Goal: Information Seeking & Learning: Check status

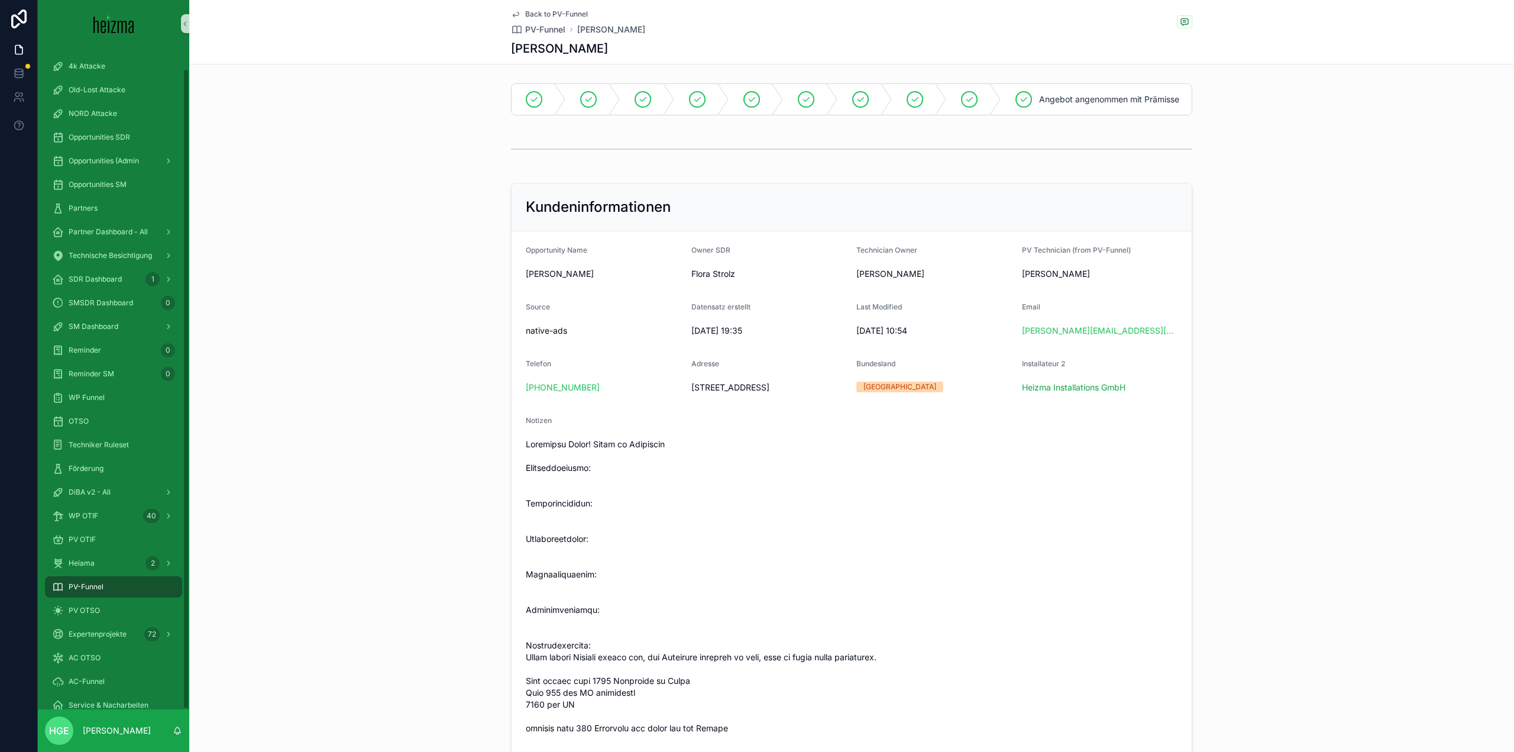
scroll to position [118, 0]
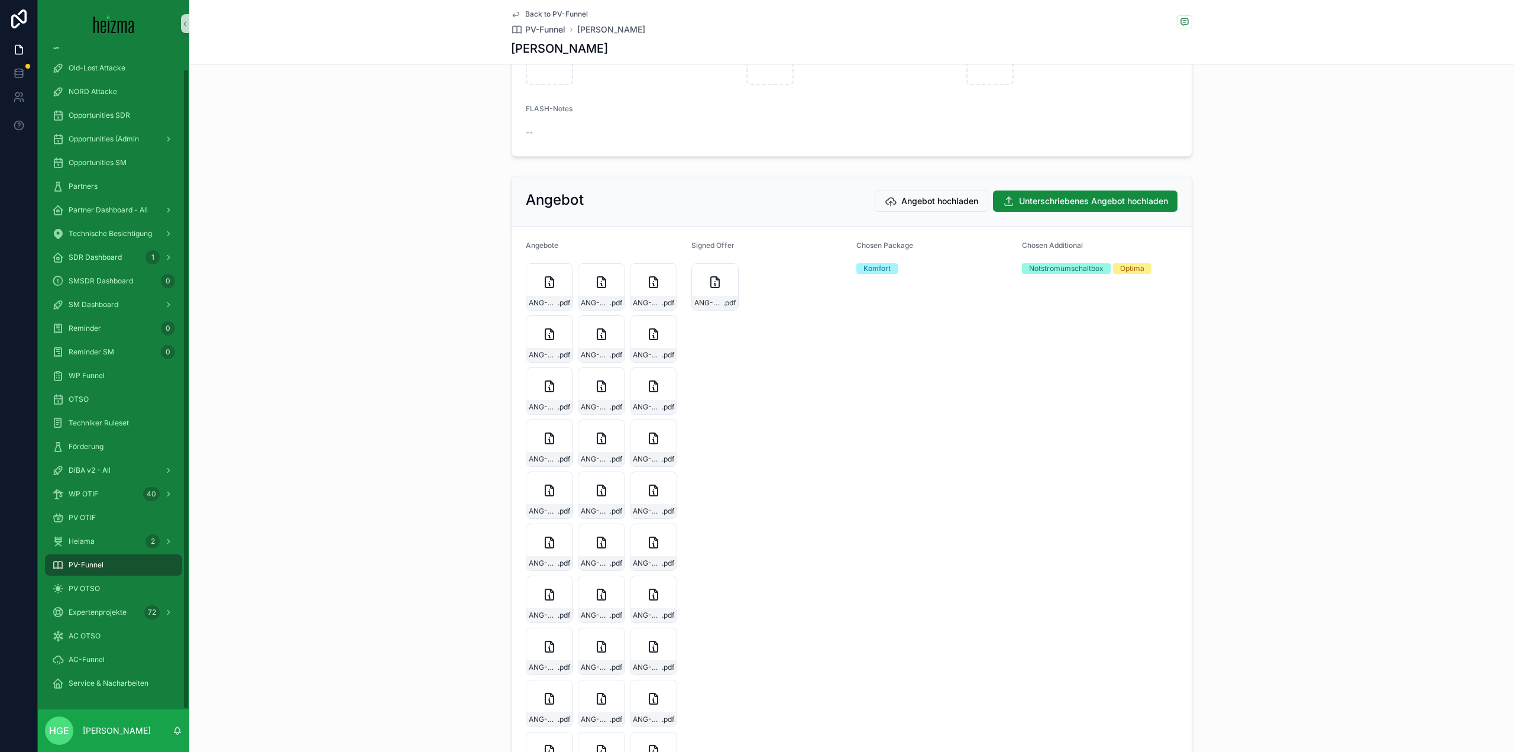
click at [134, 560] on div "PV-Funnel" at bounding box center [113, 564] width 123 height 19
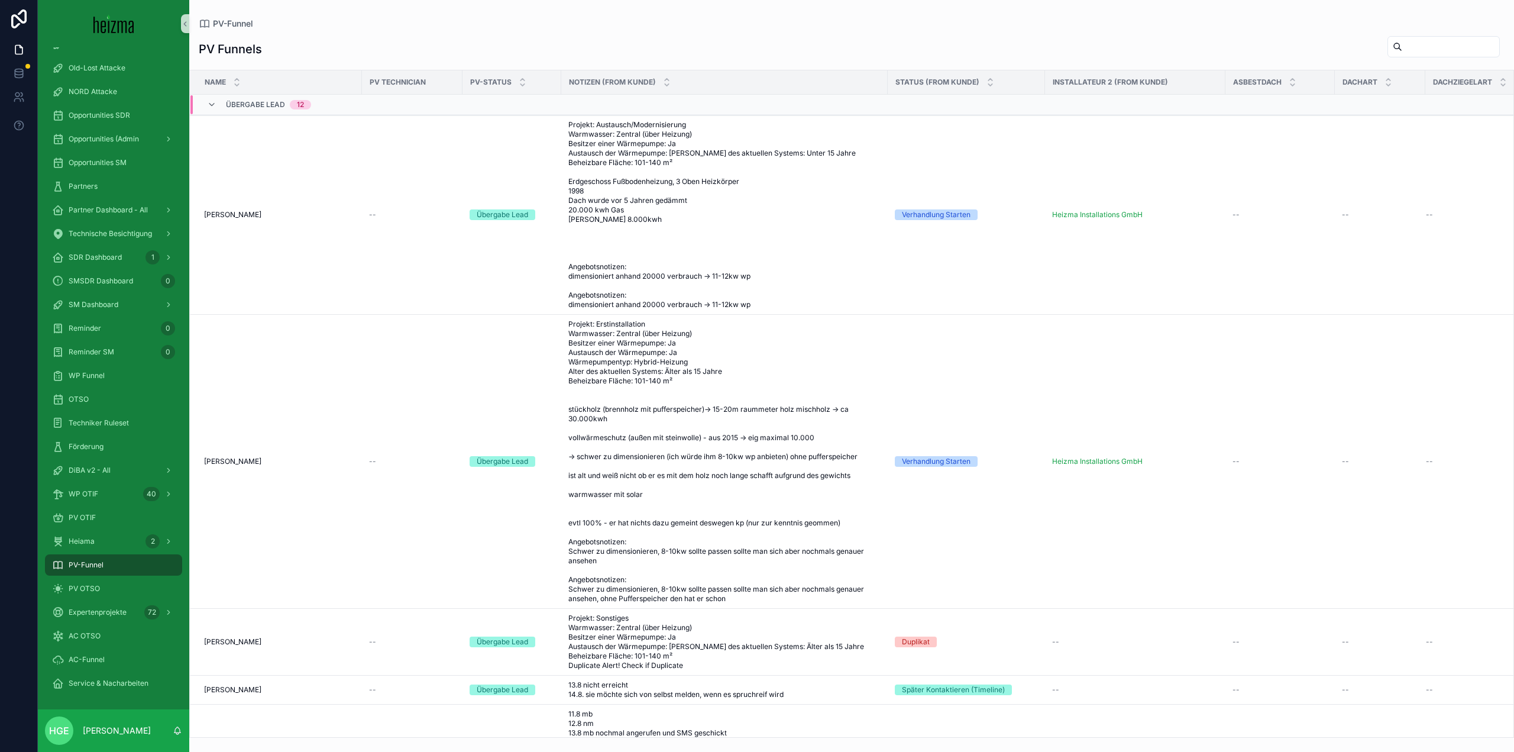
drag, startPoint x: 1421, startPoint y: 48, endPoint x: 1278, endPoint y: 53, distance: 143.2
click at [1421, 48] on input "scrollable content" at bounding box center [1450, 46] width 97 height 17
click at [98, 590] on span "PV OTSO" at bounding box center [84, 588] width 31 height 9
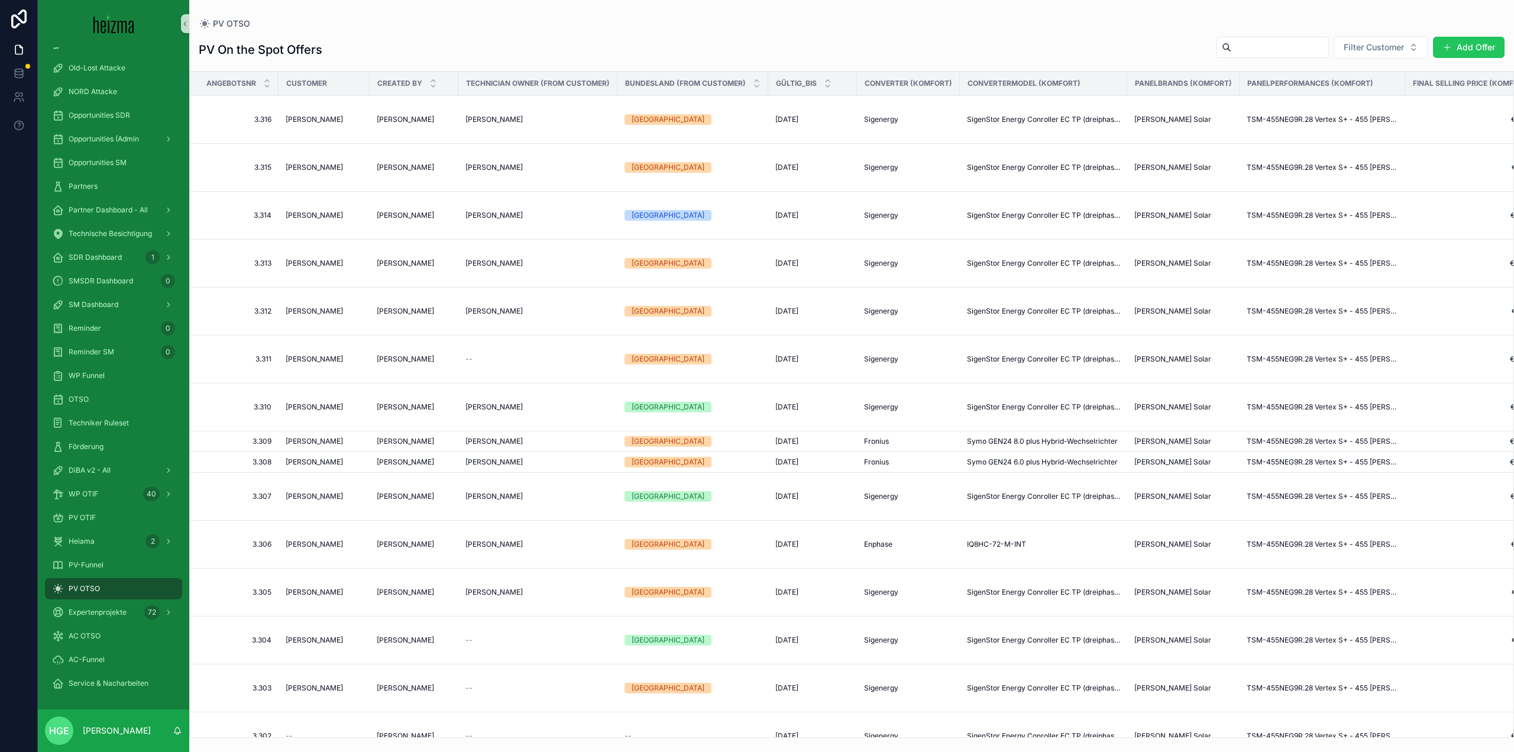
click at [1279, 44] on input "scrollable content" at bounding box center [1280, 47] width 97 height 17
type input "********"
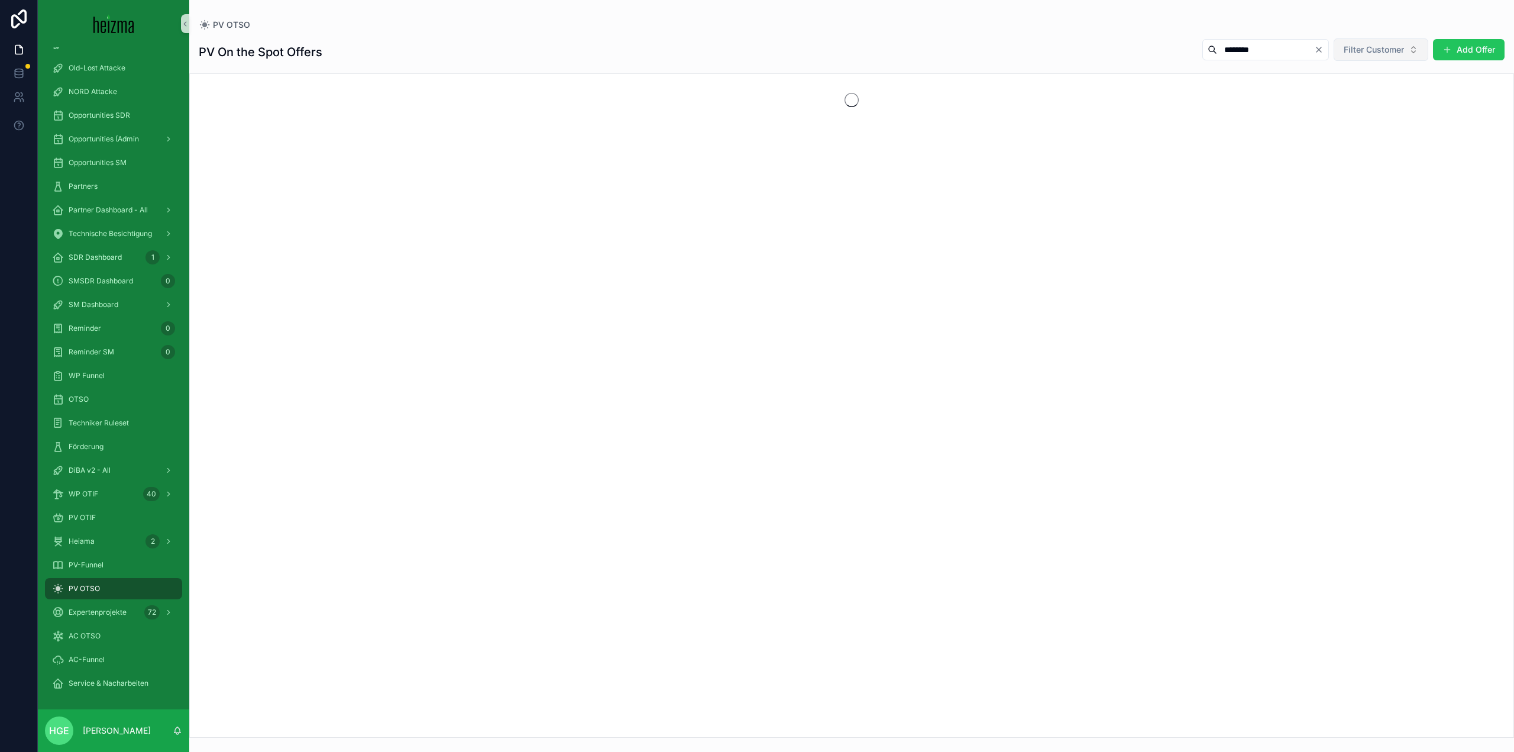
click at [1352, 48] on span "Filter Customer" at bounding box center [1374, 50] width 60 height 12
type input "****"
click at [1322, 51] on icon "Clear" at bounding box center [1318, 49] width 9 height 9
click at [1371, 47] on span "Filter Customer" at bounding box center [1374, 50] width 60 height 12
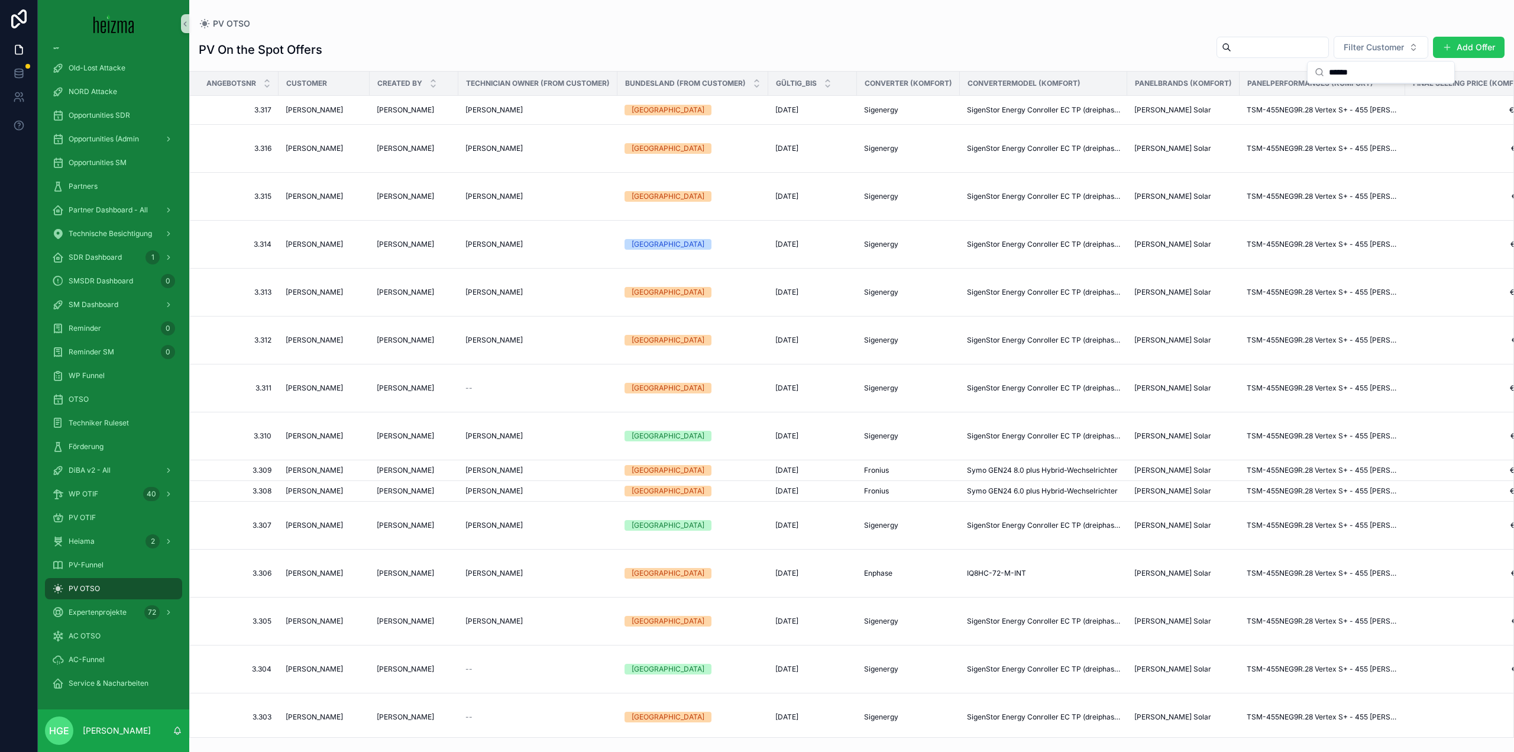
drag, startPoint x: 1389, startPoint y: 75, endPoint x: 1291, endPoint y: 79, distance: 98.9
click at [1291, 79] on div "4k Attacke Old-Lost Attacke NORD Attacke Opportunities SDR Opportunities (Admin…" at bounding box center [776, 376] width 1476 height 752
type input "*"
drag, startPoint x: 1370, startPoint y: 72, endPoint x: 1066, endPoint y: 72, distance: 304.0
click at [1069, 72] on div "4k Attacke Old-Lost Attacke NORD Attacke Opportunities SDR Opportunities (Admin…" at bounding box center [776, 376] width 1476 height 752
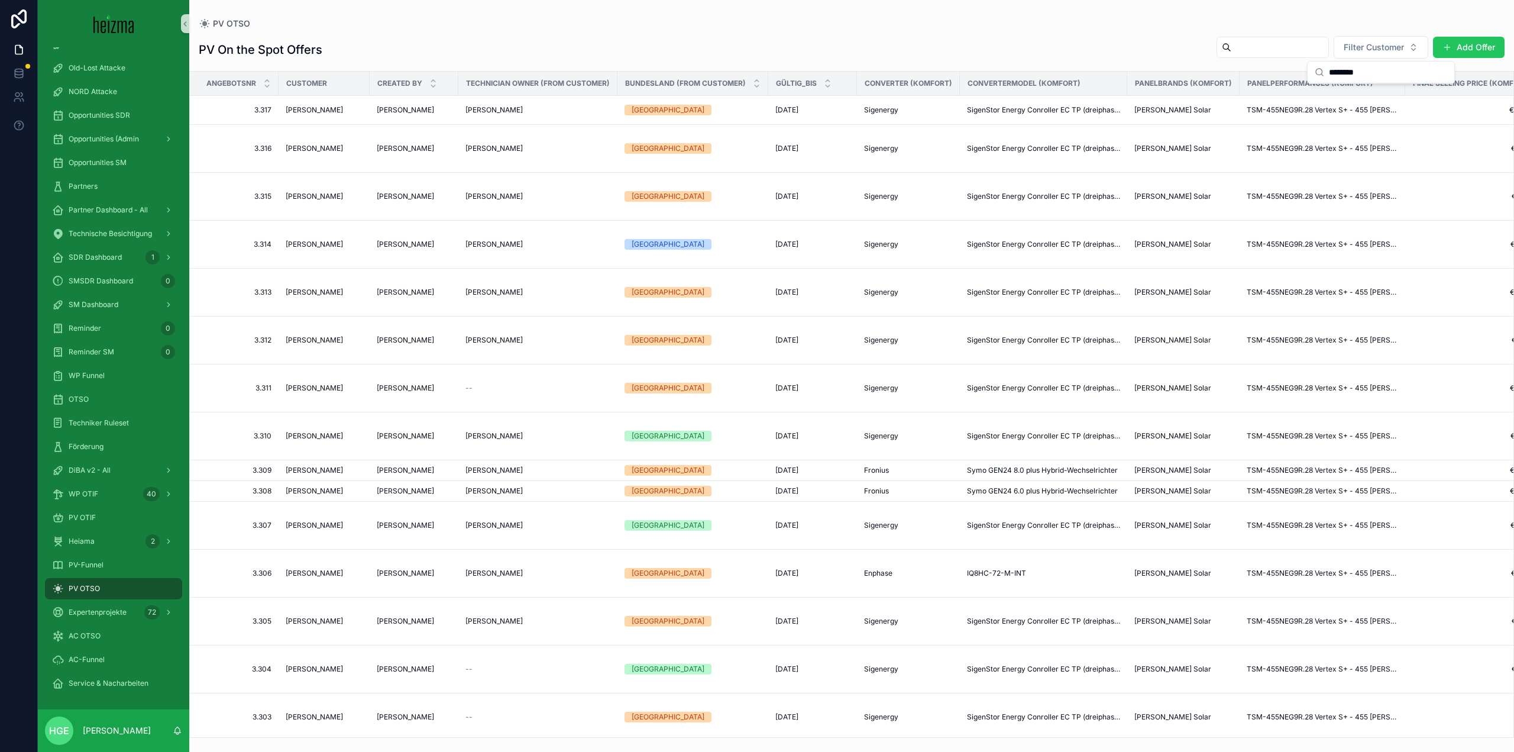
drag, startPoint x: 1387, startPoint y: 74, endPoint x: 1323, endPoint y: 76, distance: 64.5
click at [1323, 76] on div "********" at bounding box center [1381, 73] width 147 height 22
type input "*****"
click at [115, 553] on div "PV-Funnel" at bounding box center [113, 565] width 151 height 24
click at [115, 560] on div "PV-Funnel" at bounding box center [113, 564] width 123 height 19
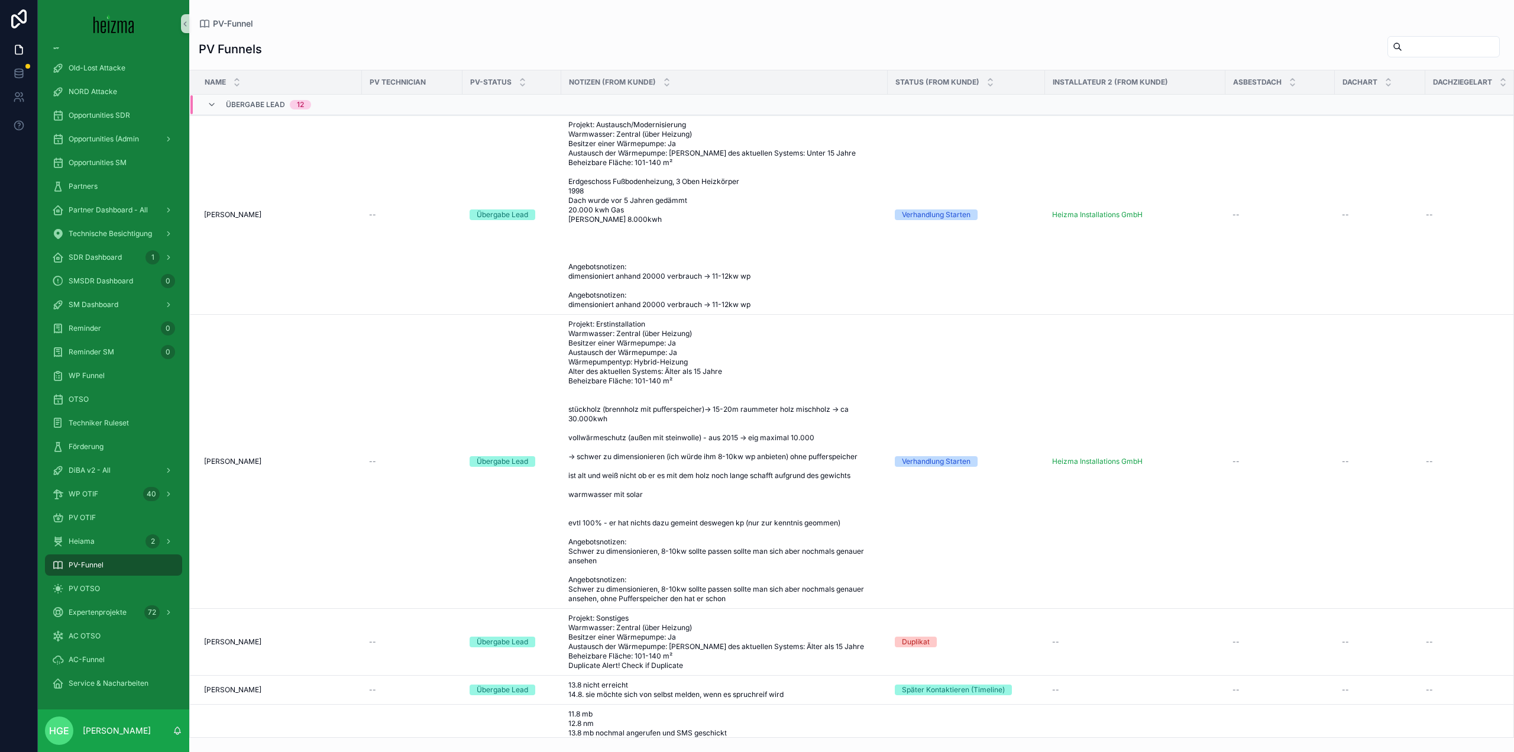
click at [1402, 51] on input "scrollable content" at bounding box center [1450, 46] width 97 height 17
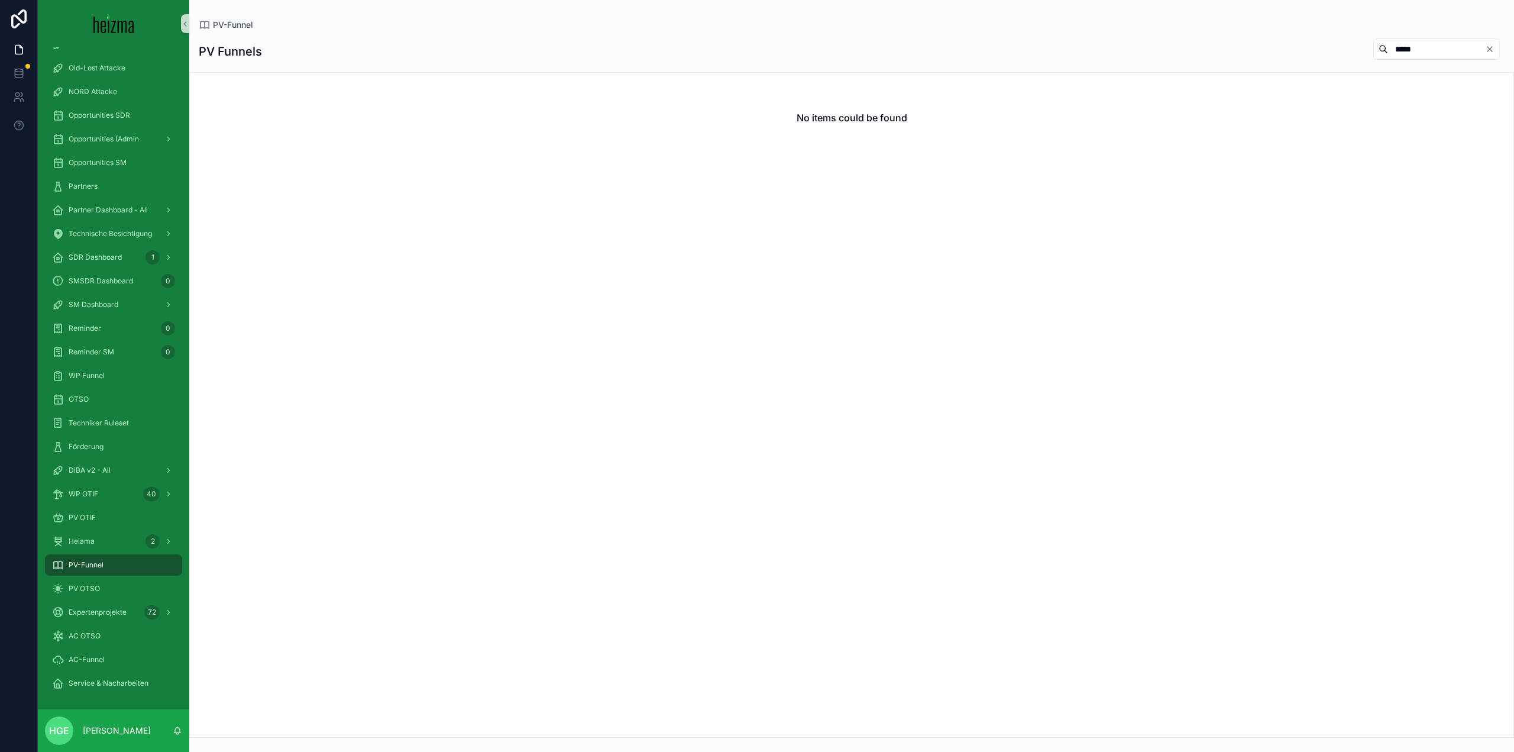
drag, startPoint x: 1414, startPoint y: 51, endPoint x: 1334, endPoint y: 64, distance: 81.6
click at [1334, 64] on div "PV Funnels *****" at bounding box center [852, 51] width 1306 height 27
type input "******"
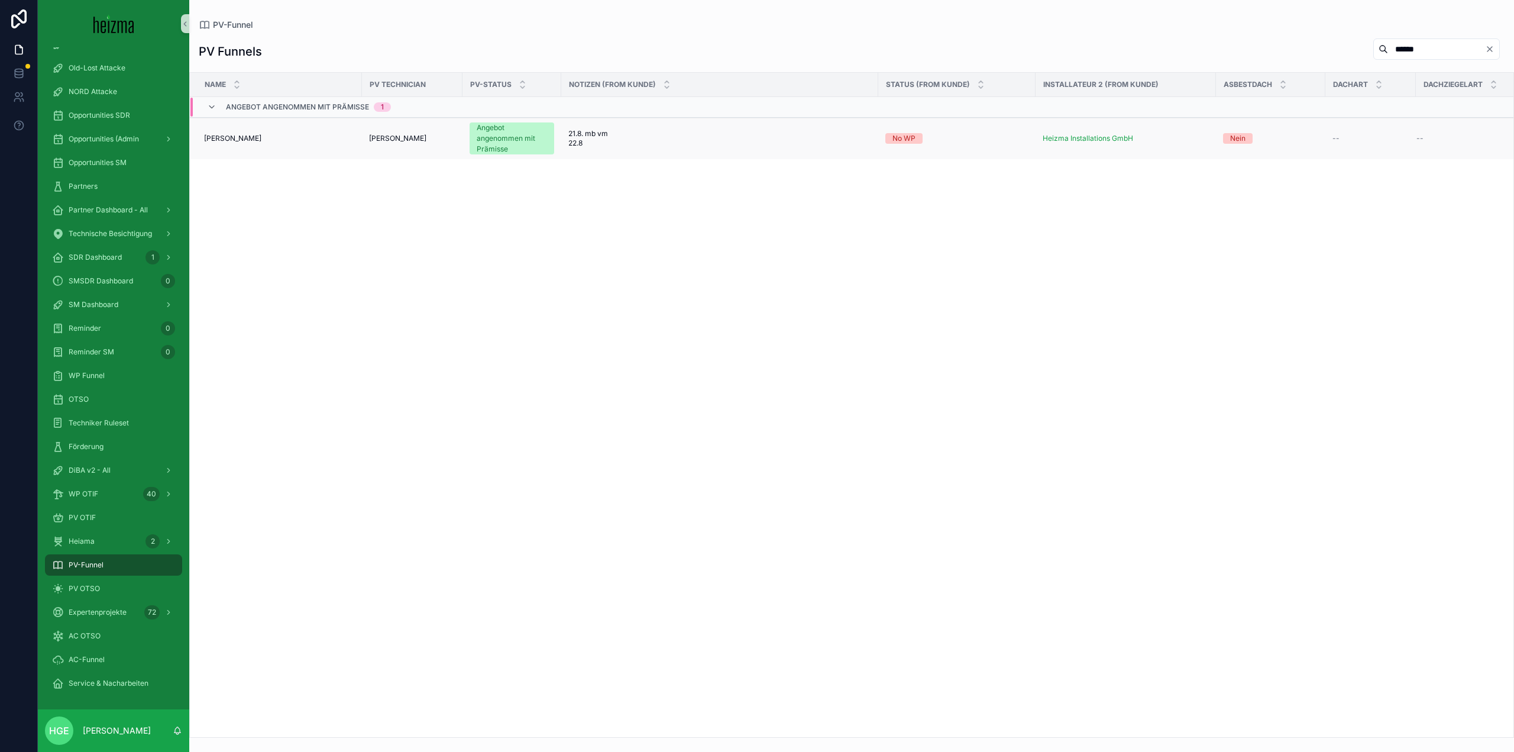
click at [231, 134] on span "Gregor Hueber" at bounding box center [232, 138] width 57 height 9
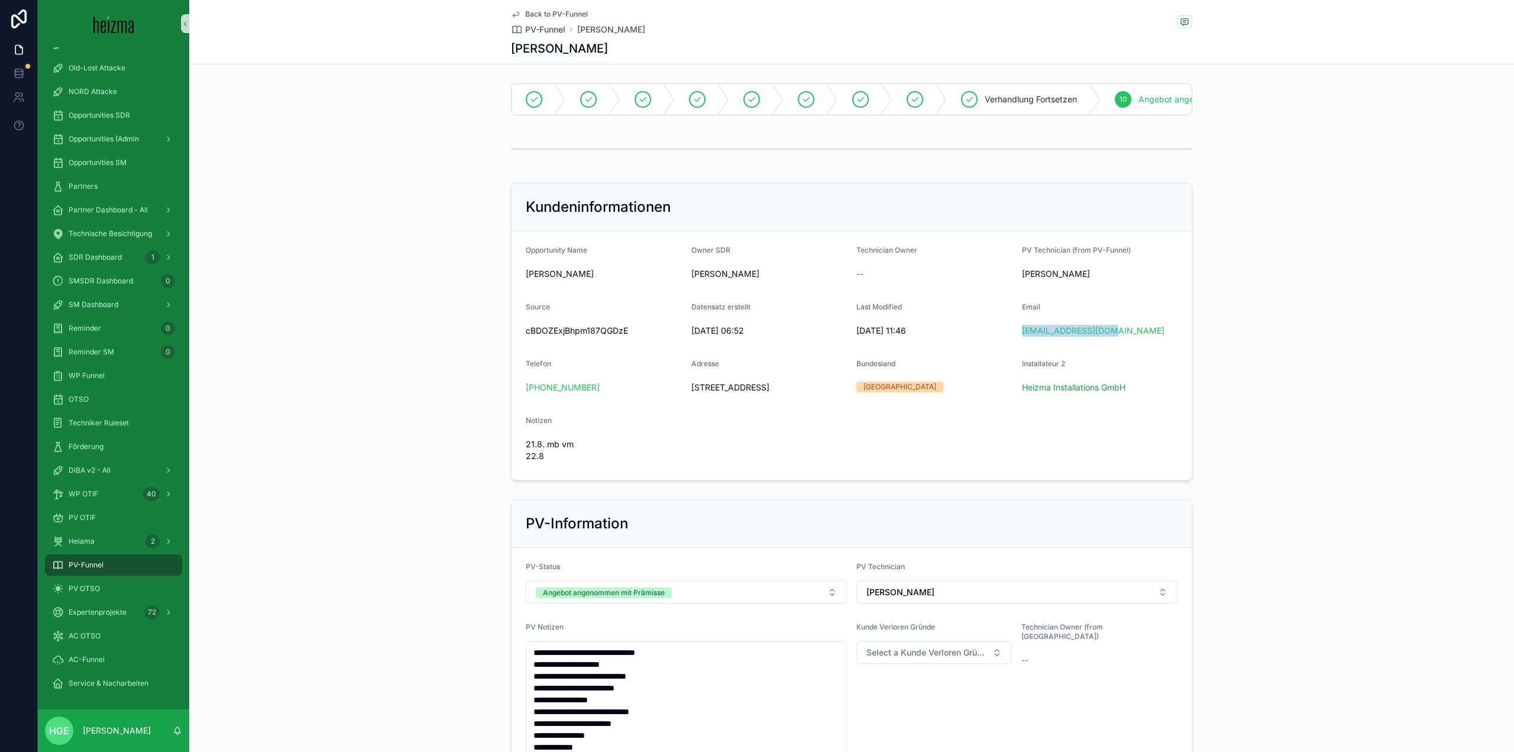
drag, startPoint x: 1130, startPoint y: 332, endPoint x: 1015, endPoint y: 338, distance: 115.5
click at [1015, 338] on form "Opportunity Name Gregor Hueber Owner SDR Tomislav Ruzic Technician Owner -- PV …" at bounding box center [852, 355] width 680 height 248
copy link "Gregorhueber@gmx.at"
click at [807, 426] on form "Opportunity Name Gregor Hueber Owner SDR Tomislav Ruzic Technician Owner -- PV …" at bounding box center [852, 355] width 680 height 248
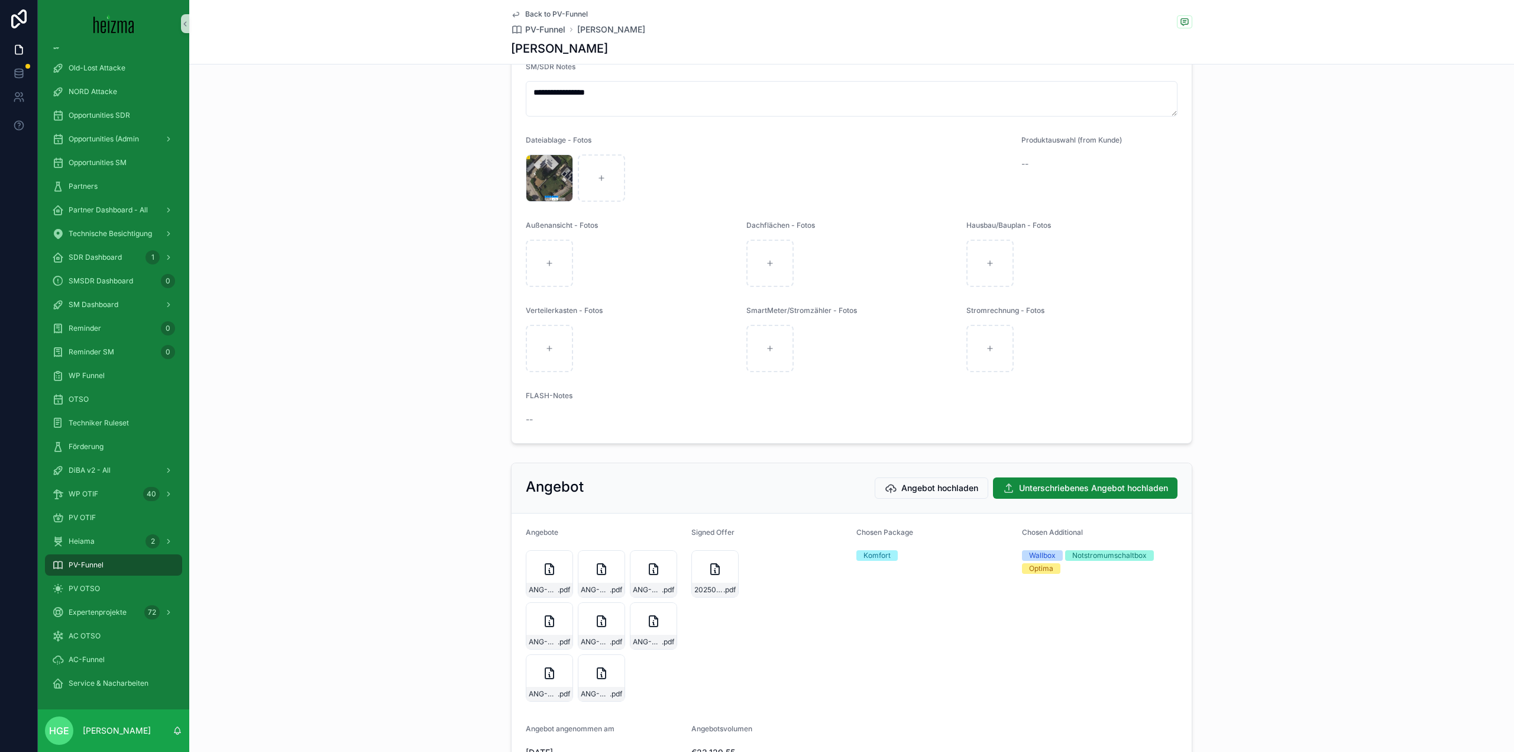
scroll to position [1756, 0]
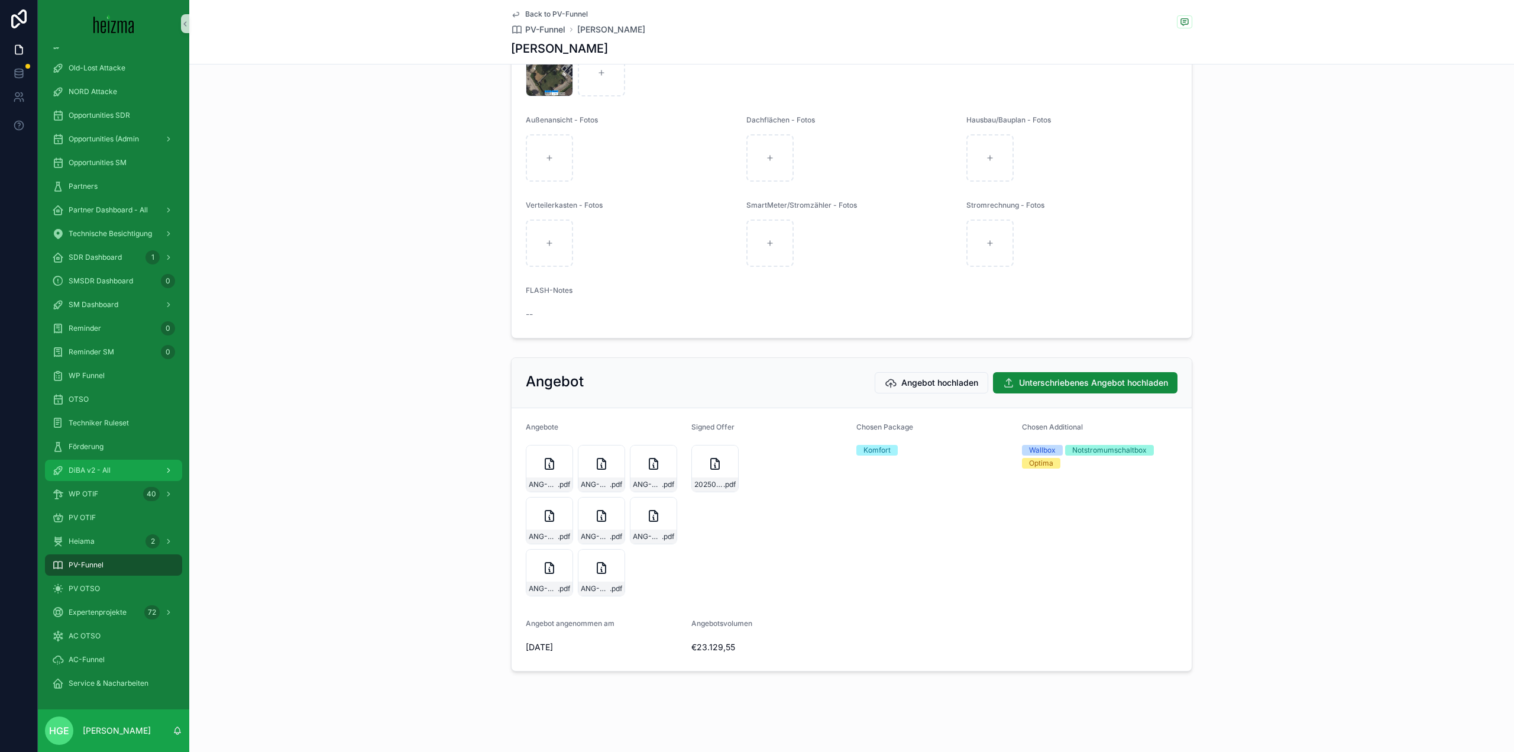
click at [106, 469] on span "DiBA v2 - All" at bounding box center [90, 470] width 42 height 9
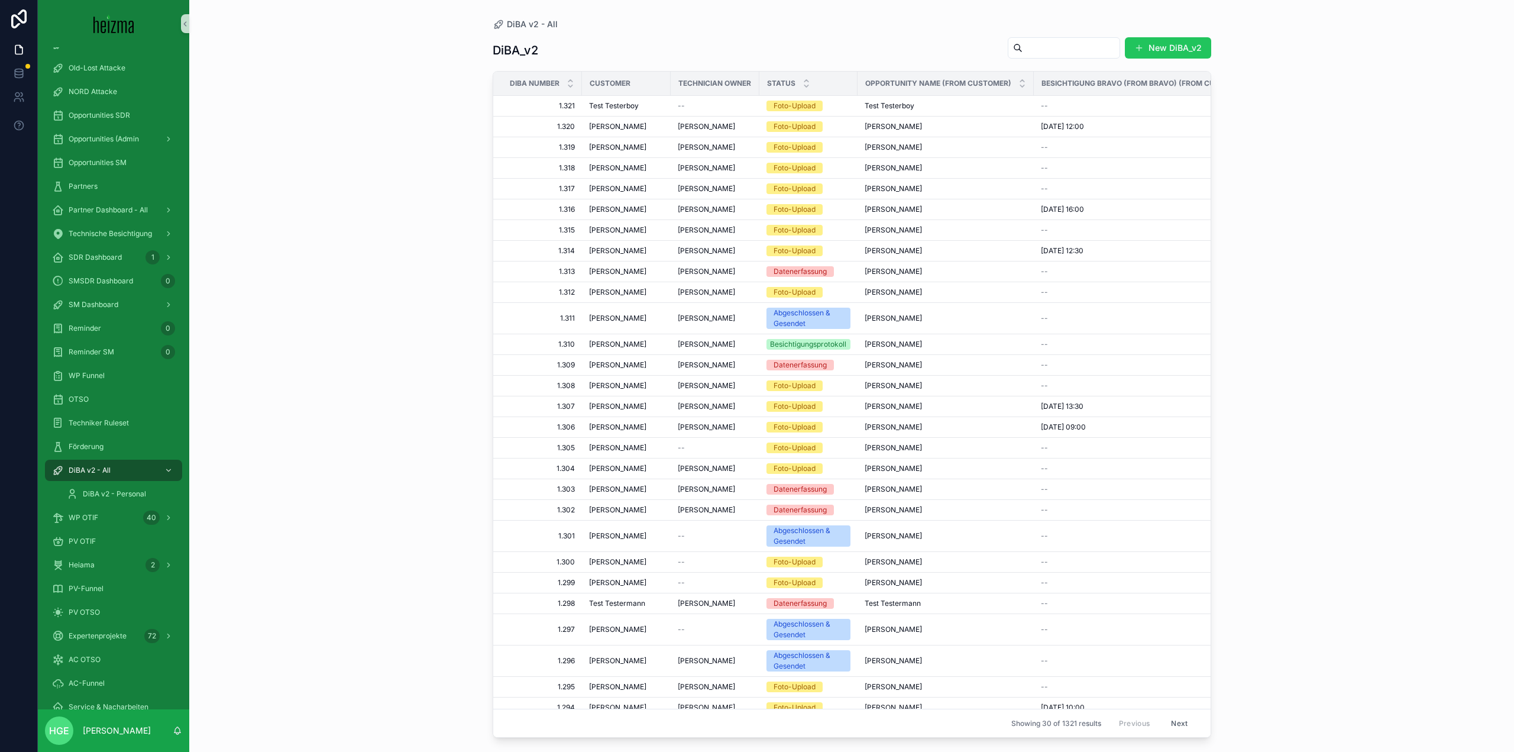
click at [1046, 46] on input "scrollable content" at bounding box center [1071, 48] width 97 height 17
type input "********"
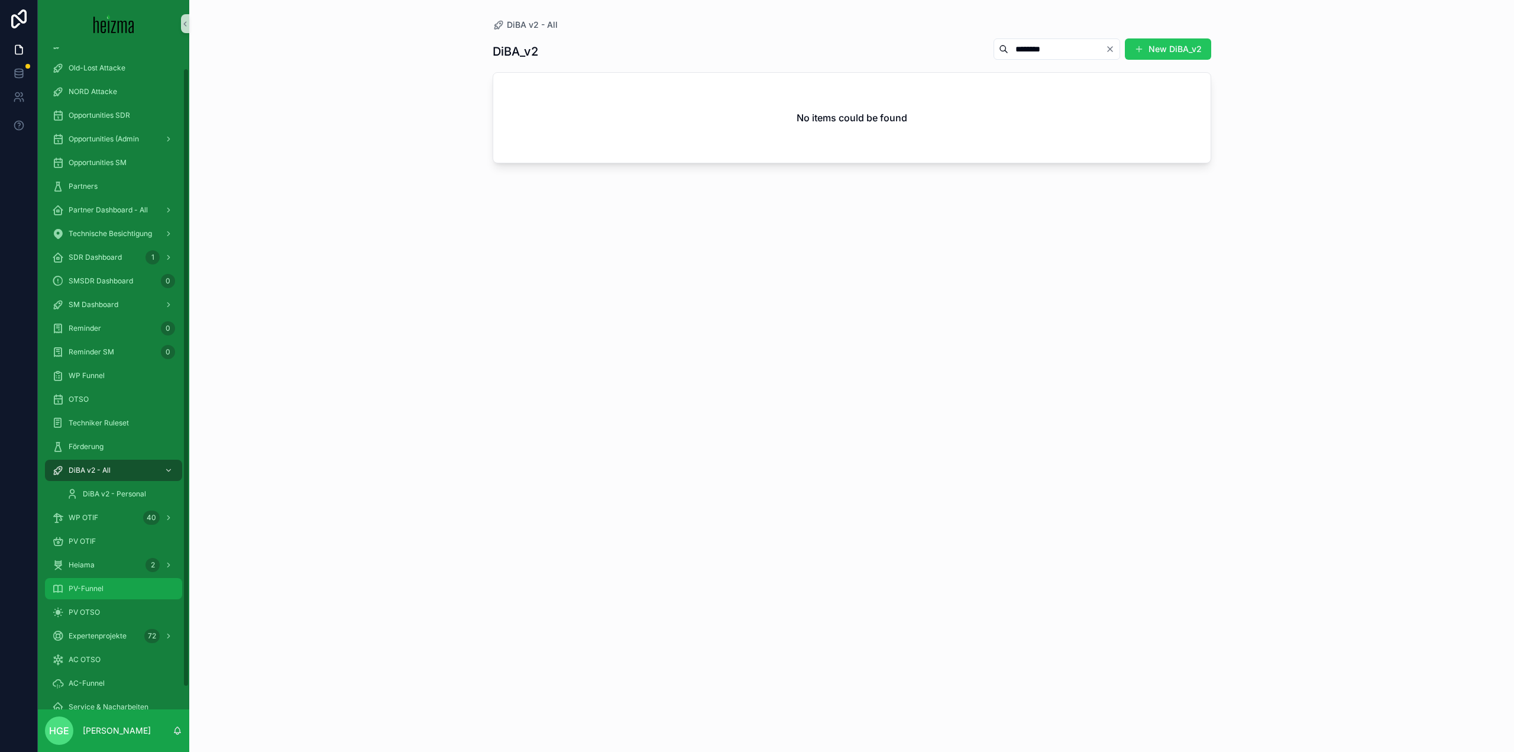
click at [122, 583] on div "PV-Funnel" at bounding box center [113, 588] width 123 height 19
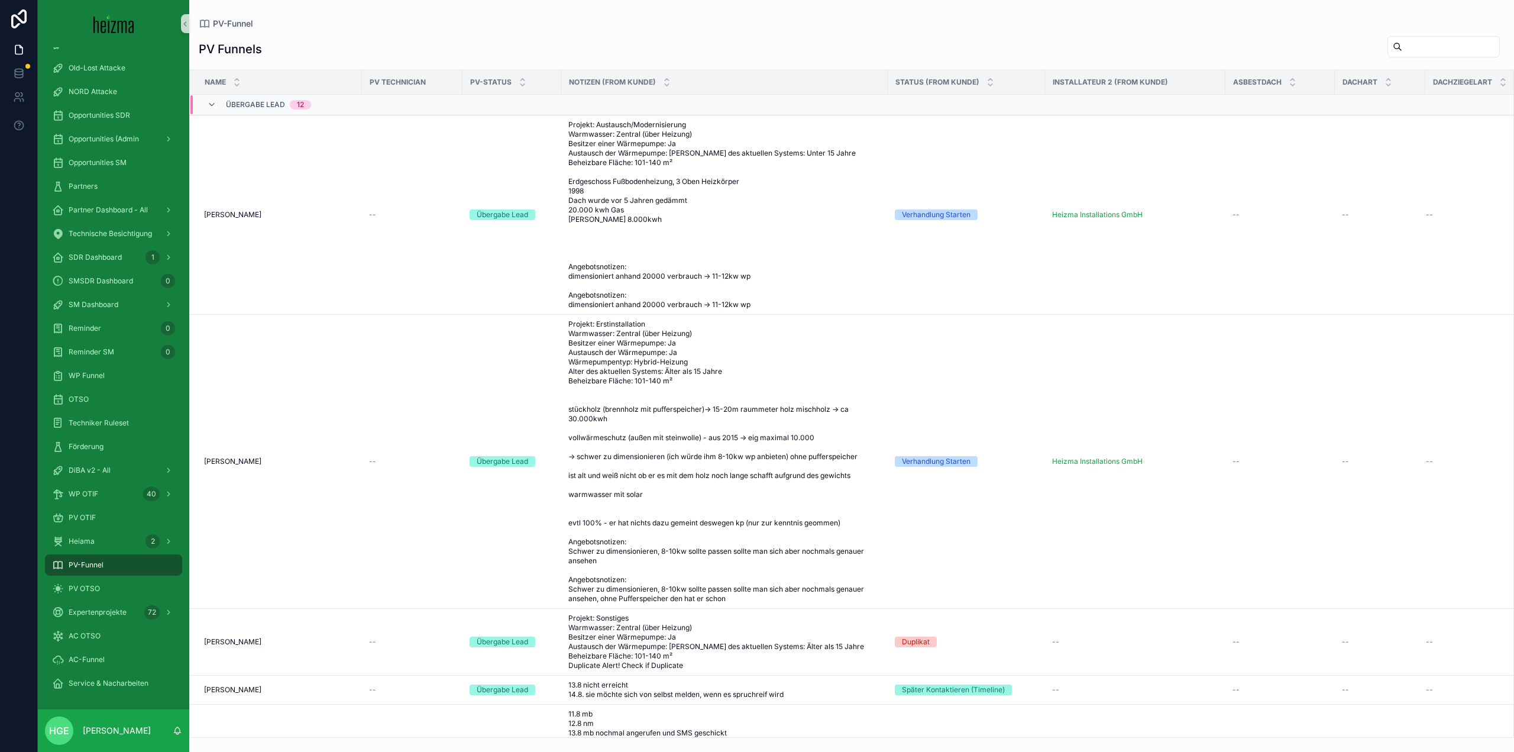
click at [1455, 46] on input "scrollable content" at bounding box center [1450, 46] width 97 height 17
type input "********"
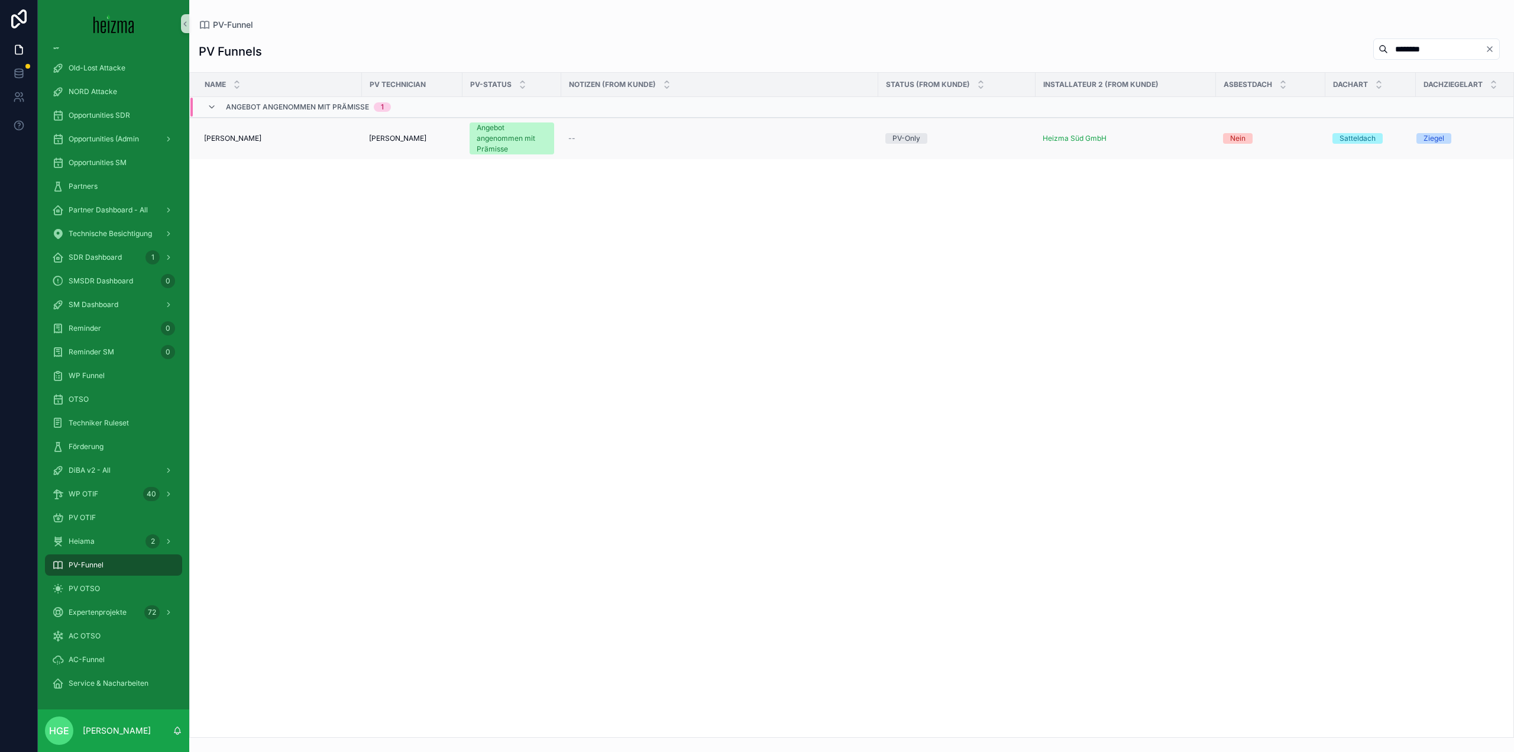
click at [248, 140] on span "[PERSON_NAME]" at bounding box center [232, 138] width 57 height 9
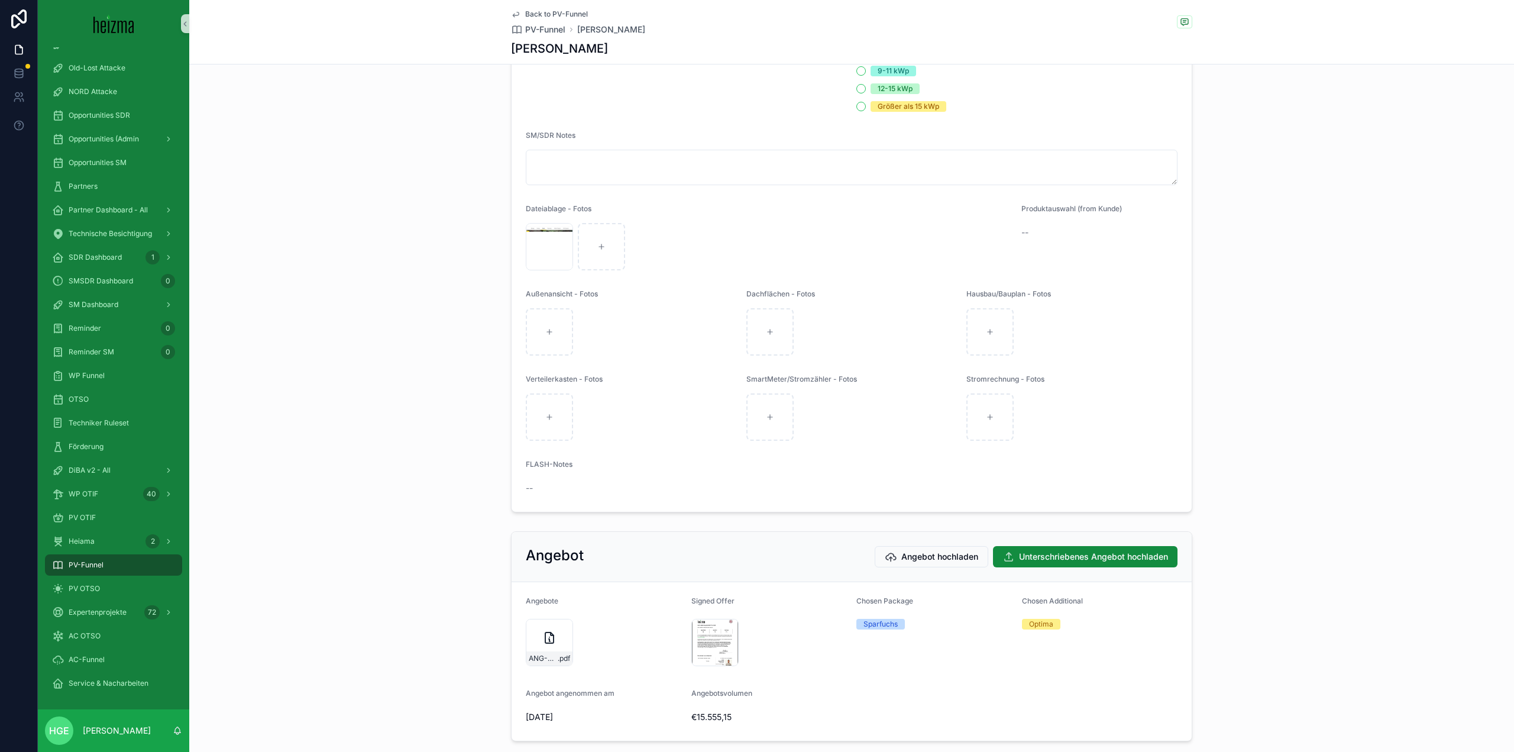
scroll to position [1439, 0]
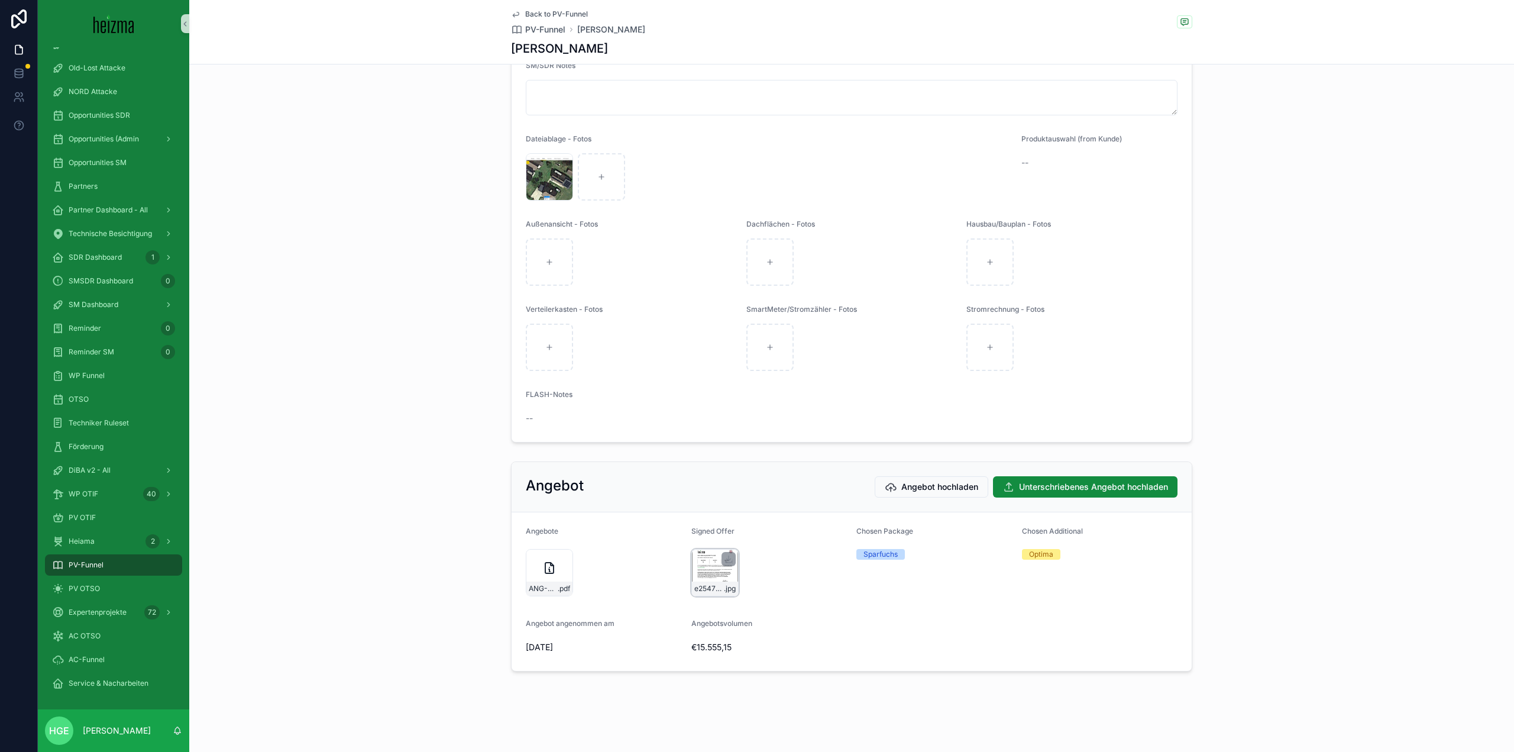
click at [706, 577] on div "e254771d-5eb7-429e-a866-899c084b9859 .jpg" at bounding box center [714, 572] width 47 height 47
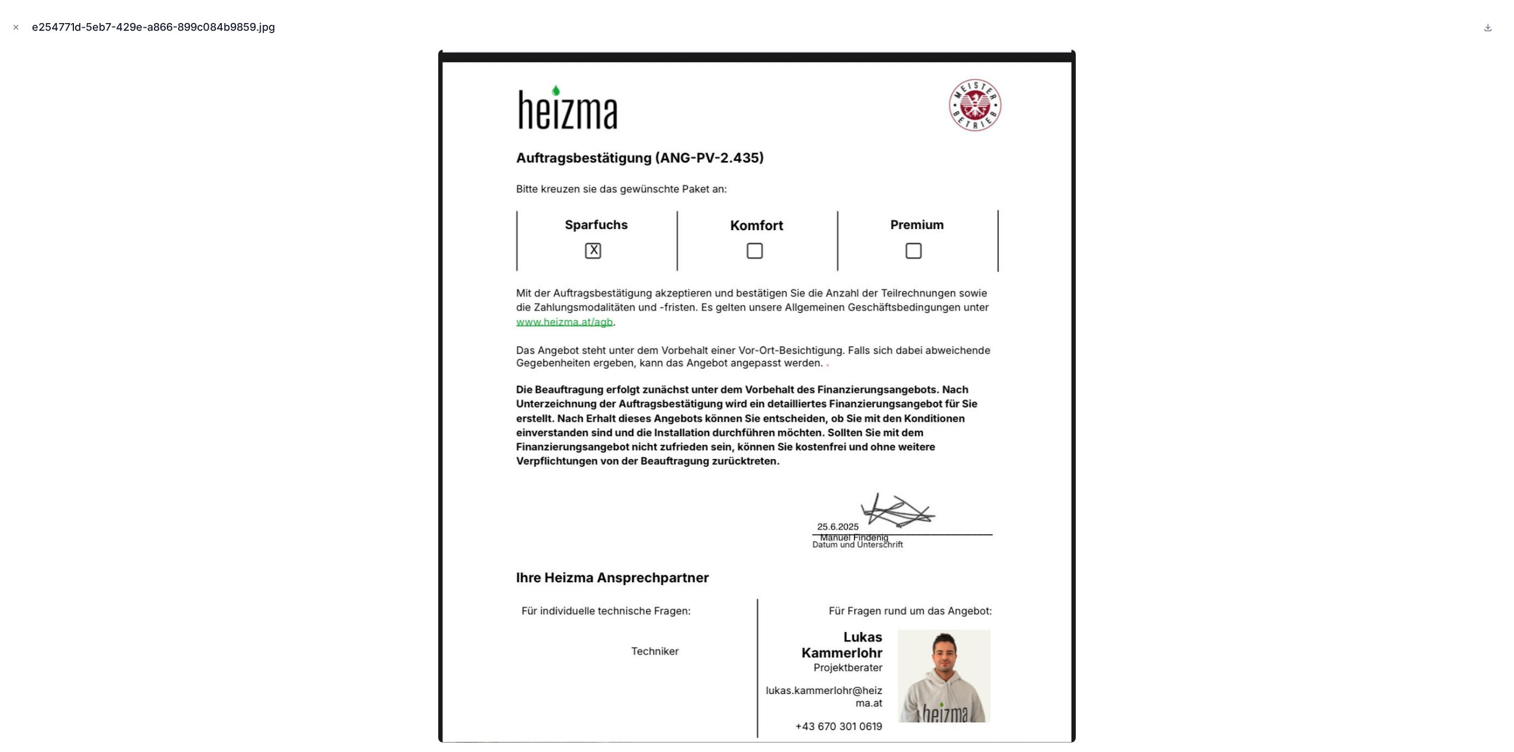
click at [373, 546] on div at bounding box center [756, 396] width 1495 height 693
click at [1159, 357] on div at bounding box center [756, 396] width 1495 height 693
click at [16, 31] on icon "Close modal" at bounding box center [16, 27] width 8 height 8
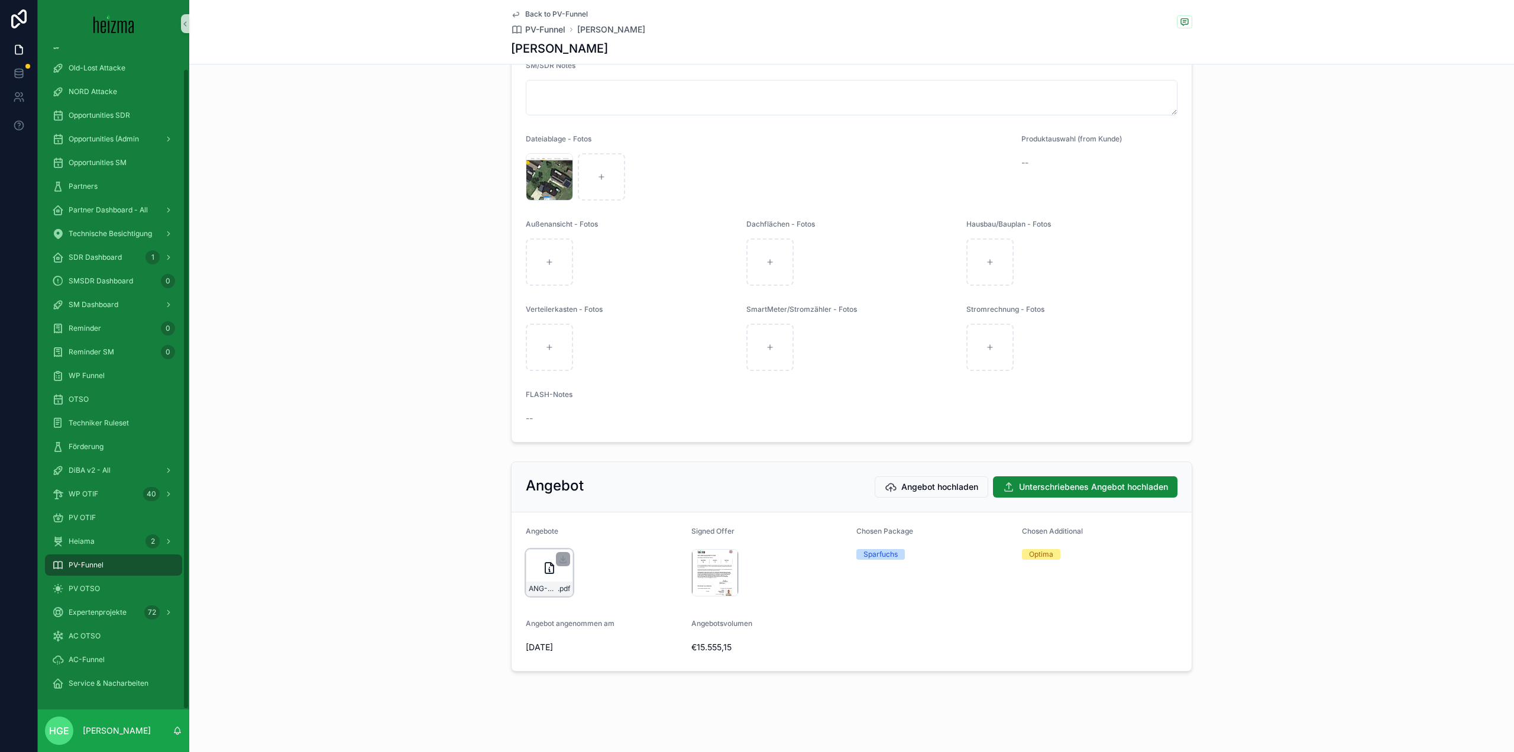
click at [545, 570] on icon "scrollable content" at bounding box center [549, 568] width 8 height 11
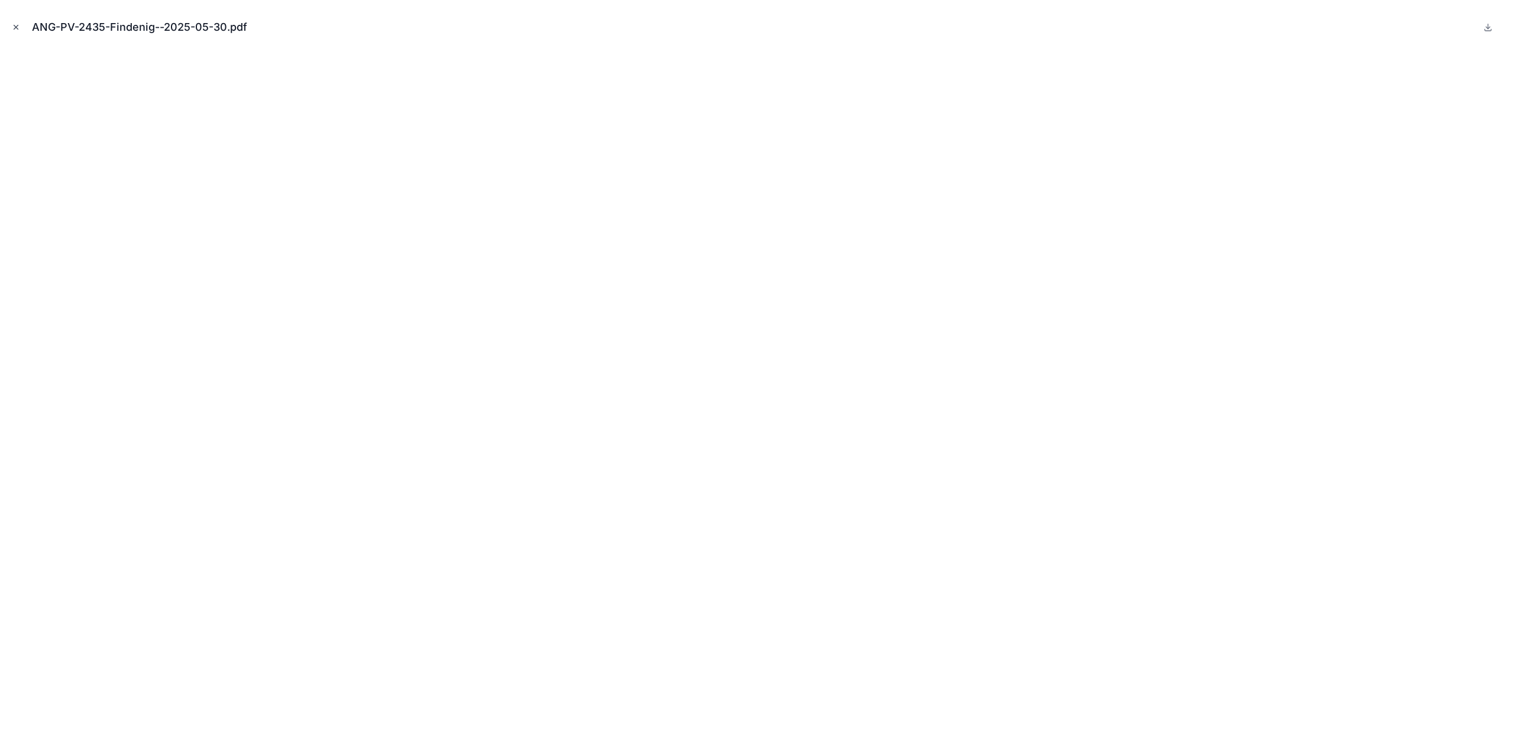
click at [12, 28] on icon "Close modal" at bounding box center [16, 27] width 8 height 8
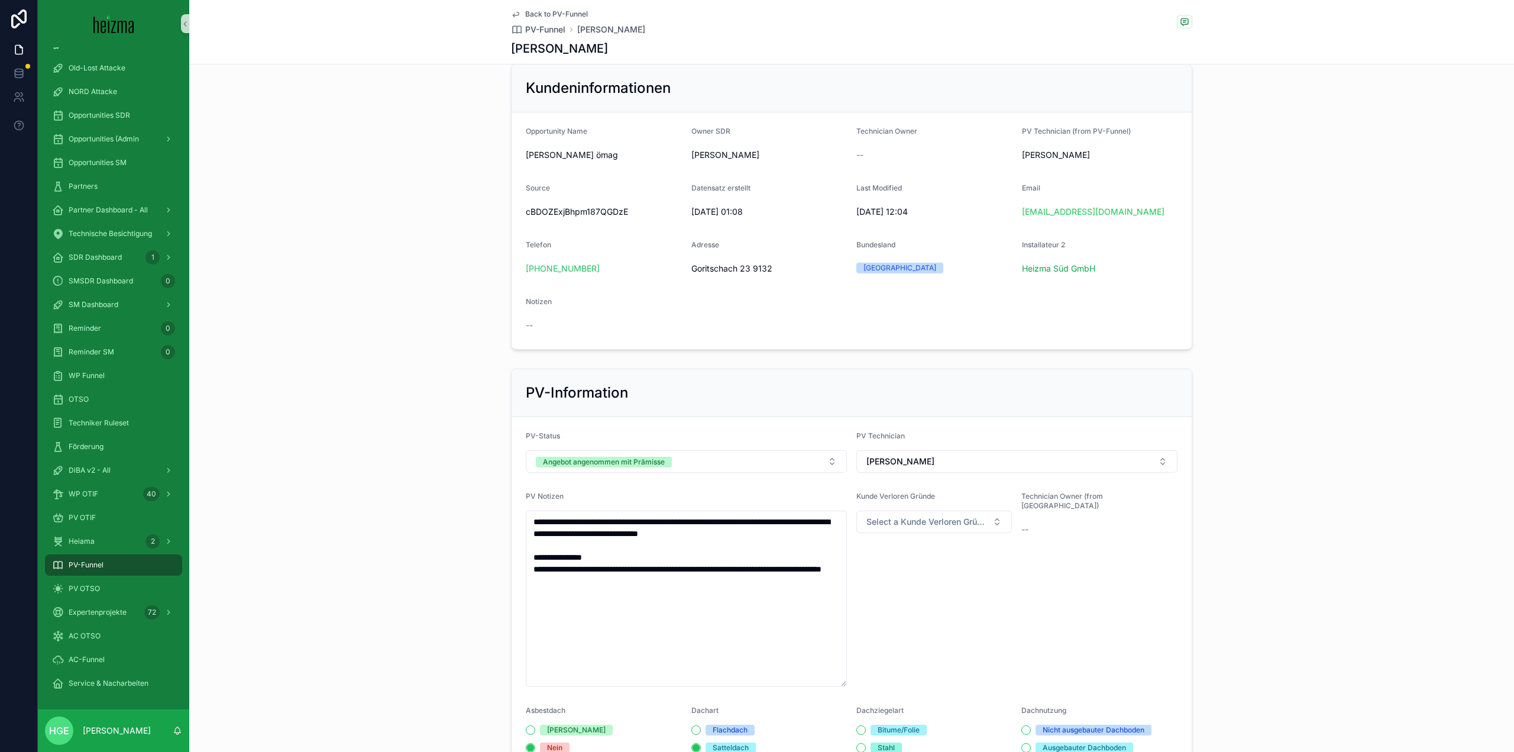
scroll to position [177, 0]
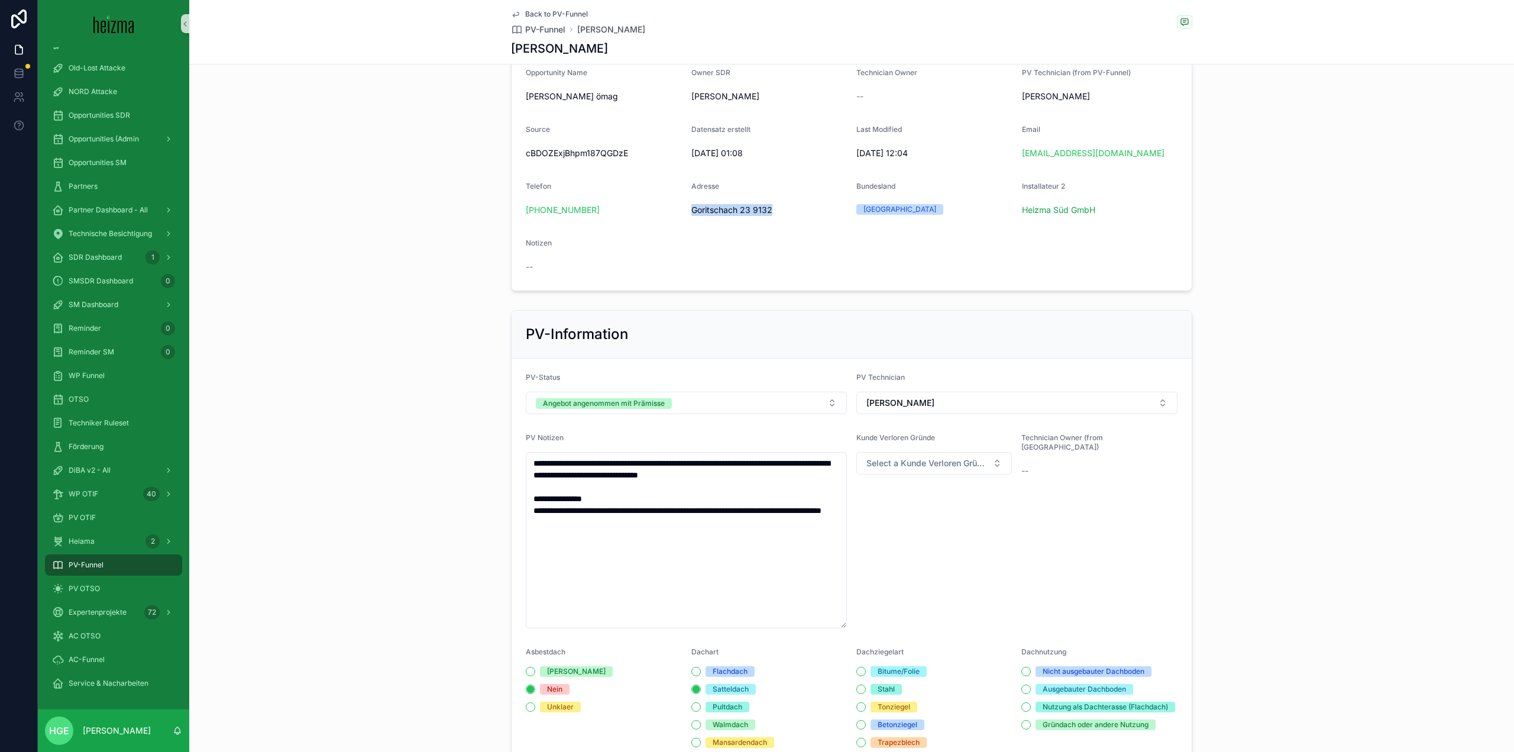
drag, startPoint x: 685, startPoint y: 215, endPoint x: 771, endPoint y: 219, distance: 85.8
click at [771, 219] on form "Opportunity Name Manuel Findenig ömag Owner SDR Greta Campaña Gliem Technician …" at bounding box center [852, 172] width 680 height 237
copy span "Goritschach 23 9132"
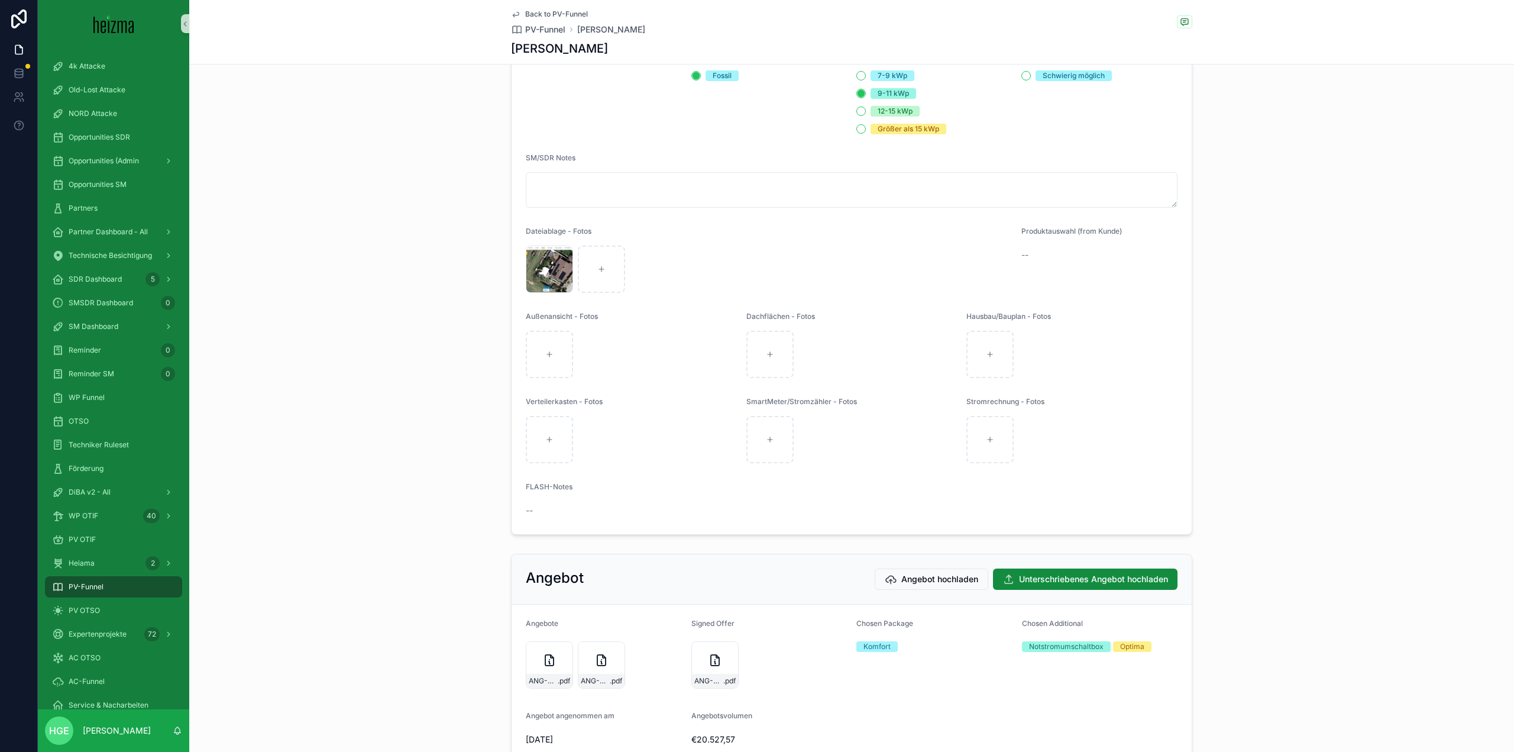
scroll to position [2110, 0]
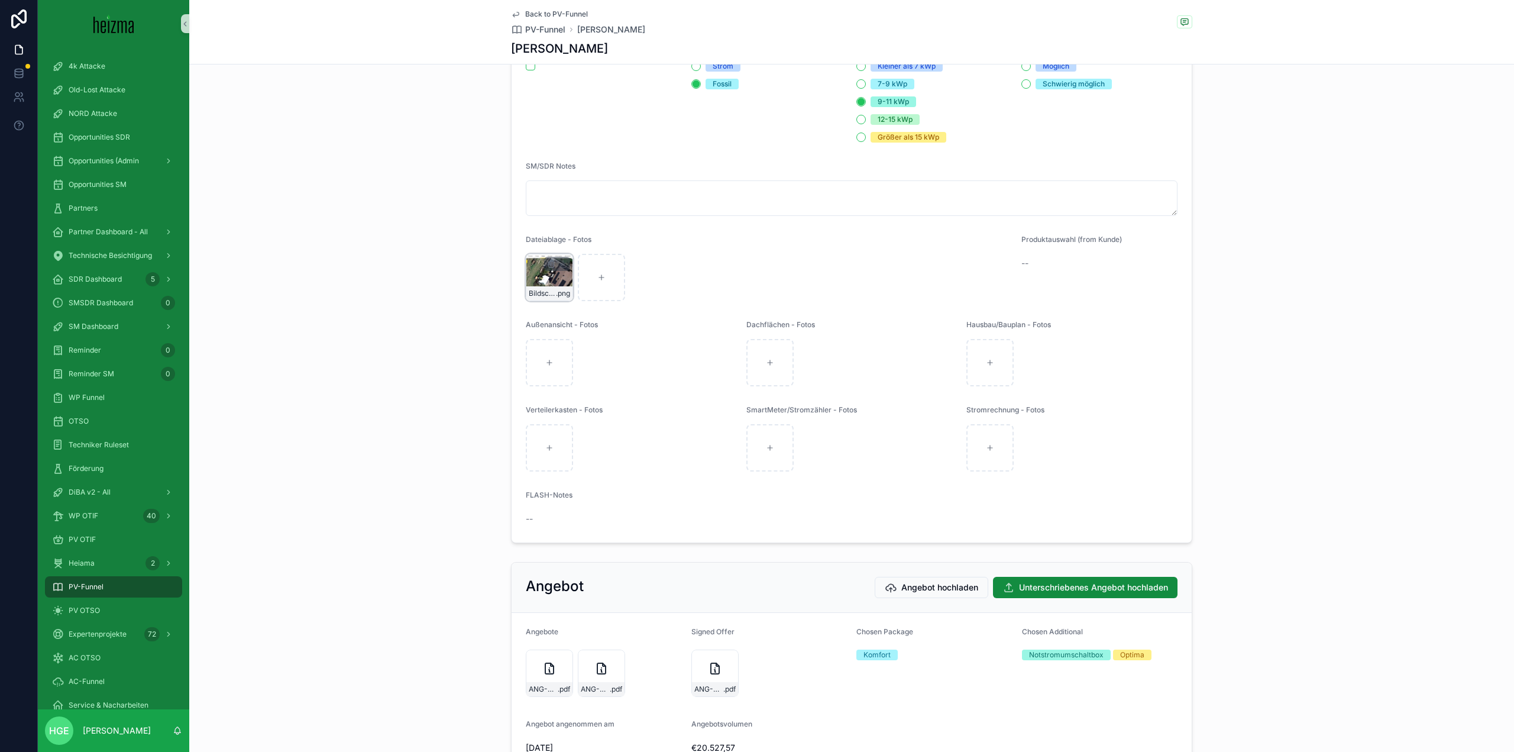
click at [526, 292] on div "Bildschirmfoto-2025-08-21-um-13.14.46 .png" at bounding box center [549, 277] width 47 height 47
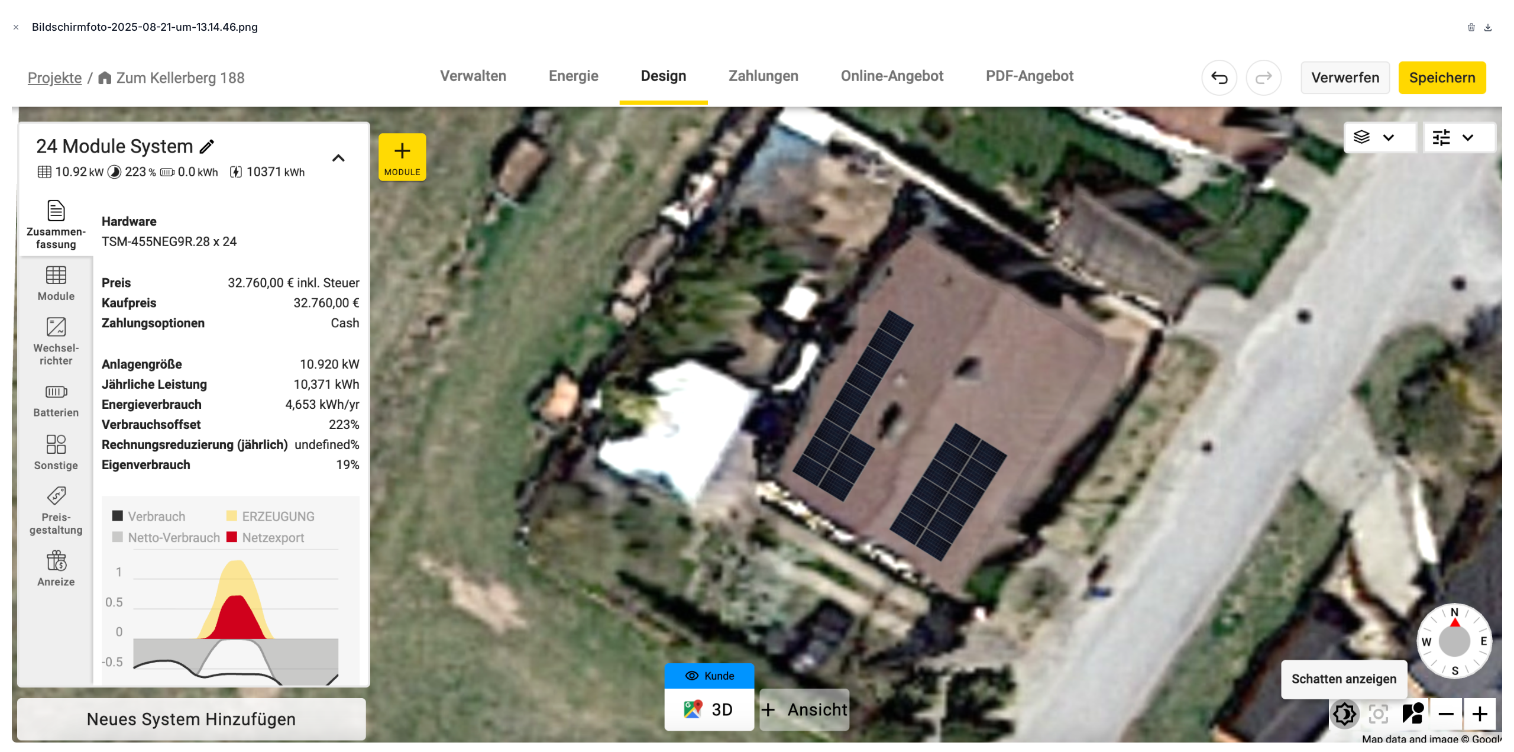
click at [1489, 26] on icon at bounding box center [1488, 26] width 9 height 9
click at [19, 28] on icon "Close modal" at bounding box center [16, 27] width 8 height 8
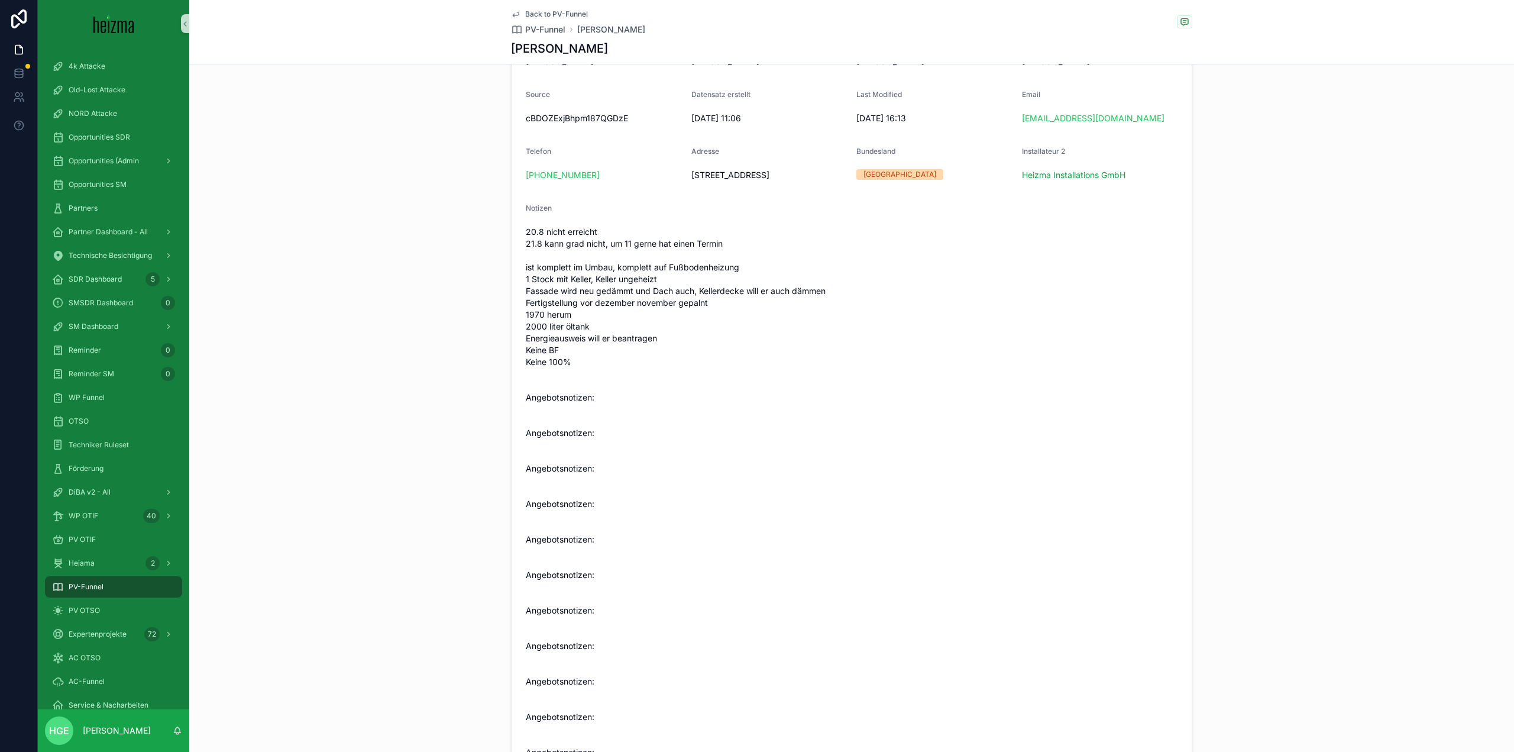
scroll to position [161, 0]
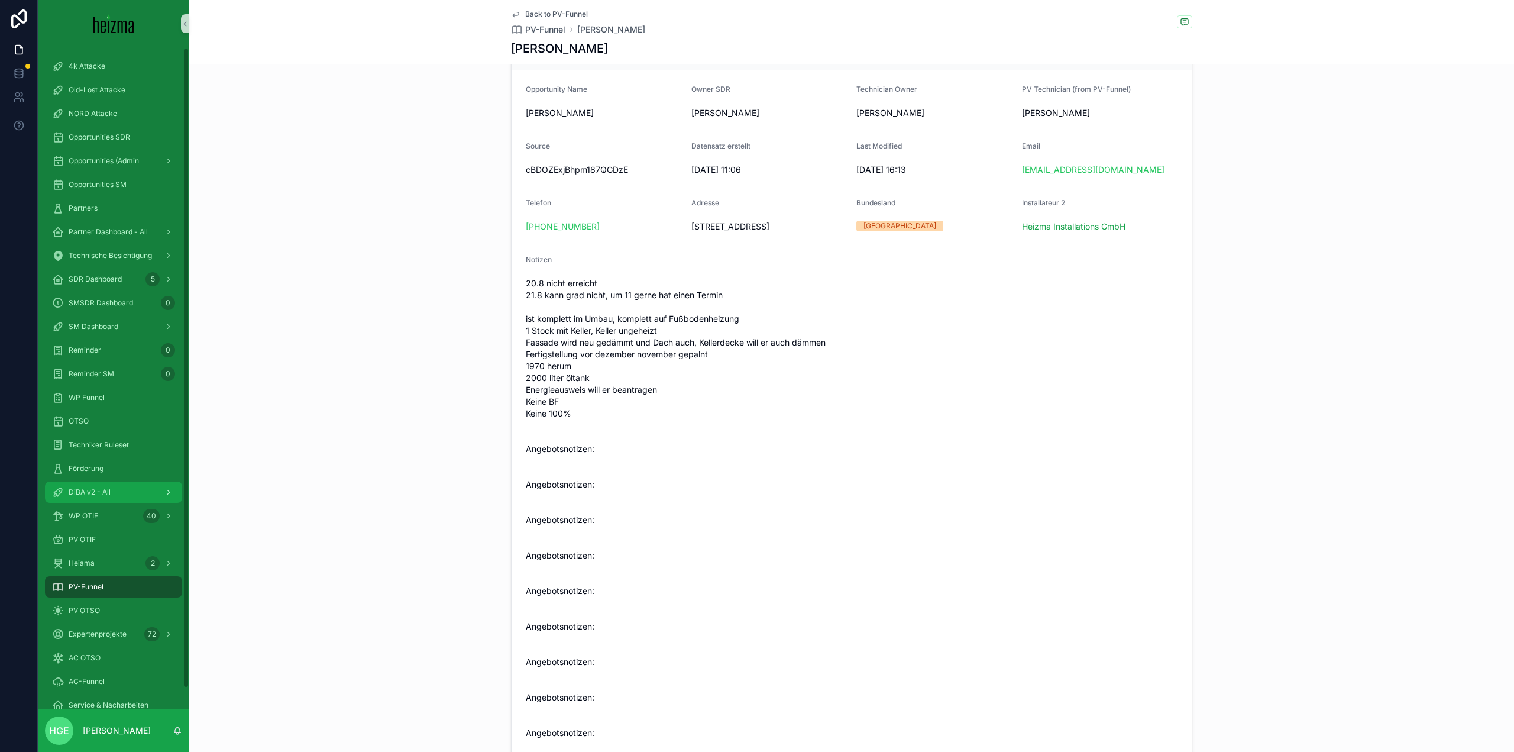
click at [107, 496] on span "DiBA v2 - All" at bounding box center [90, 491] width 42 height 9
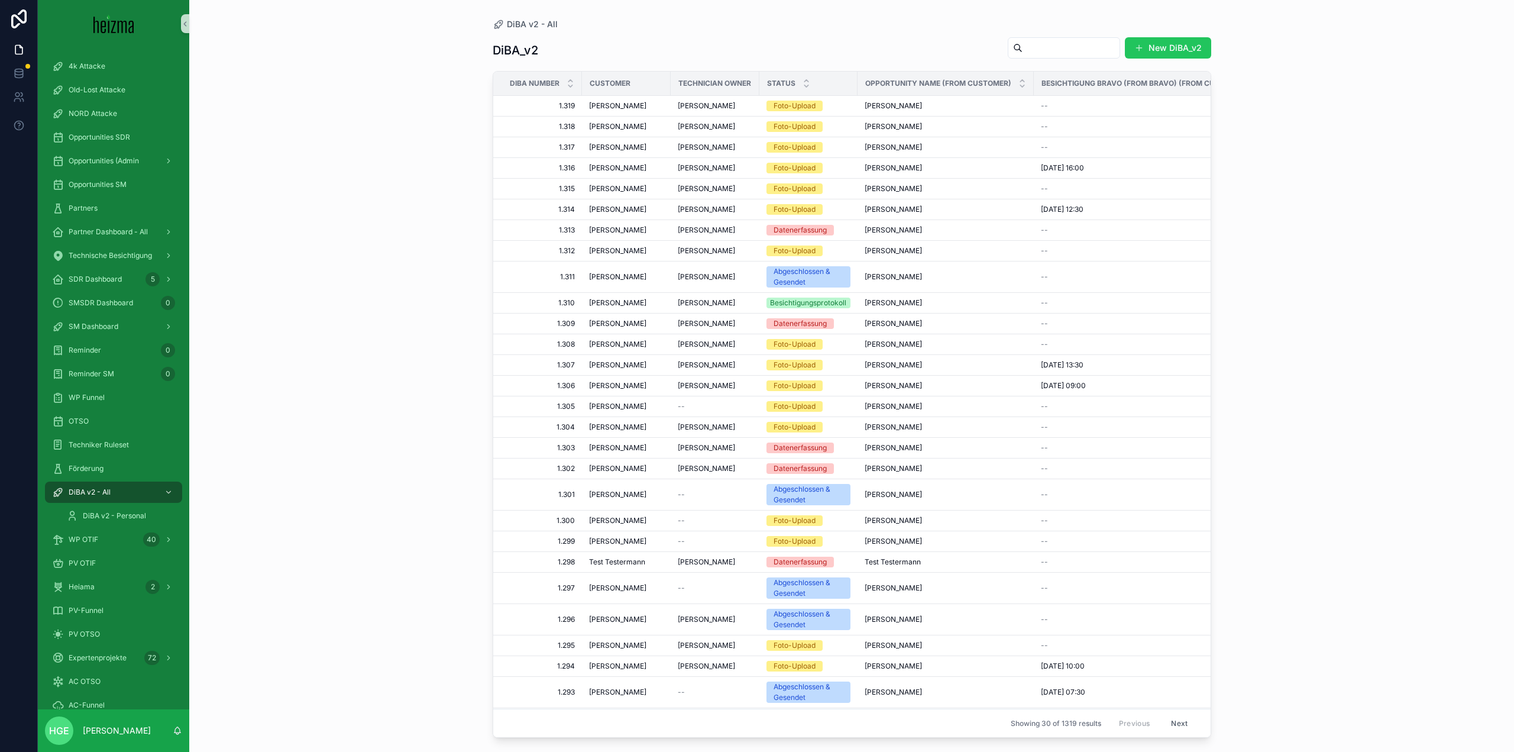
click at [1060, 46] on input "scrollable content" at bounding box center [1071, 48] width 97 height 17
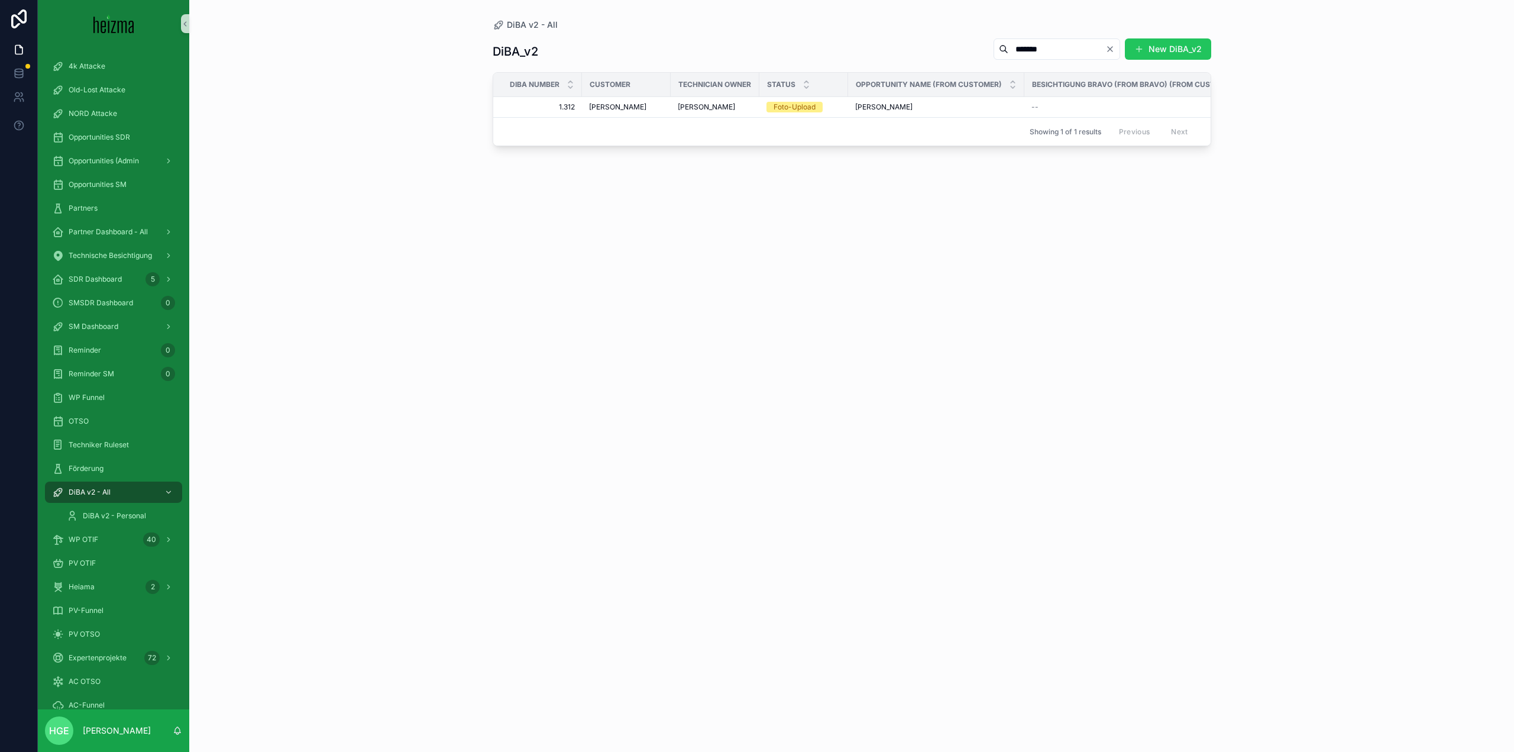
type input "*******"
click at [637, 108] on span "[PERSON_NAME]" at bounding box center [617, 106] width 57 height 9
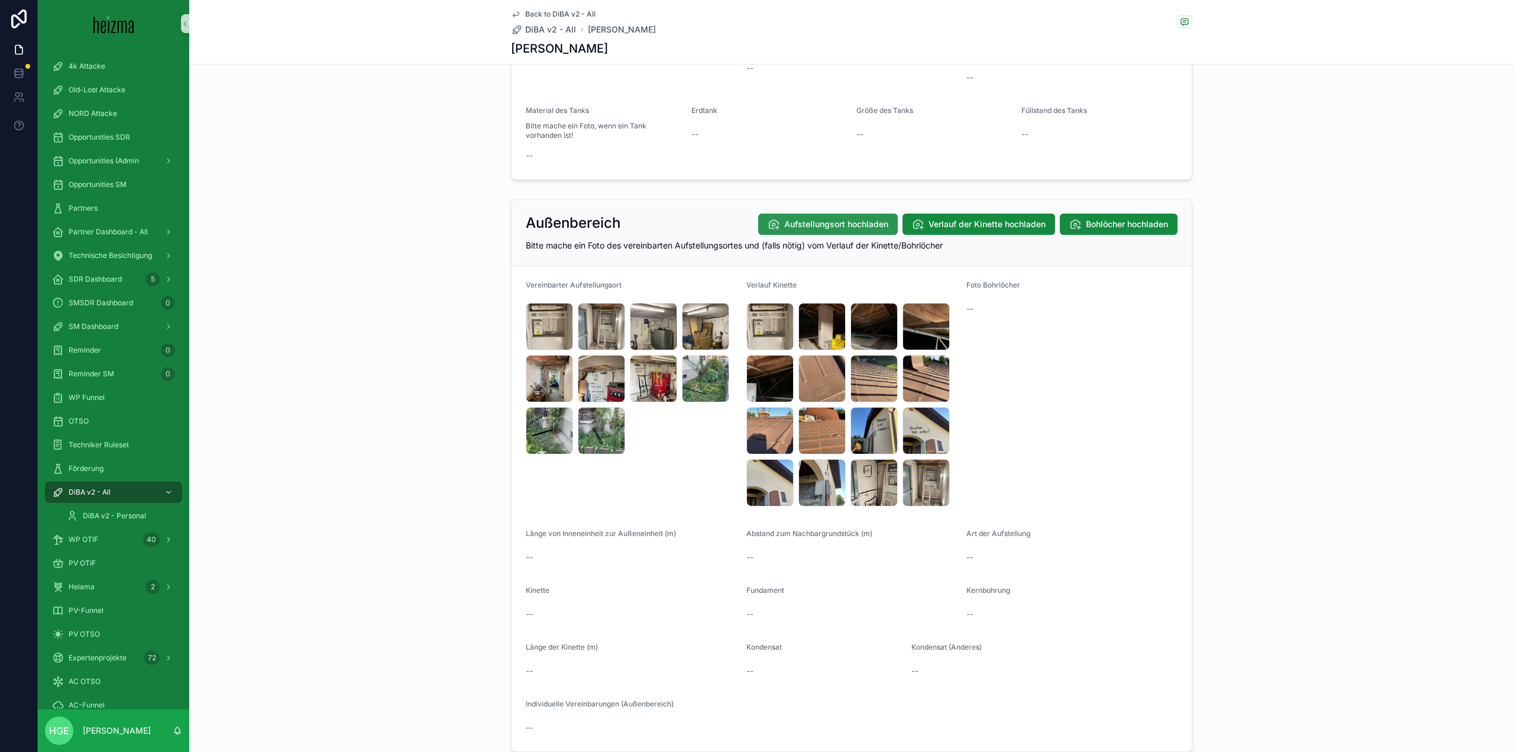
scroll to position [1065, 0]
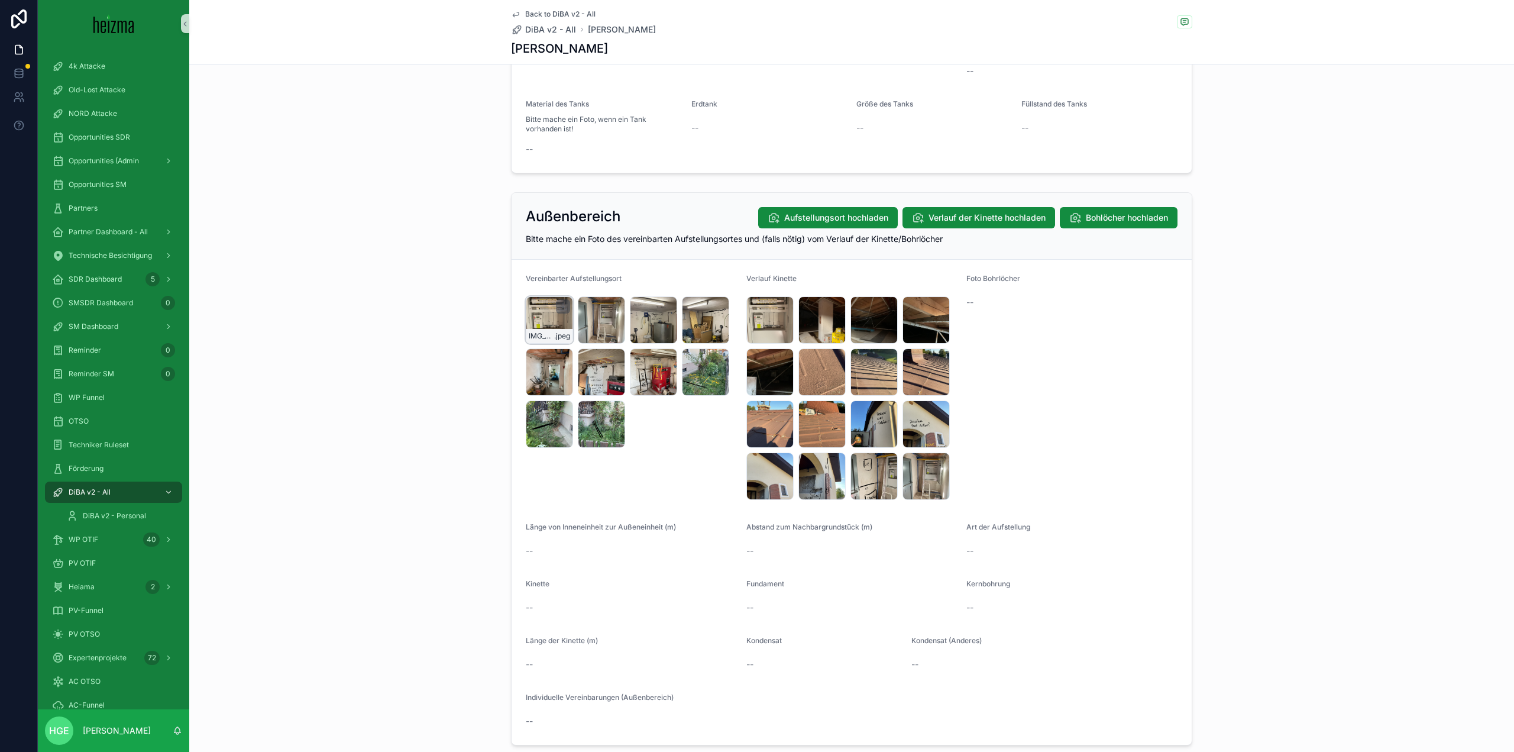
click at [544, 323] on div "IMG_5429 .jpeg" at bounding box center [549, 319] width 47 height 47
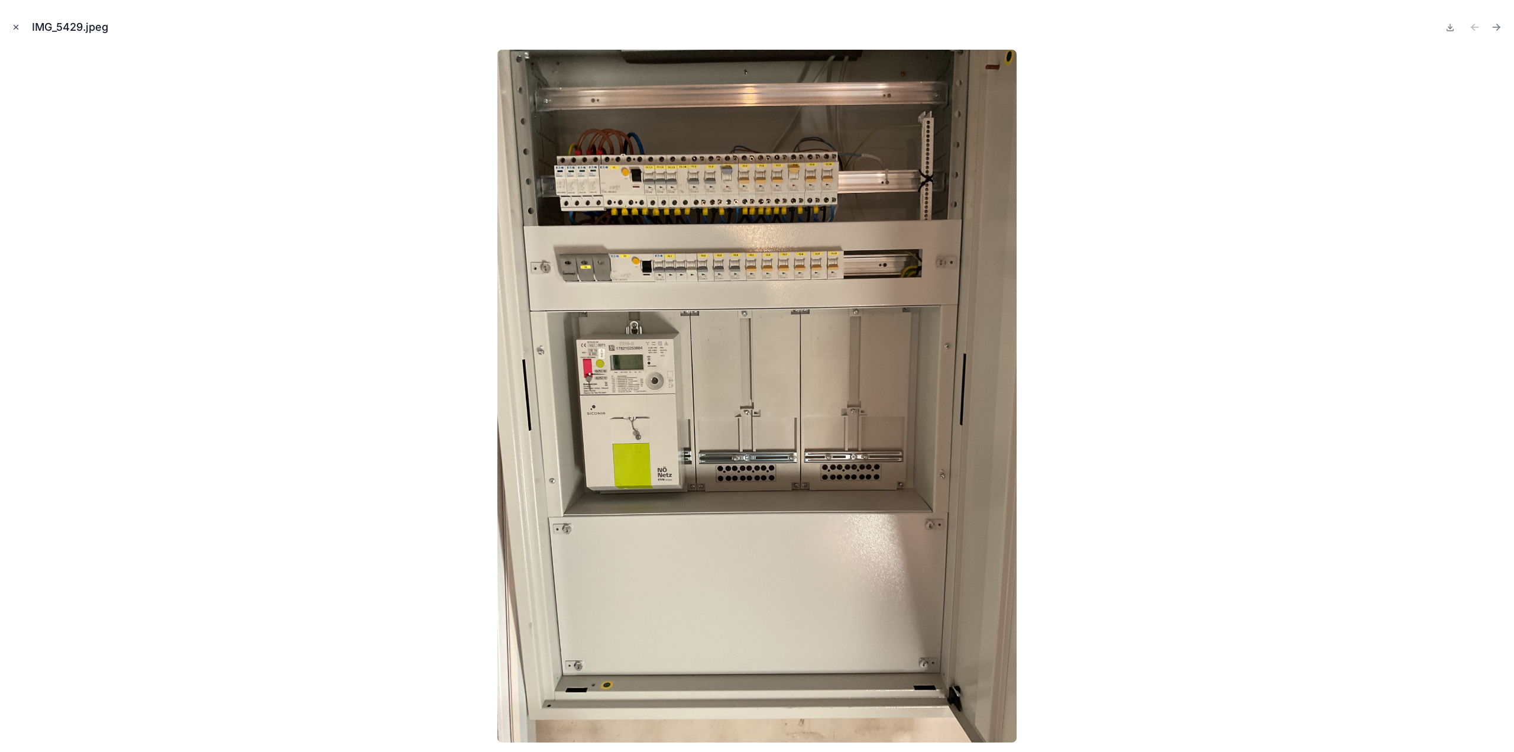
click at [11, 28] on button "Close modal" at bounding box center [15, 27] width 13 height 13
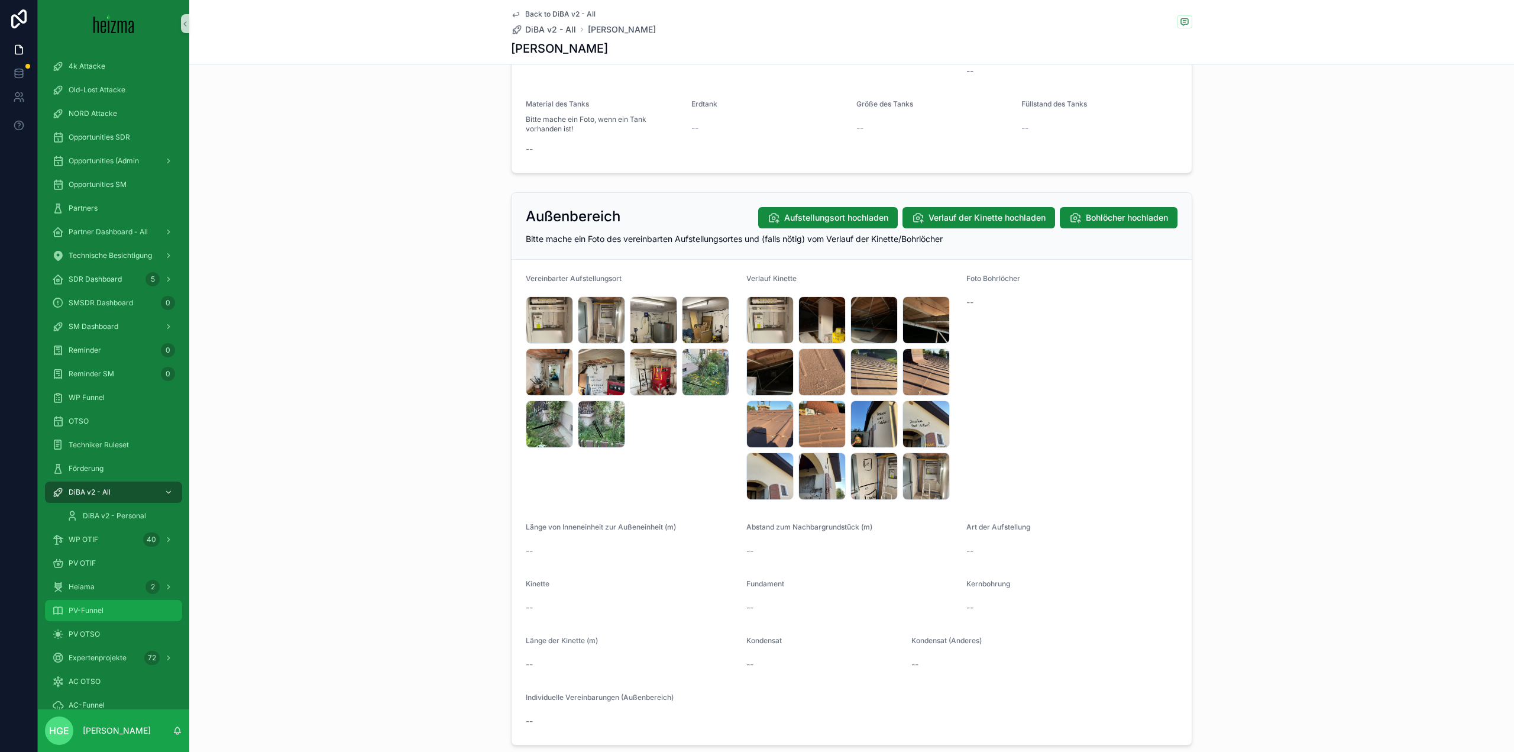
click at [93, 607] on span "PV-Funnel" at bounding box center [86, 610] width 35 height 9
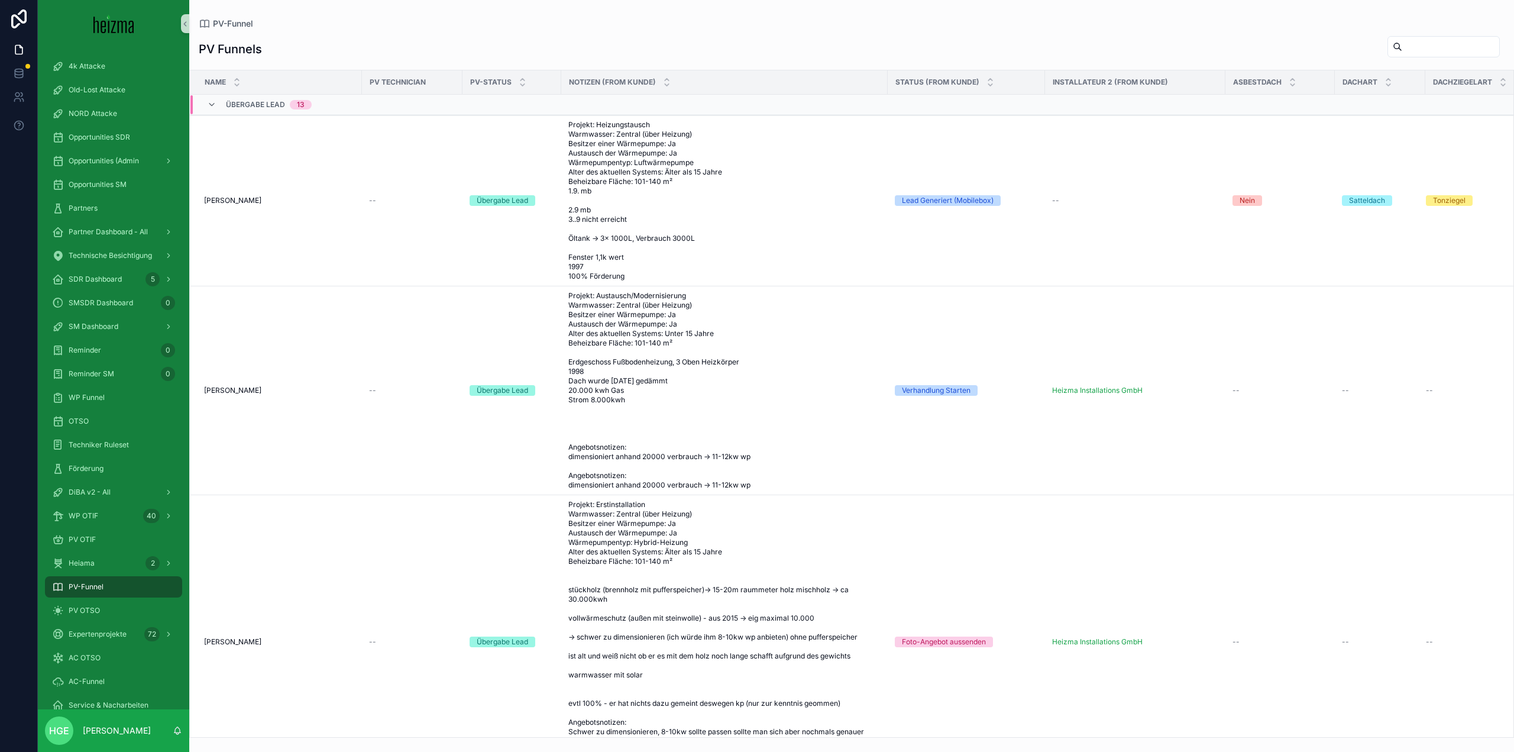
drag, startPoint x: 1397, startPoint y: 38, endPoint x: 1399, endPoint y: 47, distance: 9.8
click at [1397, 40] on div "scrollable content" at bounding box center [1444, 46] width 112 height 21
click at [1402, 49] on input "scrollable content" at bounding box center [1450, 46] width 97 height 17
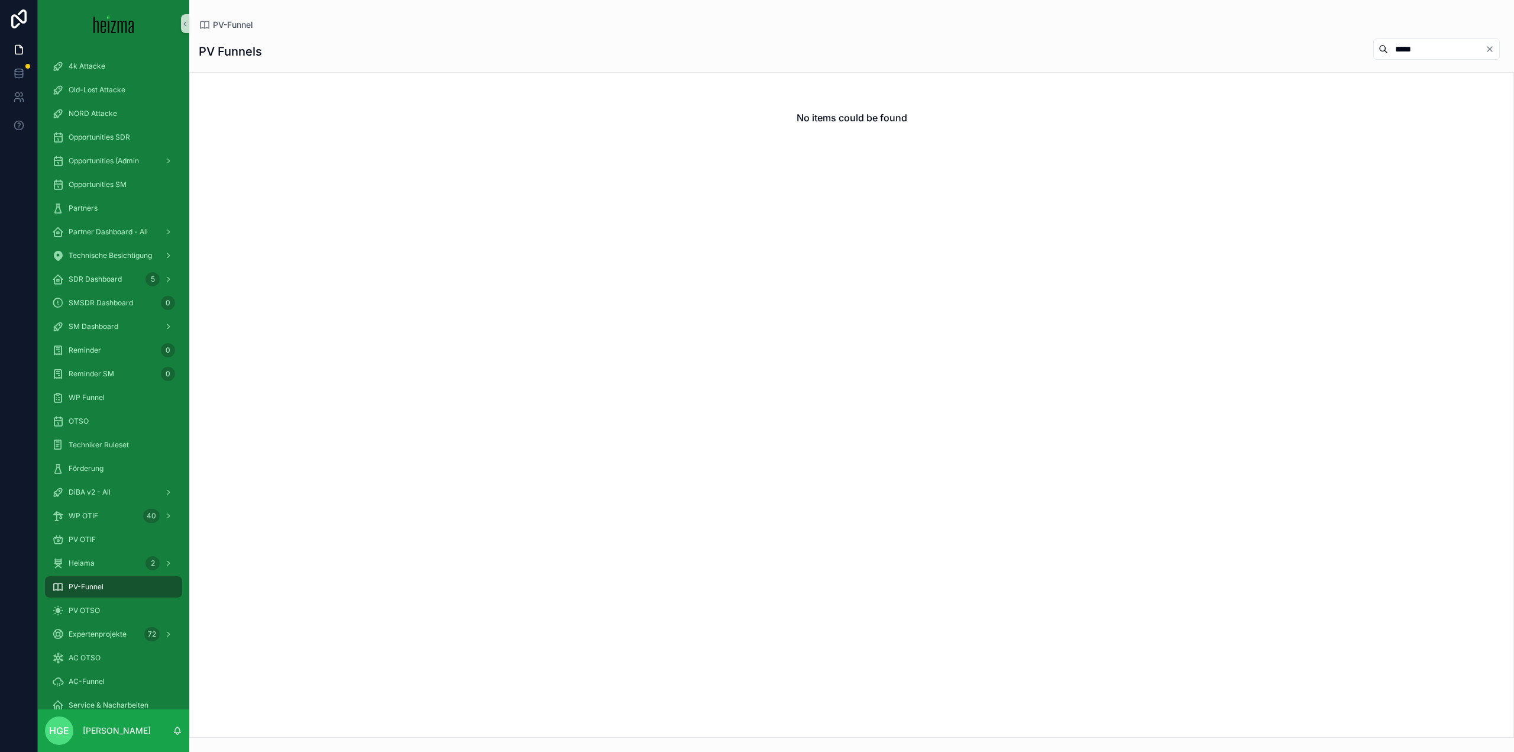
click at [1388, 49] on input "*****" at bounding box center [1436, 49] width 97 height 17
type input "******"
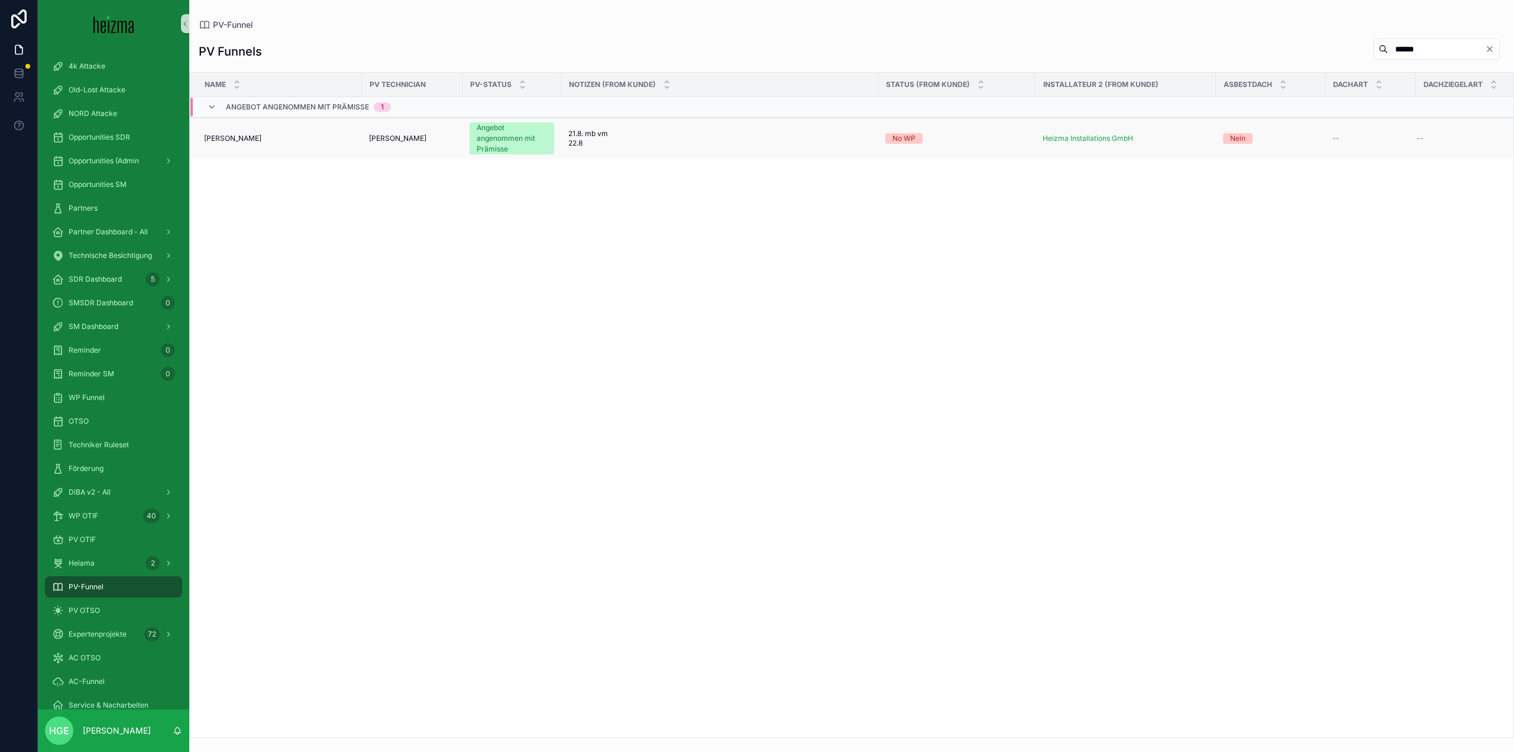
click at [245, 134] on span "Gregor Hueber" at bounding box center [232, 138] width 57 height 9
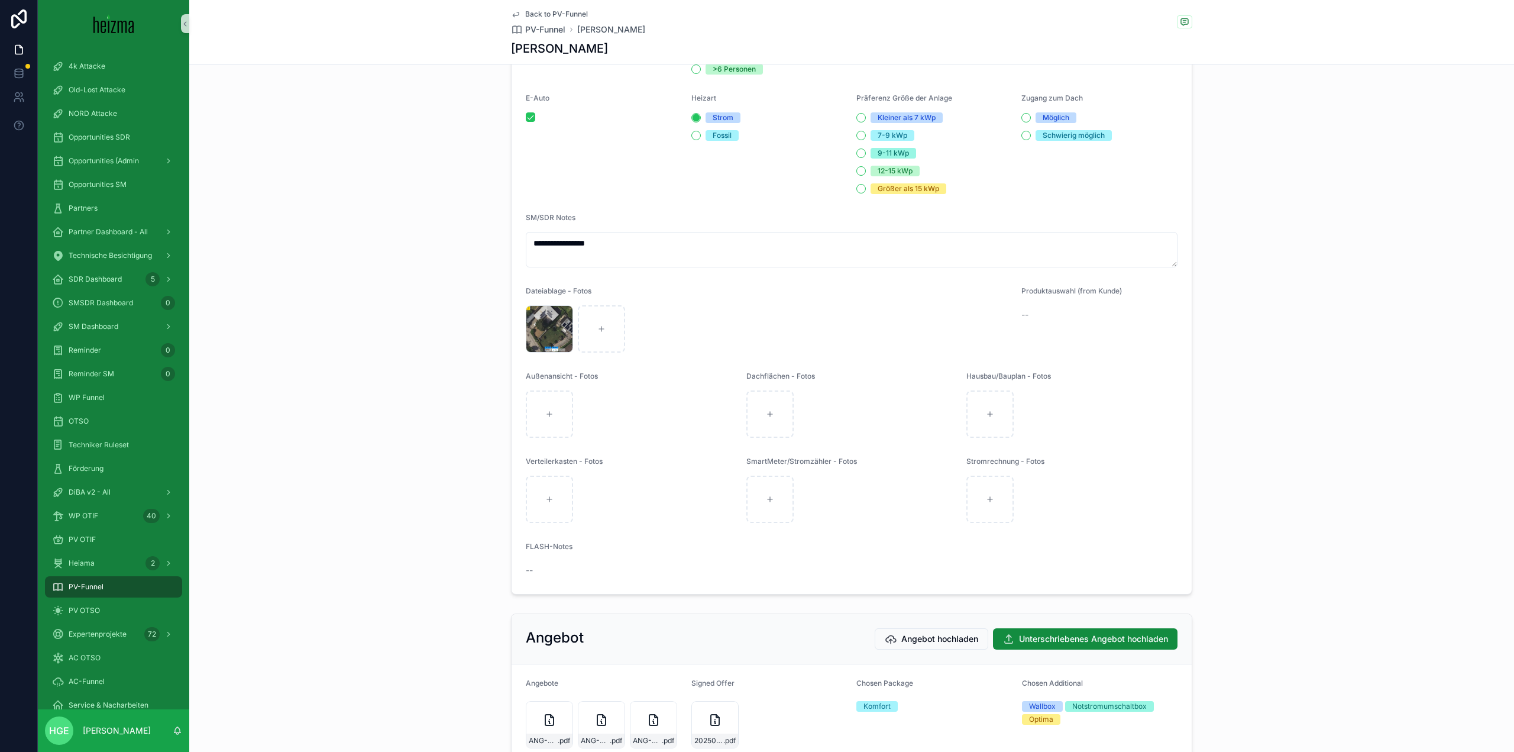
scroll to position [1756, 0]
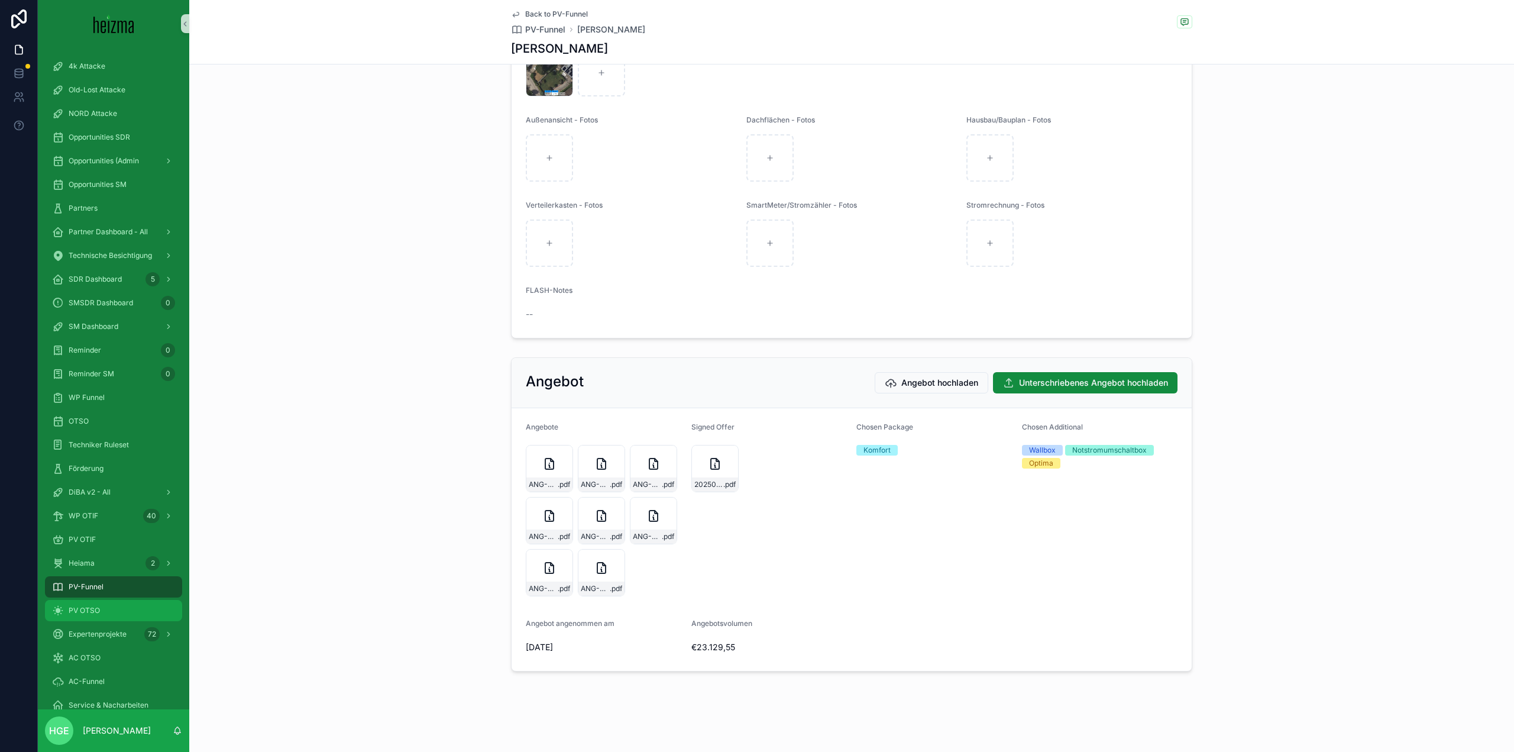
click at [77, 612] on span "PV OTSO" at bounding box center [84, 610] width 31 height 9
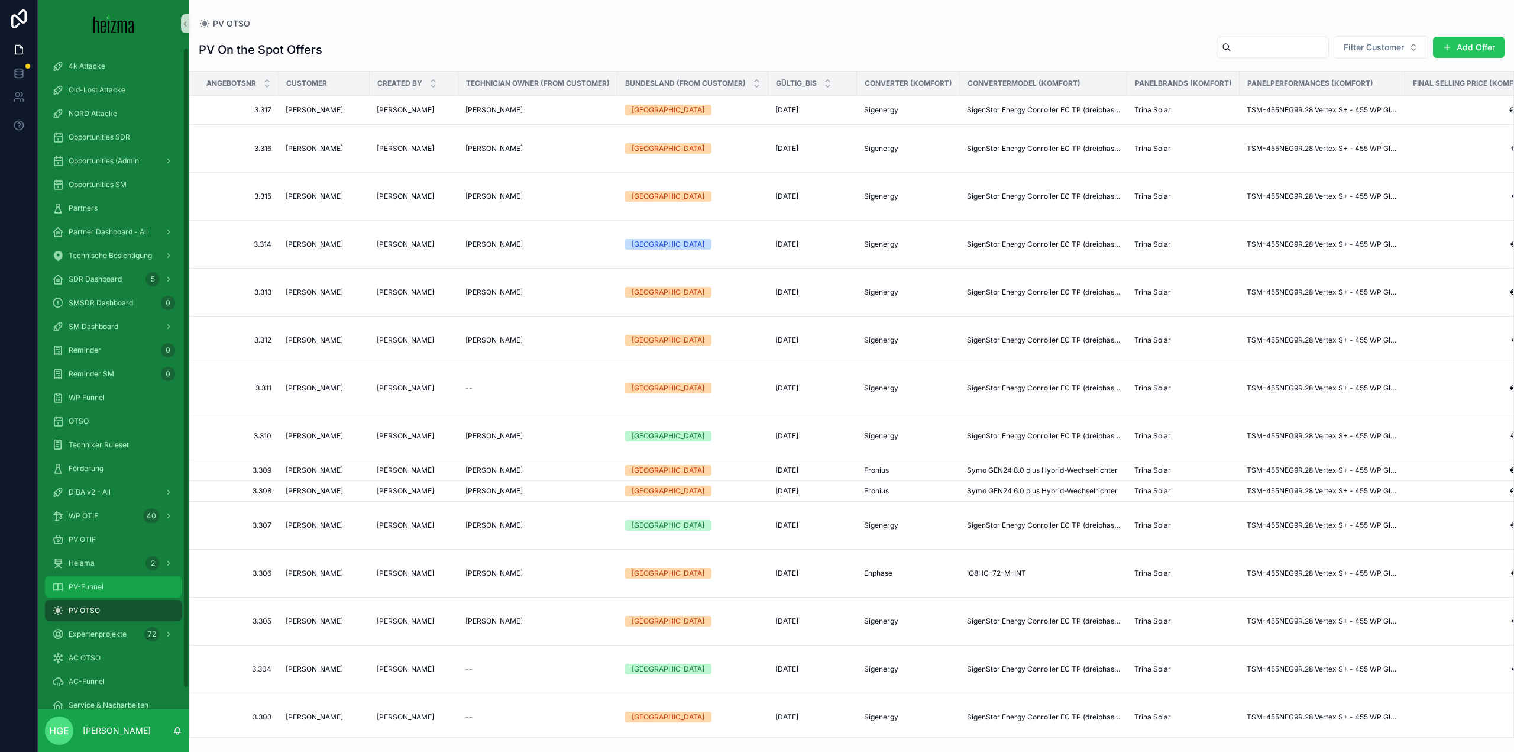
click at [140, 587] on div "PV-Funnel" at bounding box center [113, 586] width 123 height 19
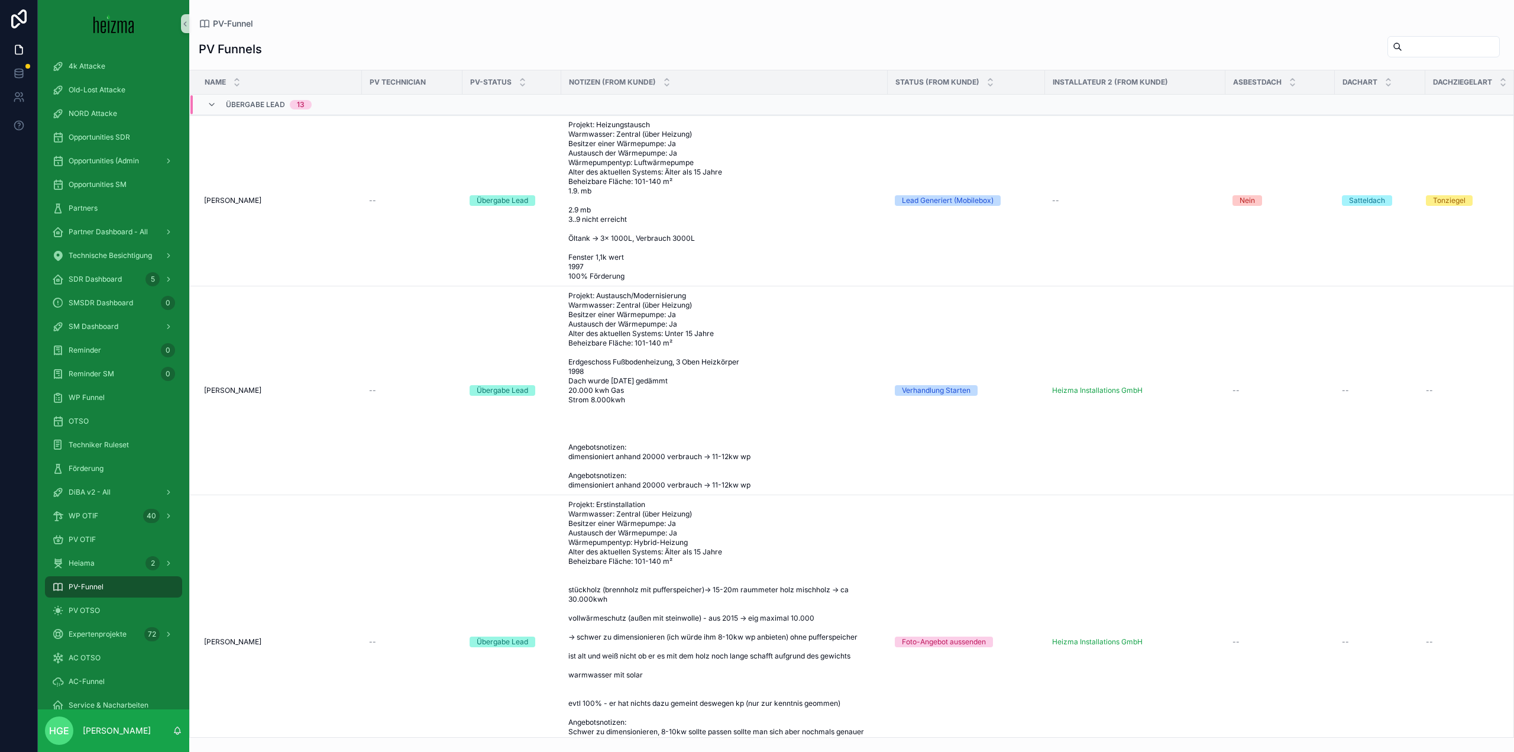
click at [1434, 49] on input "scrollable content" at bounding box center [1450, 46] width 97 height 17
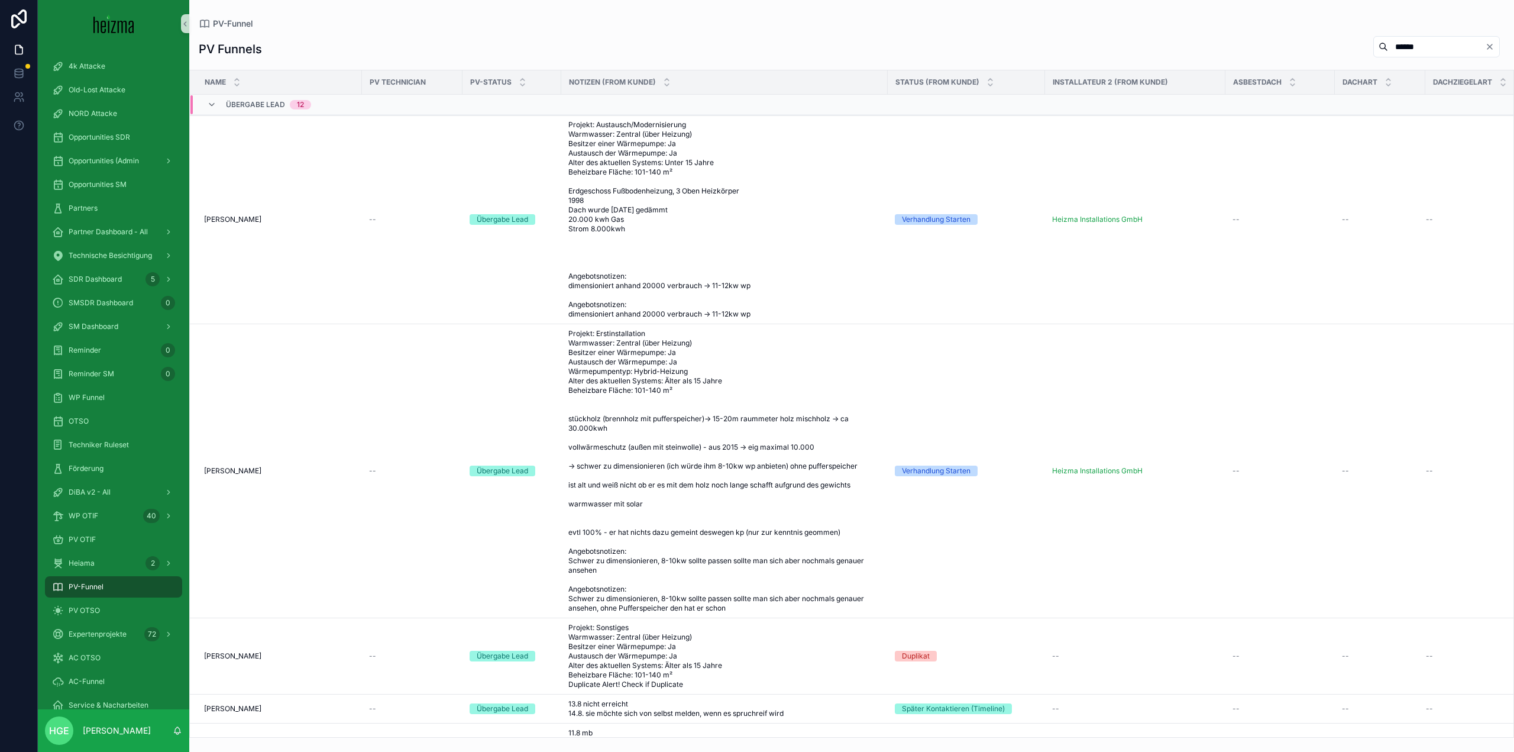
type input "******"
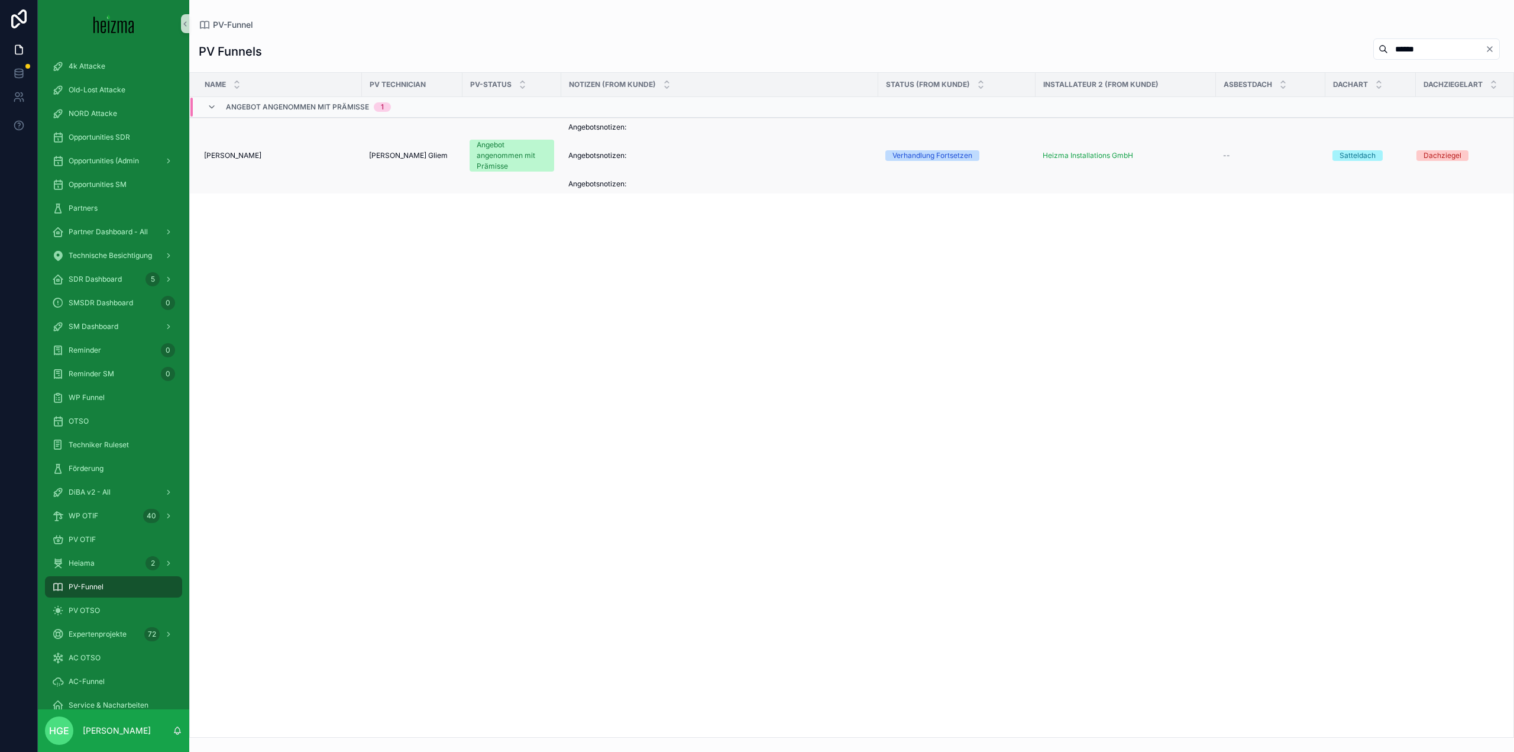
click at [243, 160] on span "Elmar Fabbri" at bounding box center [232, 155] width 57 height 9
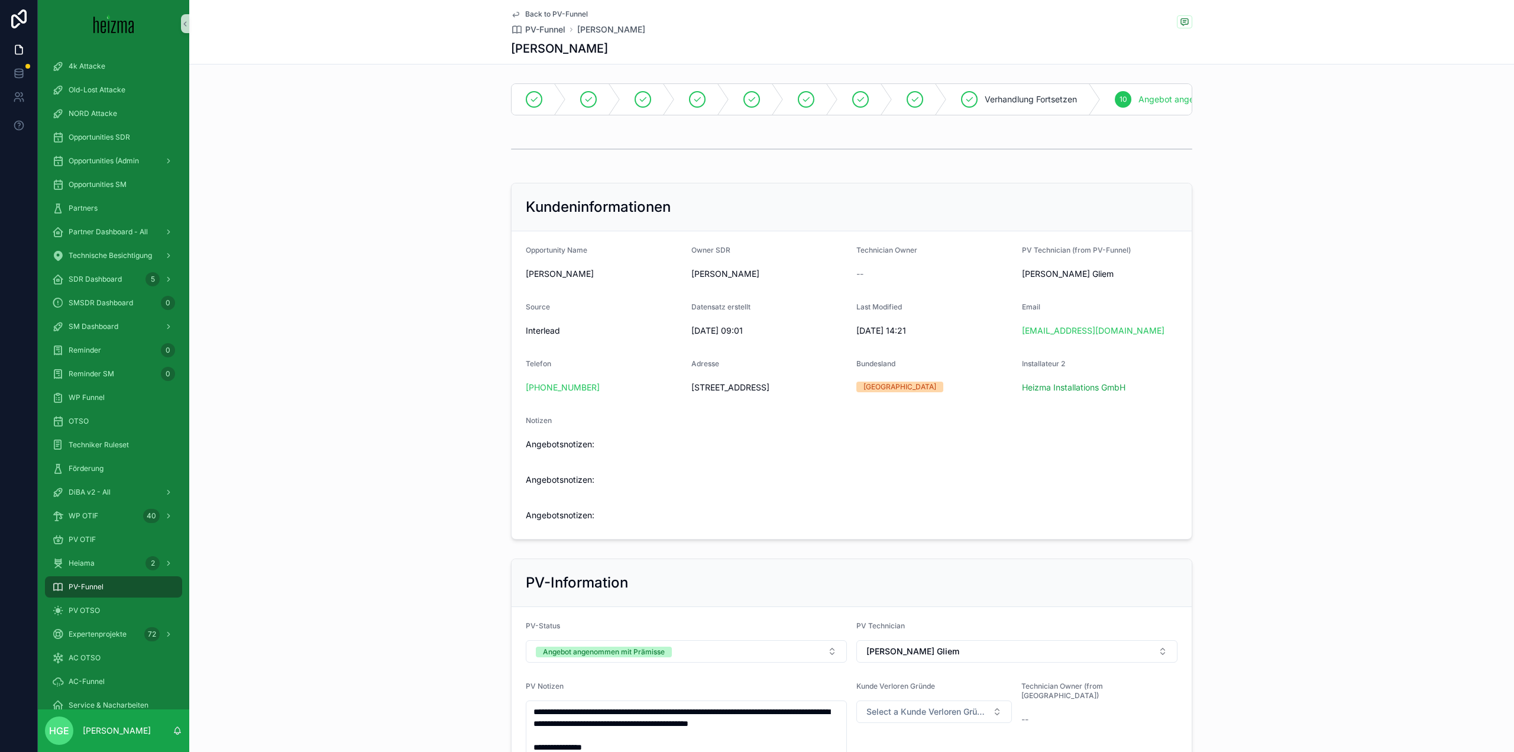
drag, startPoint x: 825, startPoint y: 397, endPoint x: 678, endPoint y: 399, distance: 146.1
click at [678, 399] on form "Opportunity Name Elmar Fabbri Owner SDR Niklas Leibold Technician Owner -- PV T…" at bounding box center [852, 385] width 680 height 308
click at [787, 419] on form "Opportunity Name Elmar Fabbri Owner SDR Niklas Leibold Technician Owner -- PV T…" at bounding box center [852, 385] width 680 height 308
drag, startPoint x: 828, startPoint y: 397, endPoint x: 685, endPoint y: 396, distance: 142.6
click at [685, 396] on form "Opportunity Name Elmar Fabbri Owner SDR Niklas Leibold Technician Owner -- PV T…" at bounding box center [852, 385] width 680 height 308
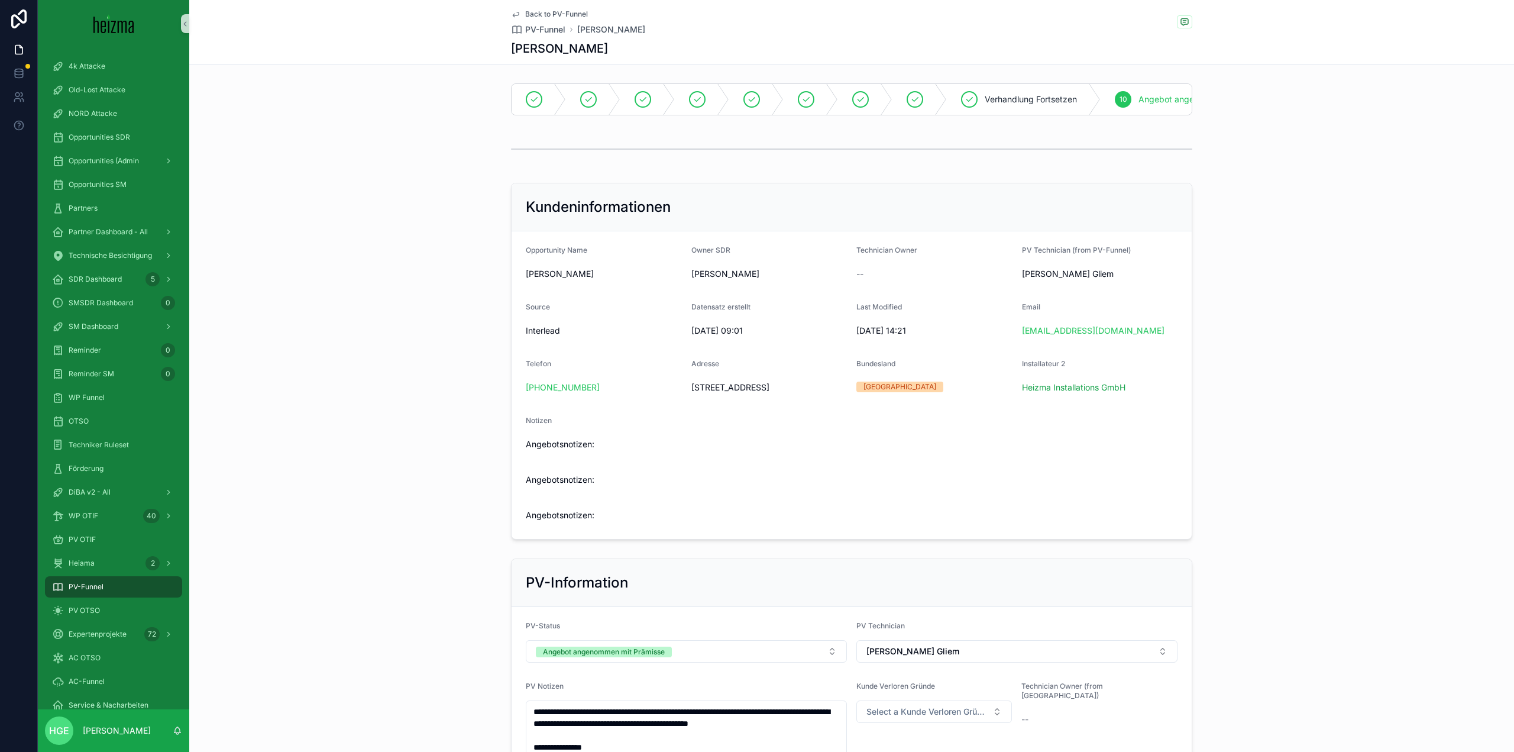
copy span "Scheiterlege 16, 2493, Lichtenwörth"
click at [828, 393] on span "Scheiterlege 16, 2493, Lichtenwörth" at bounding box center [769, 388] width 156 height 12
drag, startPoint x: 828, startPoint y: 399, endPoint x: 686, endPoint y: 399, distance: 142.0
click at [686, 399] on form "Opportunity Name Elmar Fabbri Owner SDR Niklas Leibold Technician Owner -- PV T…" at bounding box center [852, 385] width 680 height 308
copy span "Scheiterlege 16, 2493, Lichtenwörth"
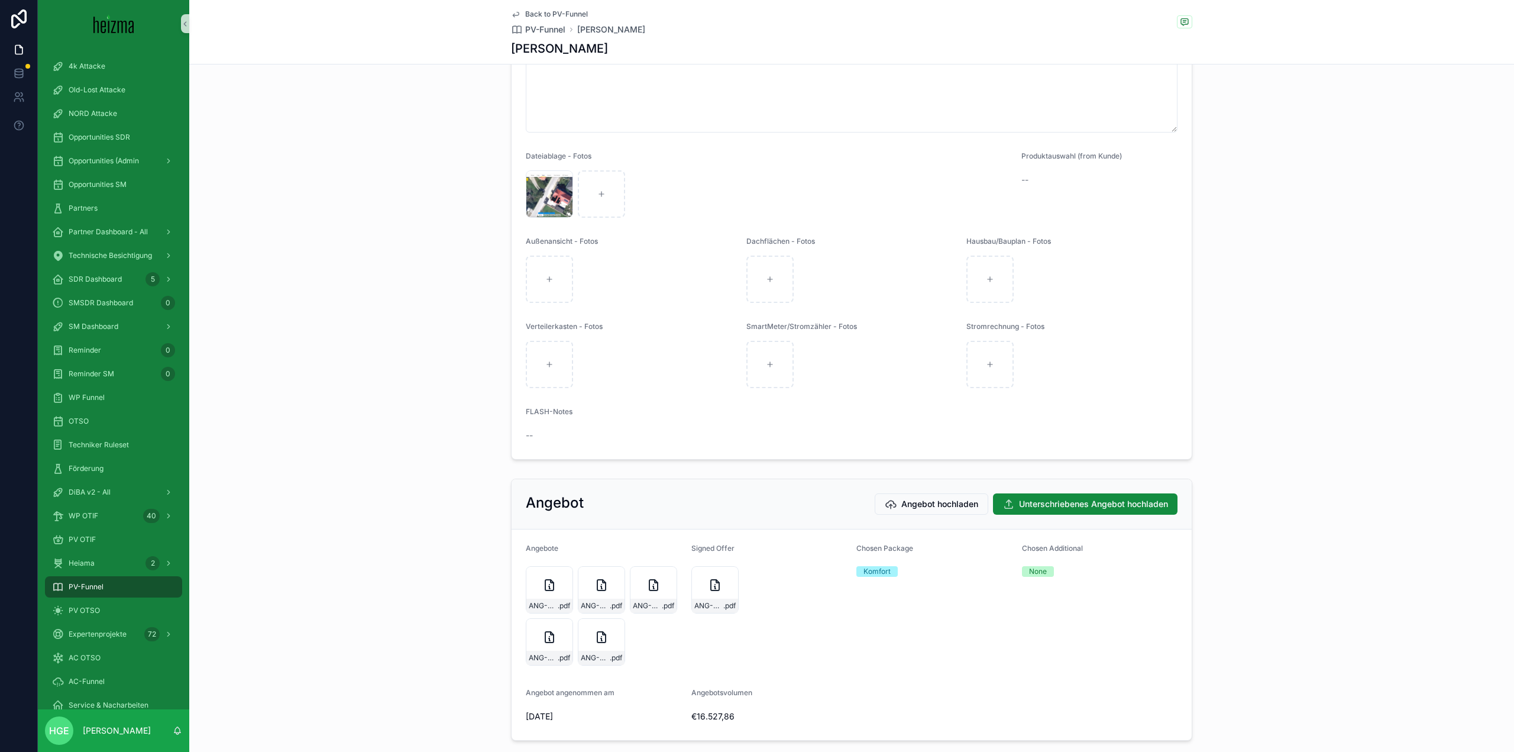
scroll to position [1844, 0]
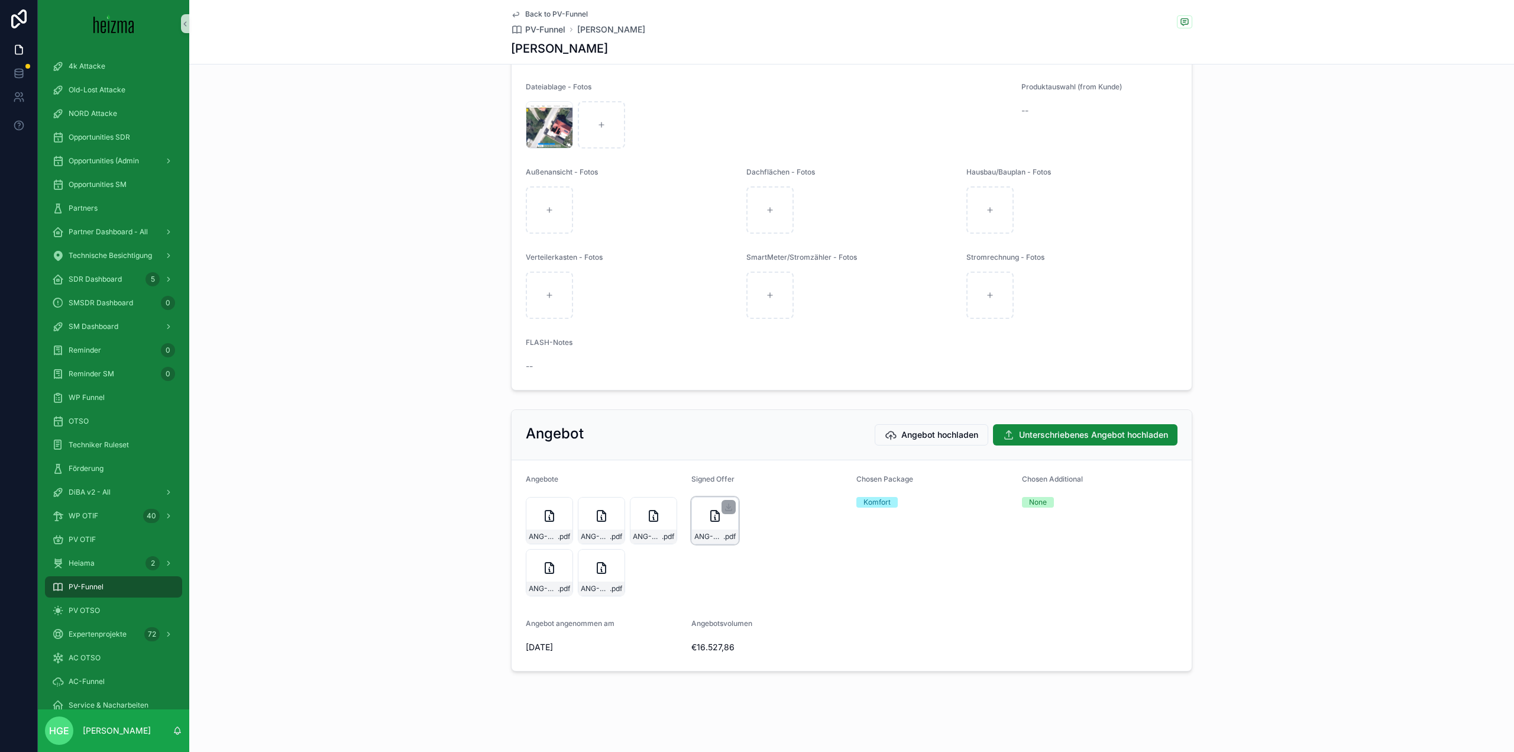
click at [707, 525] on div "ANG-PV-2988-Fabbri-2025-07-18-(1)-(1) .pdf" at bounding box center [714, 520] width 47 height 47
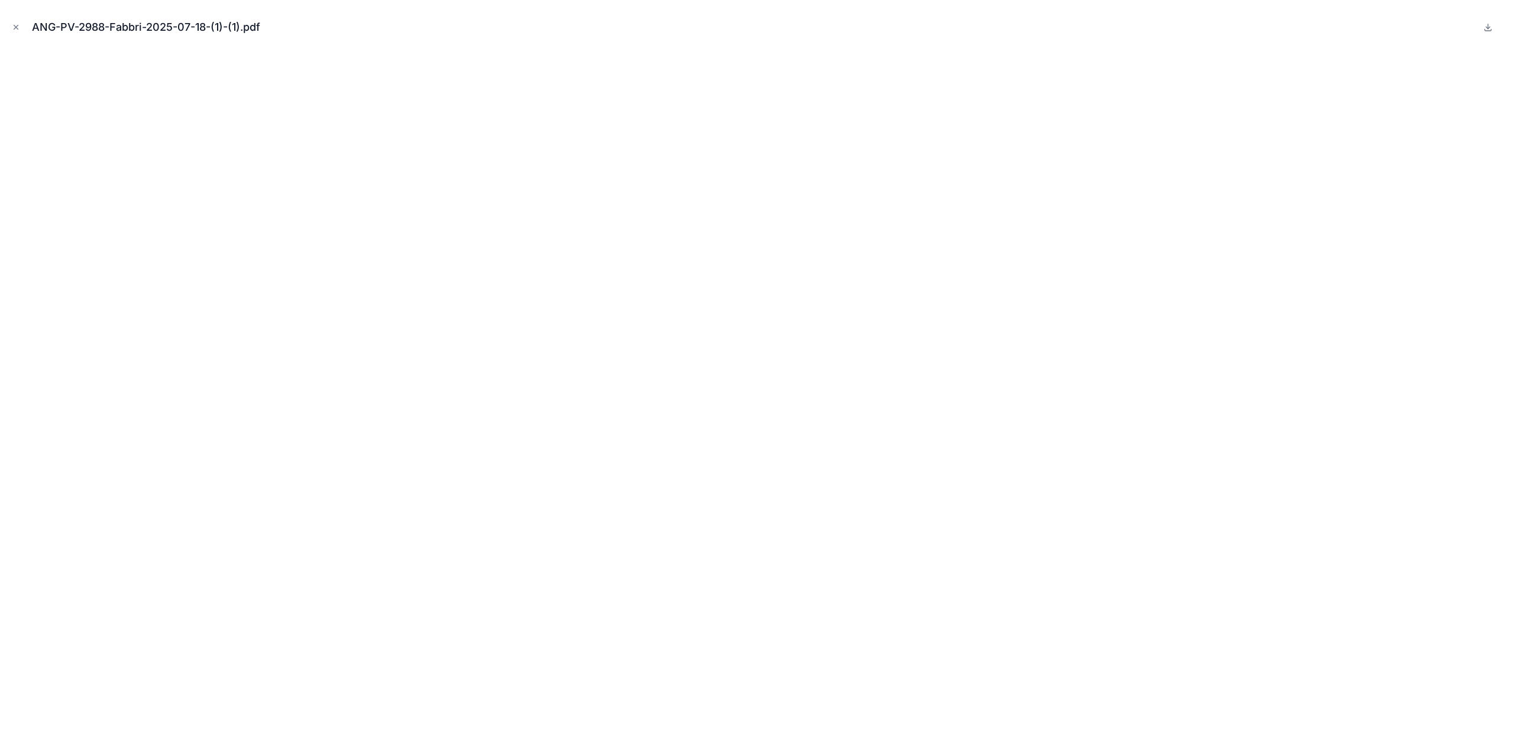
drag, startPoint x: 19, startPoint y: 25, endPoint x: 112, endPoint y: 57, distance: 98.2
click at [19, 25] on icon "Close modal" at bounding box center [16, 27] width 8 height 8
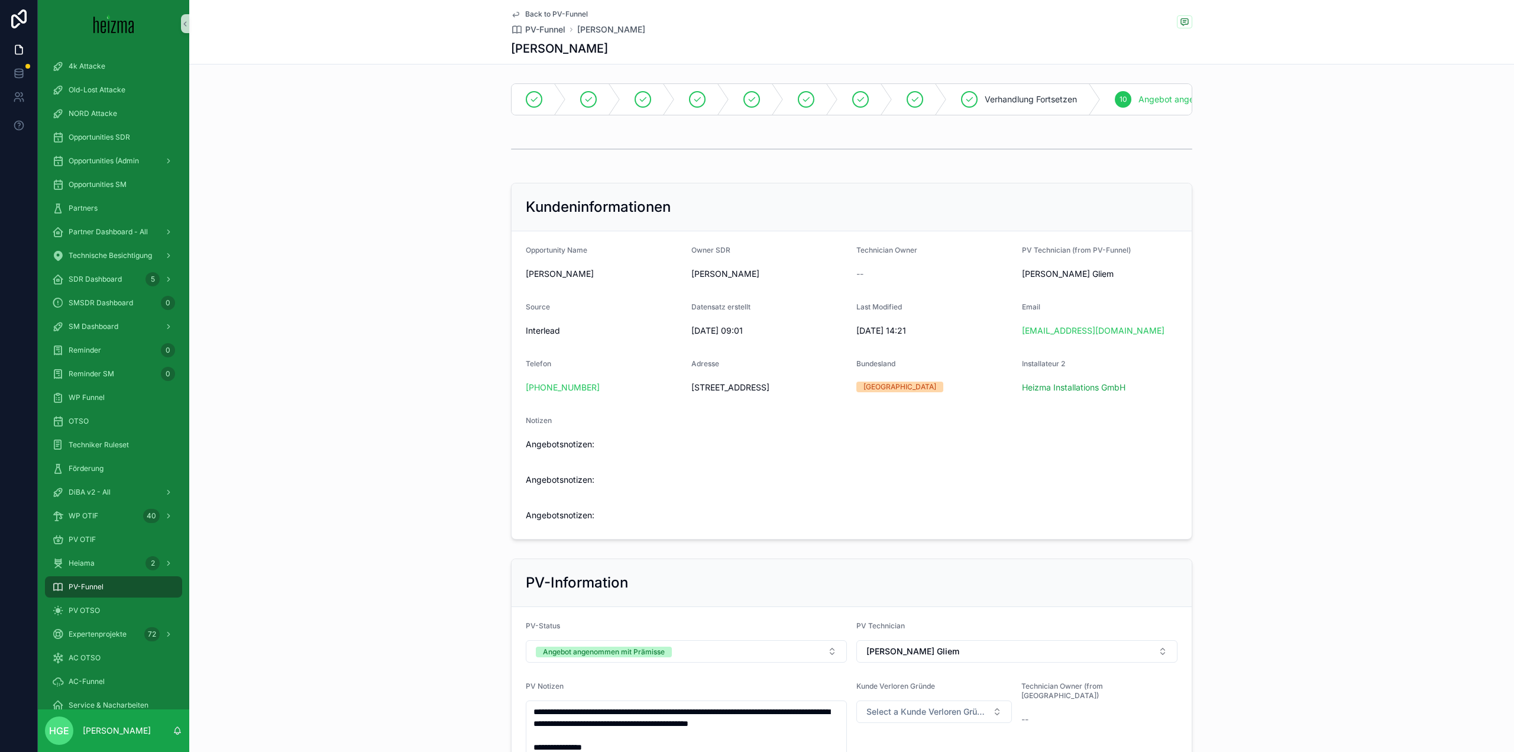
click at [547, 15] on span "Back to PV-Funnel" at bounding box center [556, 13] width 63 height 9
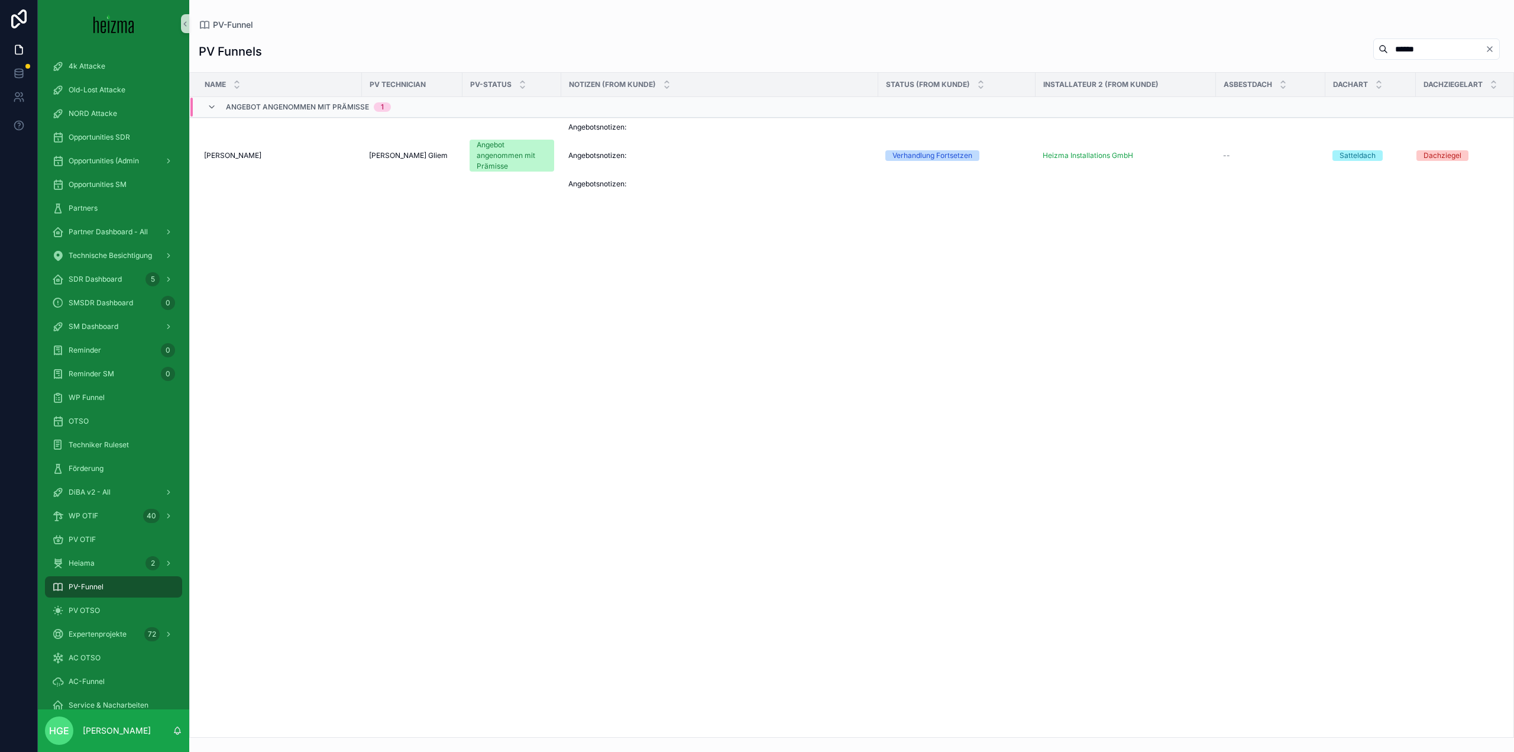
drag, startPoint x: 1427, startPoint y: 47, endPoint x: 1329, endPoint y: 48, distance: 98.2
click at [1325, 47] on div "PV Funnels ******" at bounding box center [852, 51] width 1306 height 27
type input "*********"
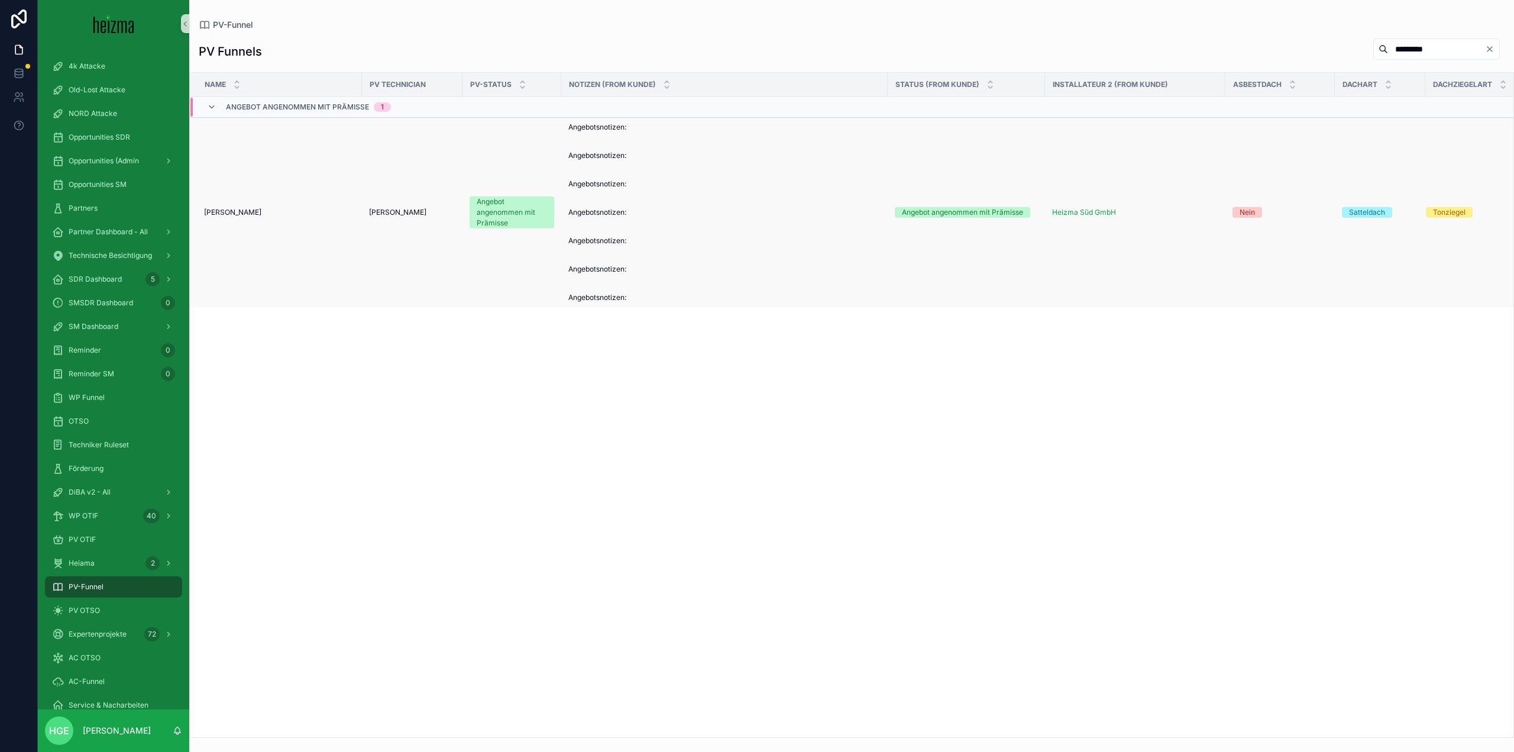
click at [261, 217] on span "Alexander Rosenbaum" at bounding box center [232, 212] width 57 height 9
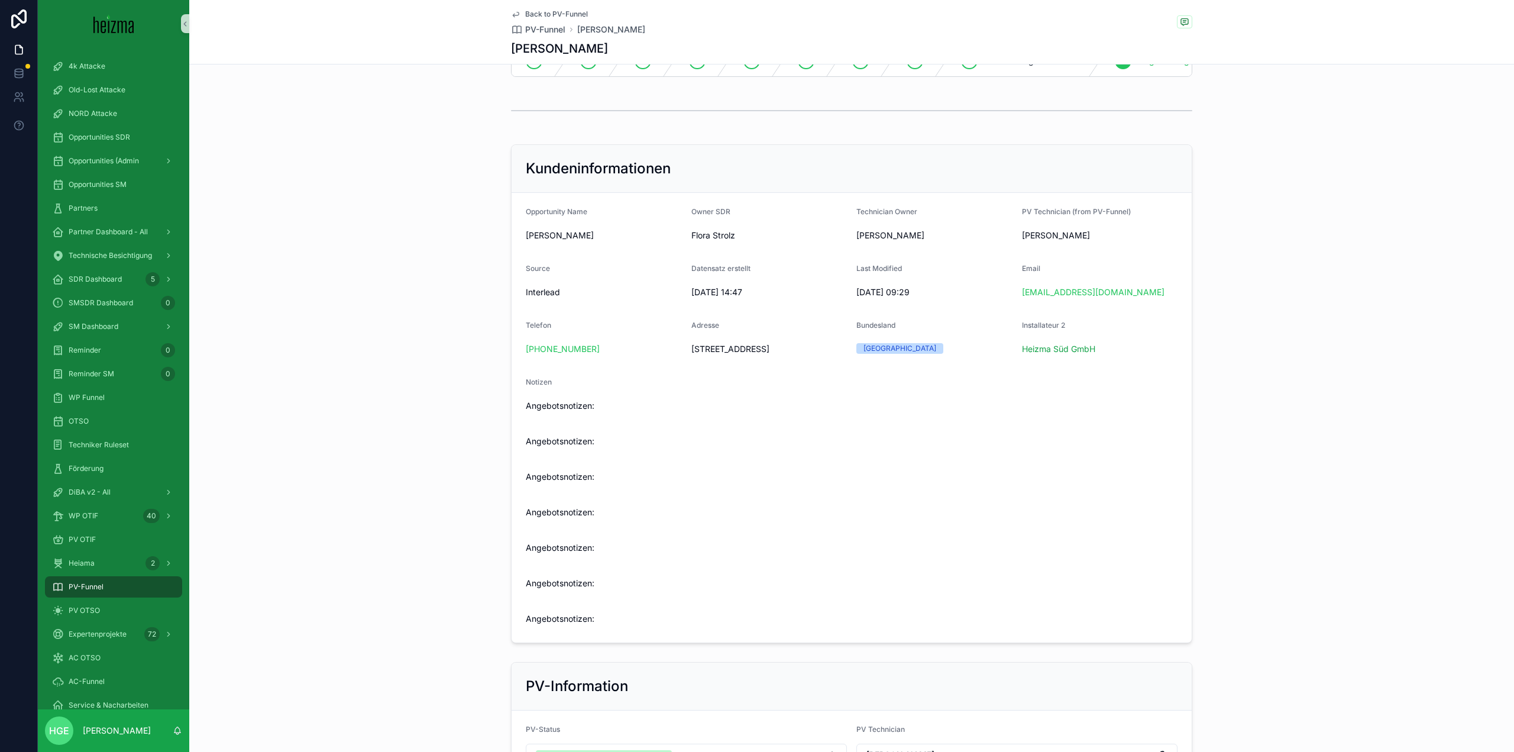
scroll to position [59, 0]
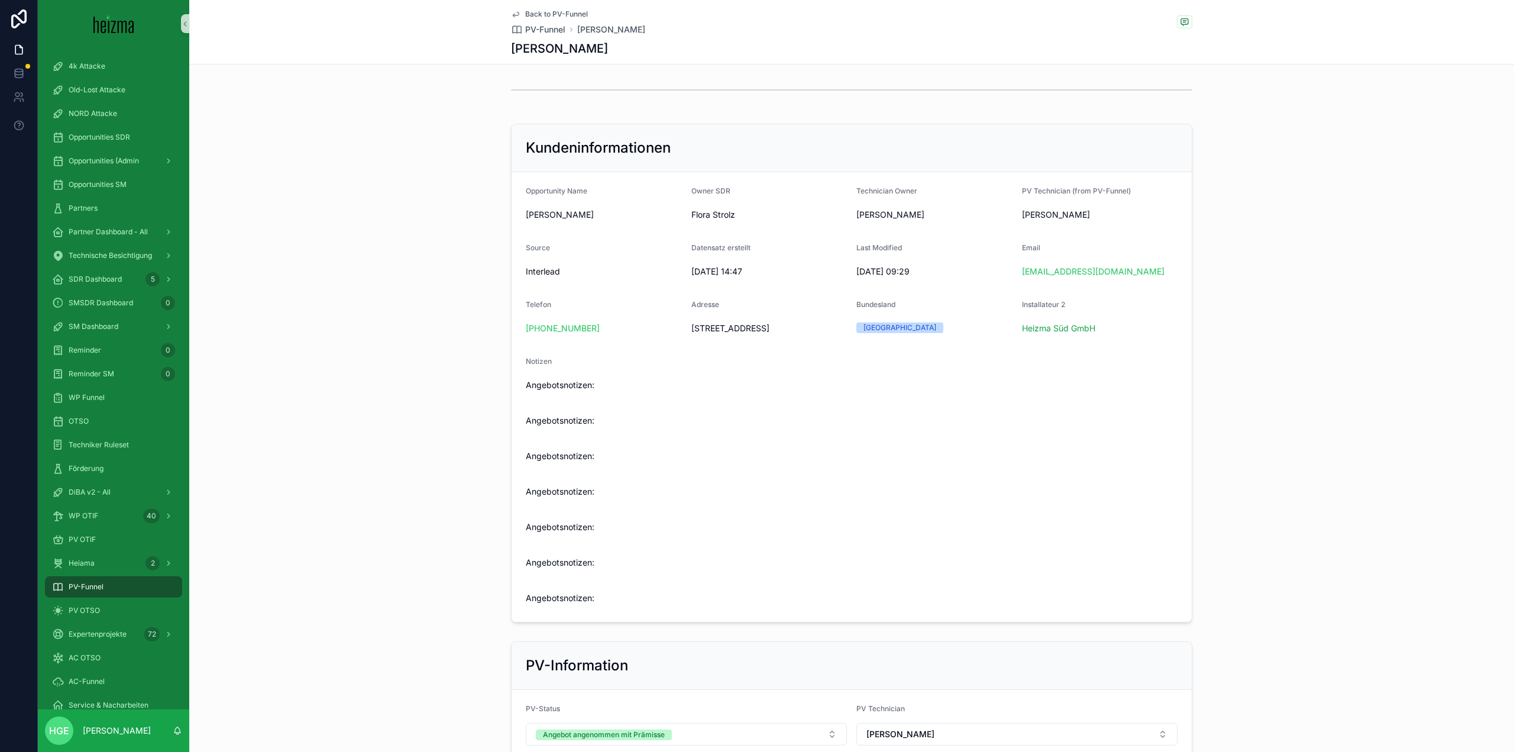
drag, startPoint x: 795, startPoint y: 337, endPoint x: 664, endPoint y: 331, distance: 131.5
click at [664, 331] on form "Opportunity Name Alexander Rosenbaum Owner SDR Flora Strolz Technician Owner Cl…" at bounding box center [852, 397] width 680 height 450
click at [787, 347] on form "Opportunity Name Alexander Rosenbaum Owner SDR Flora Strolz Technician Owner Cl…" at bounding box center [852, 397] width 680 height 450
drag, startPoint x: 804, startPoint y: 338, endPoint x: 687, endPoint y: 340, distance: 117.1
click at [691, 334] on span "Mühldorf 81, 9814, Mühldorf" at bounding box center [769, 328] width 156 height 12
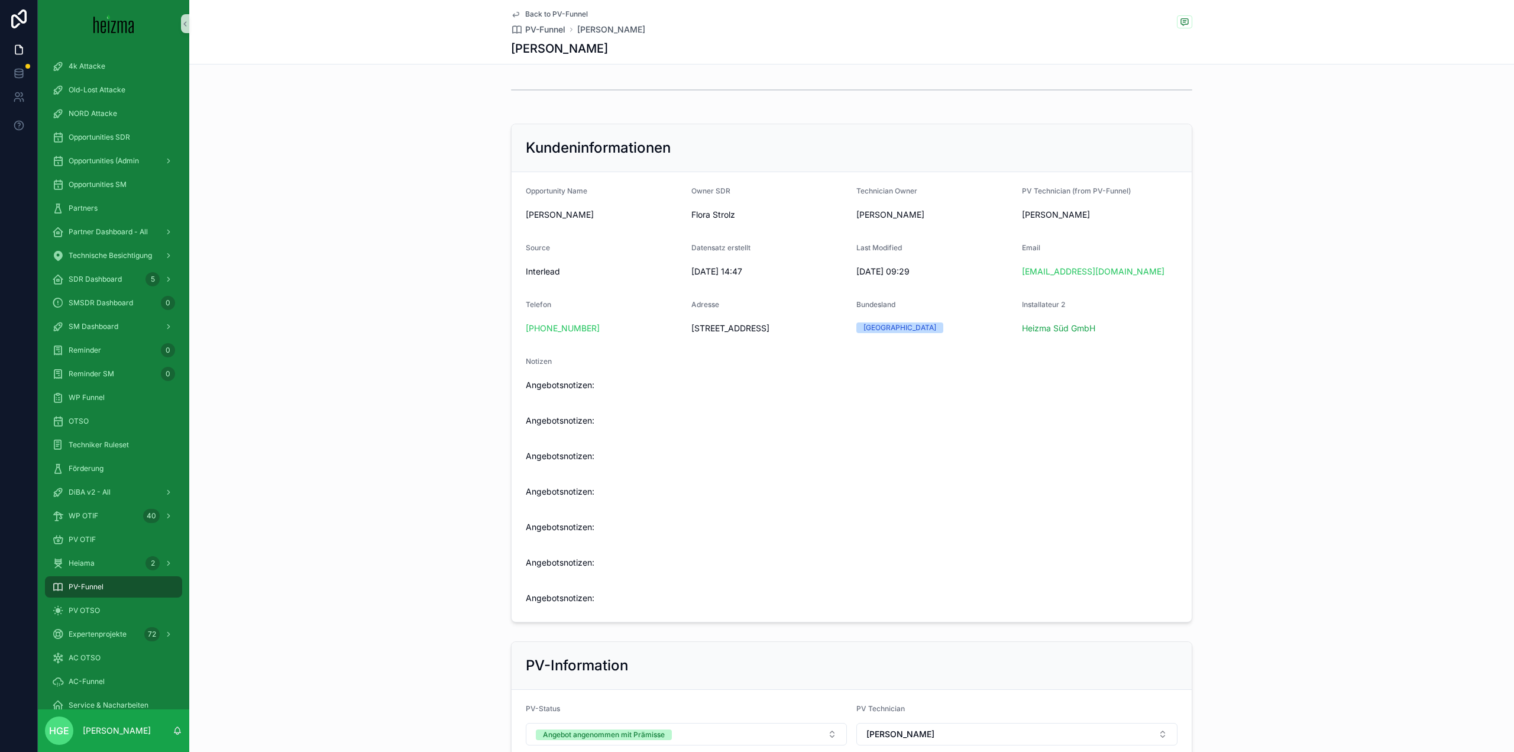
copy span "Mühldorf 81, 9814, Mühldorf"
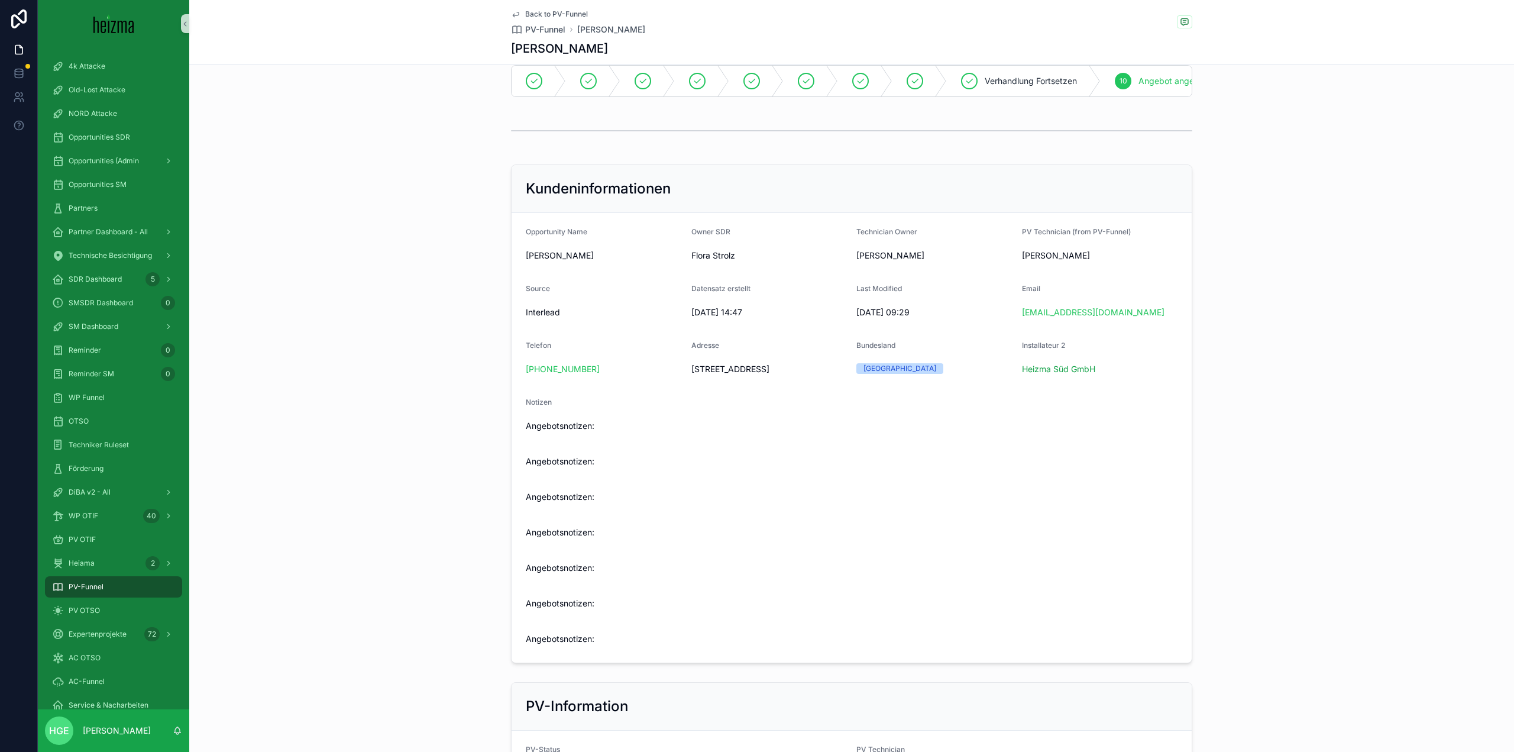
scroll to position [0, 0]
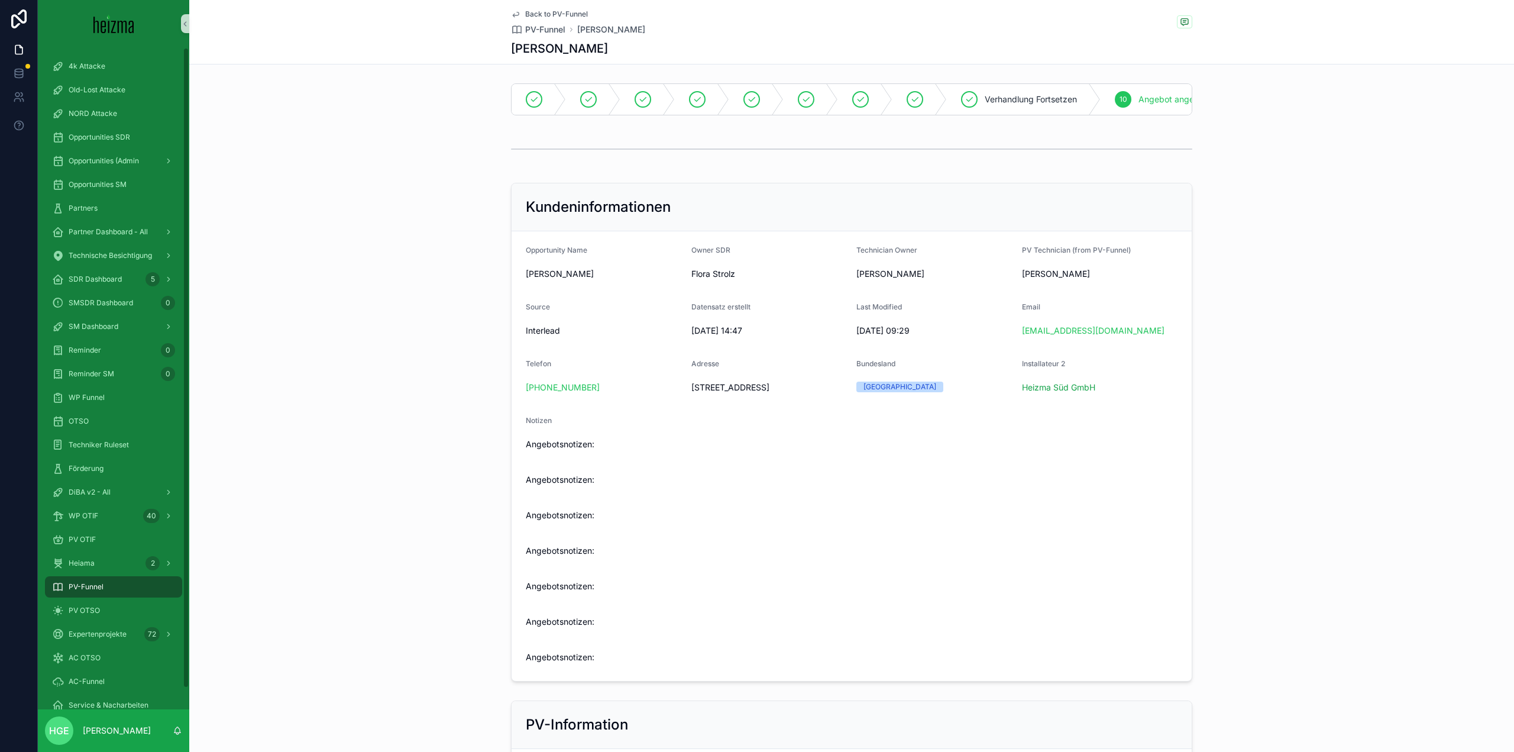
click at [109, 589] on div "PV-Funnel" at bounding box center [113, 586] width 123 height 19
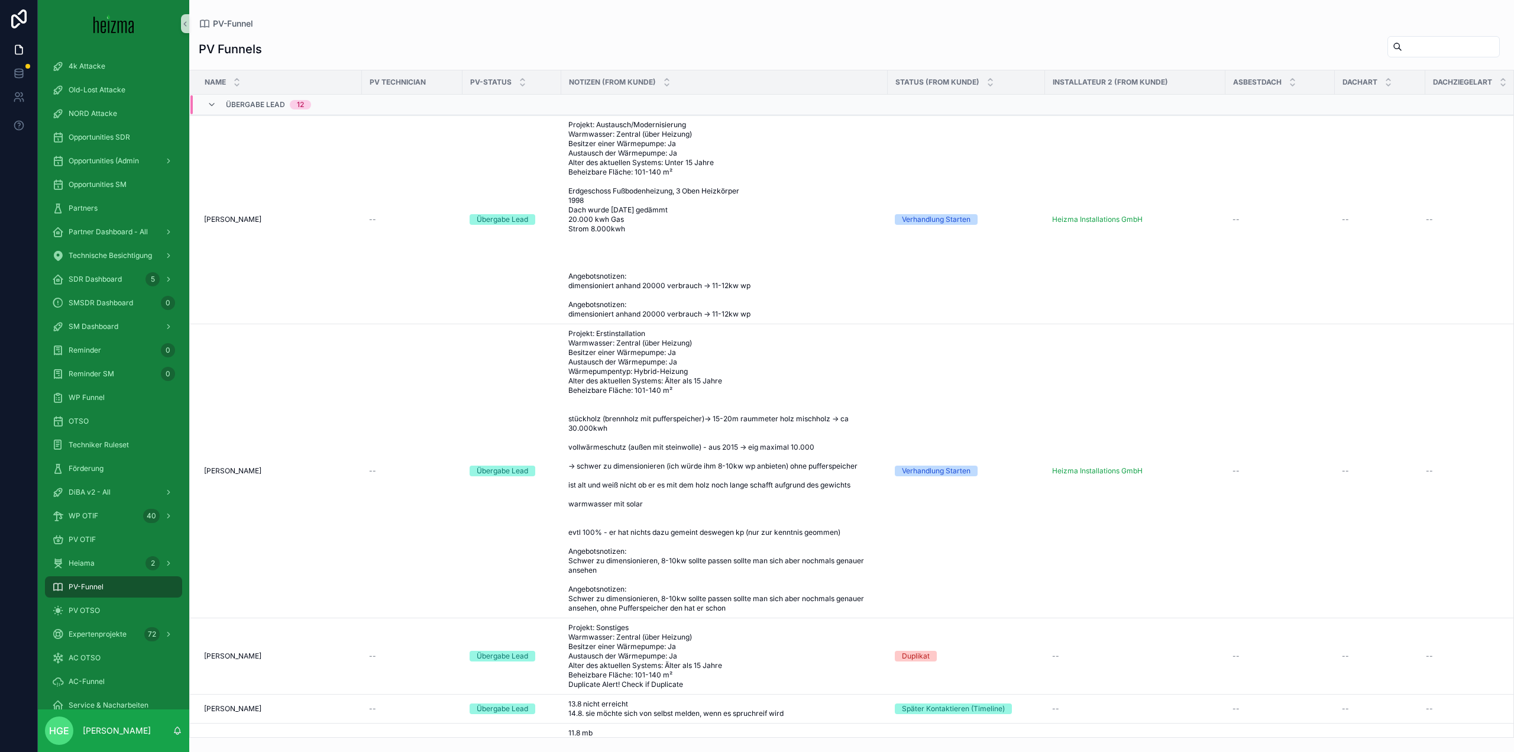
click at [1417, 49] on input "scrollable content" at bounding box center [1450, 46] width 97 height 17
type input "*"
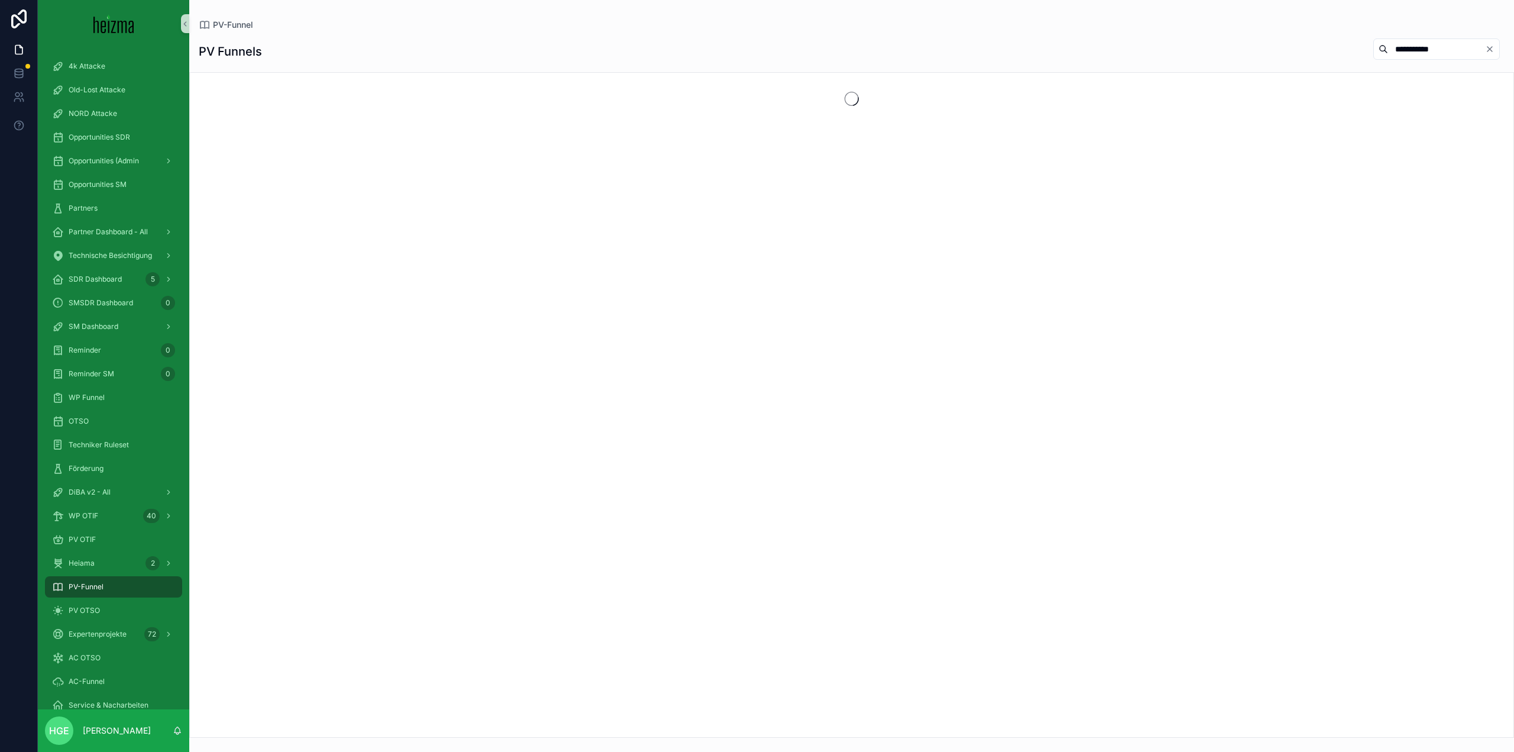
type input "**********"
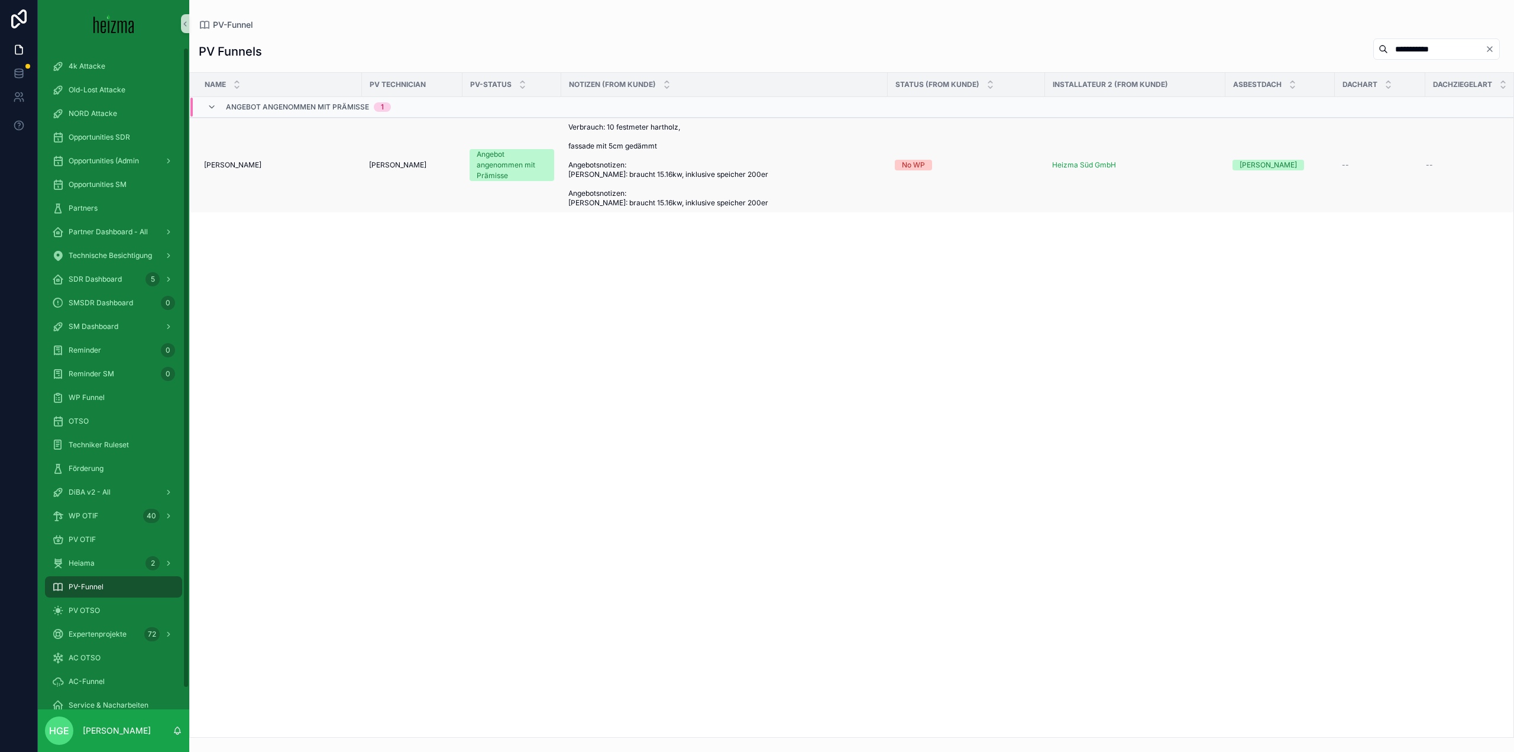
click at [222, 165] on span "Peter Grosz" at bounding box center [232, 164] width 57 height 9
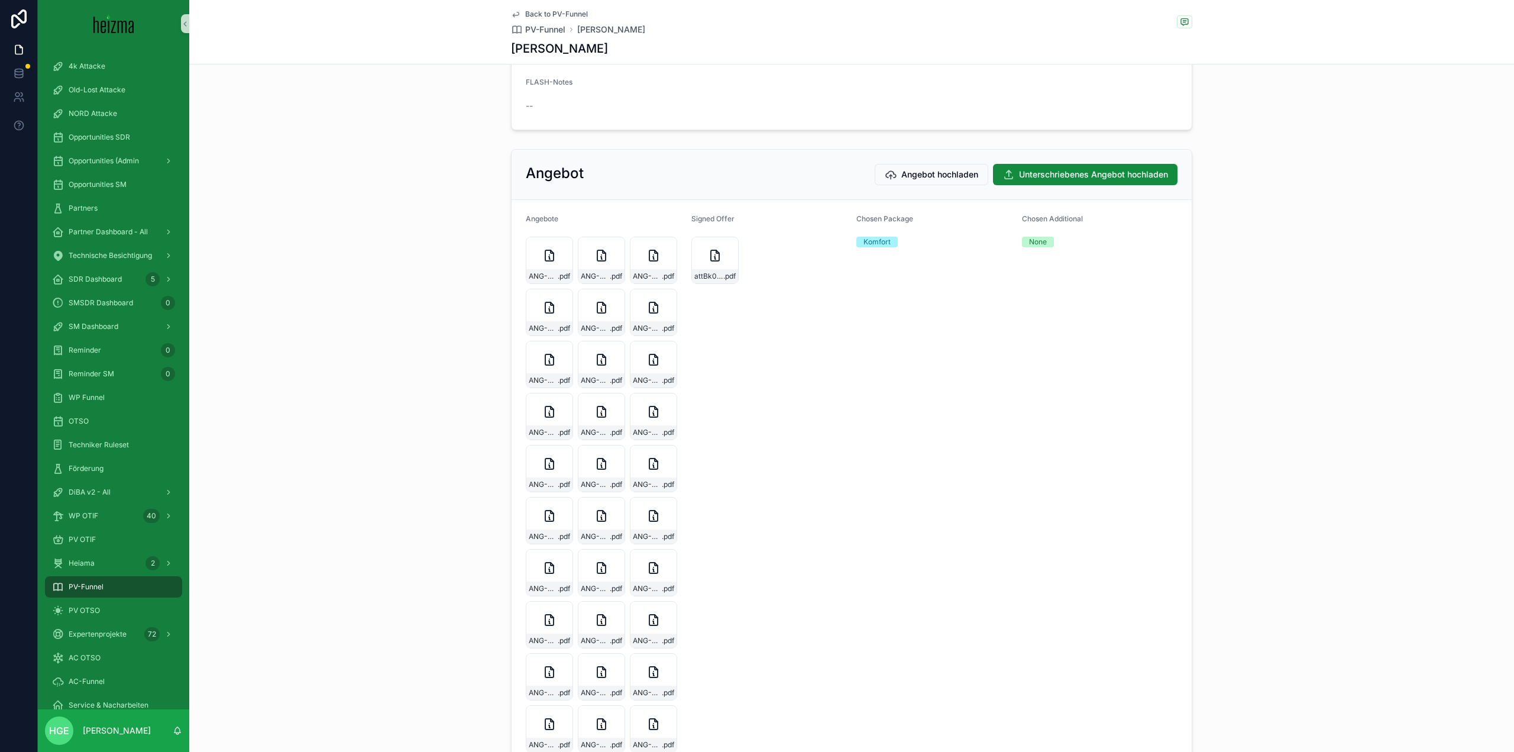
scroll to position [2128, 0]
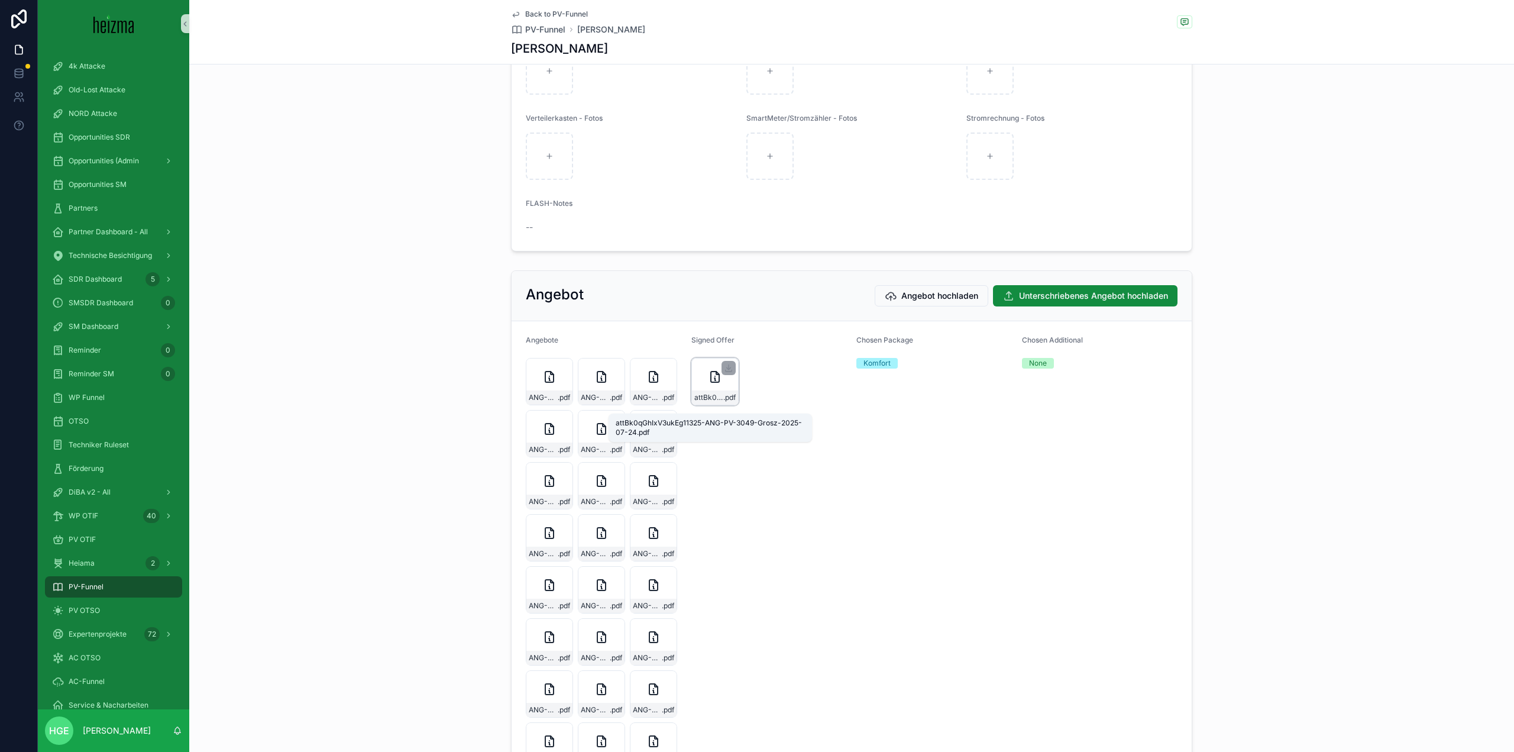
click at [696, 394] on div "attBk0qGhIxV3ukEg11325-ANG-PV-3049-Grosz-2025-07-24 .pdf" at bounding box center [714, 381] width 47 height 47
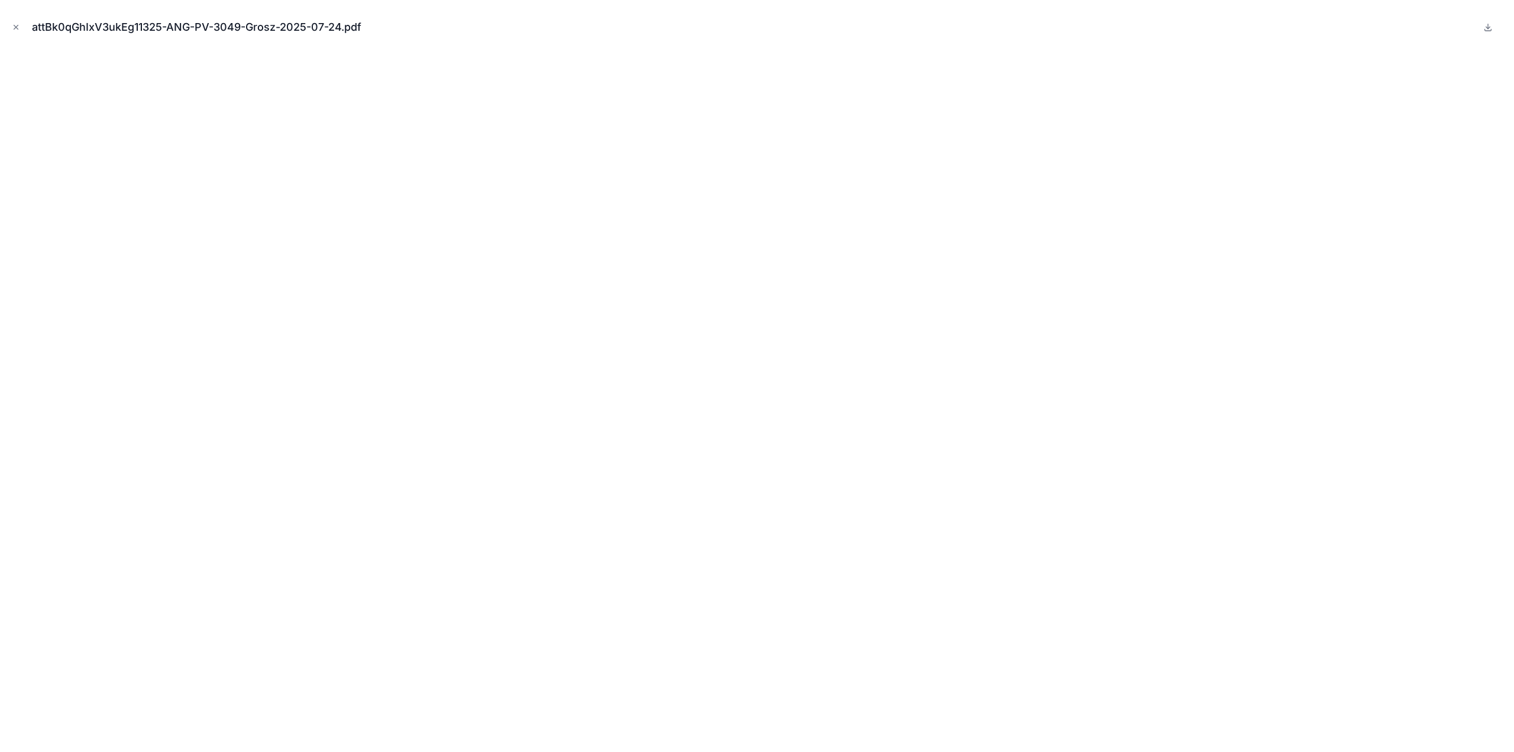
drag, startPoint x: 11, startPoint y: 27, endPoint x: 115, endPoint y: 49, distance: 106.5
click at [11, 27] on button "Close modal" at bounding box center [15, 27] width 13 height 13
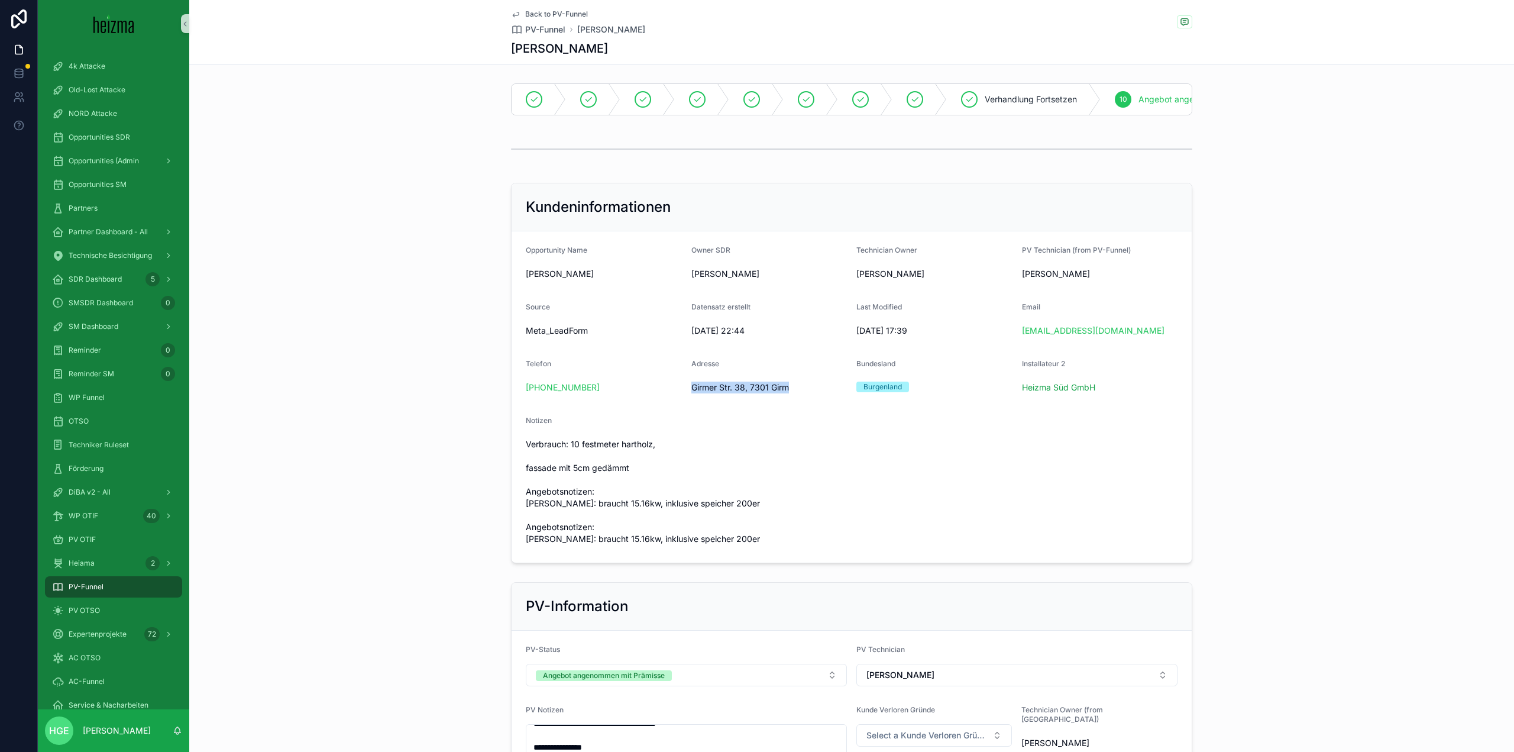
drag, startPoint x: 784, startPoint y: 397, endPoint x: 683, endPoint y: 395, distance: 101.2
click at [683, 395] on form "Opportunity Name Peter Grosz Owner SDR Niklas Leibold Technician Owner Oliver K…" at bounding box center [852, 396] width 680 height 331
copy span "Girmer Str. 38, 7301 Girm"
click at [106, 581] on div "PV-Funnel" at bounding box center [113, 586] width 123 height 19
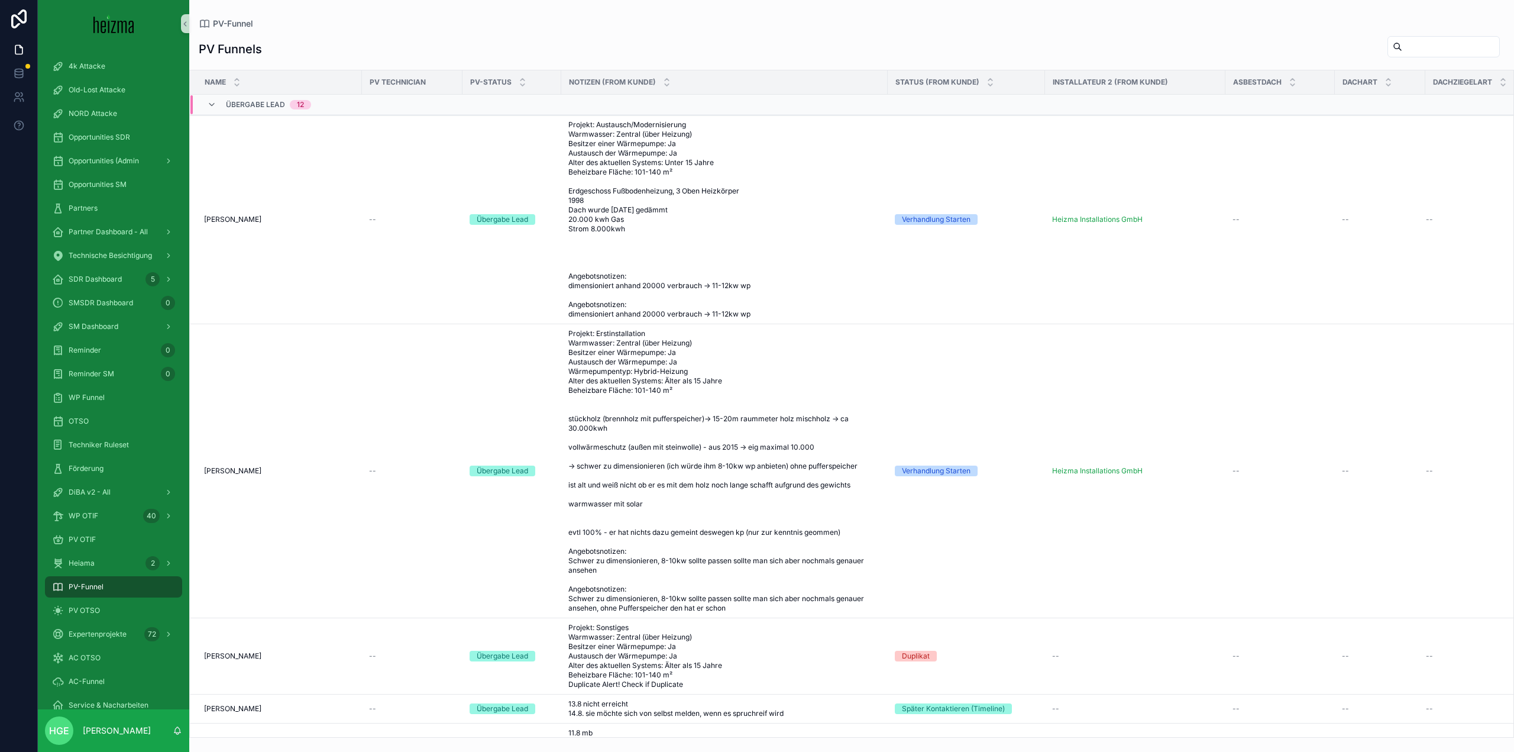
click at [1395, 59] on div "PV Funnels" at bounding box center [852, 48] width 1306 height 27
click at [1428, 40] on input "scrollable content" at bounding box center [1450, 46] width 97 height 17
type input "********"
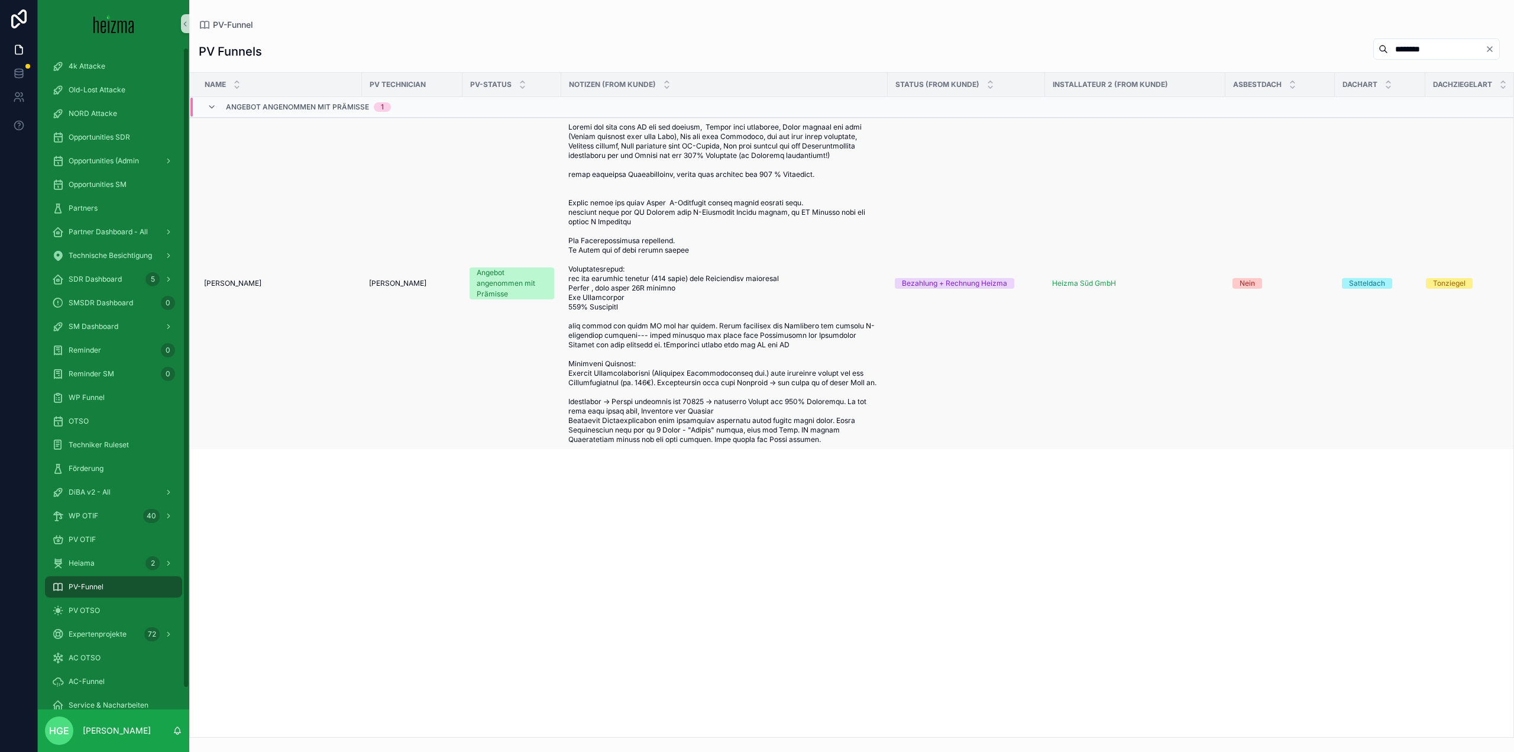
click at [232, 285] on span "Sabrina Reiseder" at bounding box center [232, 283] width 57 height 9
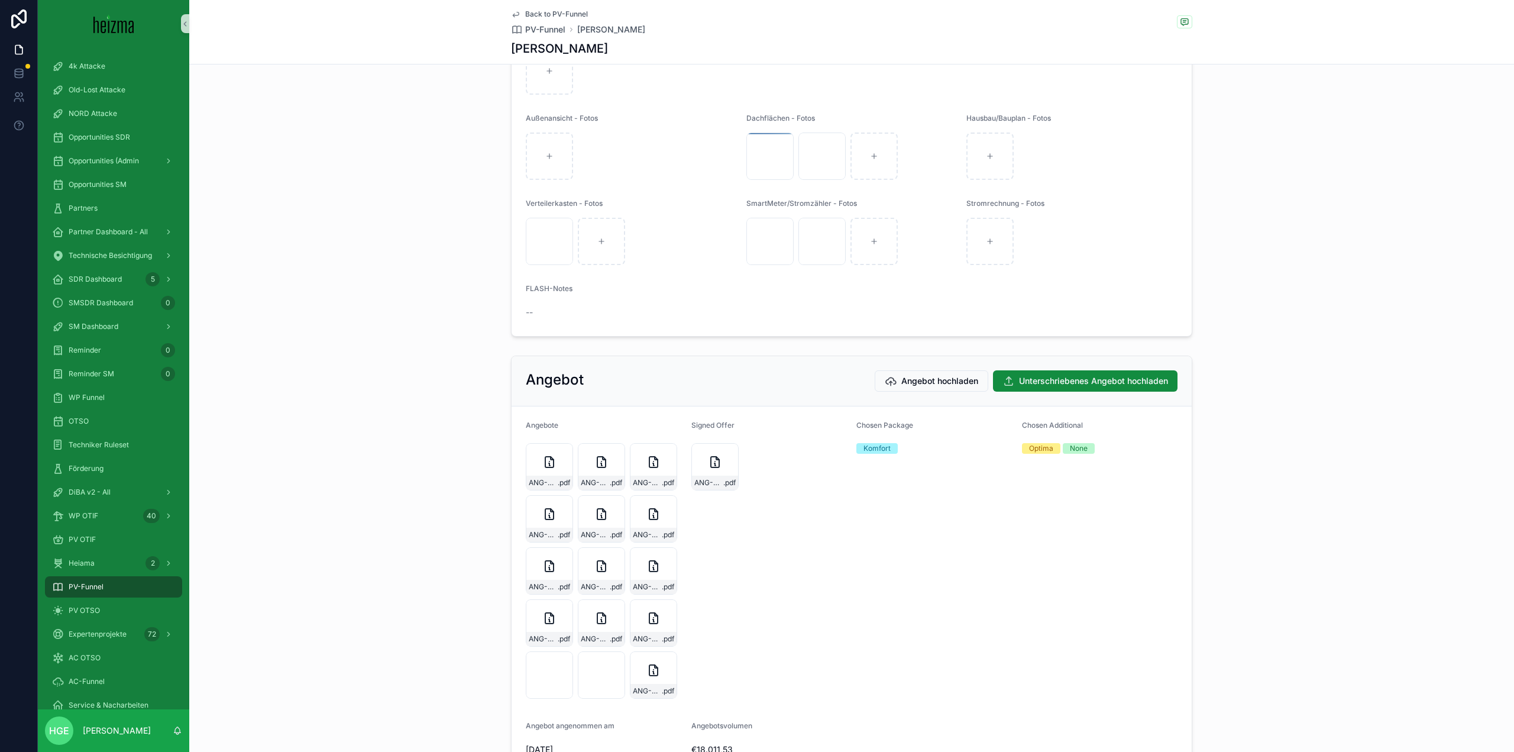
scroll to position [2509, 0]
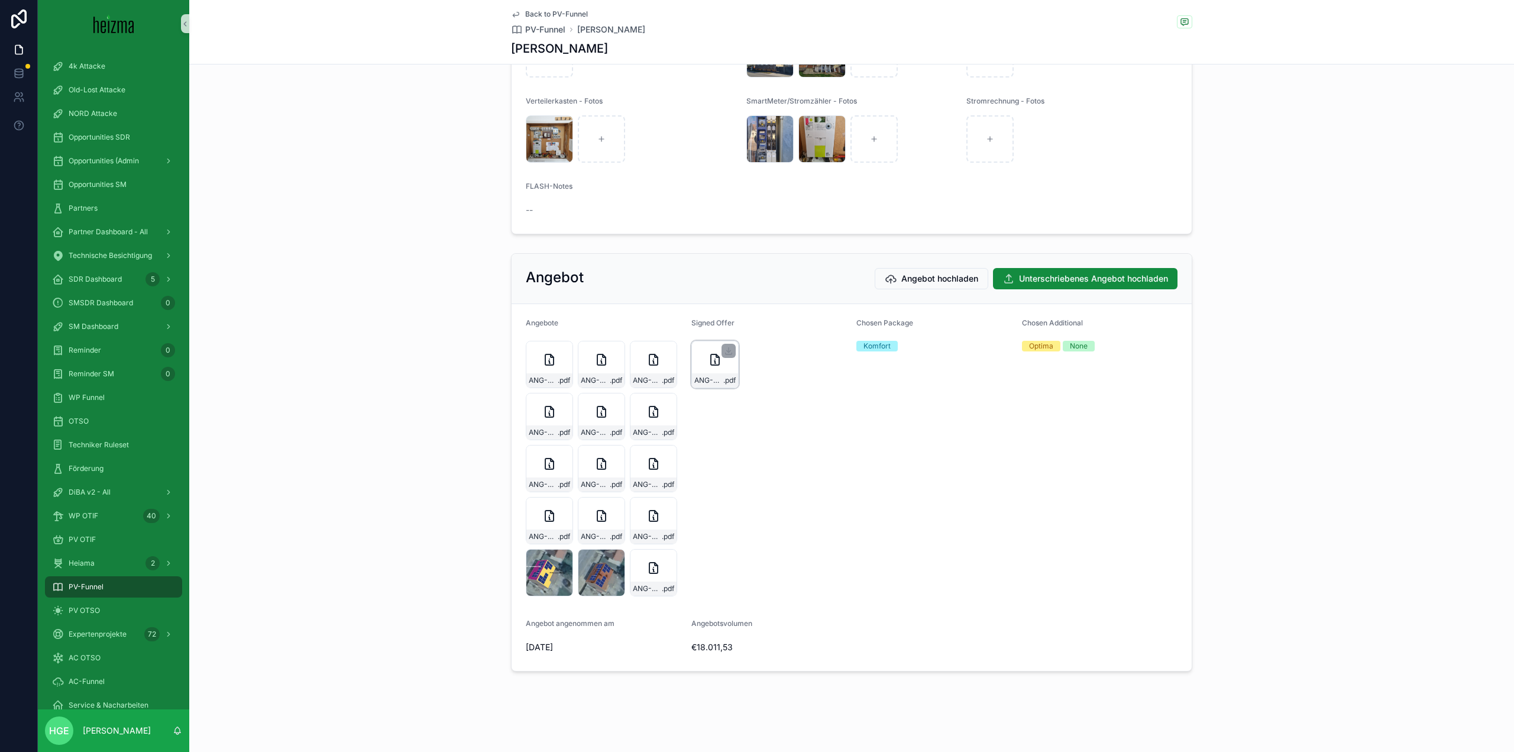
click at [696, 363] on div "ANG-PV-3226-Reiseder-2025-08-26-(2)-(1) .pdf" at bounding box center [714, 364] width 47 height 47
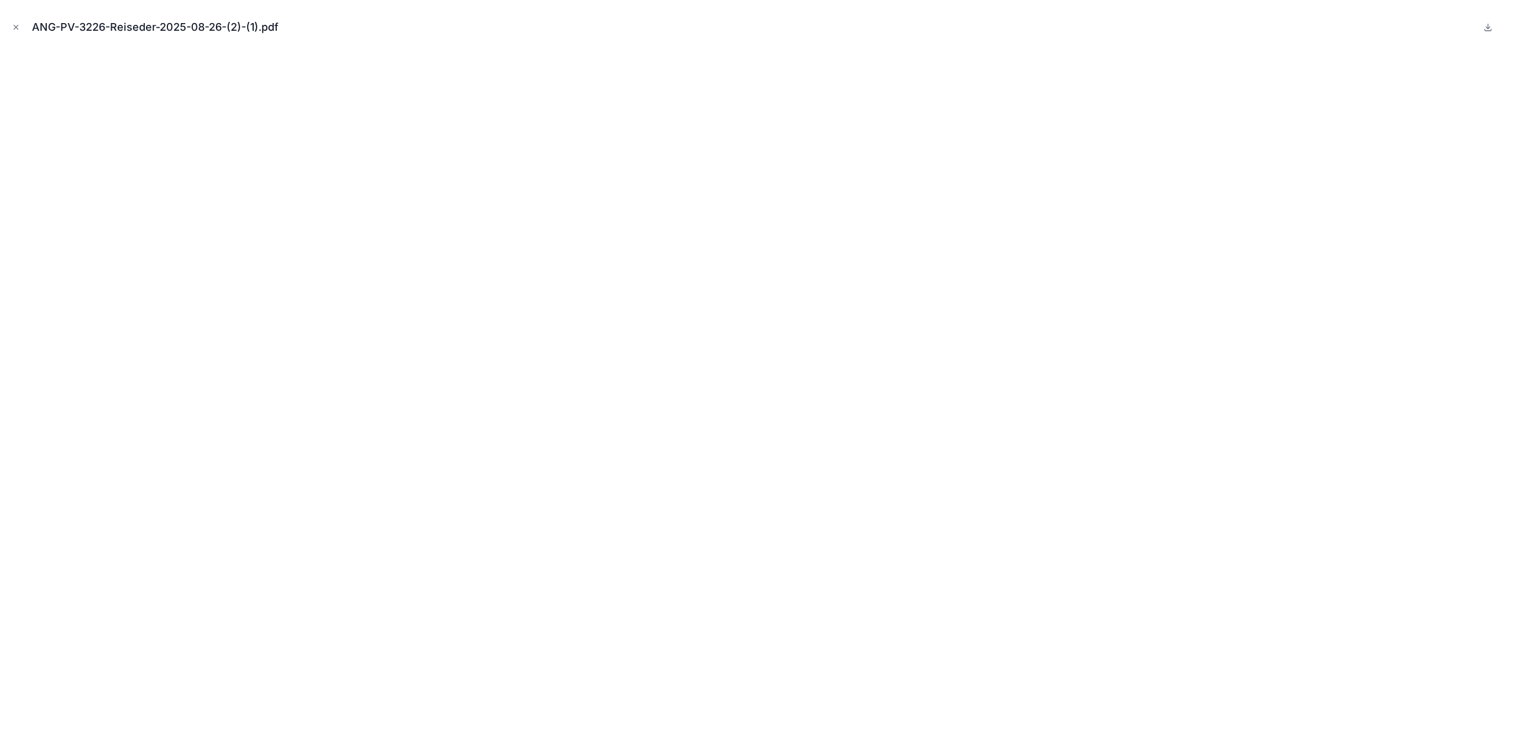
drag, startPoint x: 13, startPoint y: 27, endPoint x: 186, endPoint y: 58, distance: 175.4
click at [13, 27] on icon "Close modal" at bounding box center [16, 27] width 8 height 8
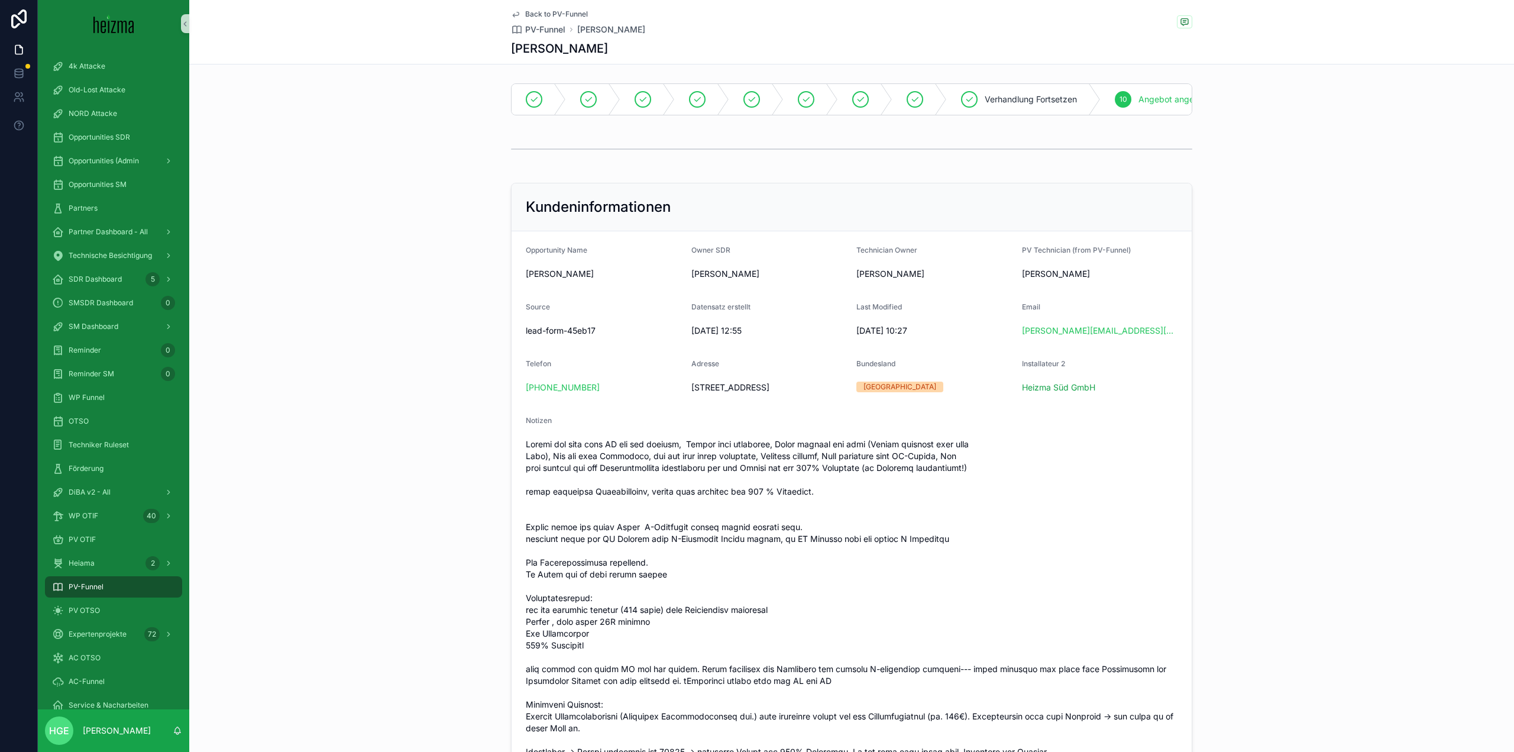
click at [553, 8] on div "Back to PV-Funnel PV-Funnel Sabrina Reiseder Sabrina Reiseder" at bounding box center [851, 32] width 681 height 64
click at [555, 13] on span "Back to PV-Funnel" at bounding box center [556, 13] width 63 height 9
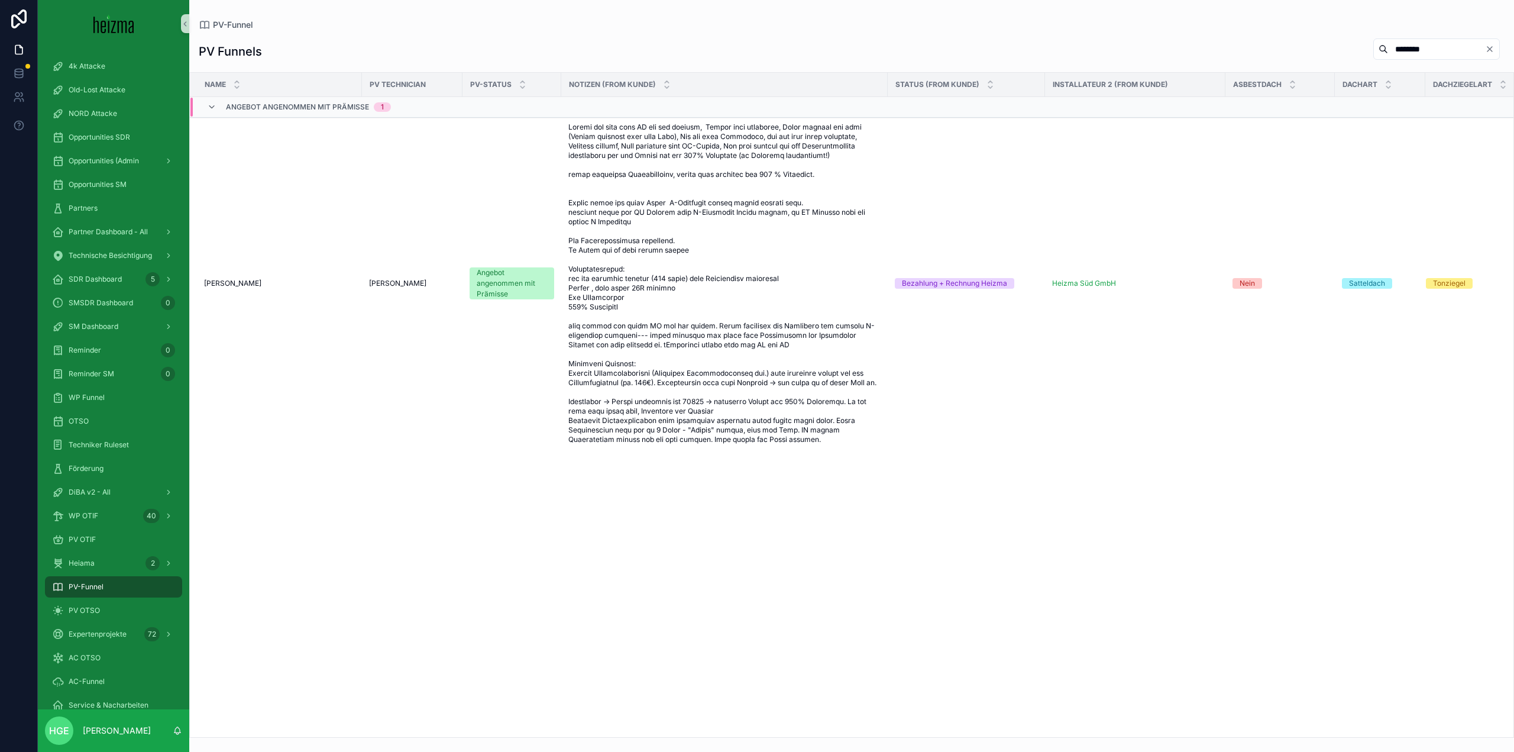
drag, startPoint x: 1417, startPoint y: 51, endPoint x: 1329, endPoint y: 46, distance: 87.7
click at [1364, 51] on div "********" at bounding box center [1434, 49] width 141 height 22
type input "*******"
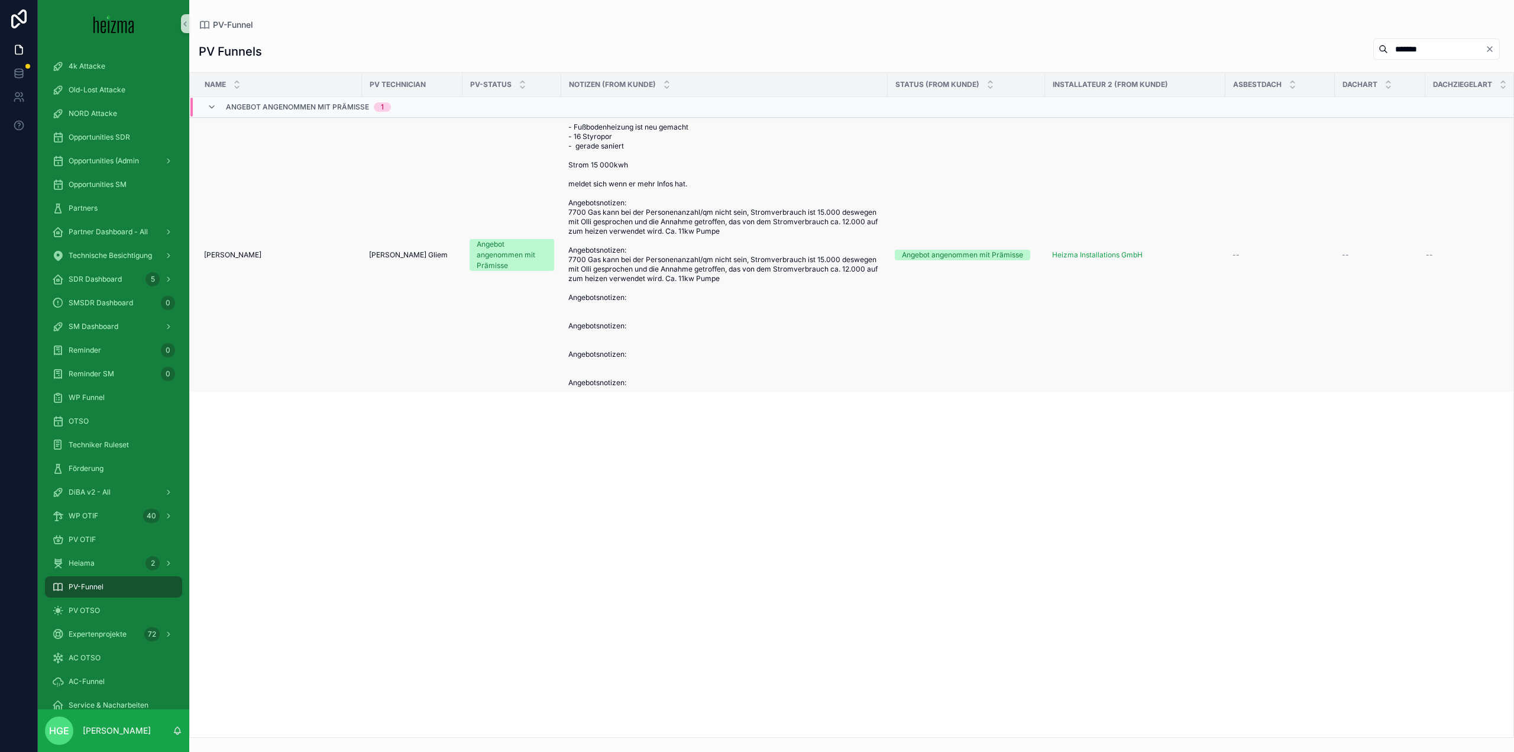
click at [224, 254] on span "[PERSON_NAME]" at bounding box center [232, 254] width 57 height 9
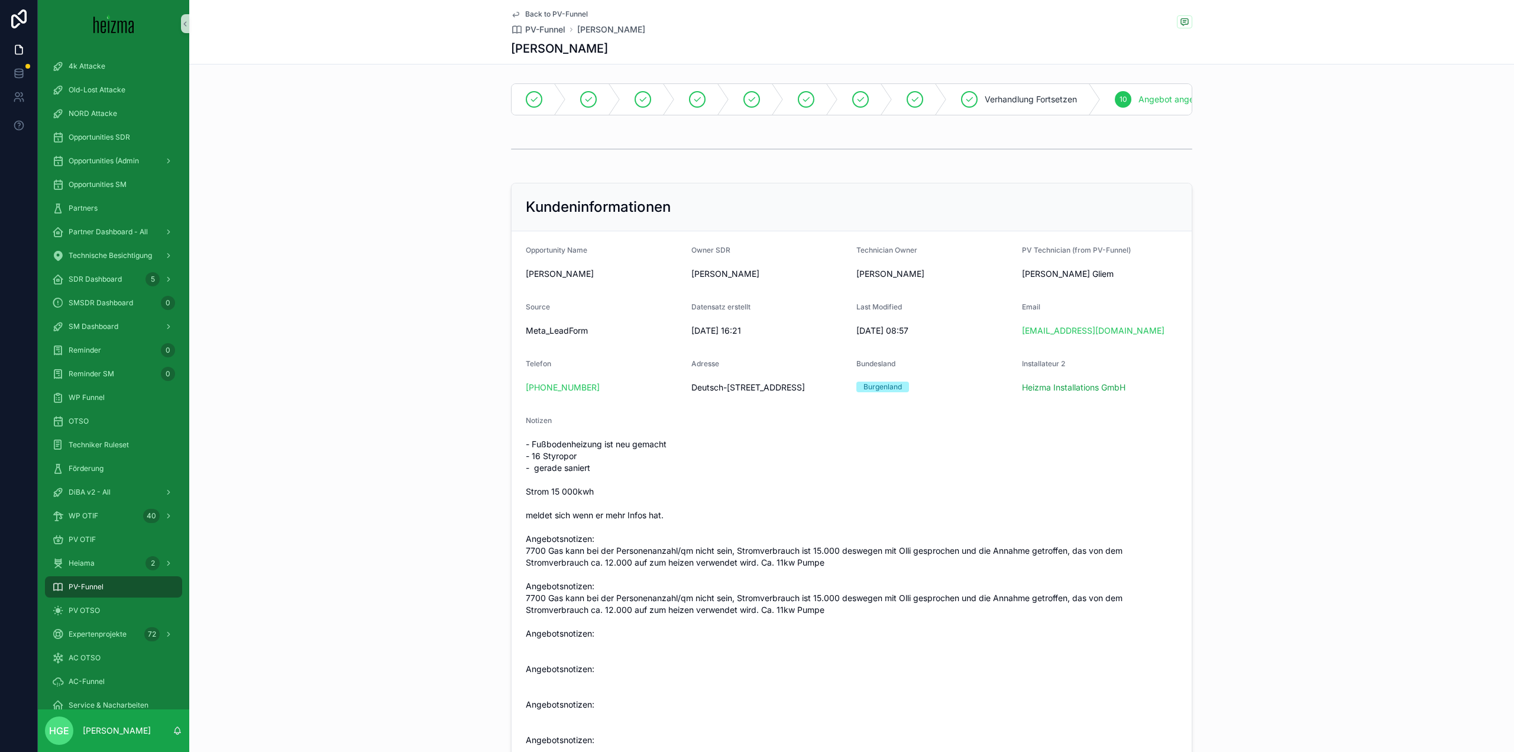
drag, startPoint x: 762, startPoint y: 403, endPoint x: 681, endPoint y: 399, distance: 81.2
click at [681, 399] on form "Opportunity Name György Kosztel Owner SDR Miriam Baumgartner Technician Owner P…" at bounding box center [852, 497] width 680 height 532
click at [702, 393] on span "Deutsch-Jahrndorferstraße 14, 2424 Zurndorf" at bounding box center [769, 388] width 156 height 12
drag, startPoint x: 679, startPoint y: 396, endPoint x: 715, endPoint y: 403, distance: 36.1
click at [715, 403] on form "Opportunity Name György Kosztel Owner SDR Miriam Baumgartner Technician Owner P…" at bounding box center [852, 497] width 680 height 532
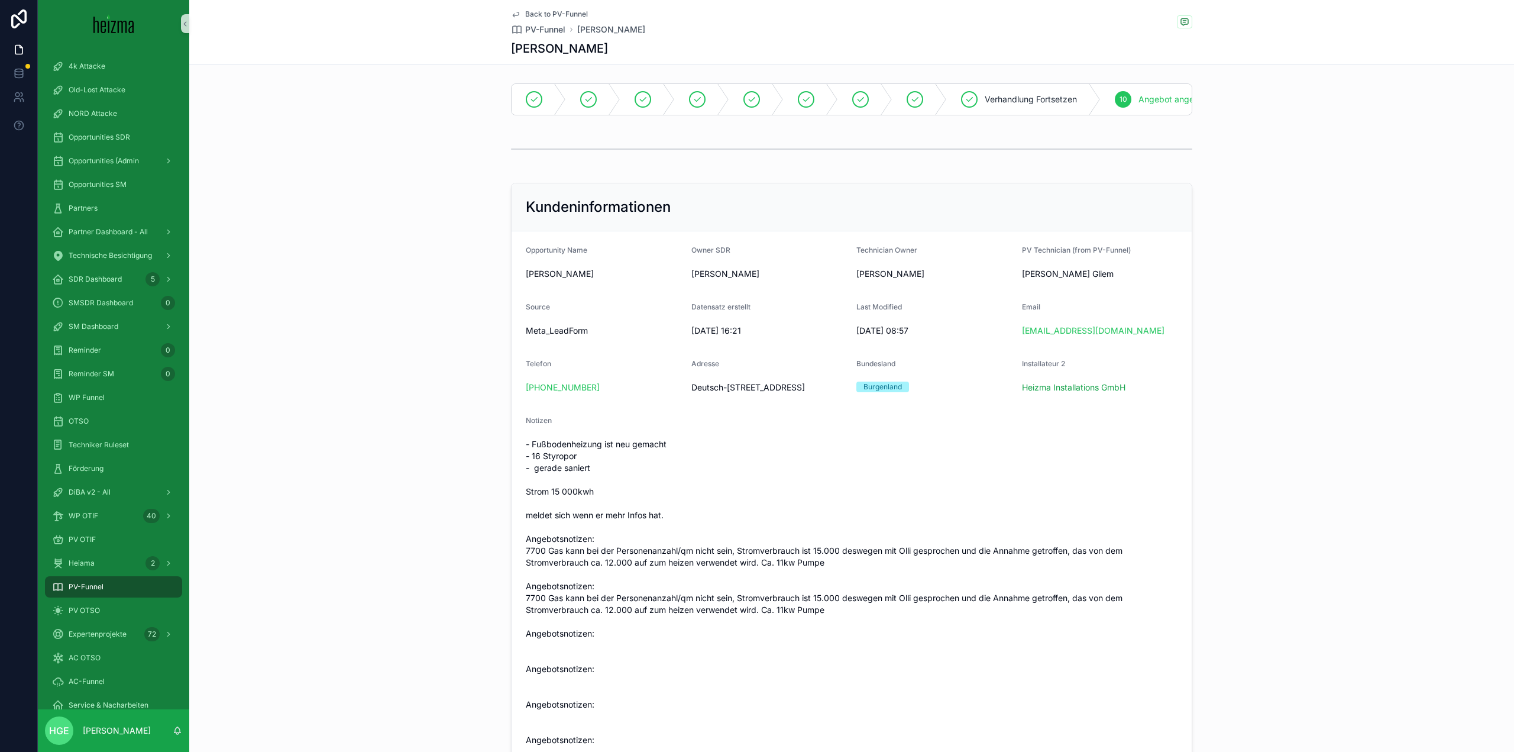
click at [718, 393] on span "Deutsch-Jahrndorferstraße 14, 2424 Zurndorf" at bounding box center [769, 388] width 156 height 12
drag, startPoint x: 688, startPoint y: 396, endPoint x: 758, endPoint y: 410, distance: 71.8
click at [758, 393] on span "Deutsch-Jahrndorferstraße 14, 2424 Zurndorf" at bounding box center [769, 388] width 156 height 12
copy span "Deutsch-Jahrndorferstraße 14, 2424 Zurndorf"
click at [528, 12] on span "Back to PV-Funnel" at bounding box center [556, 13] width 63 height 9
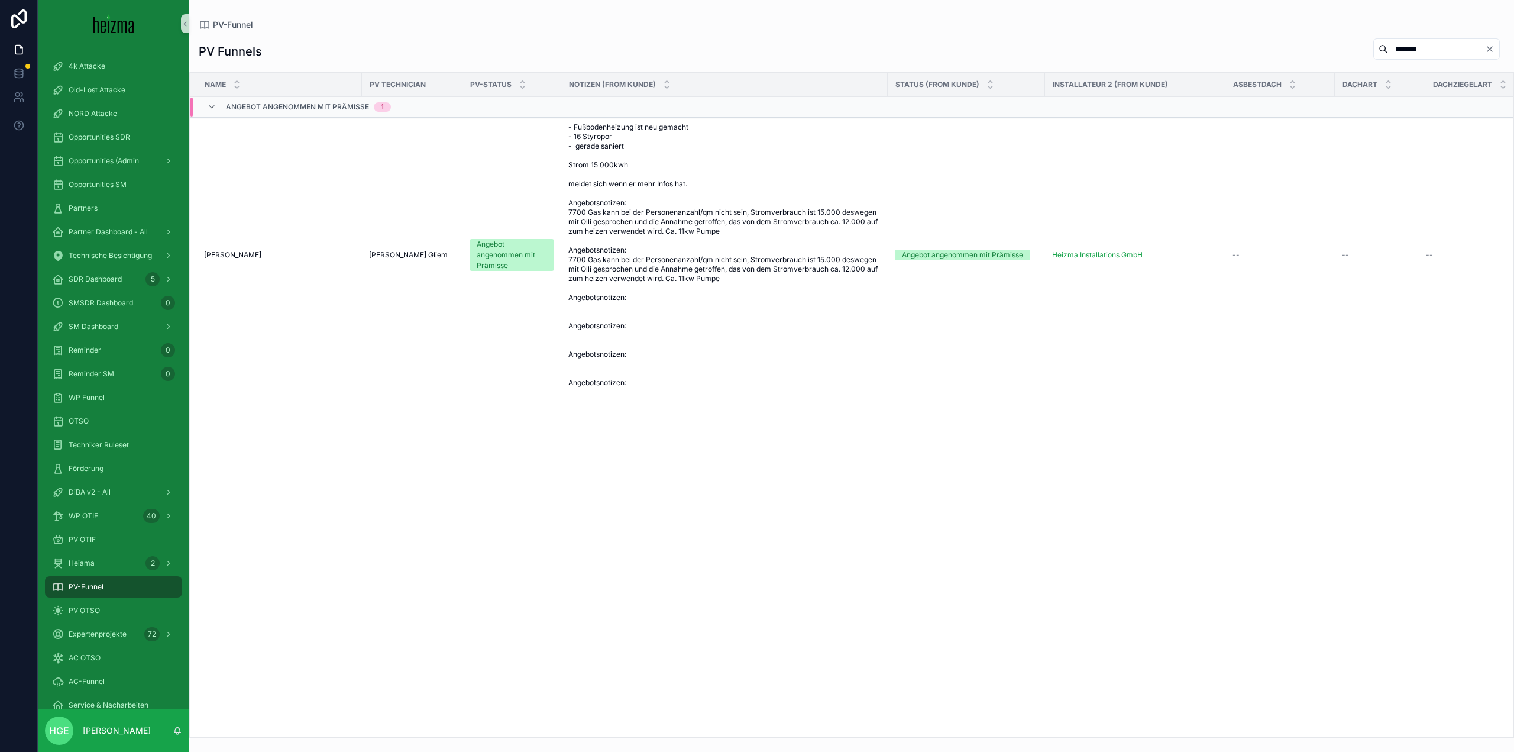
click at [1482, 50] on input "*******" at bounding box center [1436, 49] width 97 height 17
click at [1485, 49] on icon "Clear" at bounding box center [1489, 48] width 9 height 9
drag, startPoint x: 1441, startPoint y: 54, endPoint x: 1433, endPoint y: 57, distance: 8.0
click at [1434, 55] on input "scrollable content" at bounding box center [1450, 49] width 97 height 17
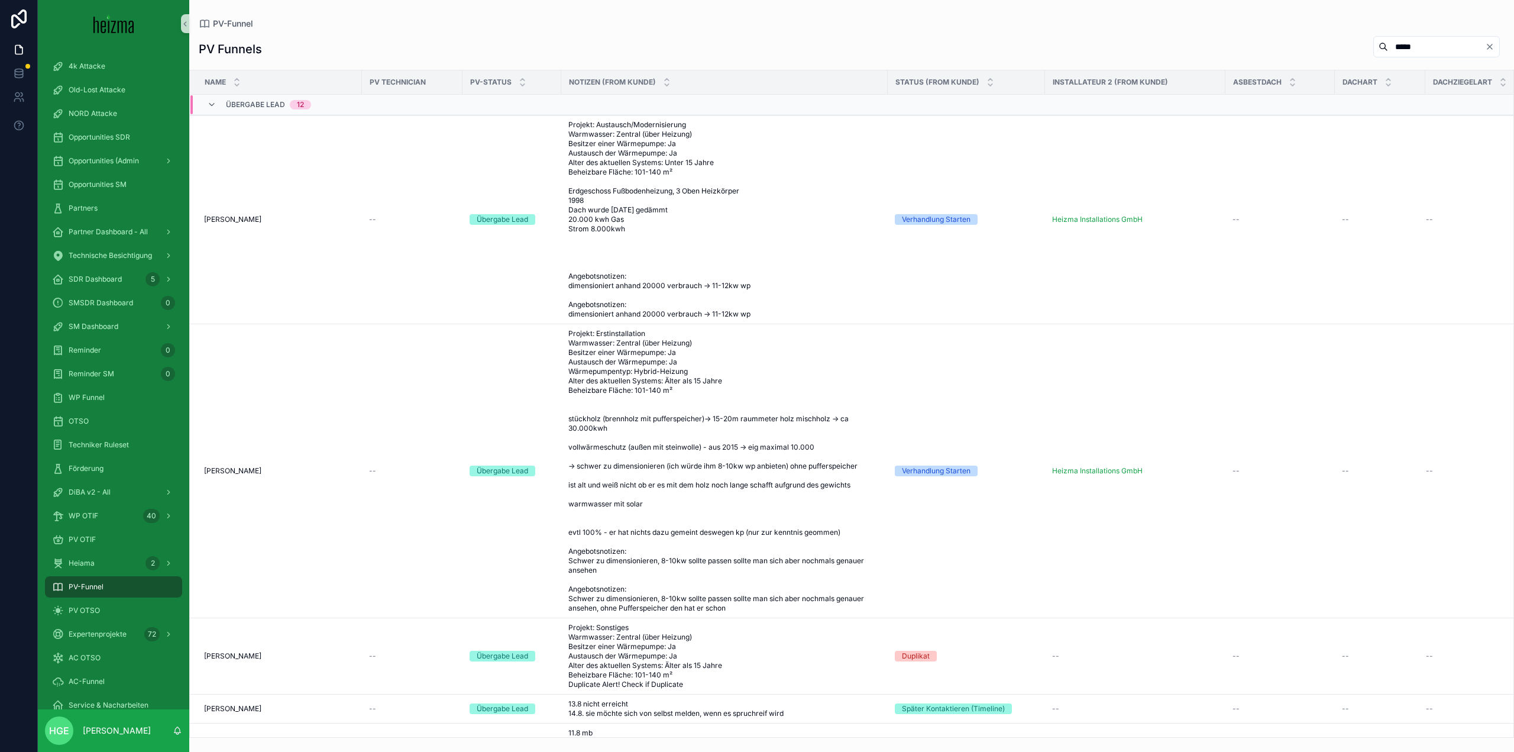
type input "*****"
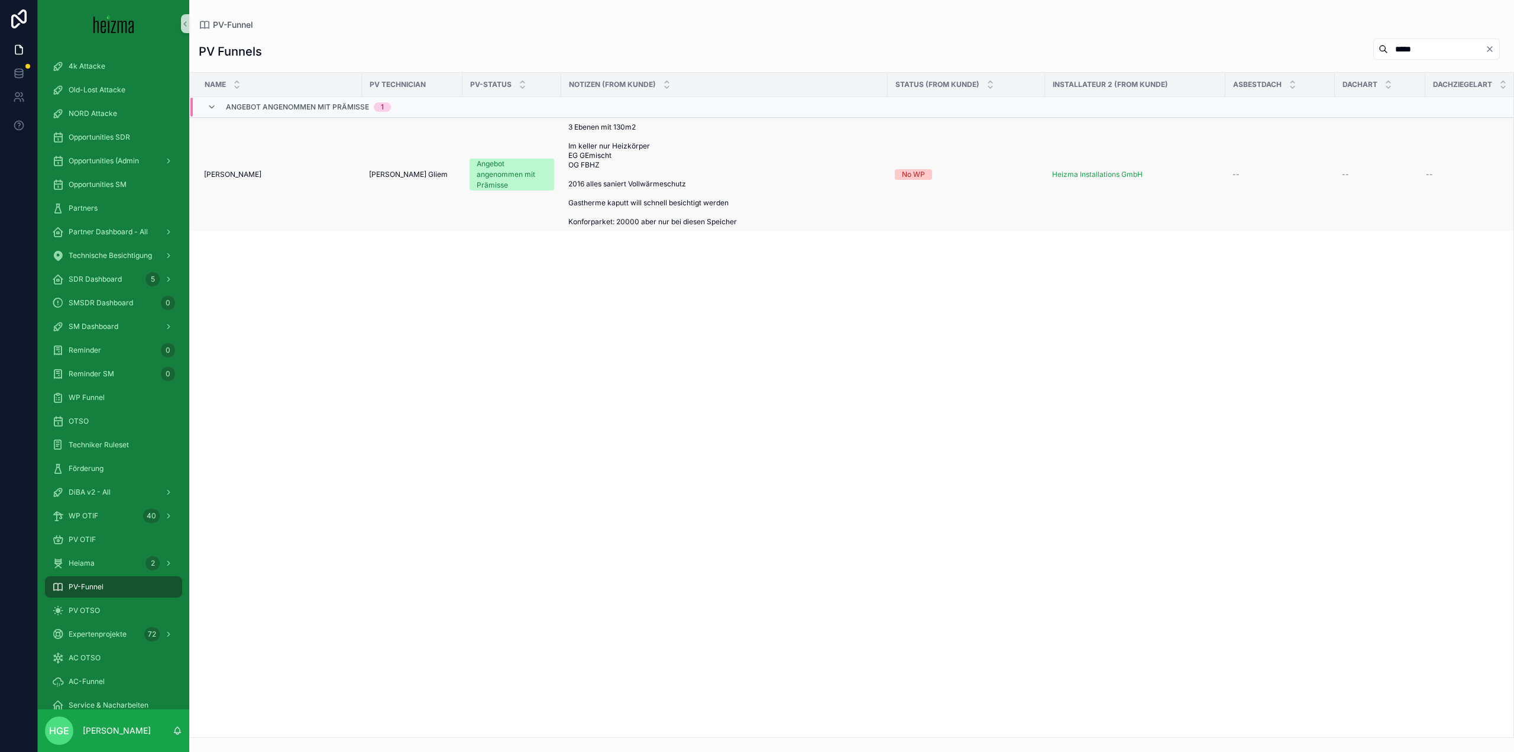
click at [250, 174] on span "Elisabeth Krenn" at bounding box center [232, 174] width 57 height 9
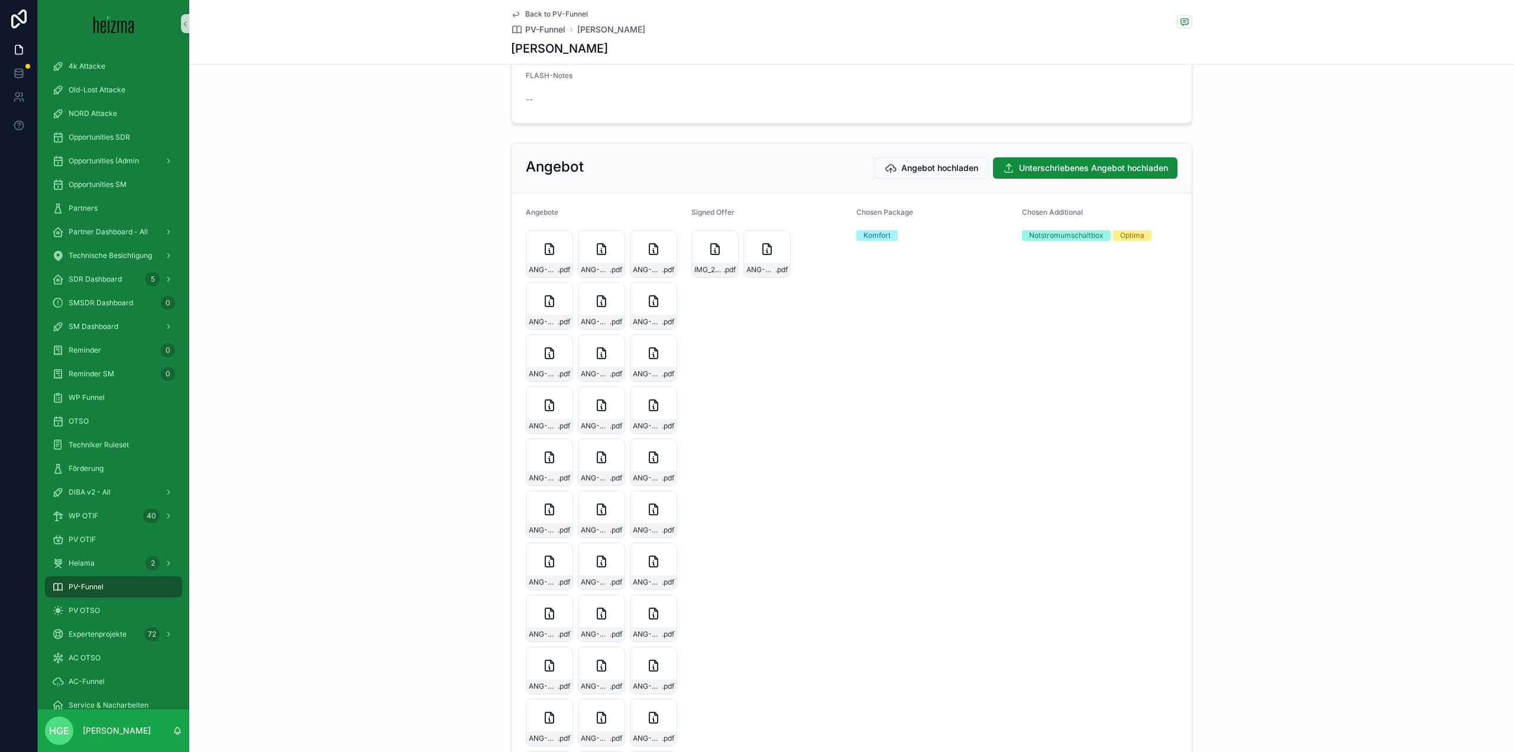
scroll to position [2070, 0]
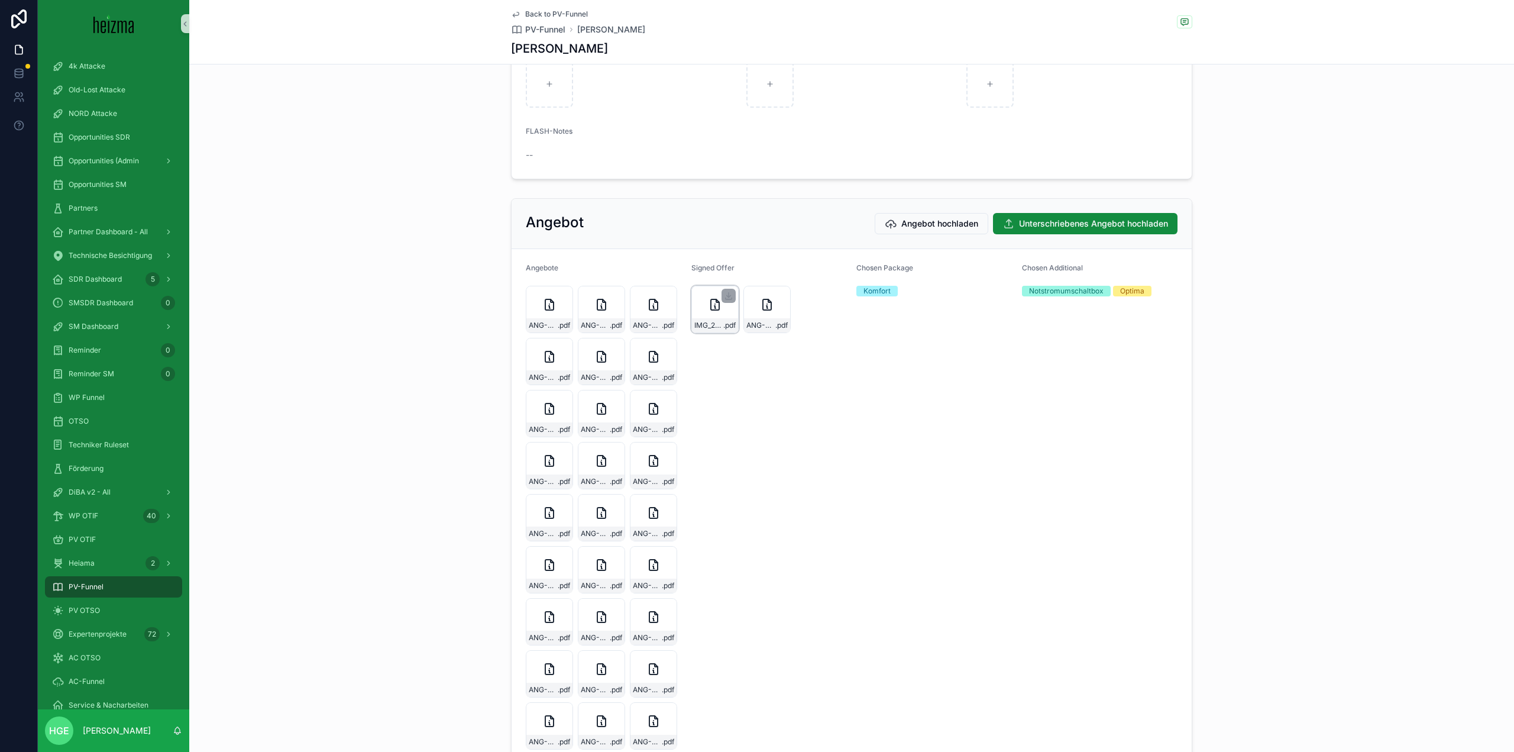
click at [692, 333] on div "IMG_20250803_0001-(1) .pdf" at bounding box center [714, 309] width 47 height 47
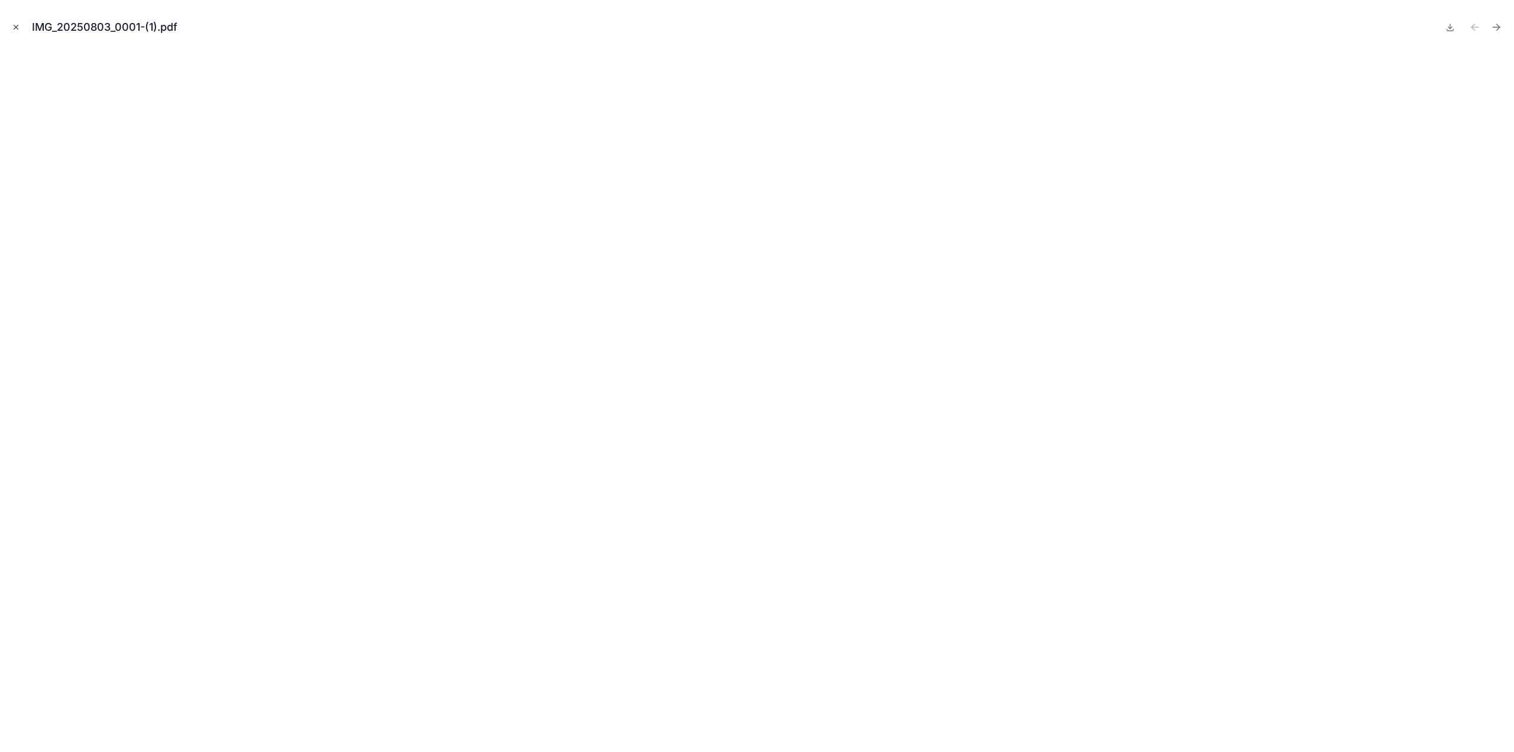
click at [15, 25] on icon "Close modal" at bounding box center [16, 27] width 8 height 8
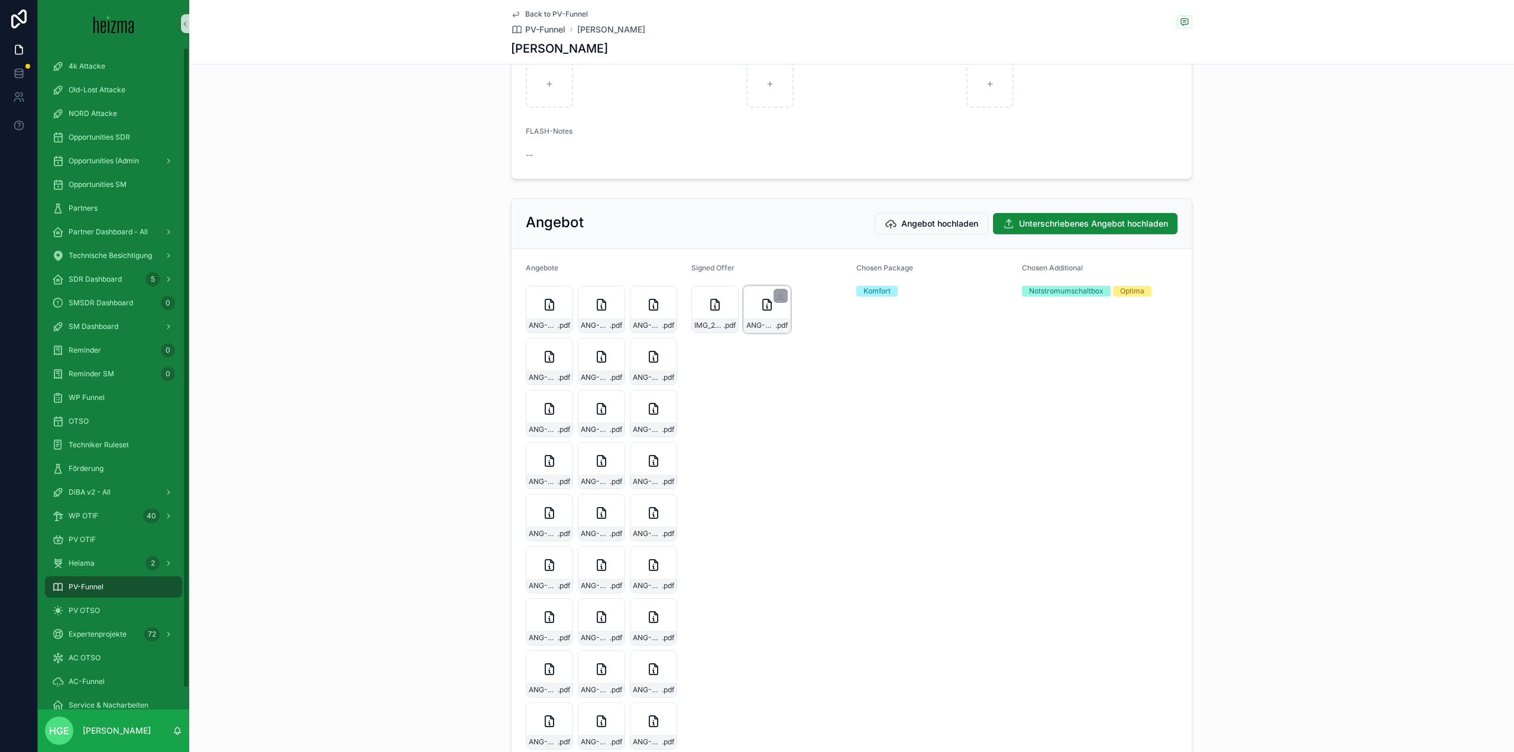
click at [763, 310] on icon "scrollable content" at bounding box center [767, 304] width 8 height 11
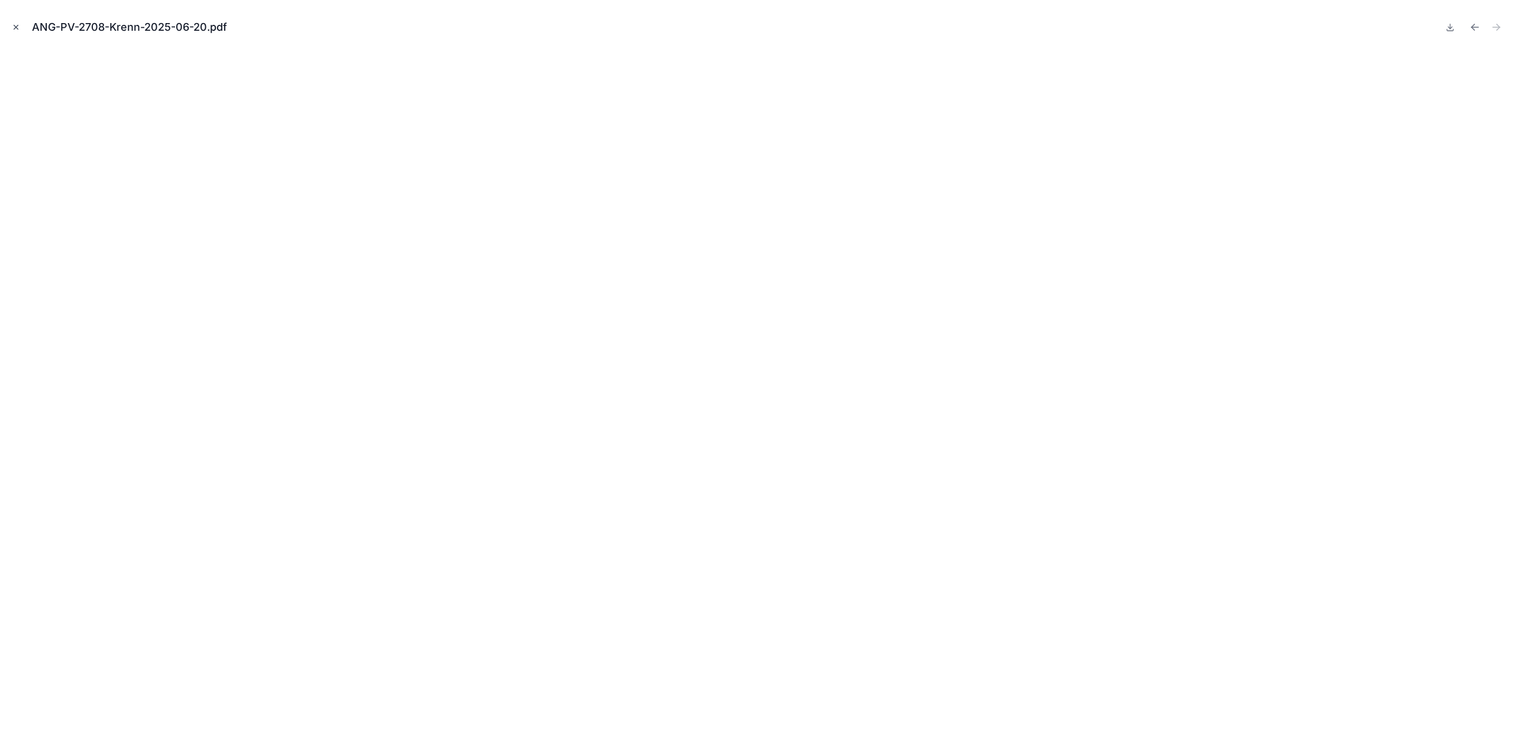
click at [19, 27] on icon "Close modal" at bounding box center [16, 27] width 8 height 8
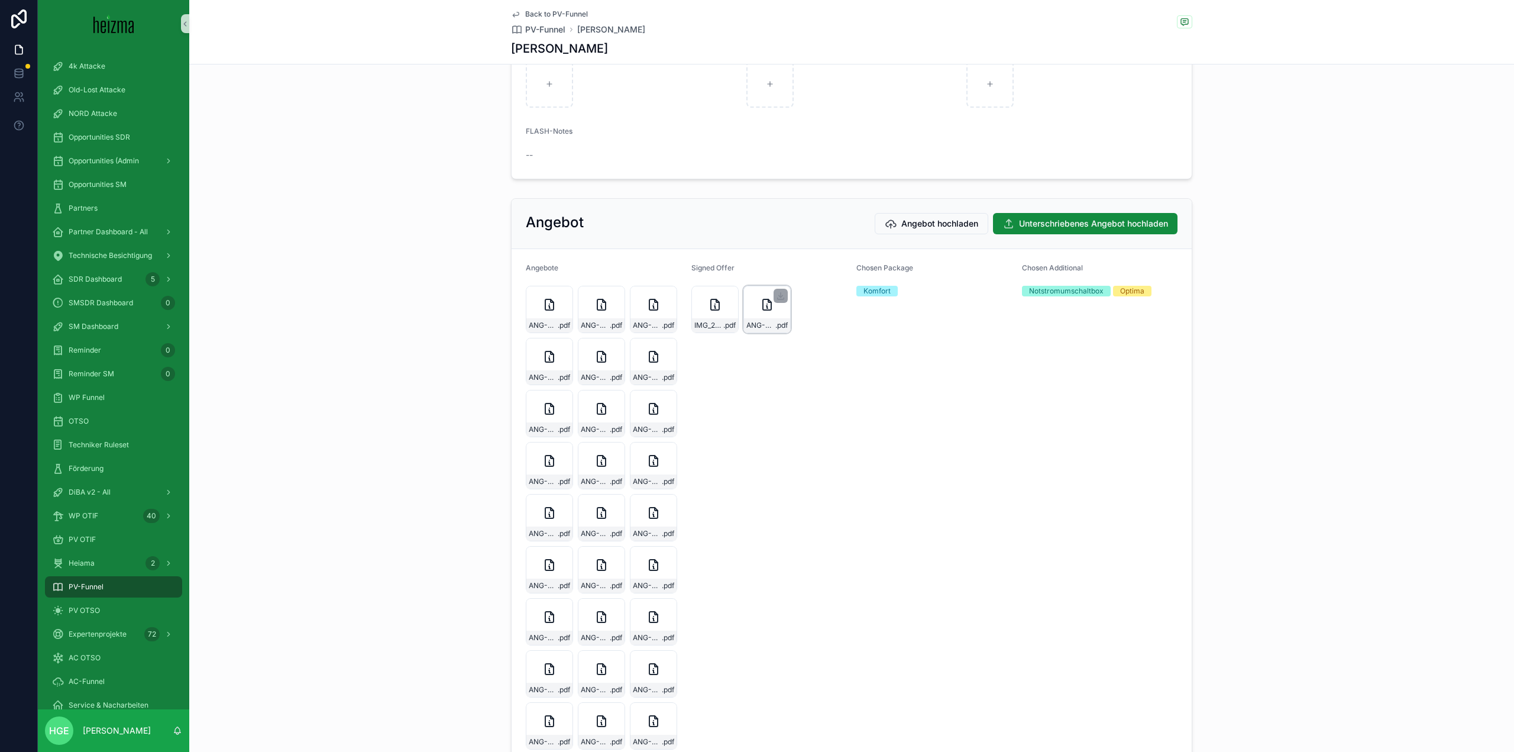
click at [751, 327] on div "ANG-PV-2708-Krenn-2025-06-20 .pdf" at bounding box center [767, 309] width 47 height 47
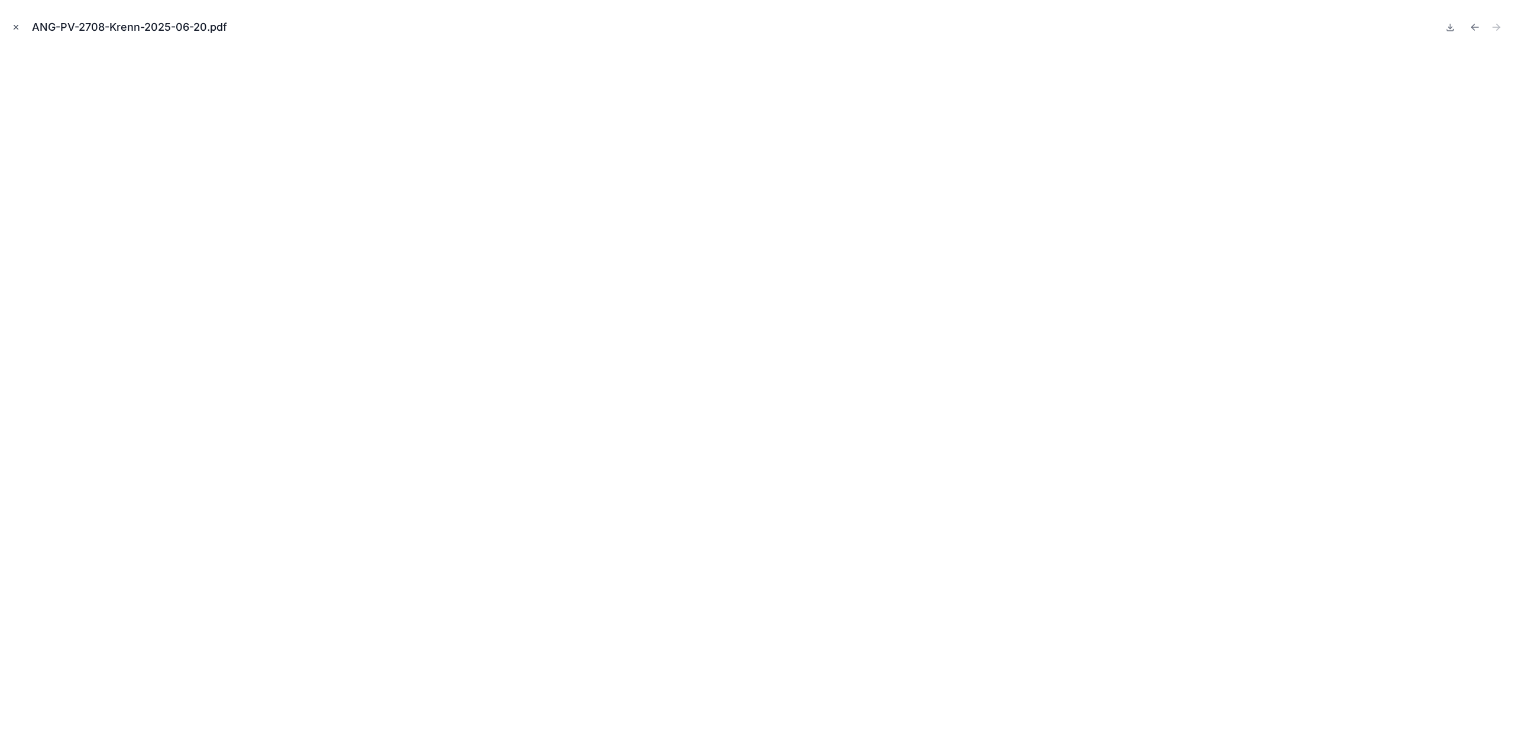
click at [20, 28] on button "Close modal" at bounding box center [15, 27] width 13 height 13
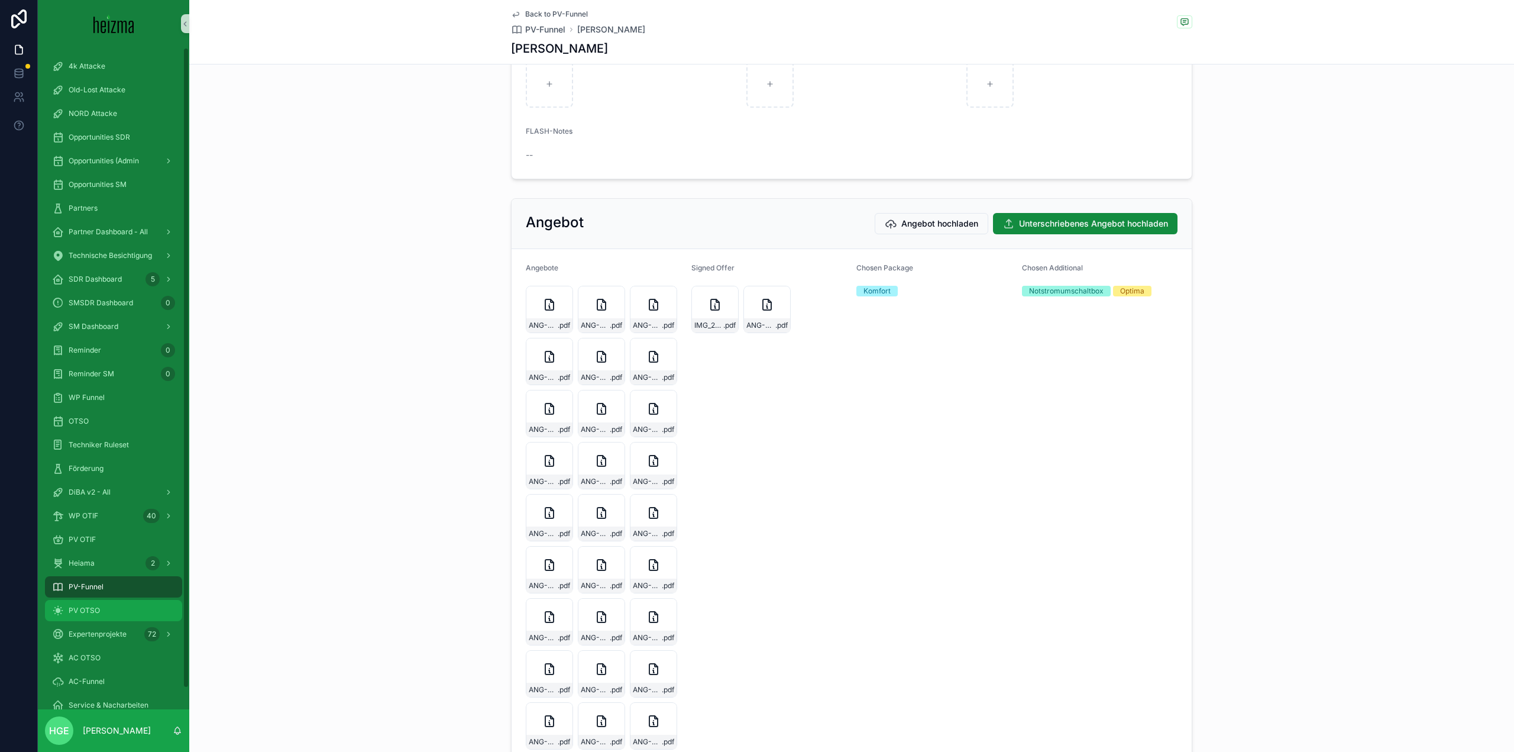
click at [131, 600] on link "PV OTSO" at bounding box center [113, 610] width 137 height 21
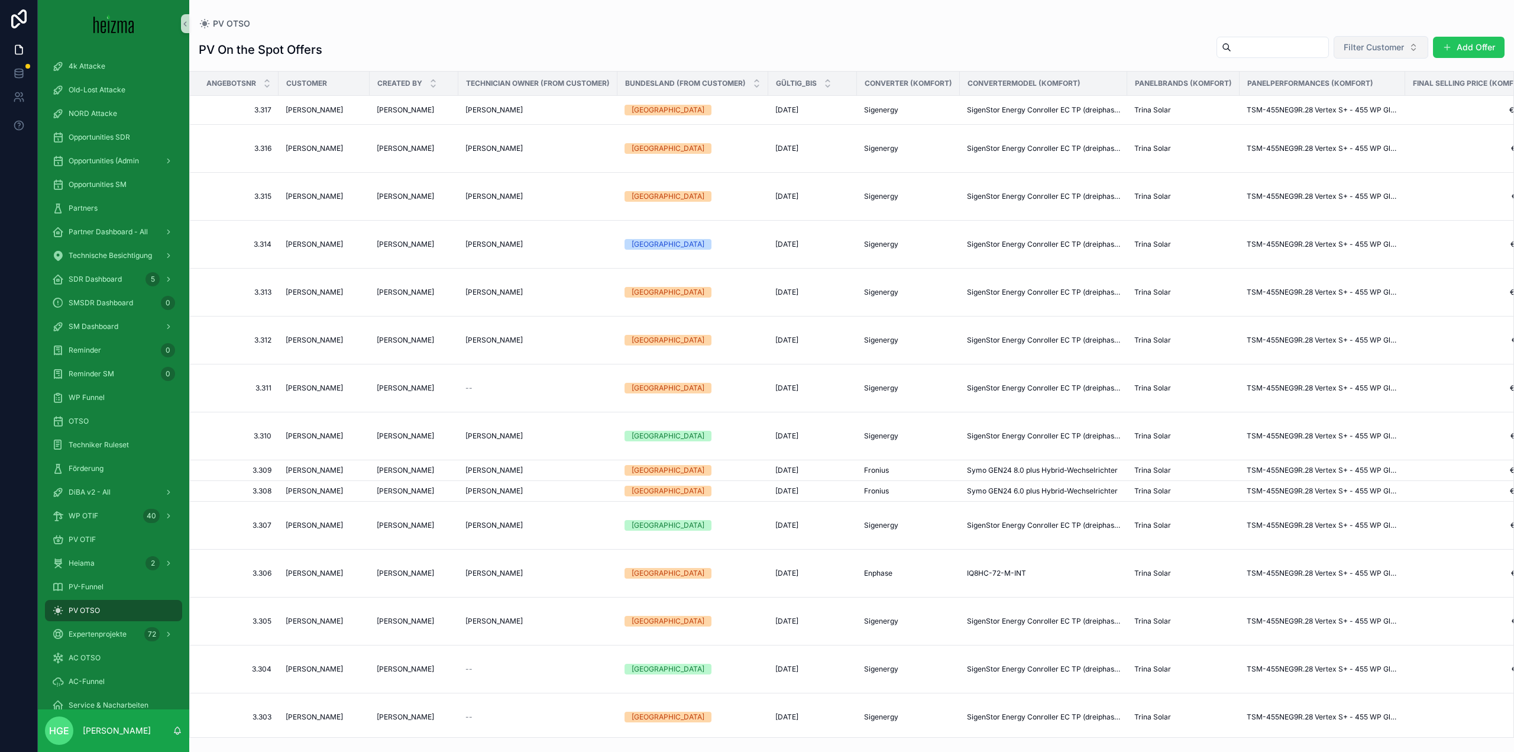
click at [1364, 52] on span "Filter Customer" at bounding box center [1374, 47] width 60 height 12
type input "*****"
click at [1354, 171] on span "Elisabeth Krenn" at bounding box center [1349, 171] width 68 height 12
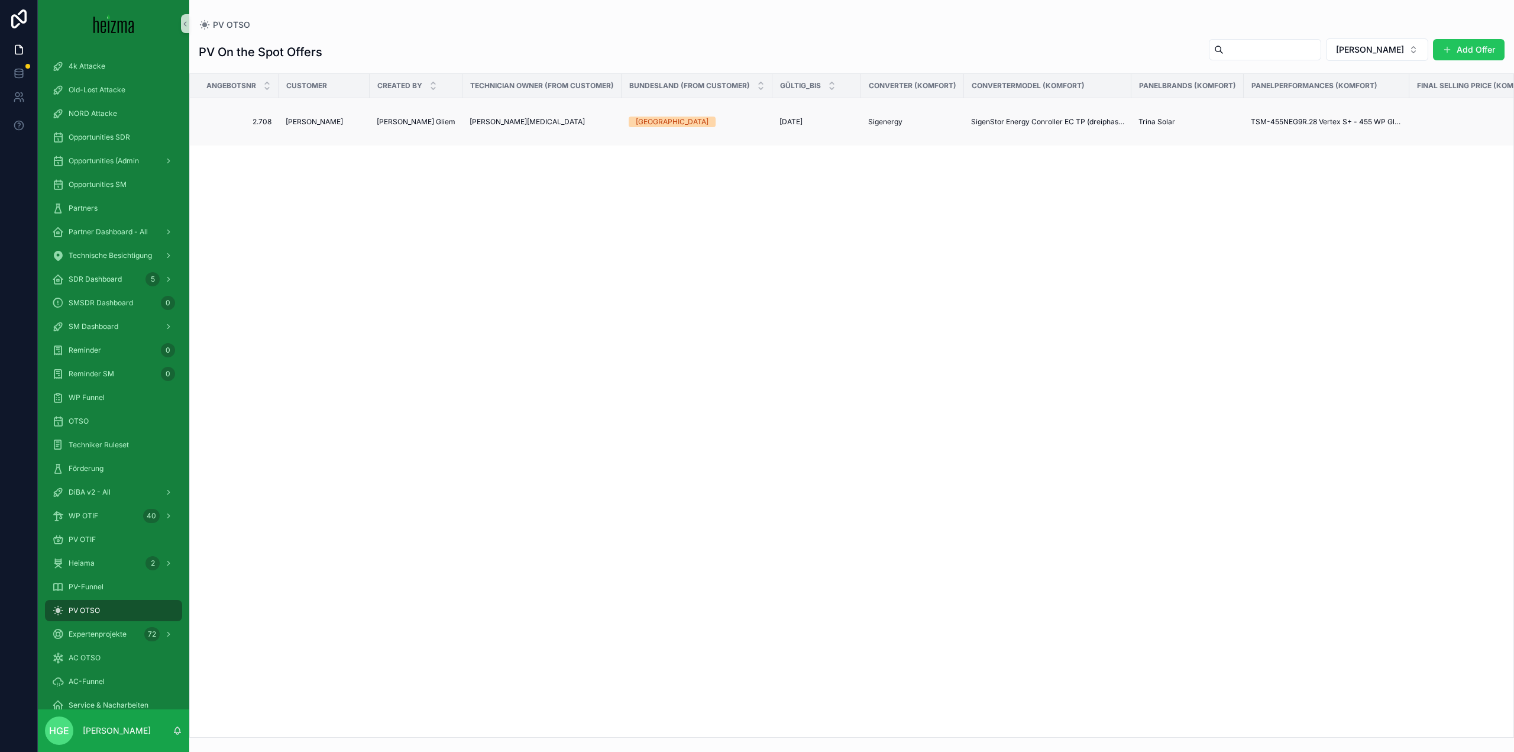
click at [320, 122] on span "Elisabeth Krenn" at bounding box center [314, 121] width 57 height 9
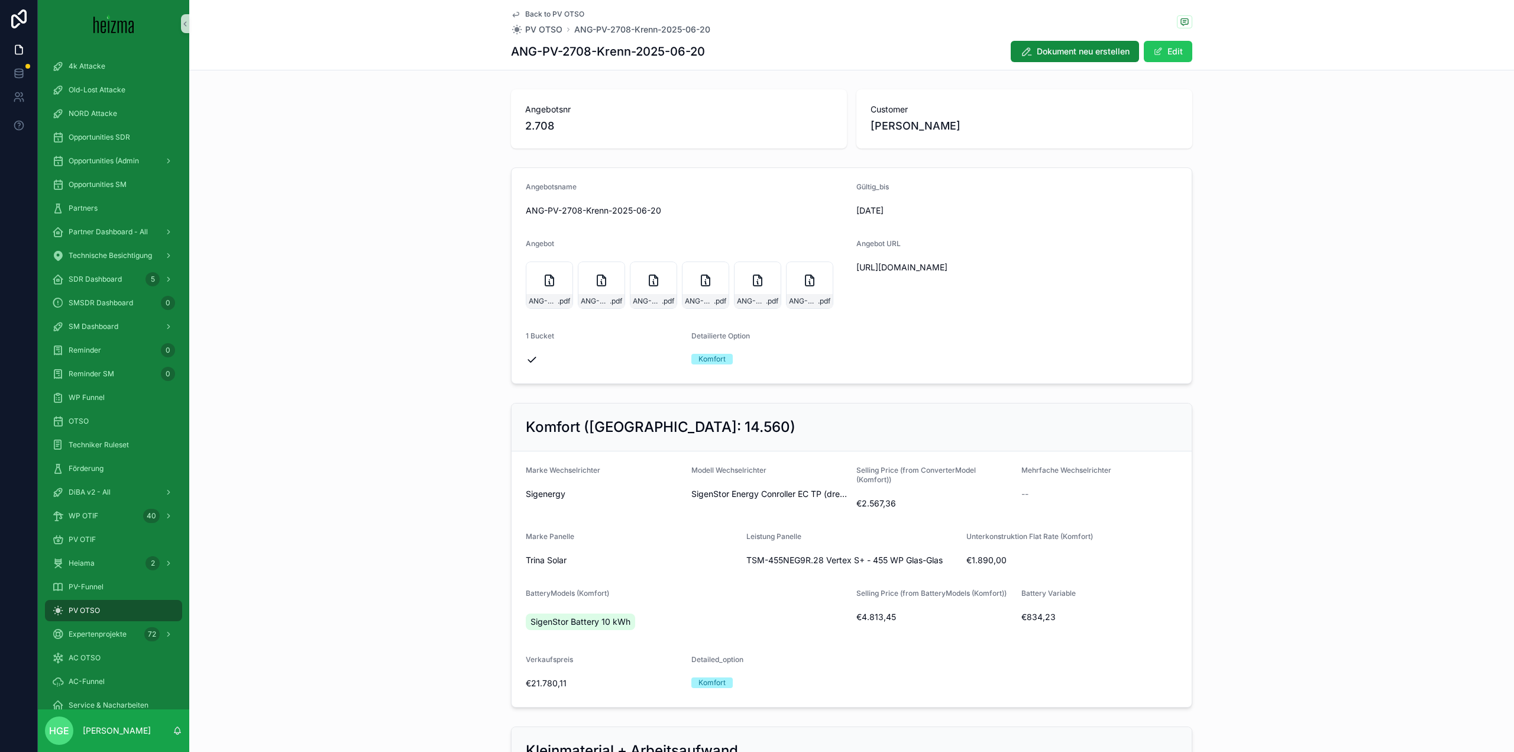
scroll to position [177, 0]
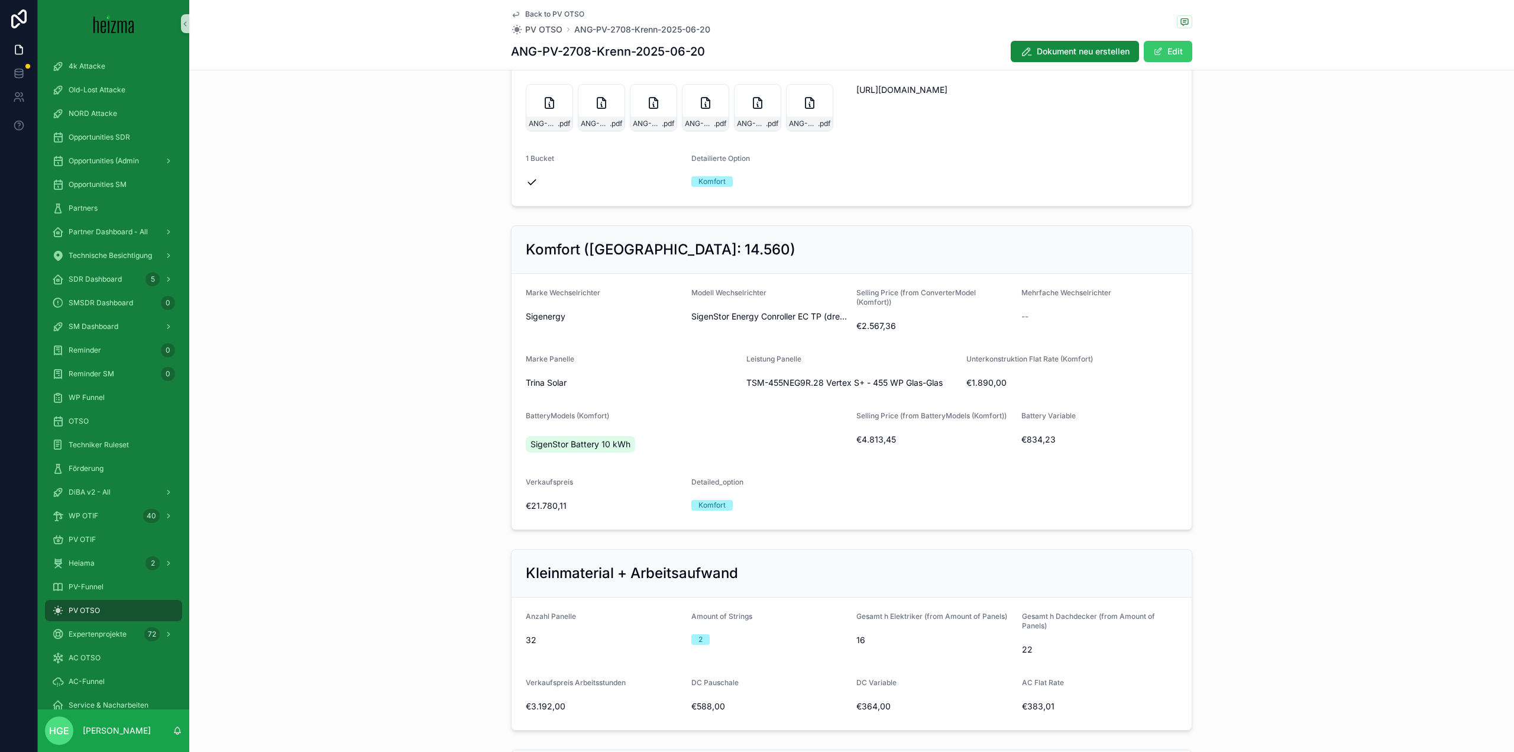
click at [1177, 46] on button "Edit" at bounding box center [1168, 51] width 49 height 21
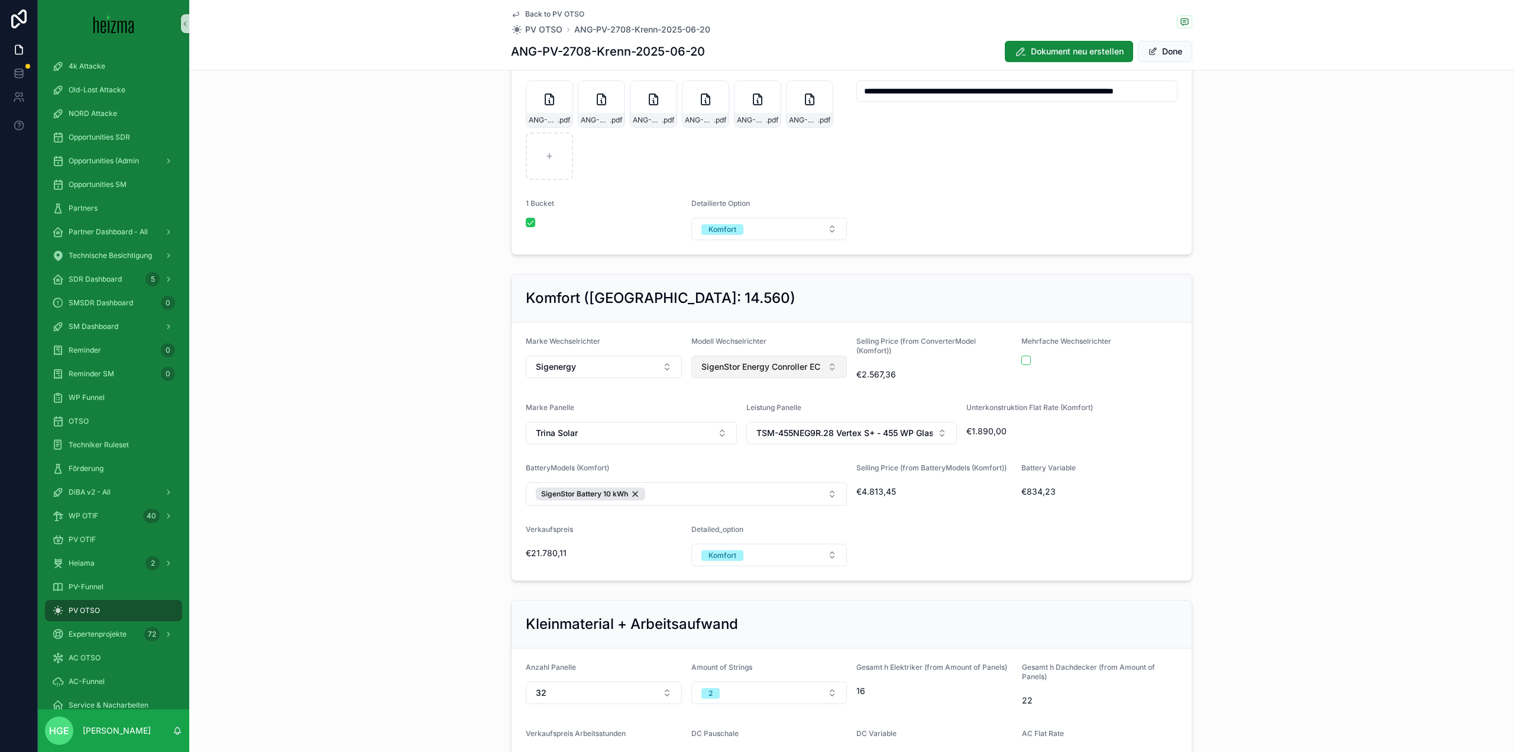
click at [783, 363] on span "SigenStor Energy Conroller EC TP (dreiphasig) 12.0" at bounding box center [763, 367] width 122 height 12
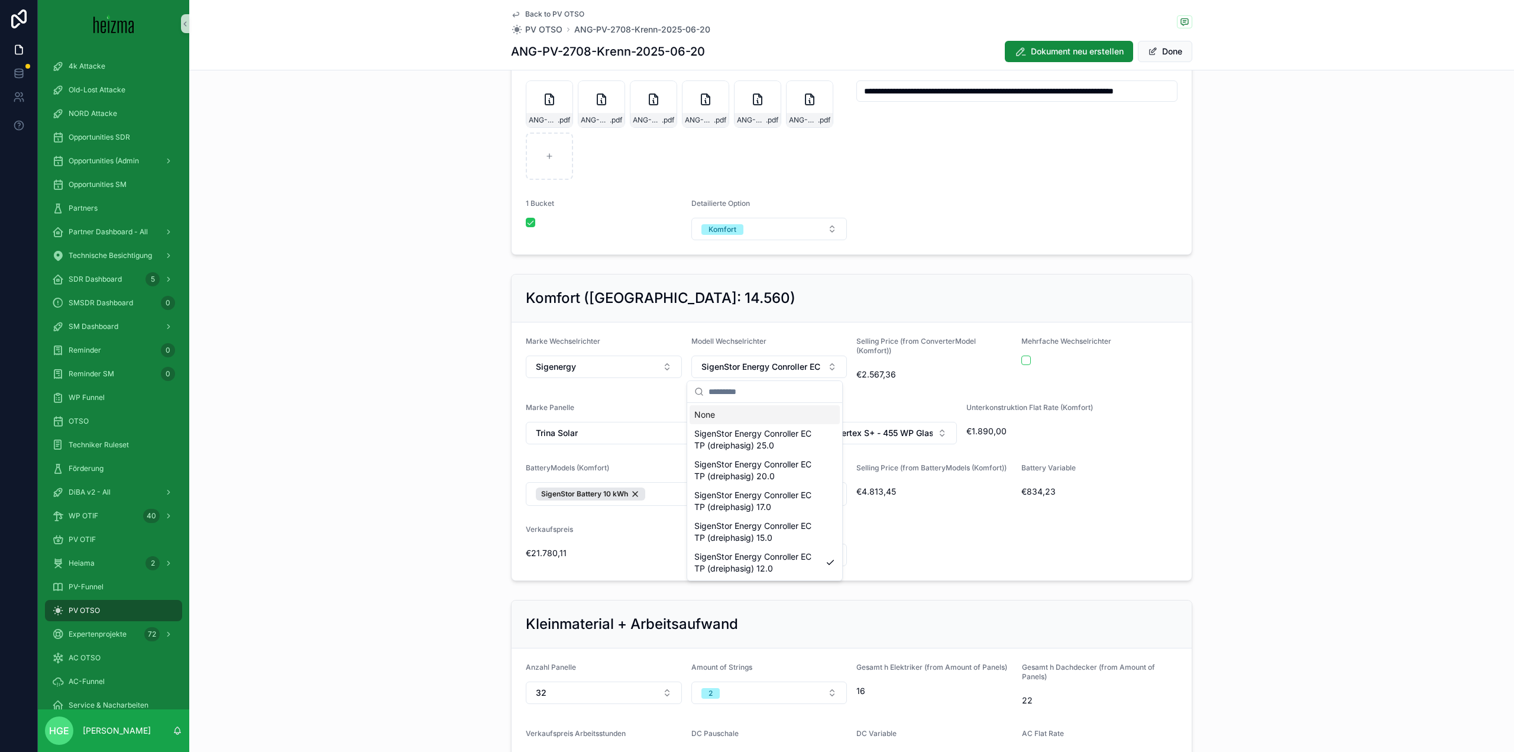
click at [1344, 360] on div "Komfort (Watt Peak: 14.560) Marke Wechselrichter Sigenergy Modell Wechselrichte…" at bounding box center [851, 427] width 1325 height 316
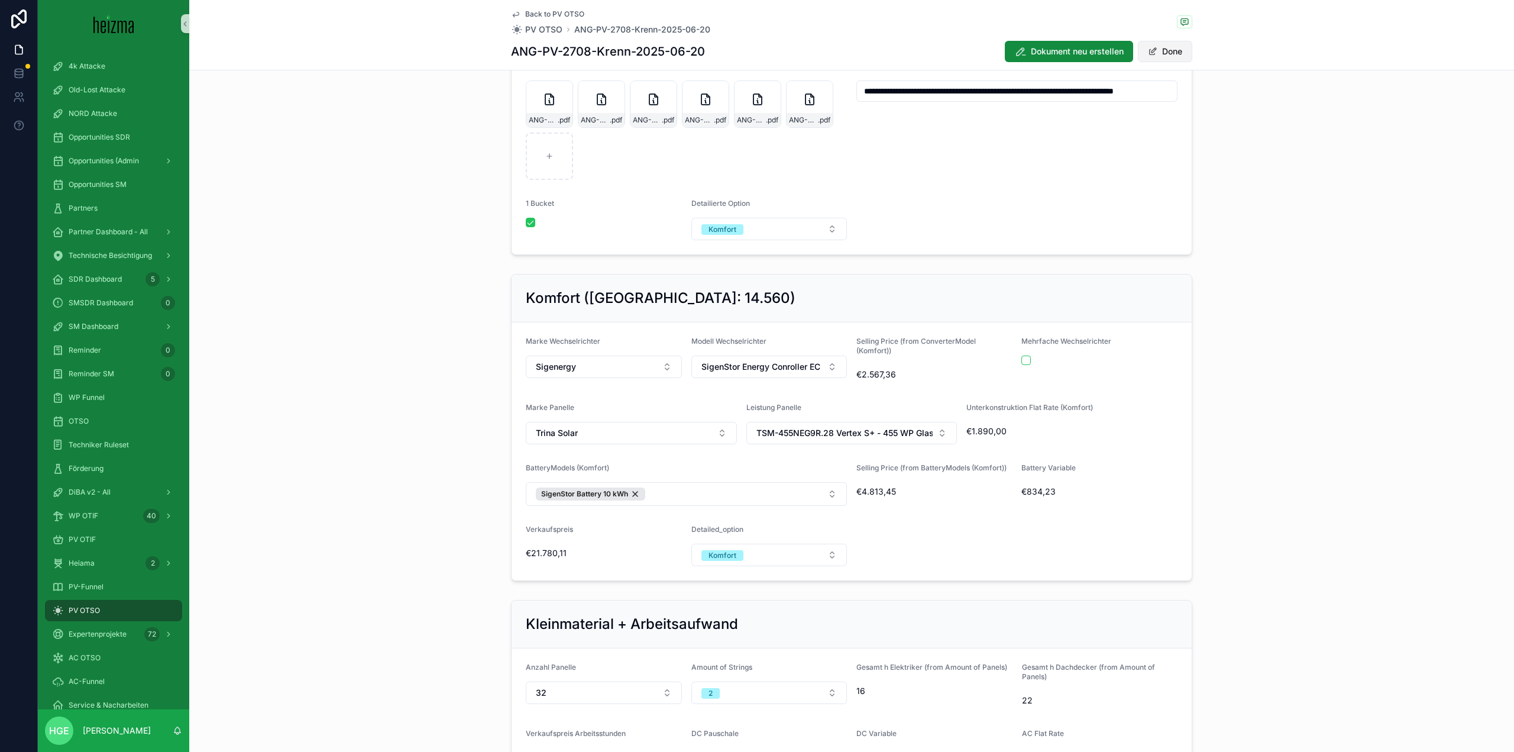
click at [1177, 54] on button "Done" at bounding box center [1165, 51] width 54 height 21
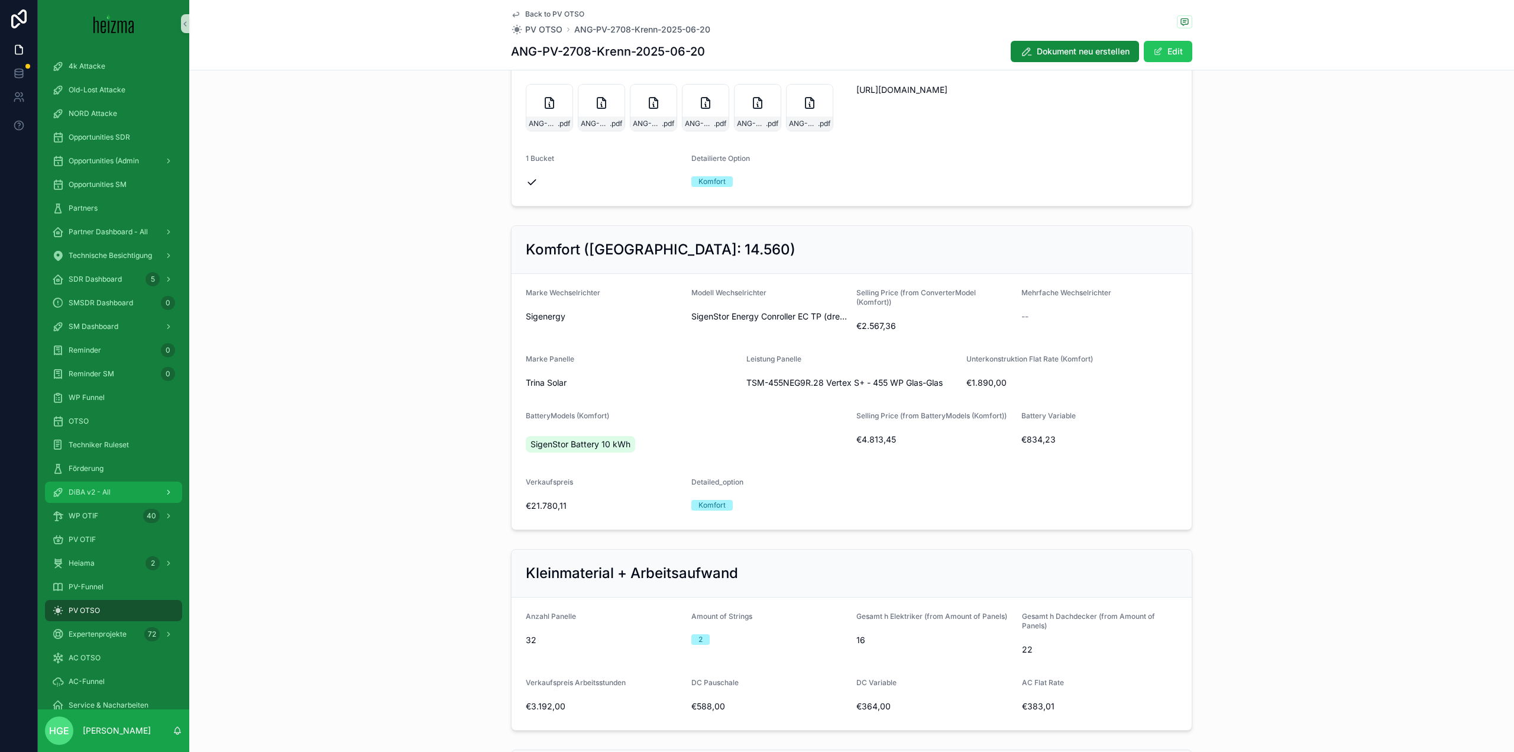
click at [102, 495] on span "DiBA v2 - All" at bounding box center [90, 491] width 42 height 9
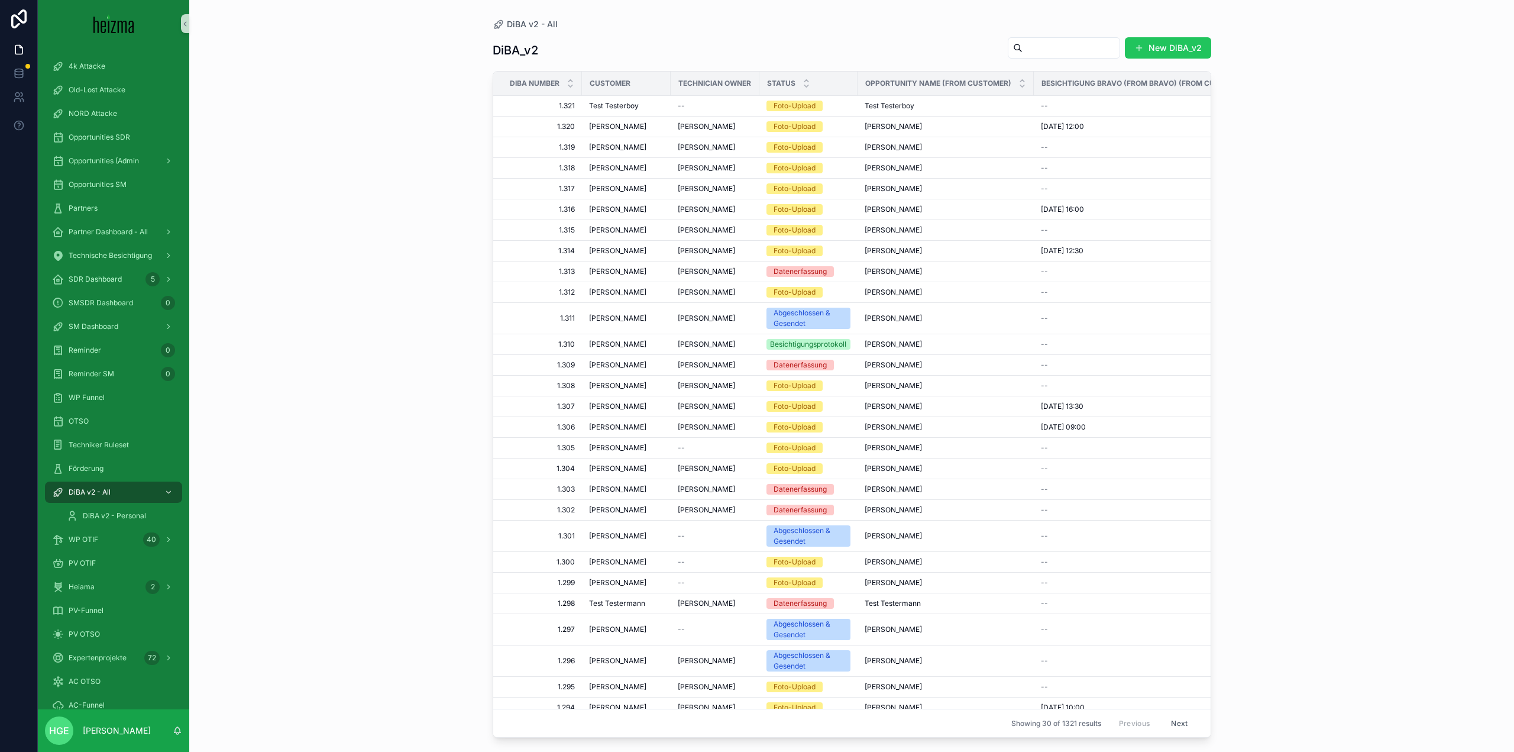
click at [1057, 53] on input "scrollable content" at bounding box center [1071, 48] width 97 height 17
type input "*****"
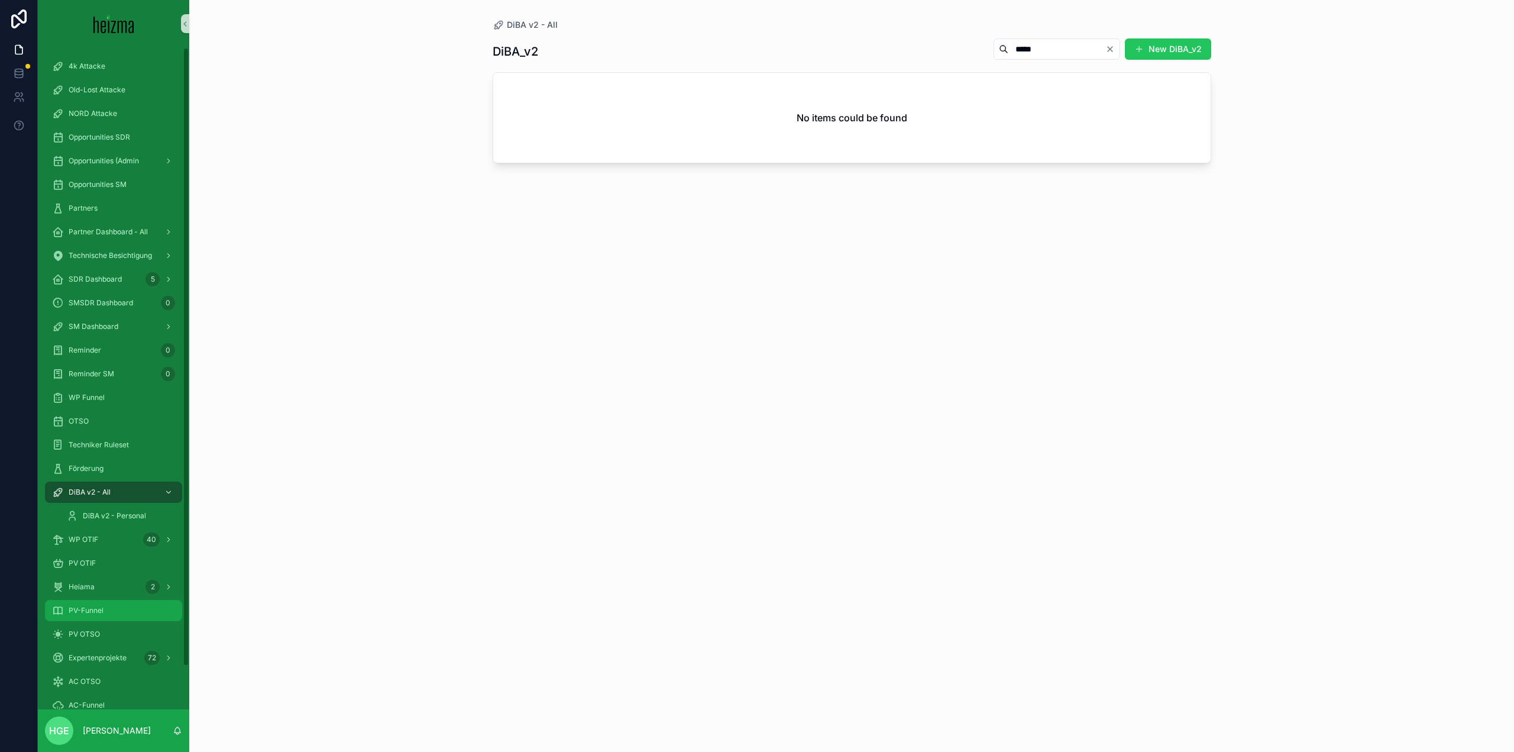
click at [101, 613] on span "PV-Funnel" at bounding box center [86, 610] width 35 height 9
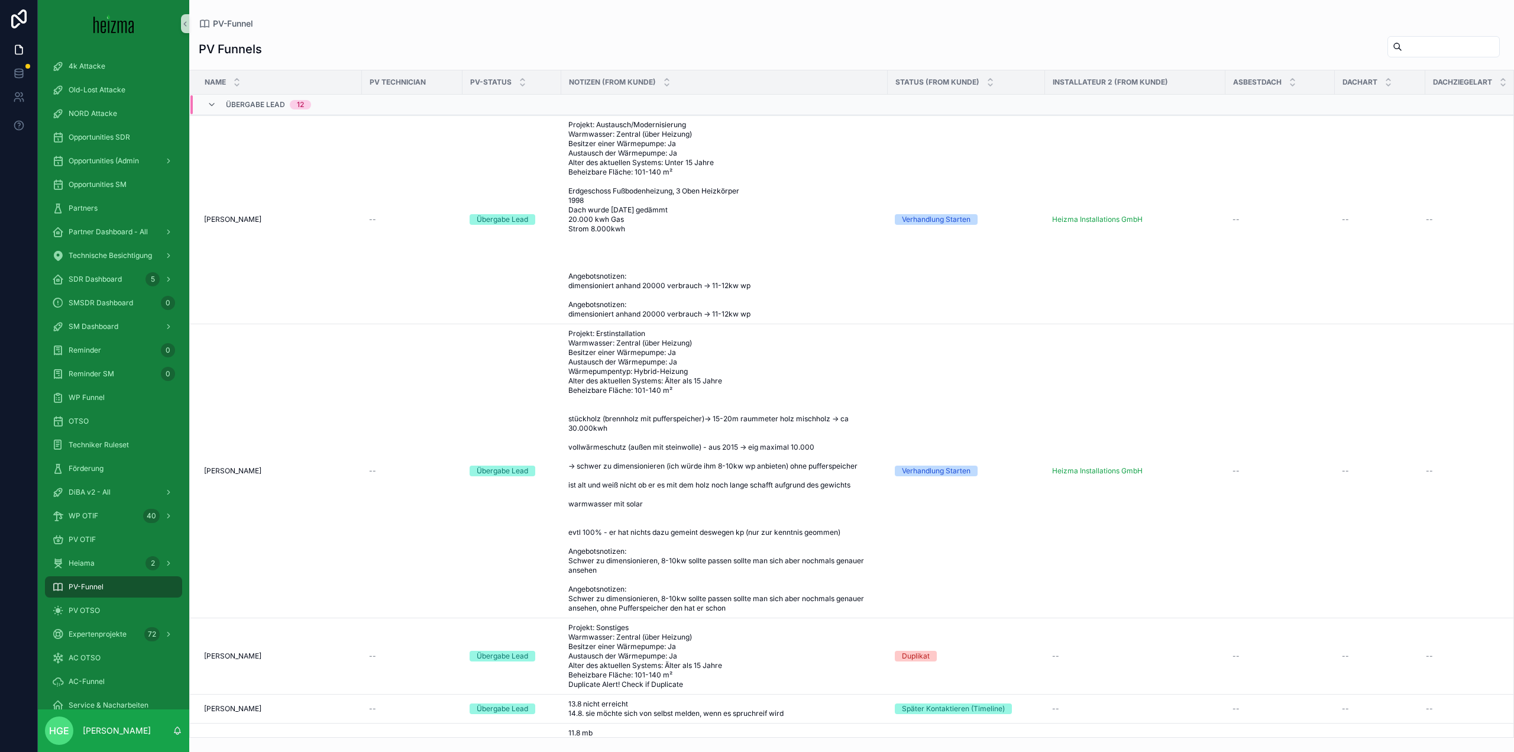
click at [1415, 54] on input "scrollable content" at bounding box center [1450, 46] width 97 height 17
type input "*****"
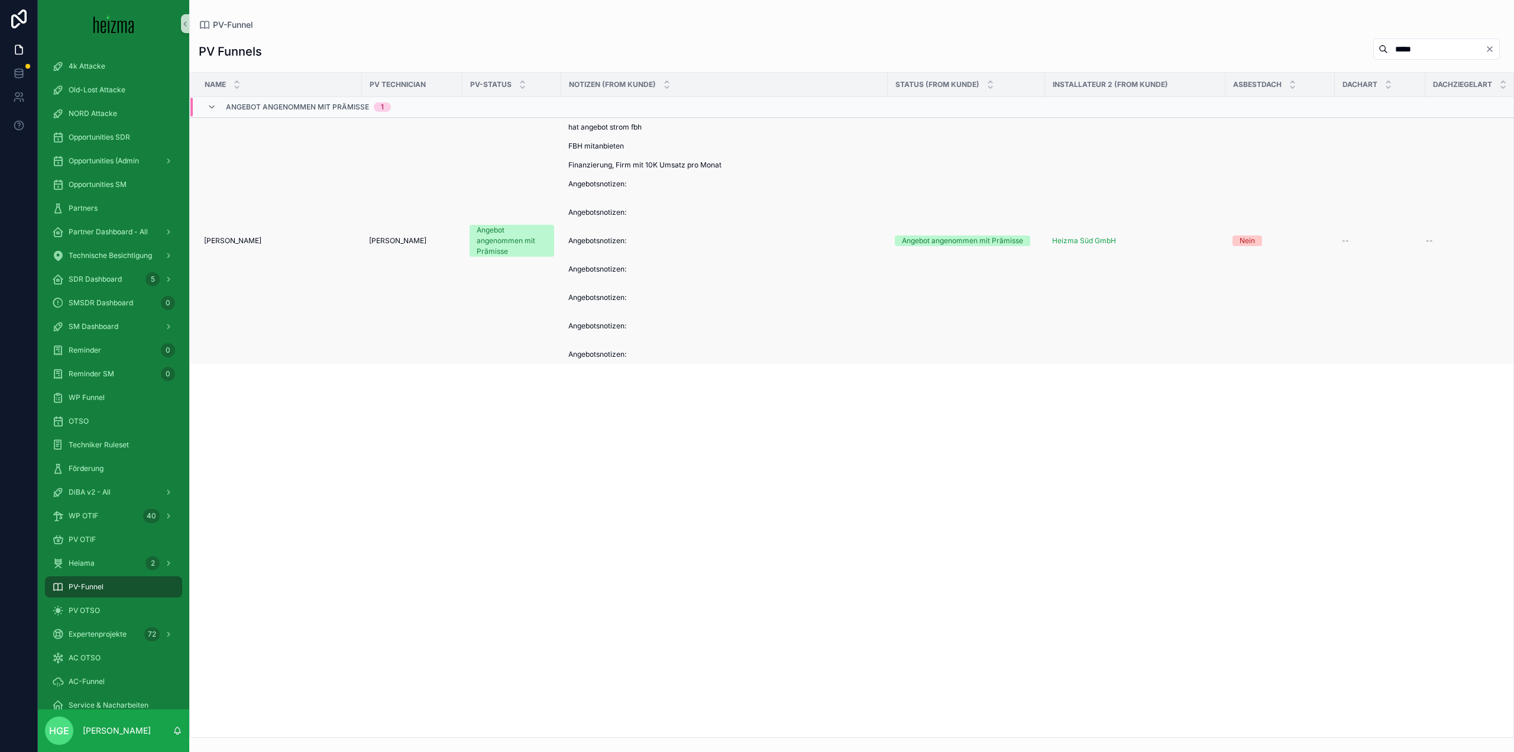
click at [227, 238] on span "Patrick Arvai" at bounding box center [232, 240] width 57 height 9
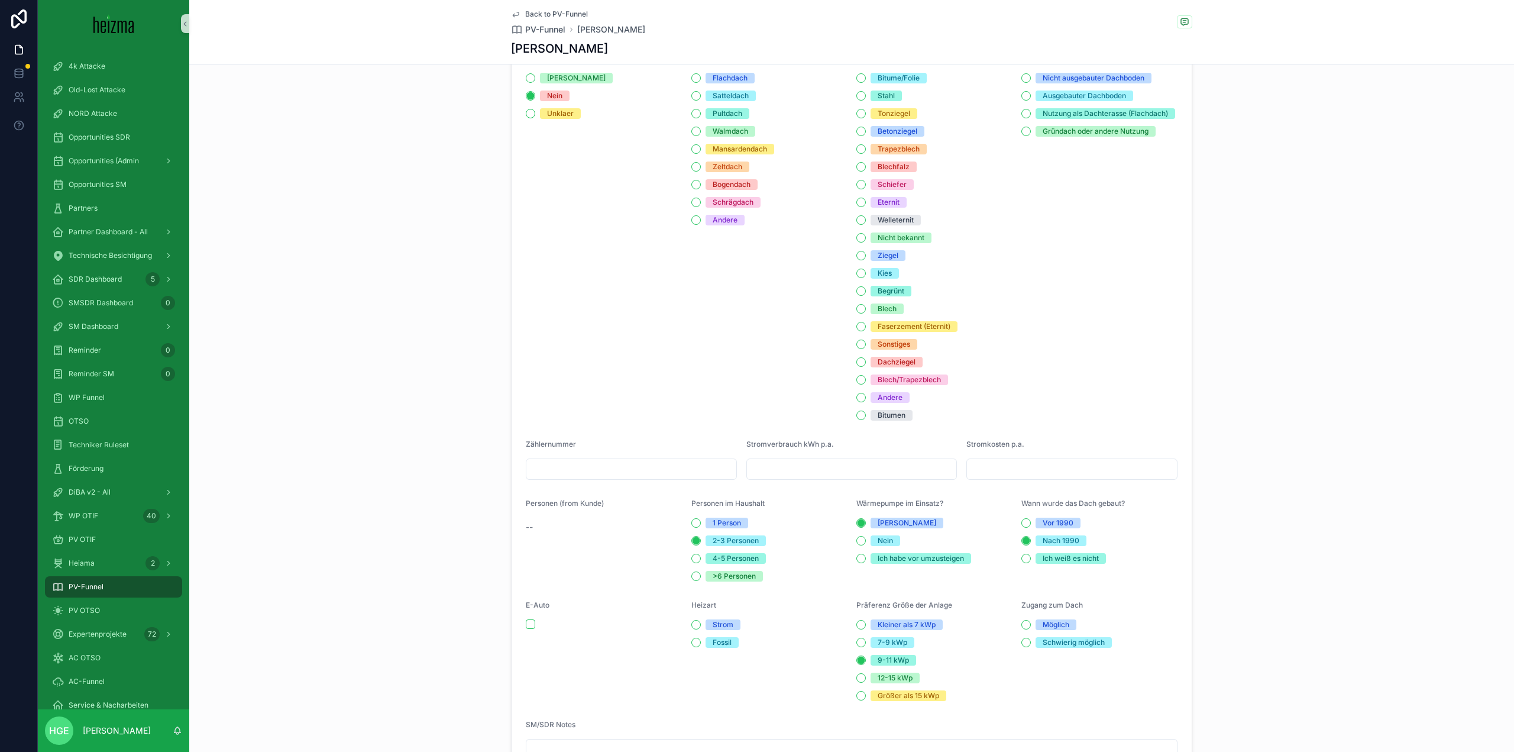
scroll to position [1183, 0]
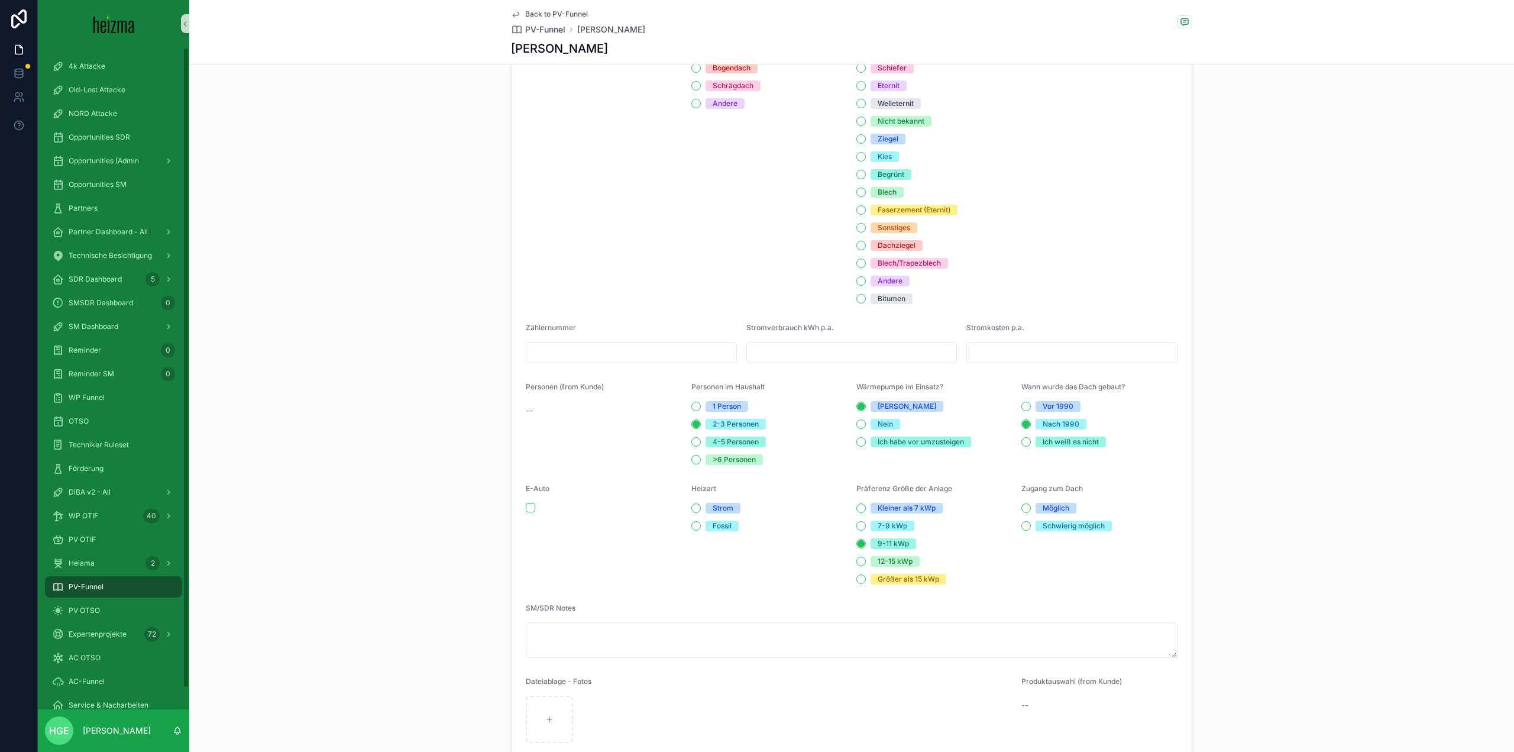
click at [80, 584] on span "PV-Funnel" at bounding box center [86, 586] width 35 height 9
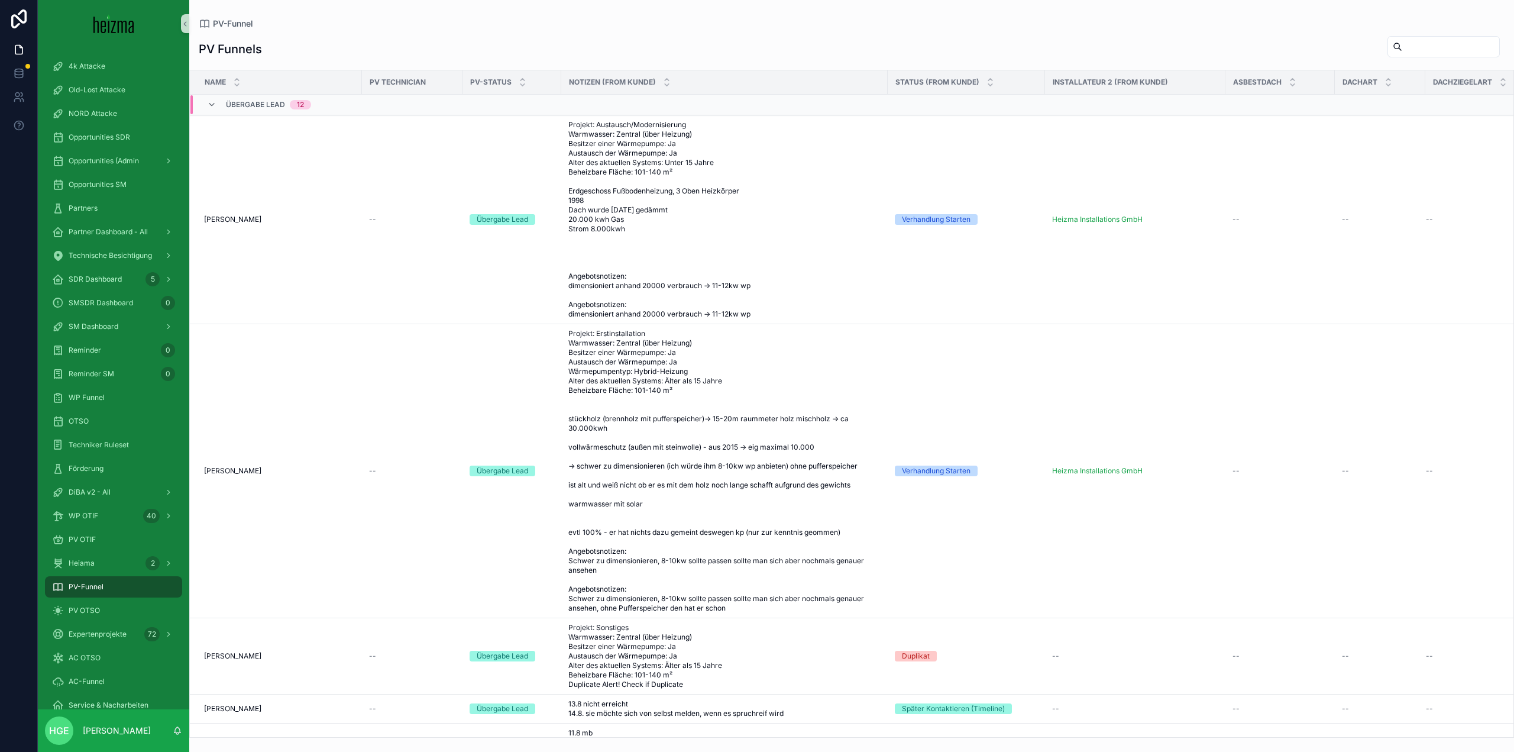
click at [1405, 46] on input "scrollable content" at bounding box center [1450, 46] width 97 height 17
type input "*********"
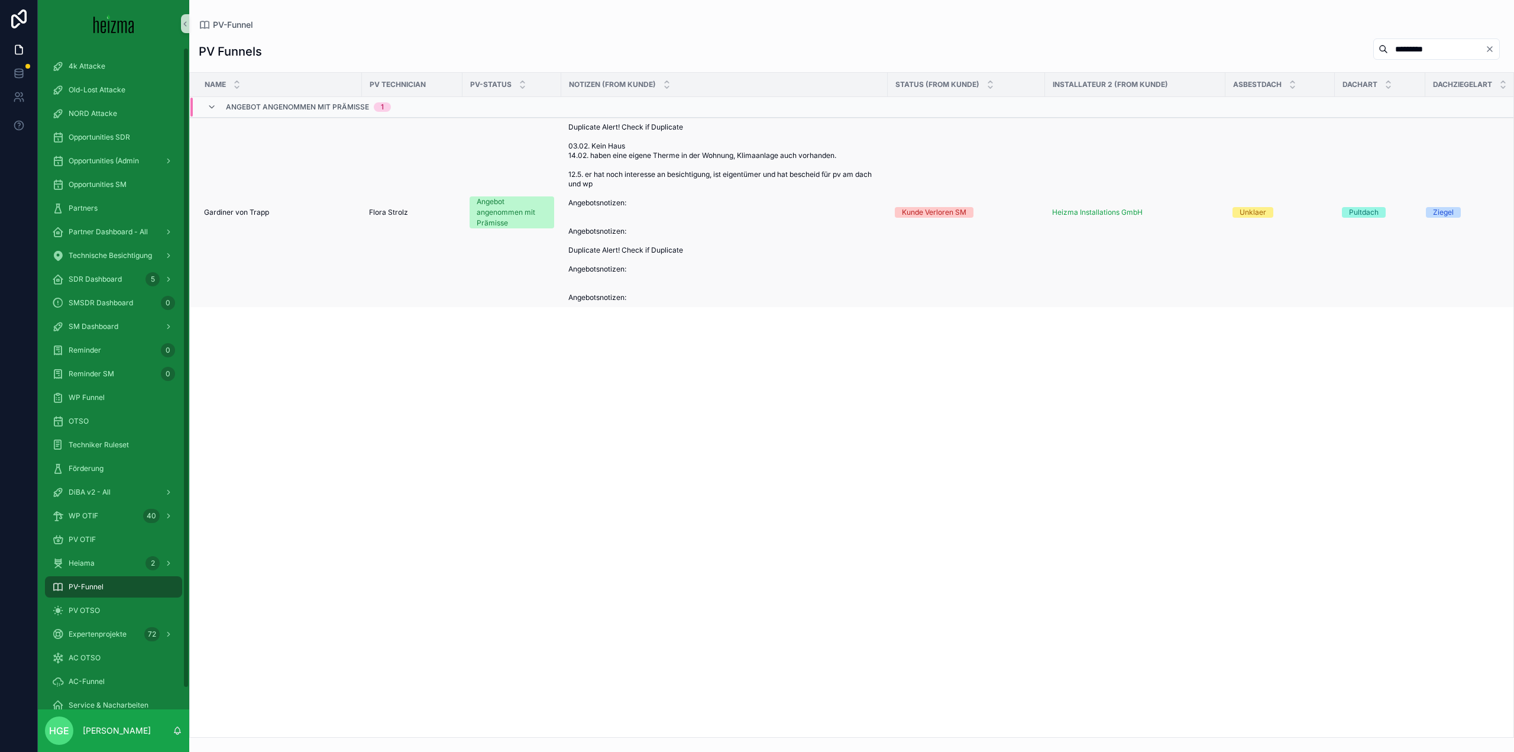
click at [224, 214] on span "Gardiner von Trapp" at bounding box center [236, 212] width 65 height 9
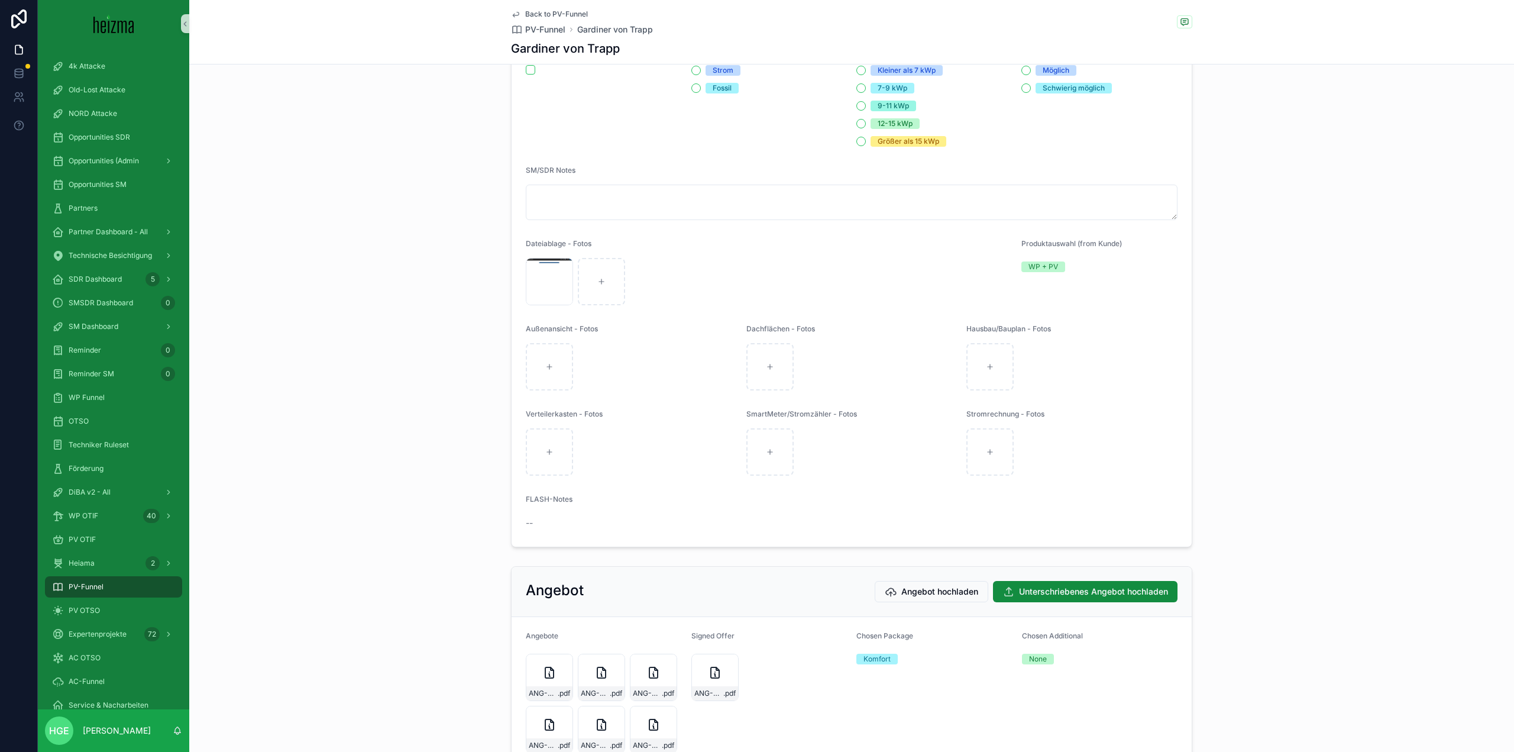
scroll to position [1775, 0]
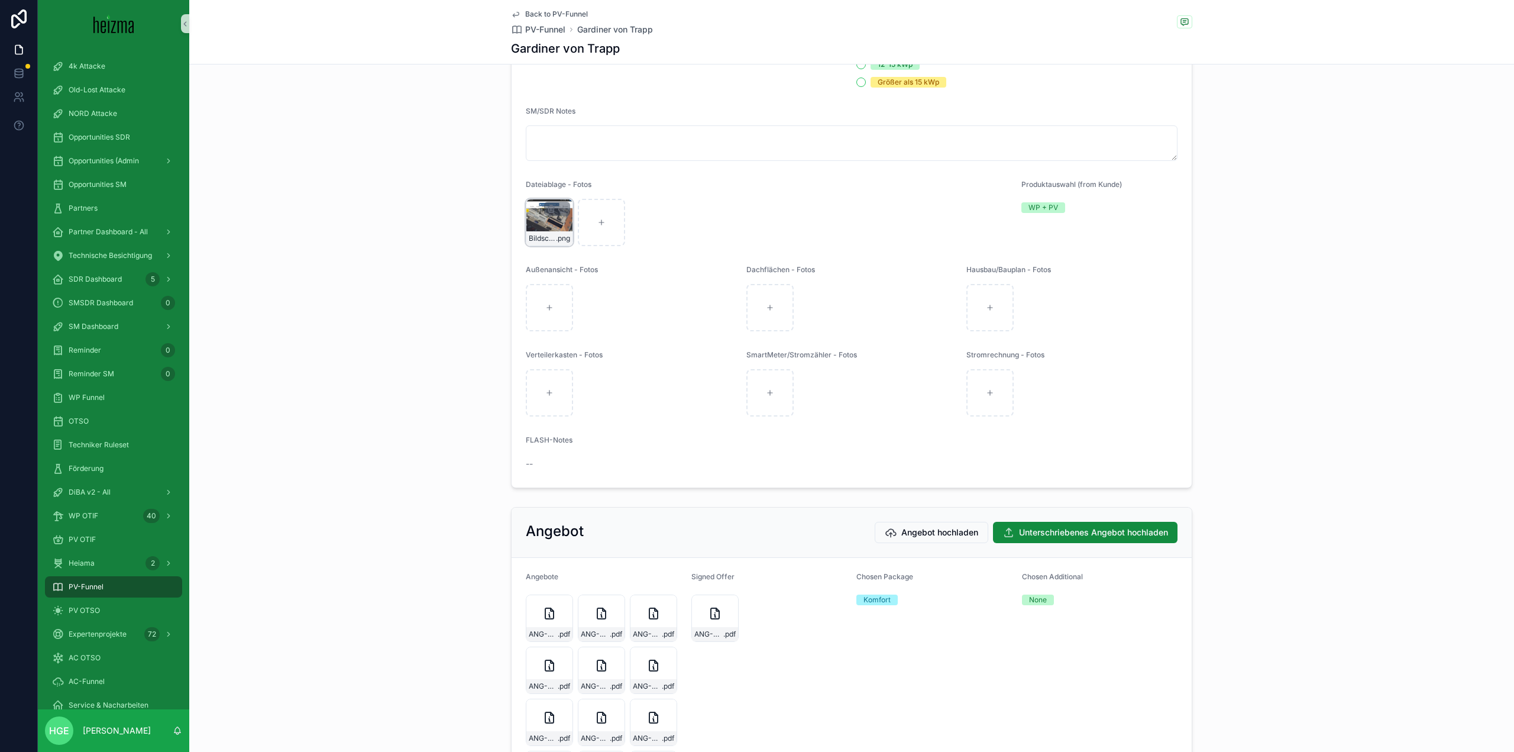
click at [547, 246] on div "Bildschirmfoto-2025-05-13-um-09.52.43 .png" at bounding box center [549, 222] width 47 height 47
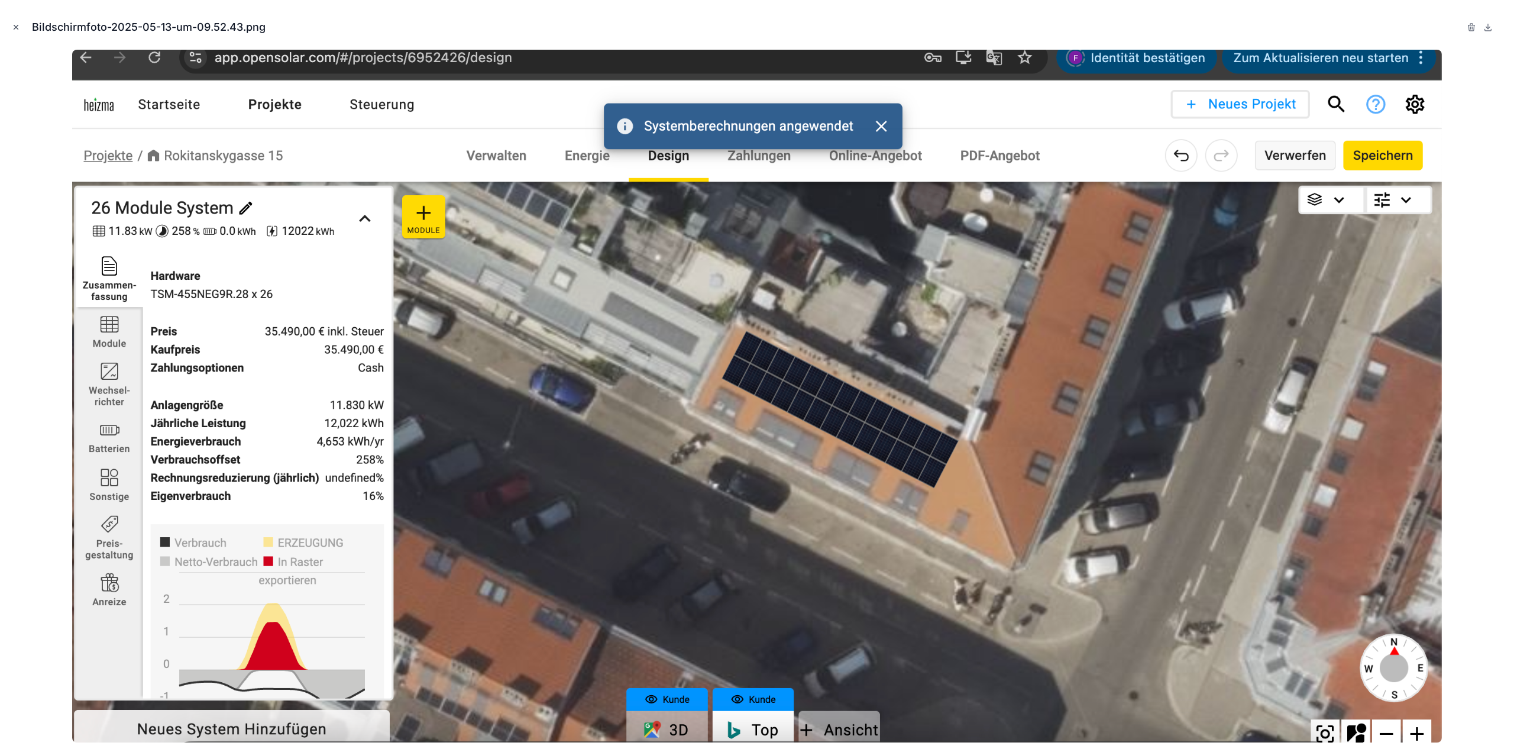
click at [16, 31] on icon "Close modal" at bounding box center [16, 27] width 8 height 8
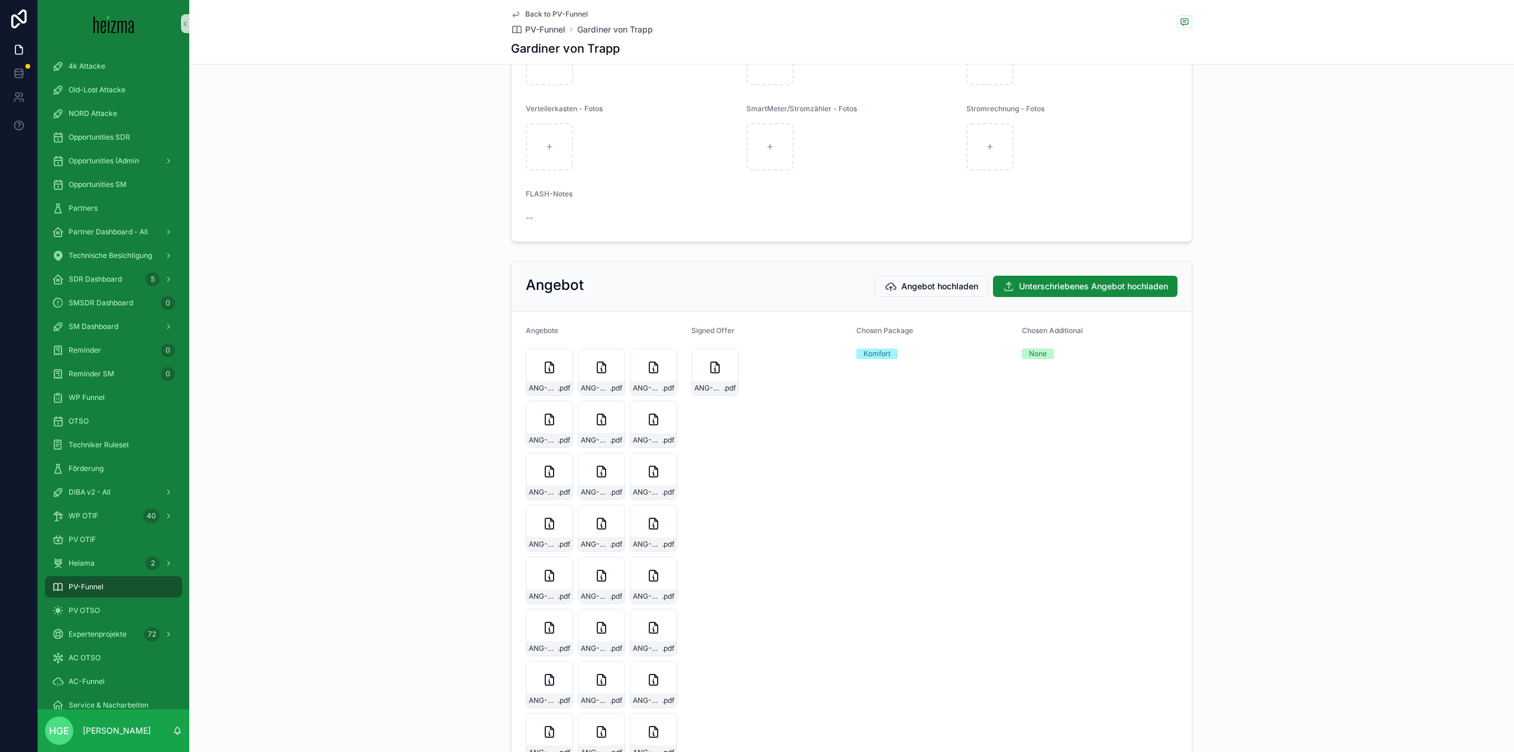
scroll to position [2014, 0]
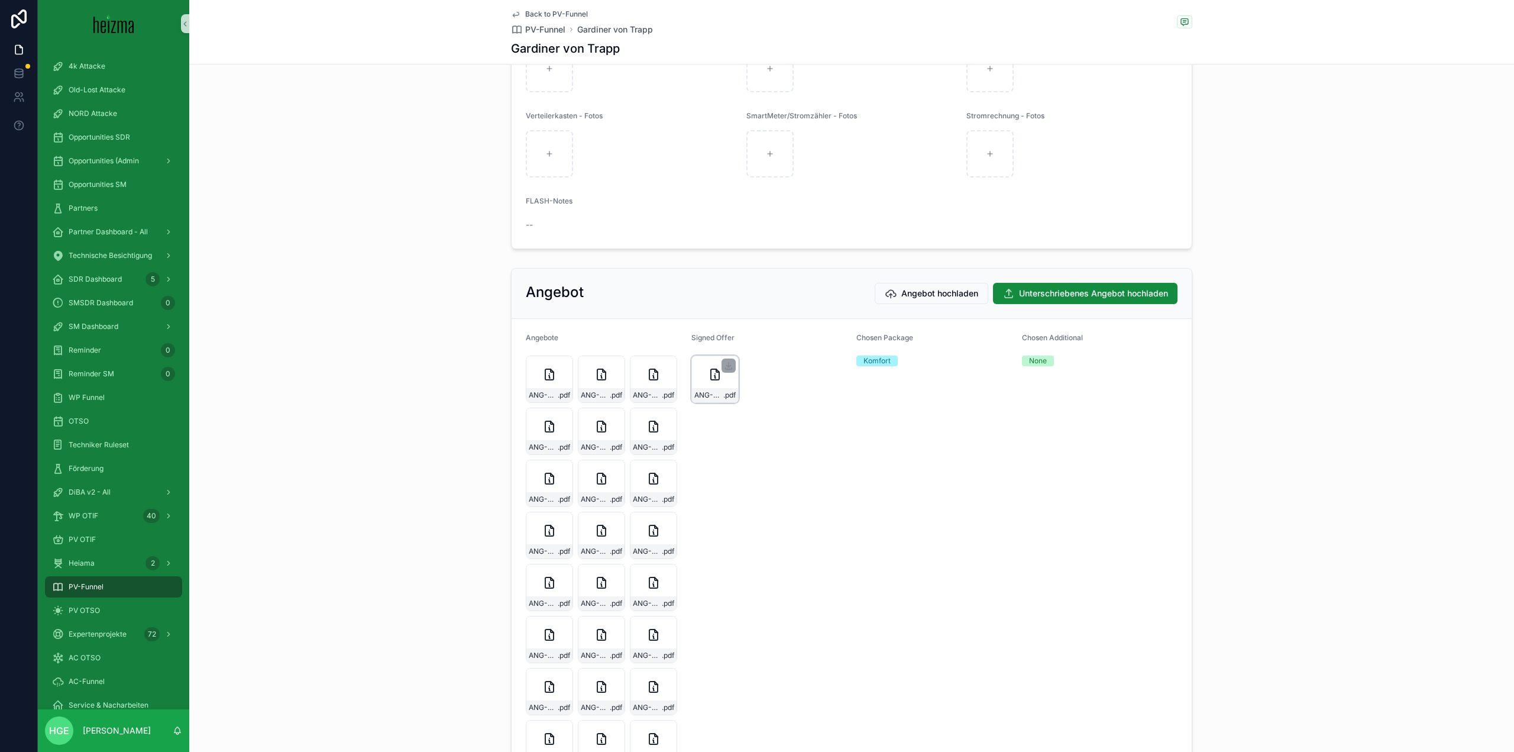
click at [709, 382] on icon "scrollable content" at bounding box center [715, 374] width 14 height 14
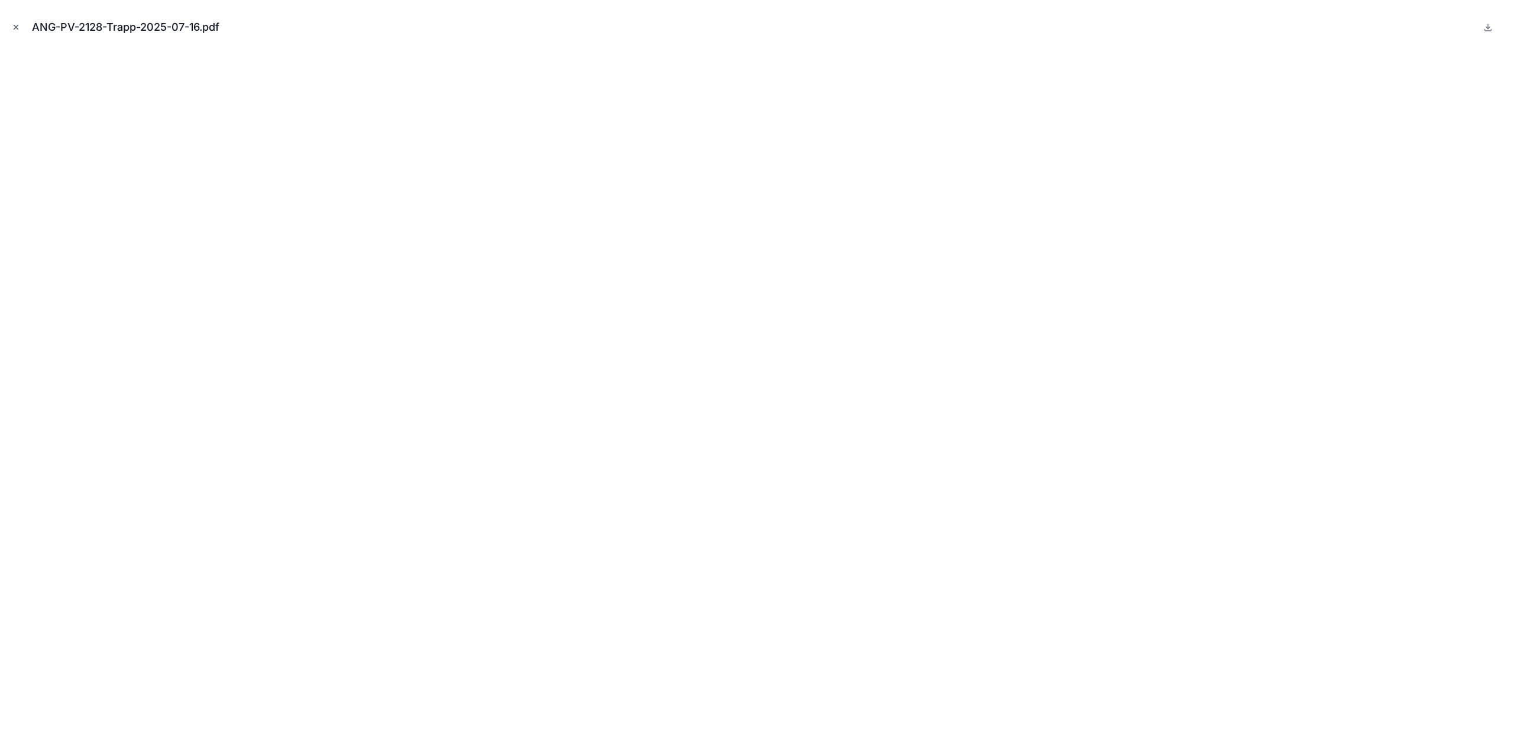
click at [18, 24] on icon "Close modal" at bounding box center [16, 27] width 8 height 8
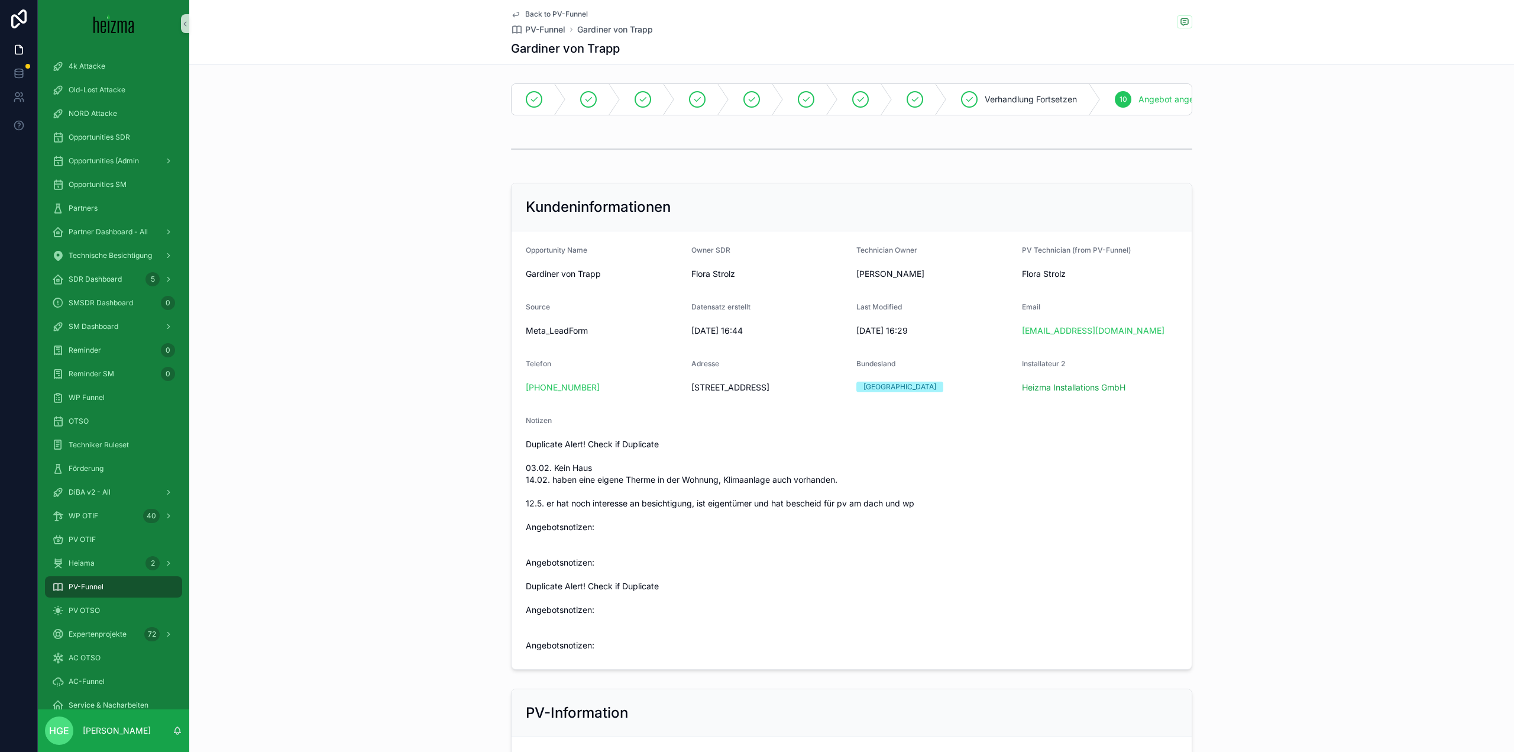
drag, startPoint x: 775, startPoint y: 393, endPoint x: 686, endPoint y: 399, distance: 88.9
click at [686, 399] on form "Opportunity Name Gardiner von Trapp Owner SDR Flora Strolz Technician Owner Phi…" at bounding box center [852, 450] width 680 height 438
click at [829, 393] on span "Rokitanskygasse 15/40, 1170 Wien, Österreich" at bounding box center [769, 388] width 156 height 12
drag, startPoint x: 792, startPoint y: 408, endPoint x: 687, endPoint y: 398, distance: 105.7
click at [691, 393] on span "Rokitanskygasse 15/40, 1170 Wien, Österreich" at bounding box center [769, 388] width 156 height 12
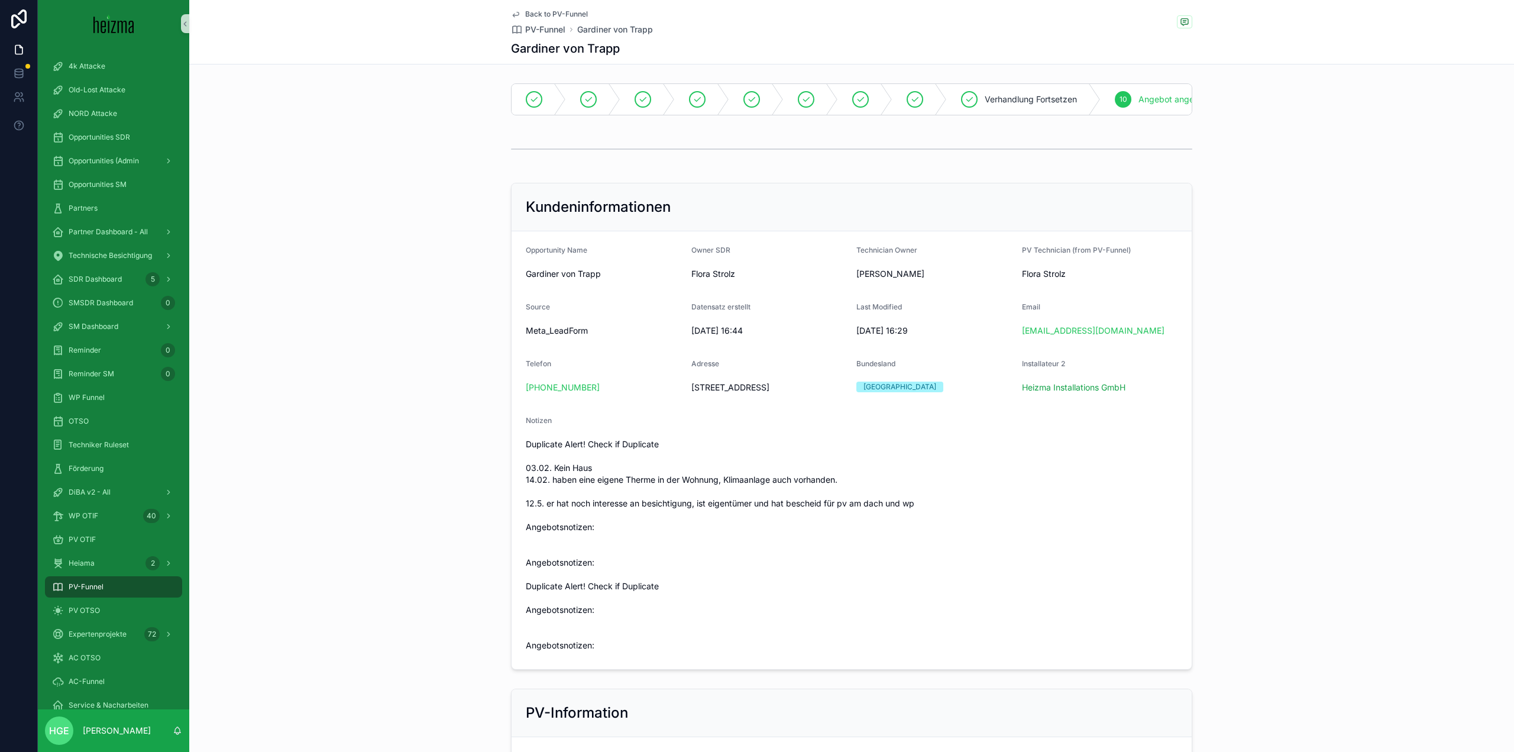
click at [895, 392] on div "Wien" at bounding box center [935, 387] width 156 height 11
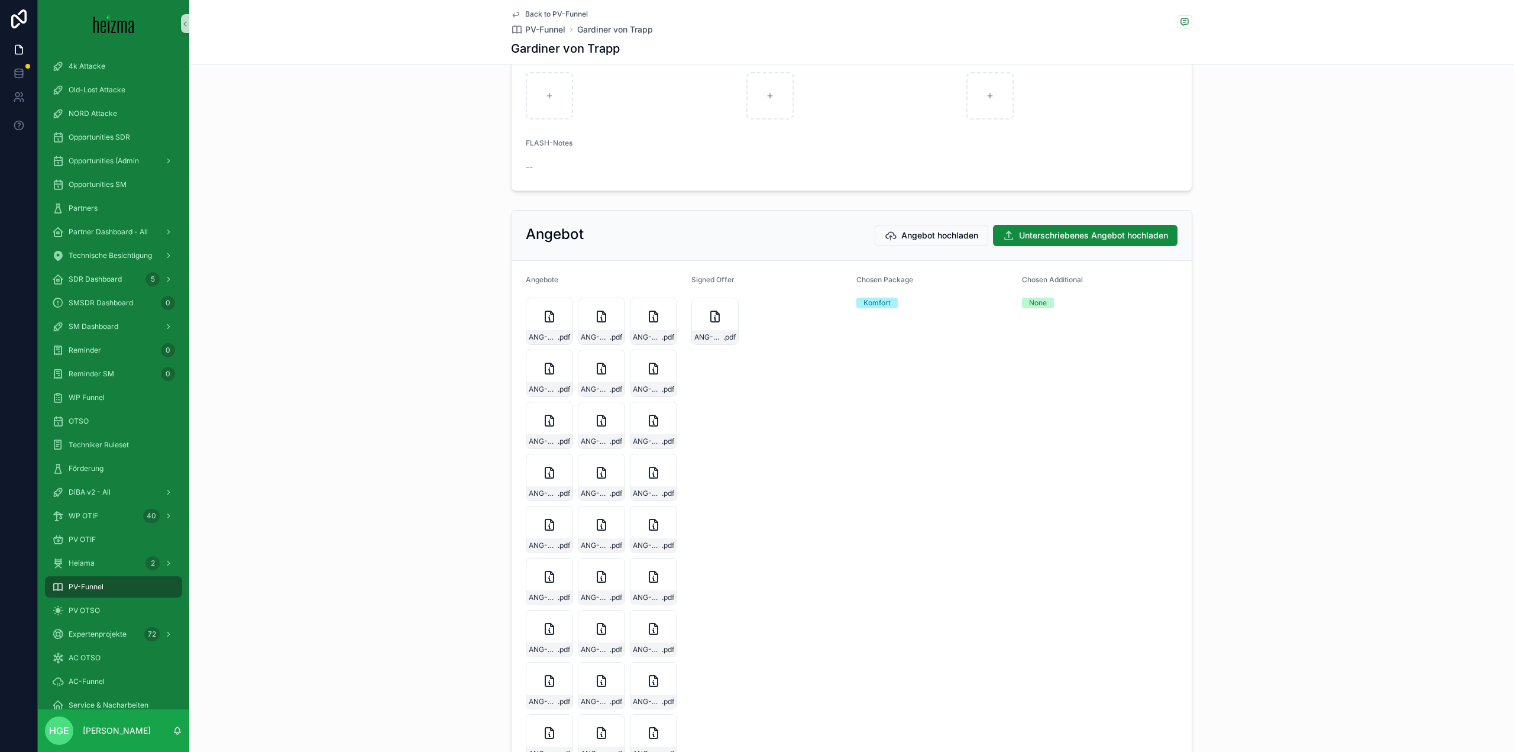
scroll to position [2129, 0]
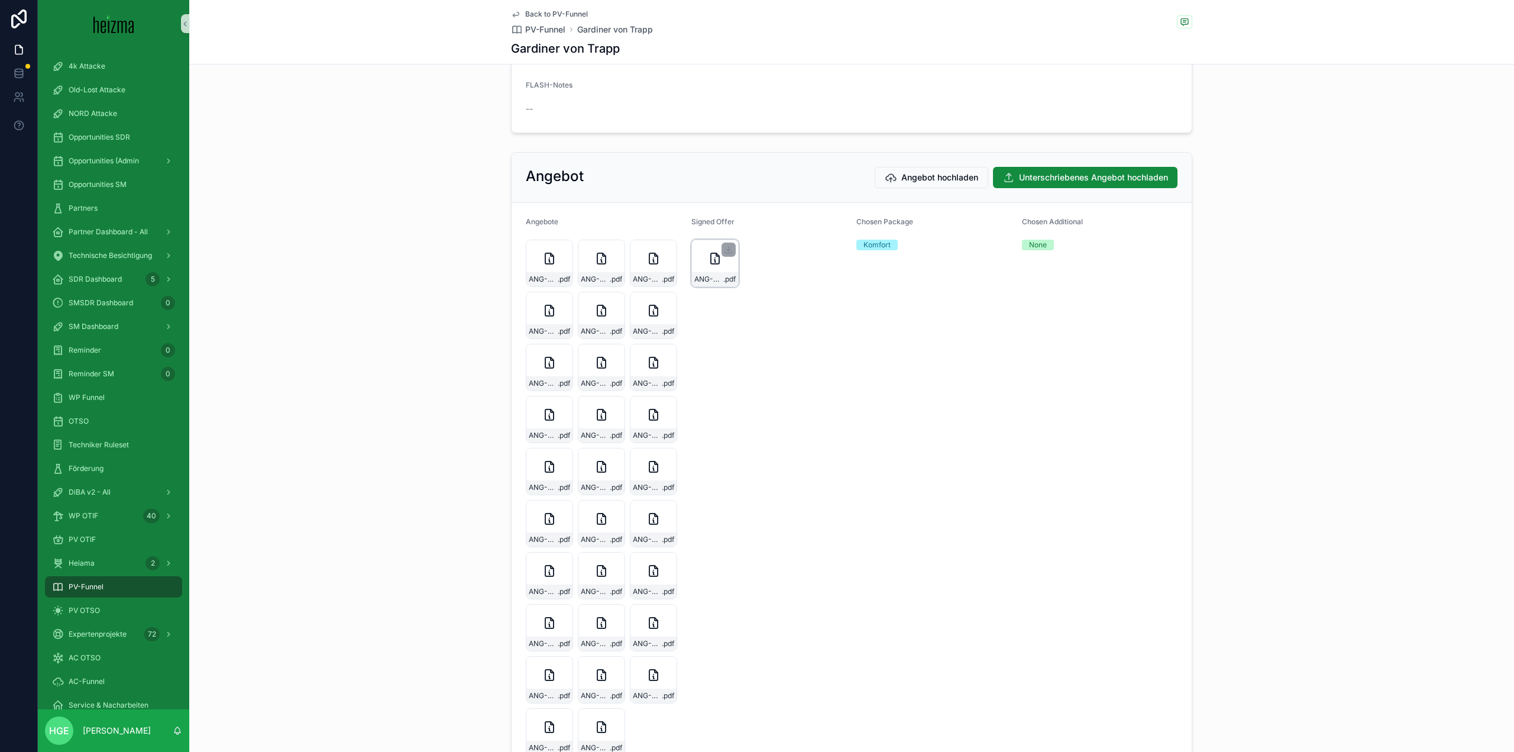
click at [698, 287] on div "ANG-PV-2128-Trapp-2025-07-16 .pdf" at bounding box center [714, 263] width 47 height 47
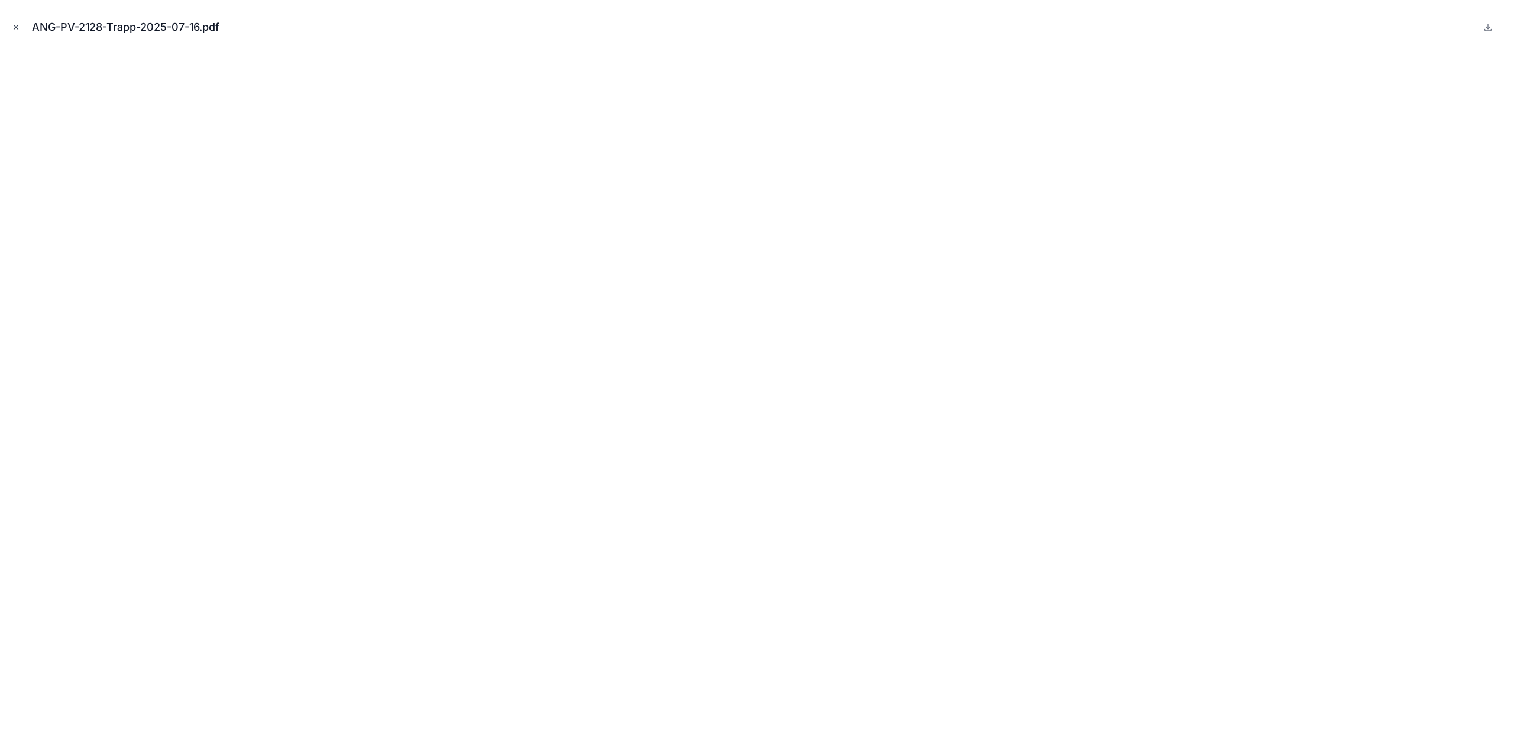
click at [11, 30] on button "Close modal" at bounding box center [15, 27] width 13 height 13
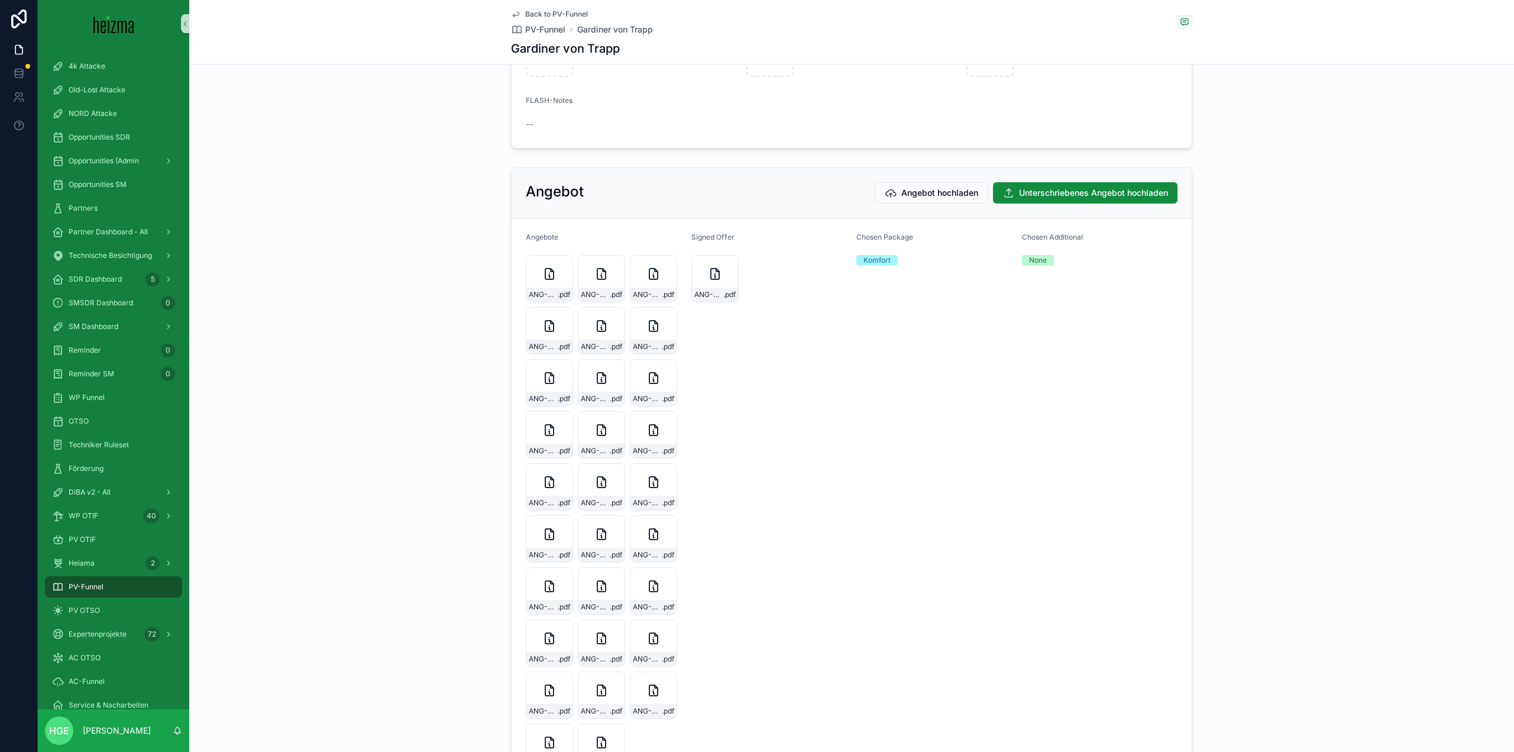
scroll to position [2014, 0]
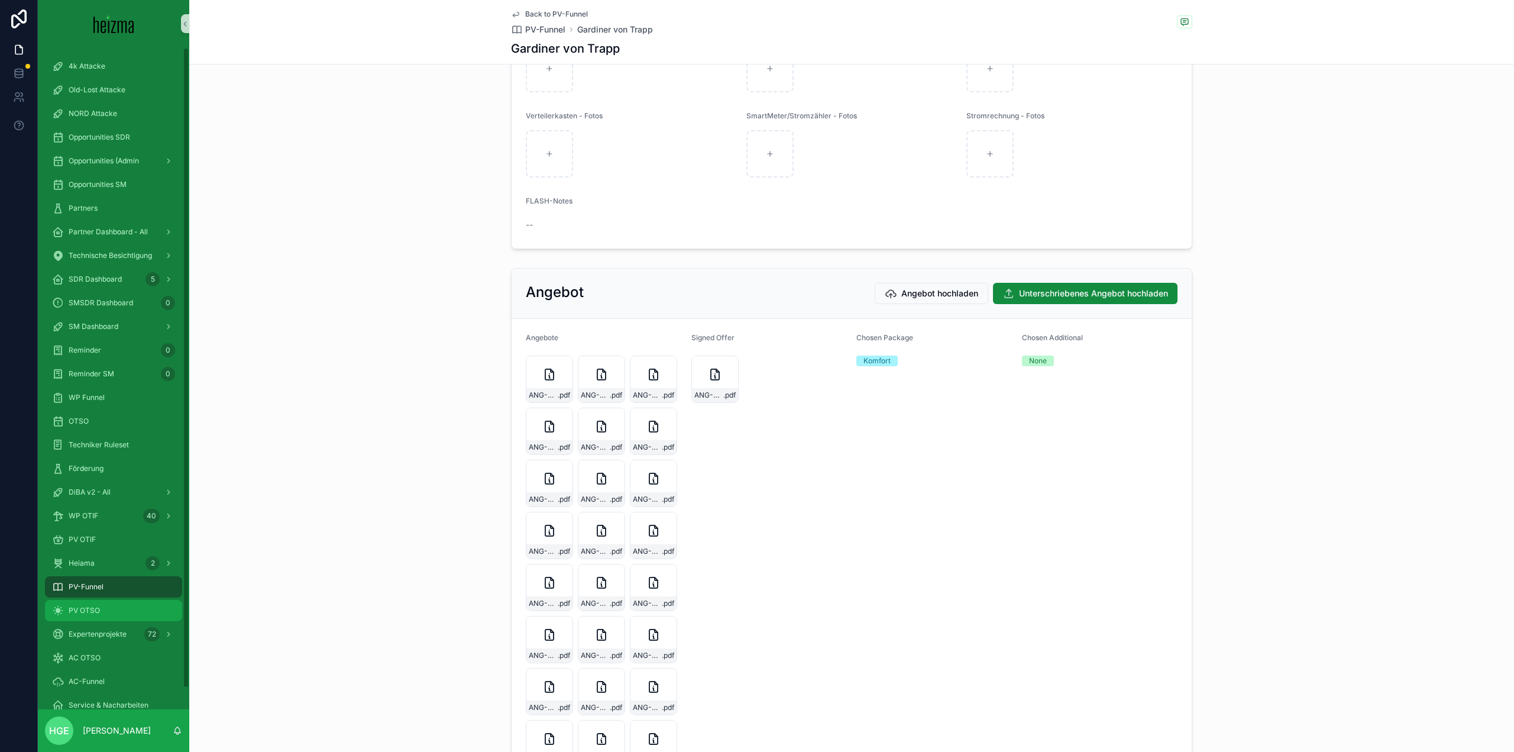
click at [89, 610] on span "PV OTSO" at bounding box center [84, 610] width 31 height 9
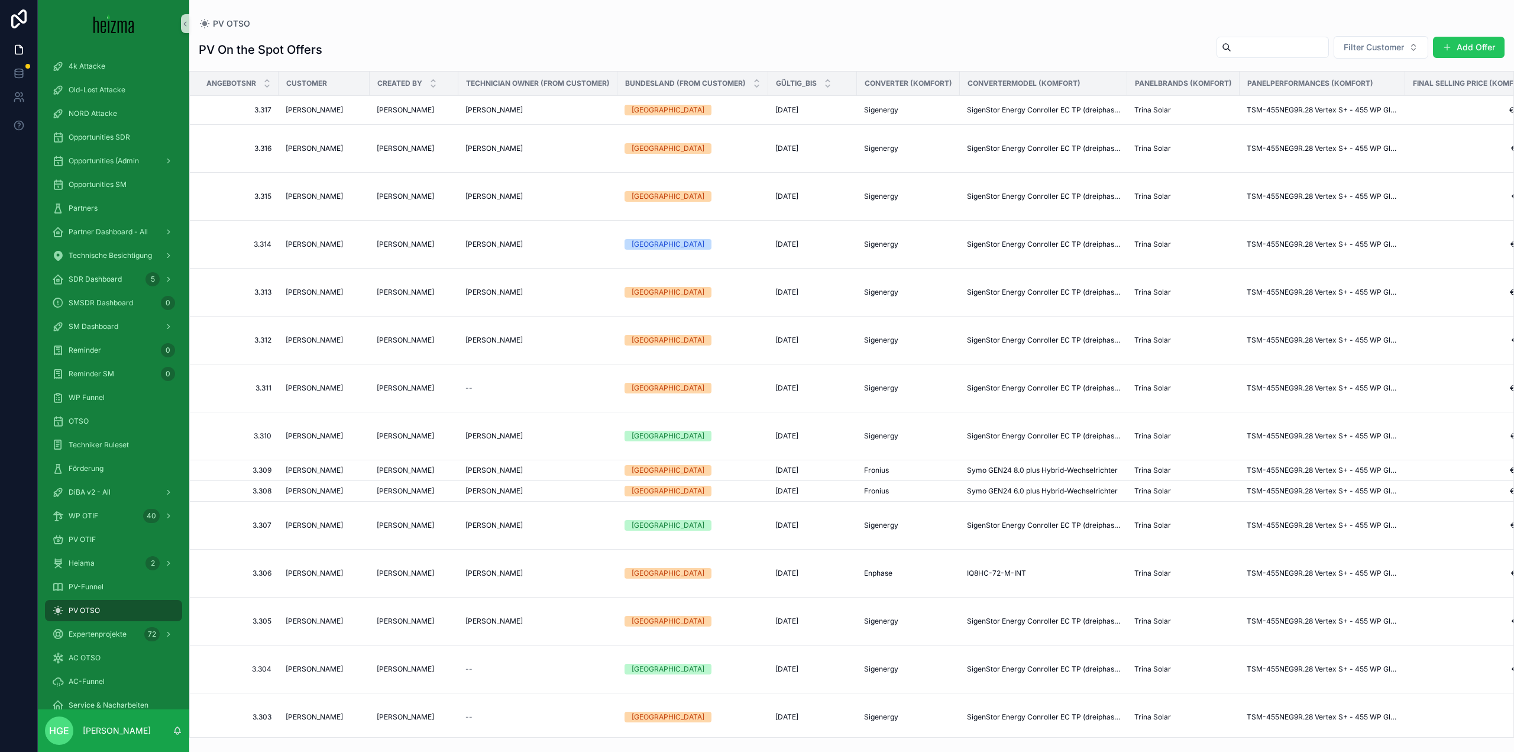
click at [1274, 43] on input "scrollable content" at bounding box center [1280, 47] width 97 height 17
type input "*"
type input "*********"
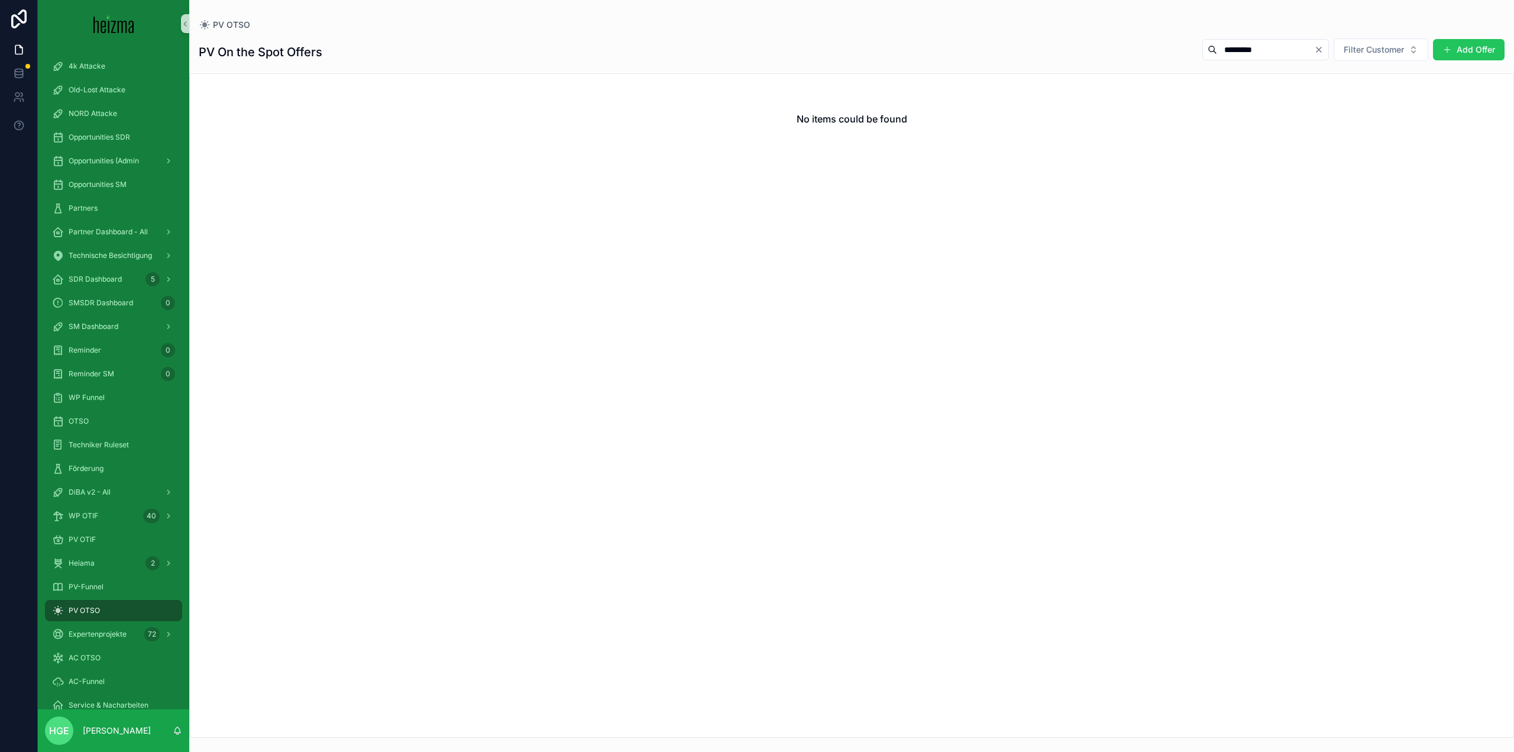
click at [1317, 51] on icon "Clear" at bounding box center [1319, 49] width 5 height 5
click at [1372, 51] on span "Filter Customer" at bounding box center [1374, 50] width 60 height 12
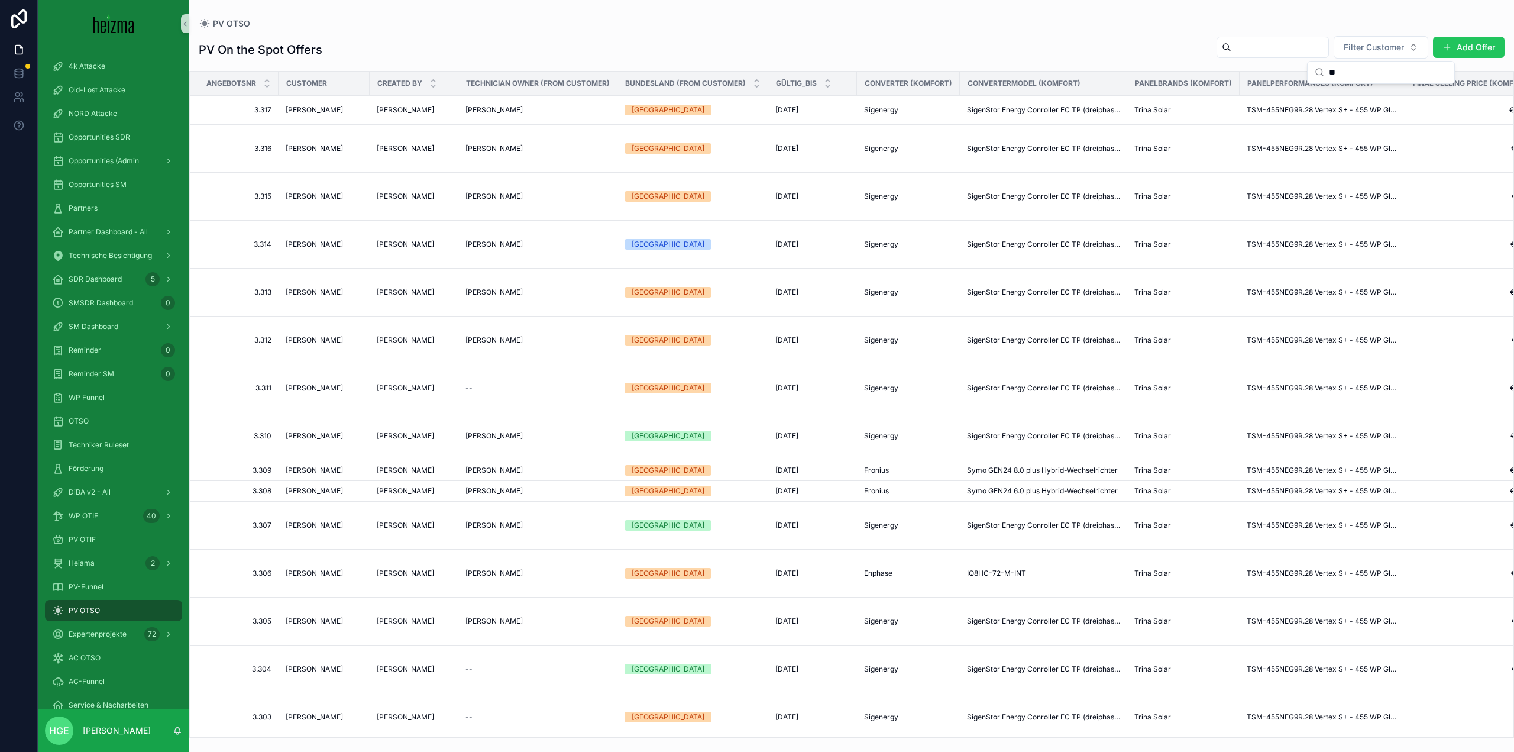
type input "*"
click at [115, 587] on div "PV-Funnel" at bounding box center [113, 586] width 123 height 19
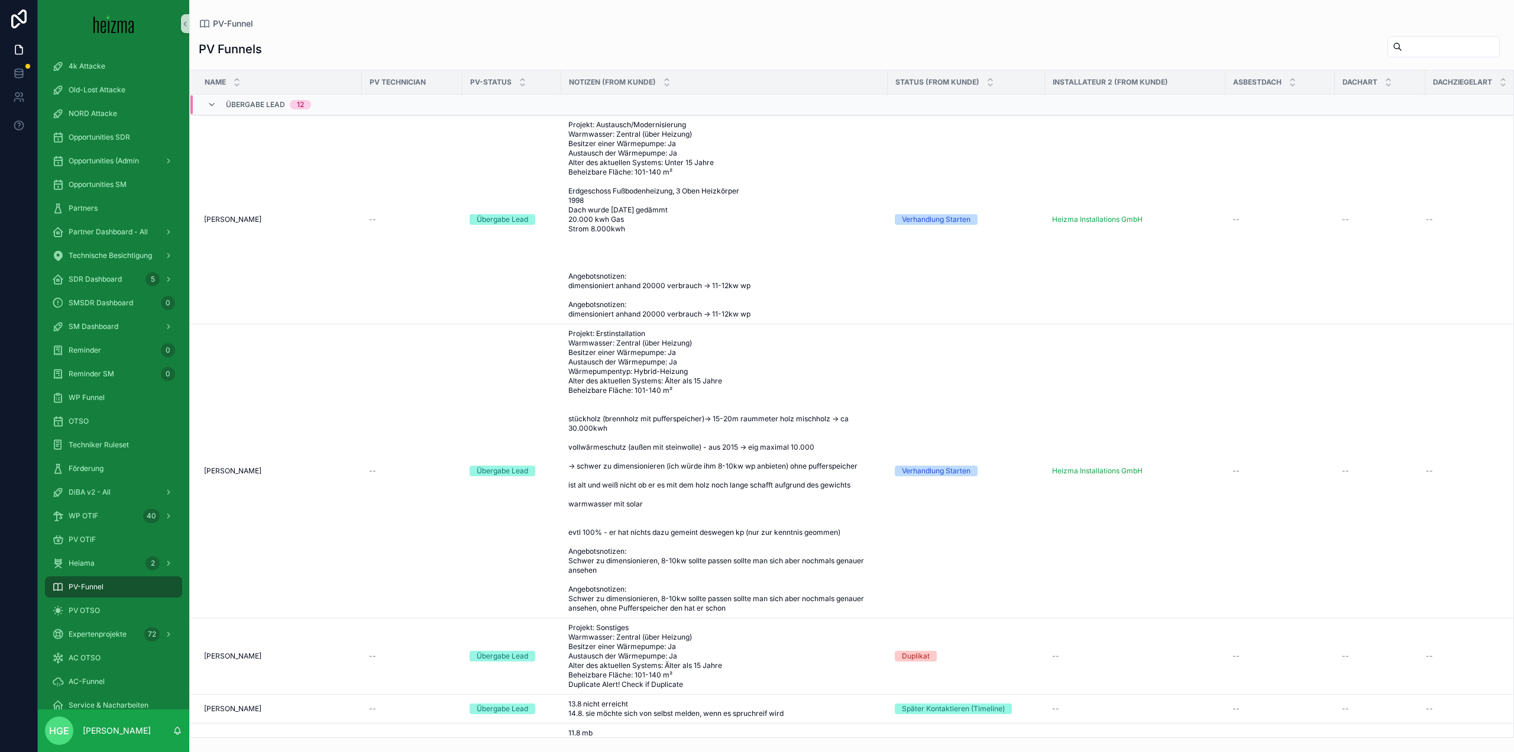
click at [1402, 42] on input "scrollable content" at bounding box center [1450, 46] width 97 height 17
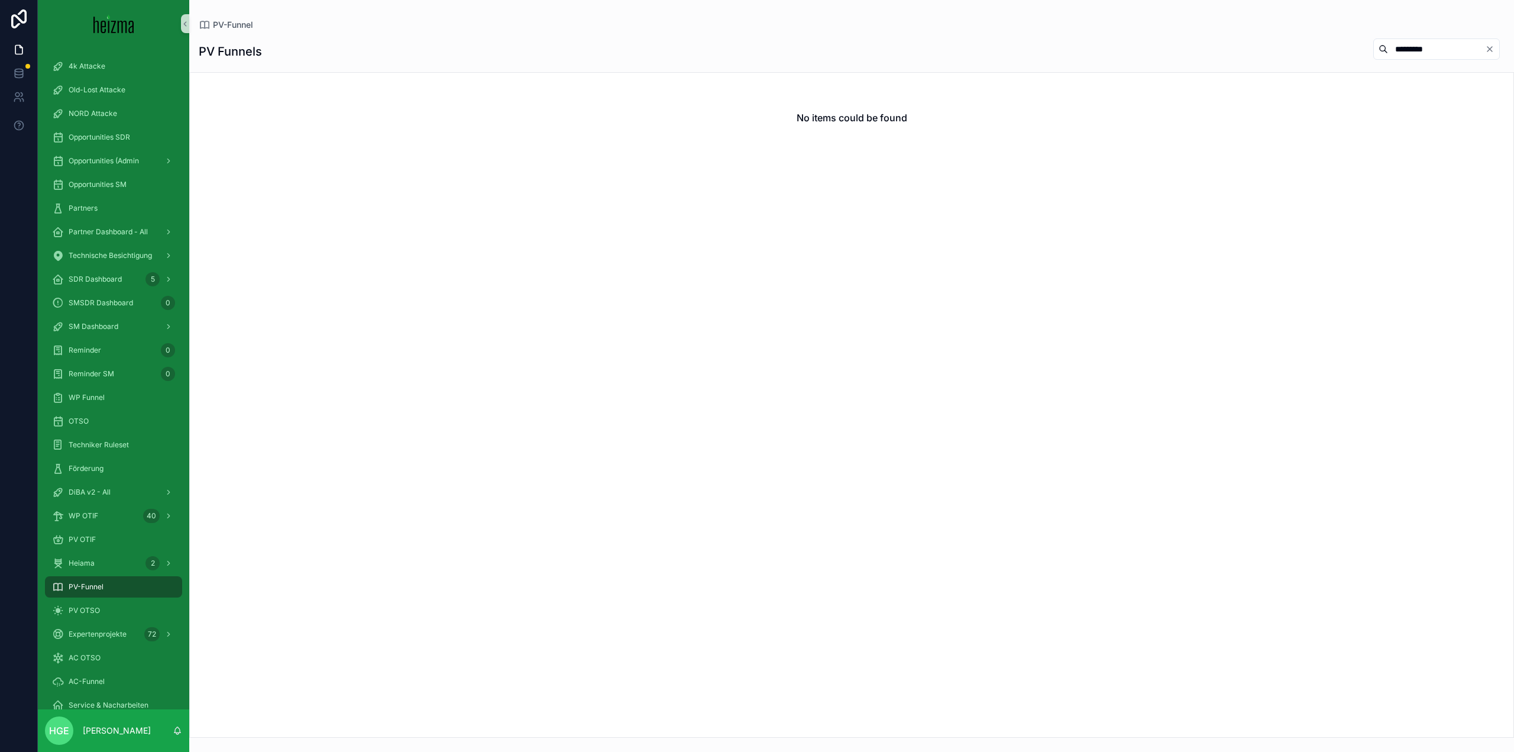
click at [1397, 50] on input "*********" at bounding box center [1436, 49] width 97 height 17
type input "********"
click at [89, 609] on span "PV OTSO" at bounding box center [84, 610] width 31 height 9
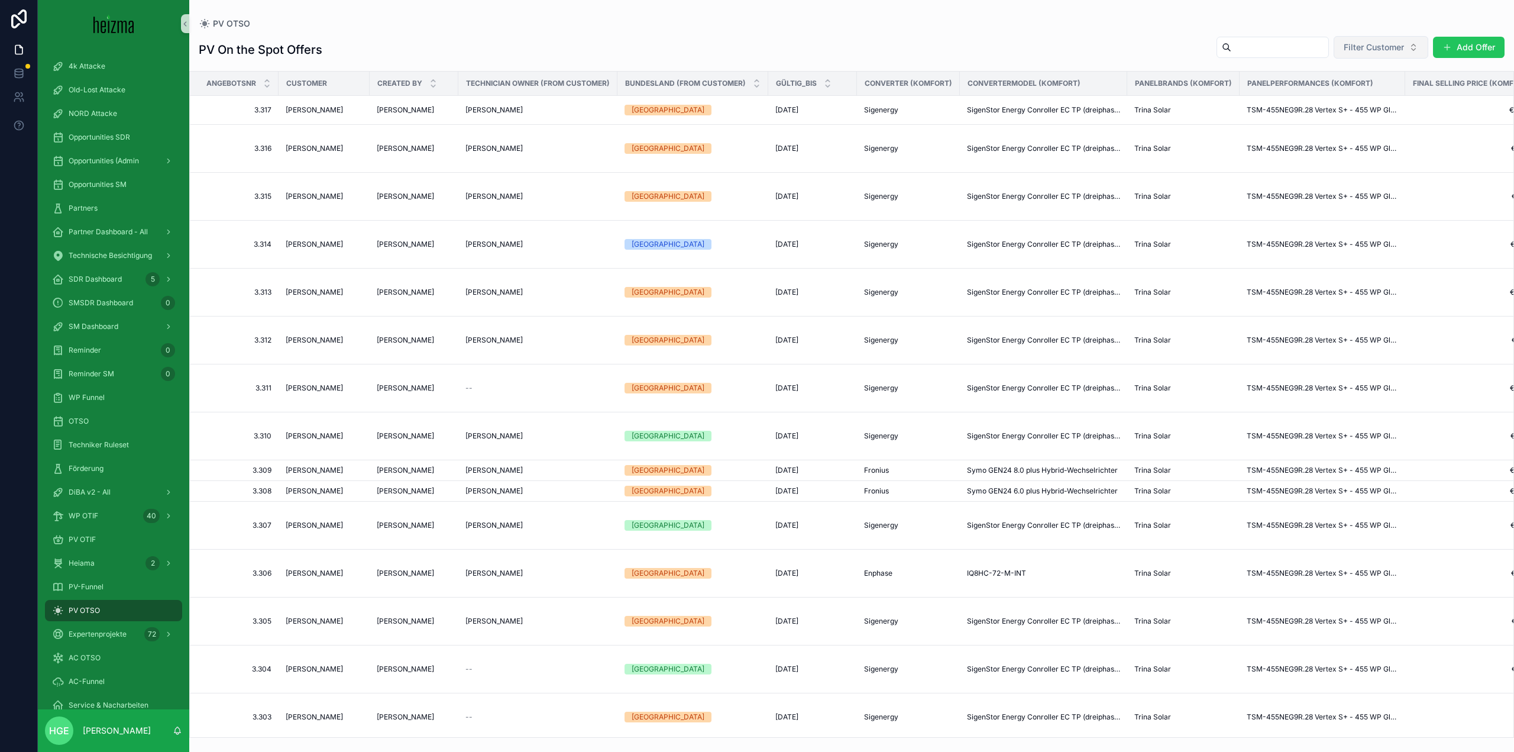
click at [1346, 47] on span "Filter Customer" at bounding box center [1374, 47] width 60 height 12
type input "*****"
click at [101, 583] on span "PV-Funnel" at bounding box center [86, 586] width 35 height 9
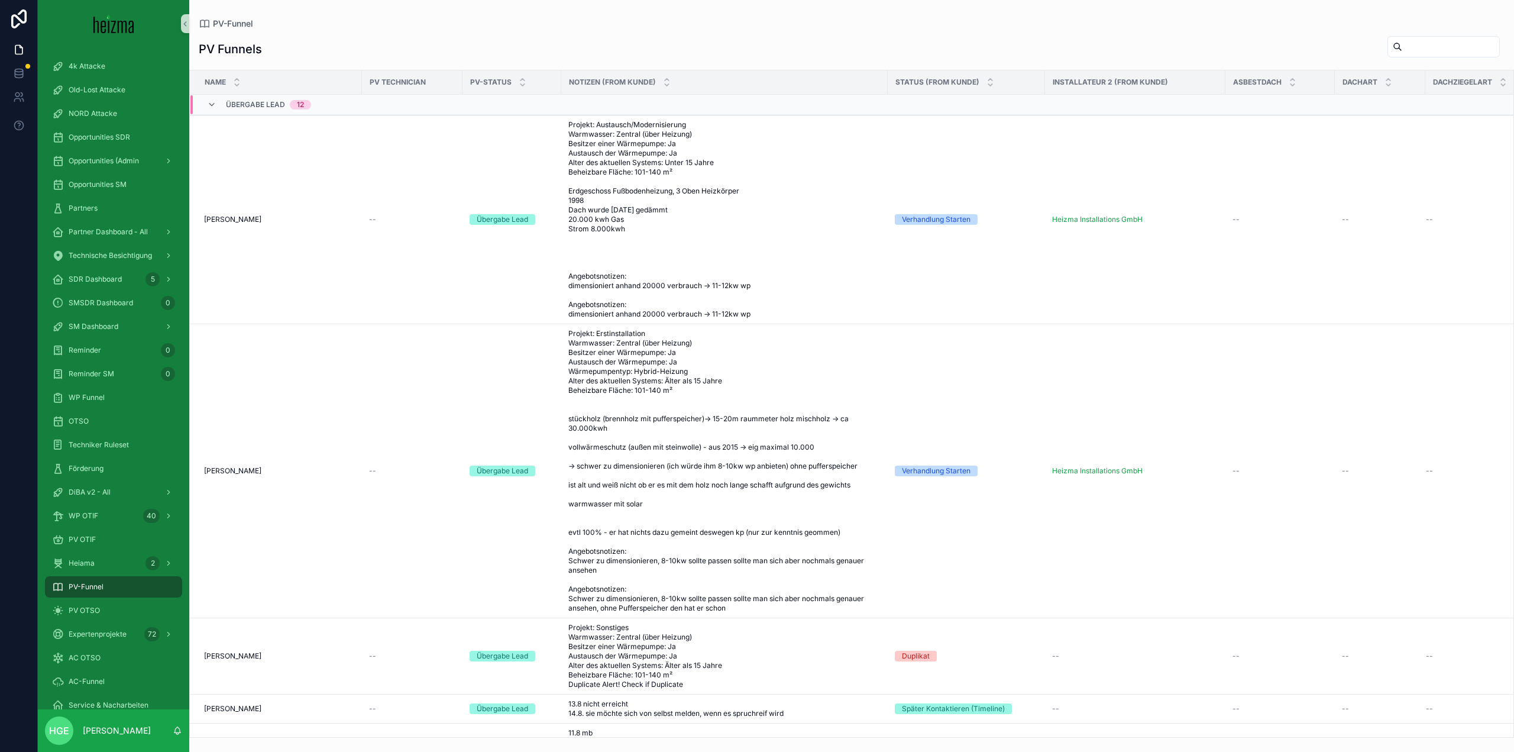
click at [1402, 41] on input "scrollable content" at bounding box center [1450, 46] width 97 height 17
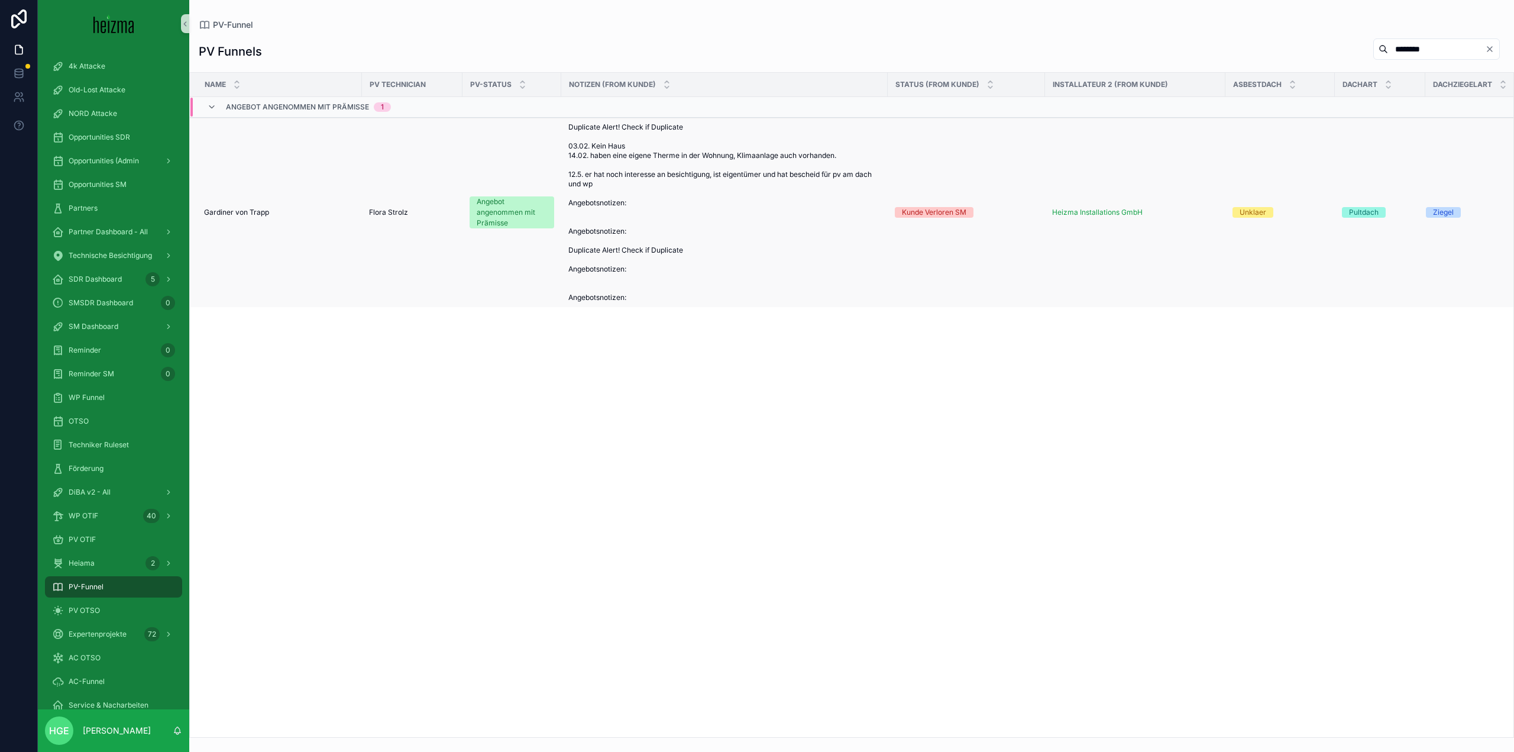
type input "********"
click at [249, 216] on span "Gardiner von Trapp" at bounding box center [236, 212] width 65 height 9
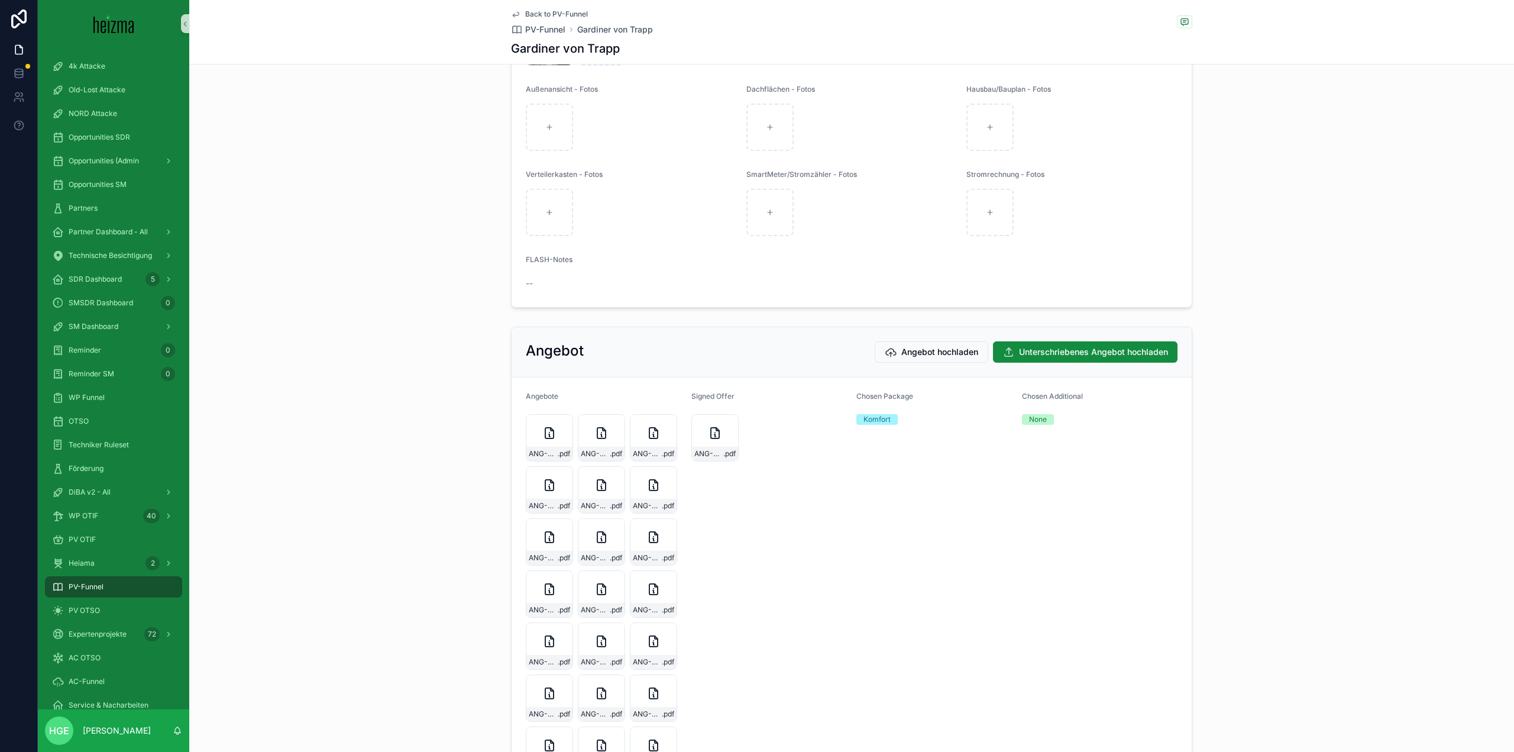
scroll to position [2070, 0]
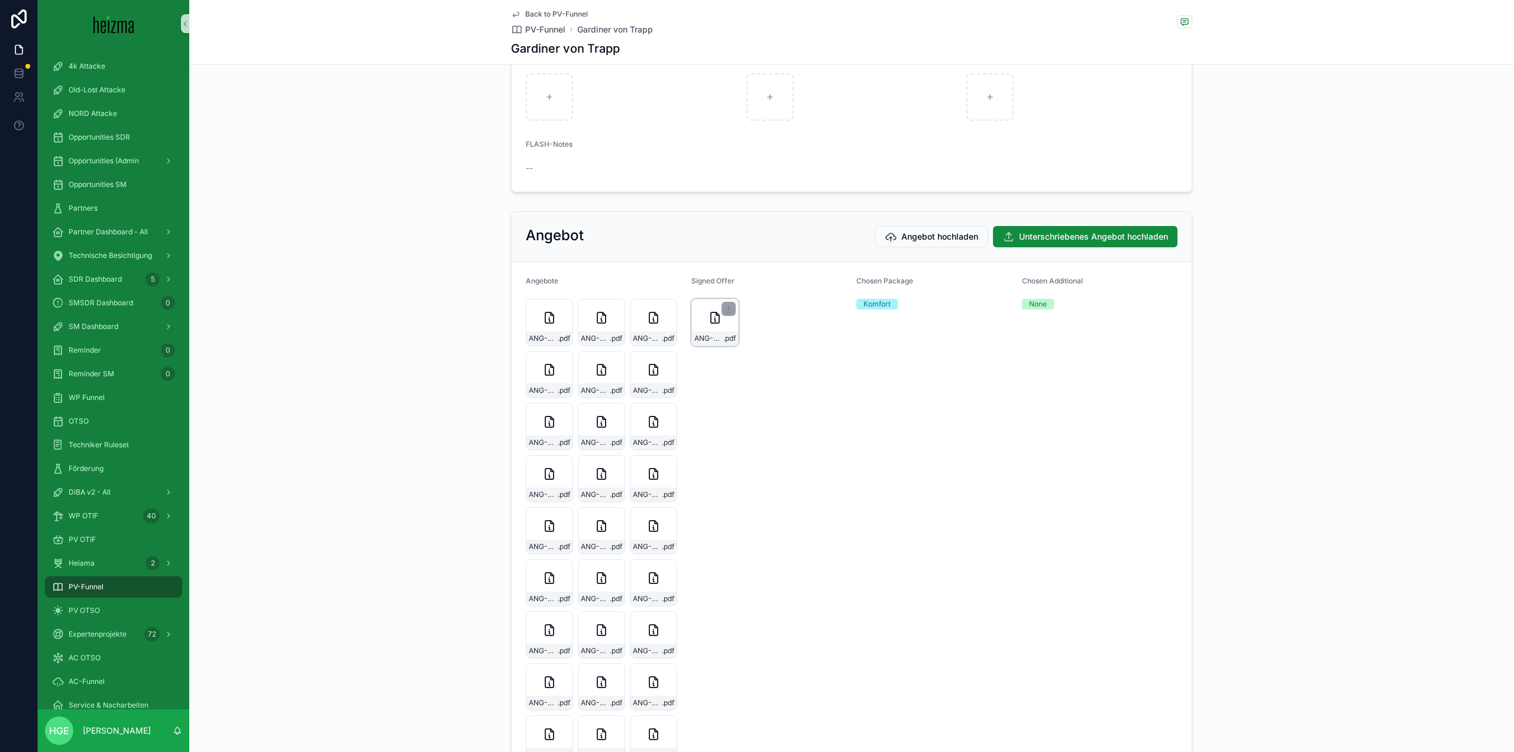
click at [691, 340] on div "ANG-PV-2128-Trapp-2025-07-16 .pdf" at bounding box center [714, 322] width 47 height 47
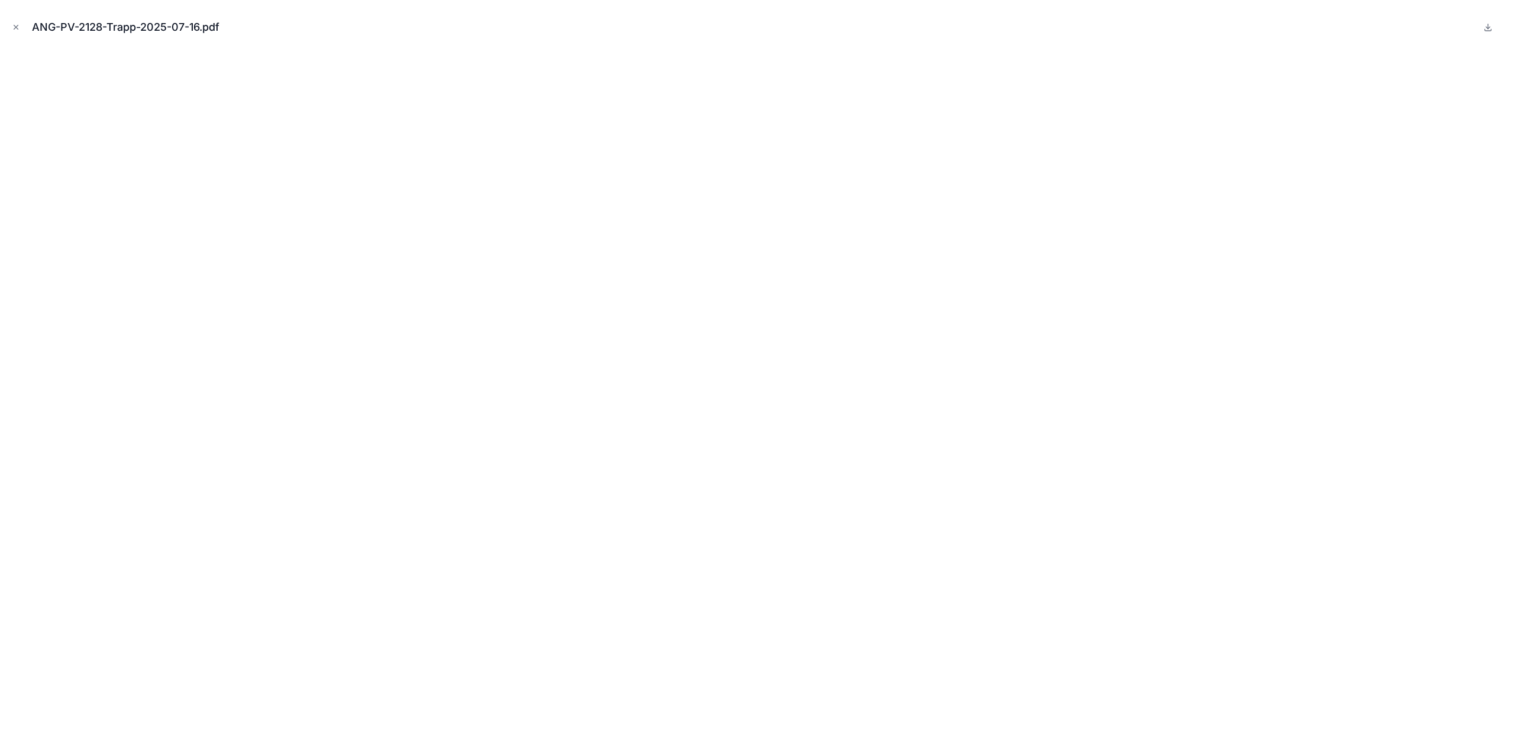
drag, startPoint x: 17, startPoint y: 29, endPoint x: 164, endPoint y: 66, distance: 151.9
click at [17, 29] on icon "Close modal" at bounding box center [16, 27] width 8 height 8
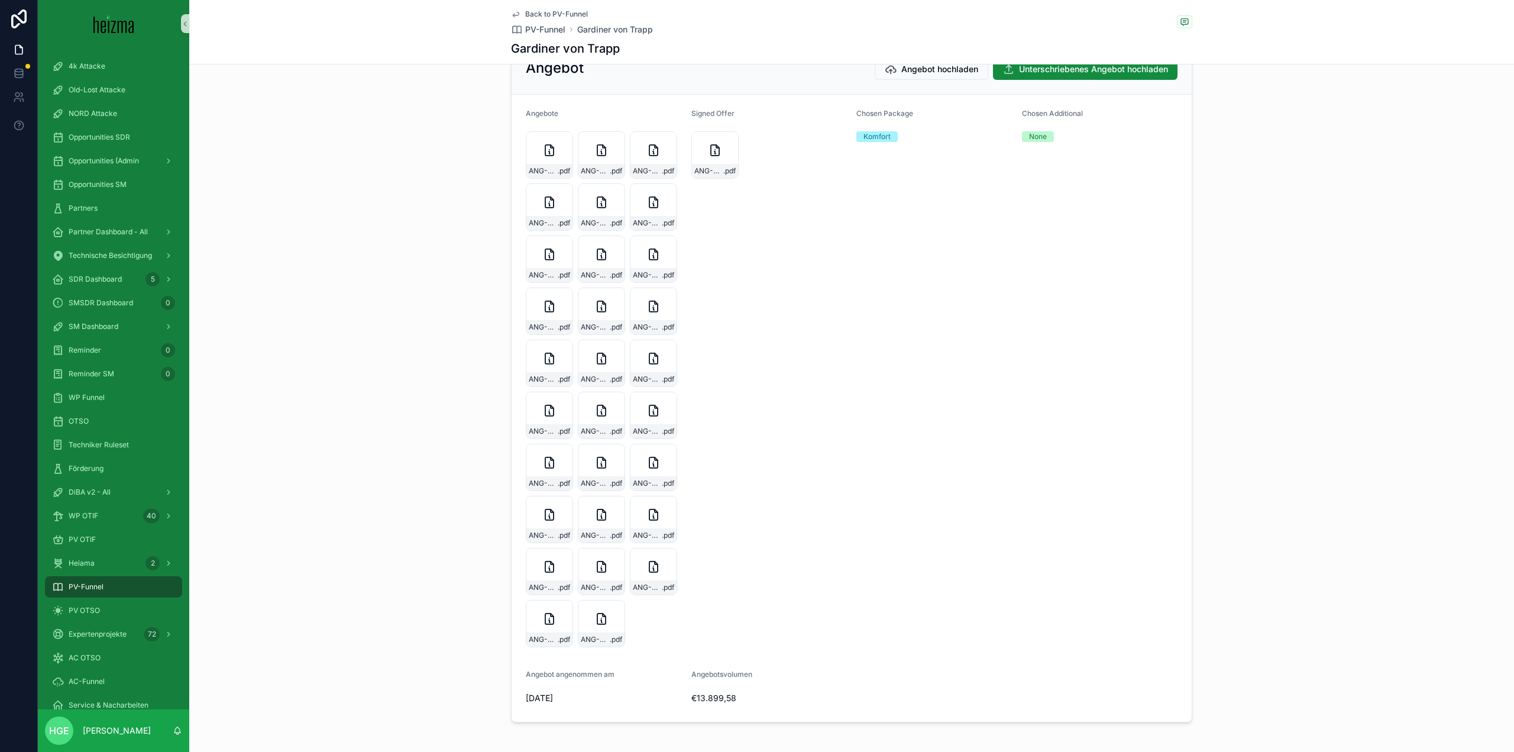
scroll to position [2129, 0]
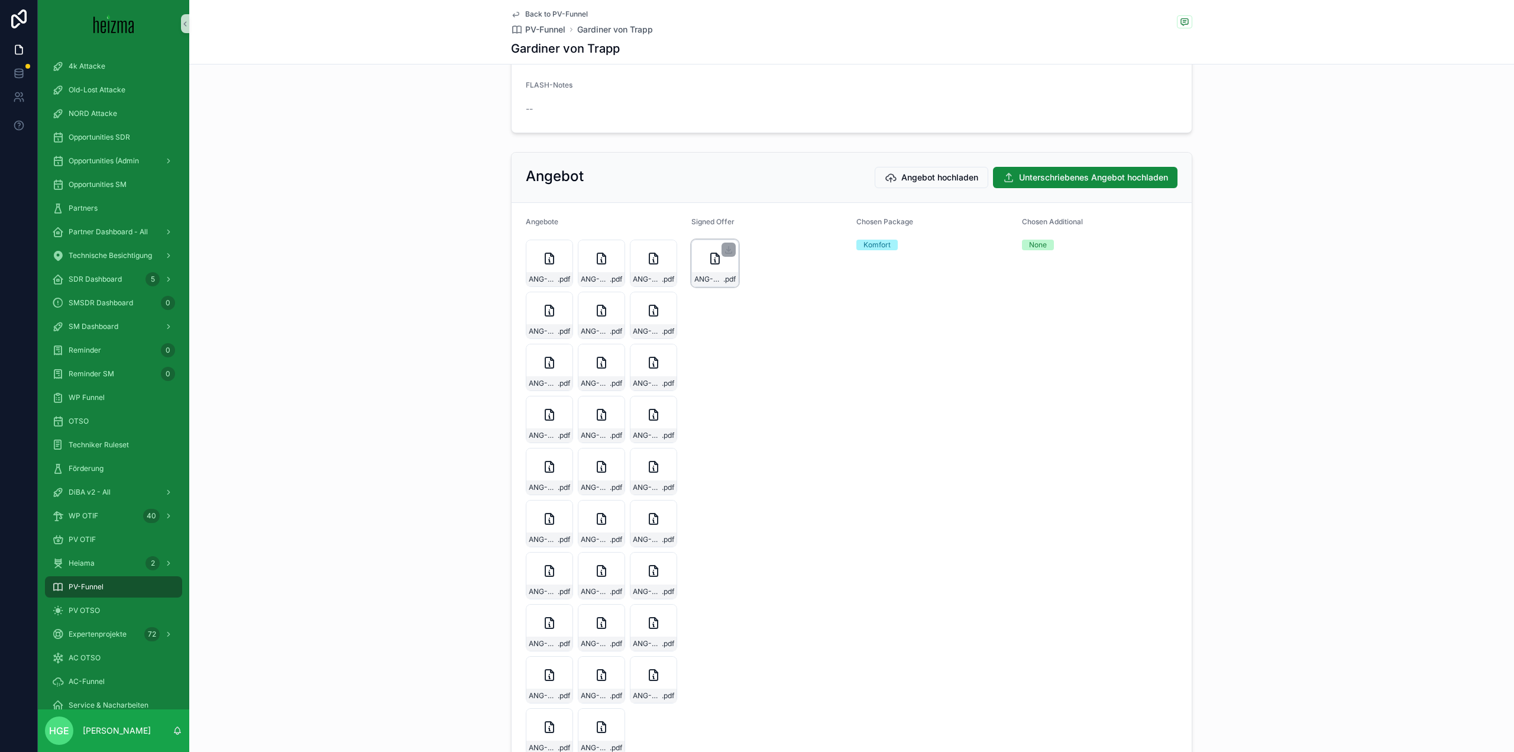
click at [711, 264] on icon "scrollable content" at bounding box center [715, 258] width 8 height 11
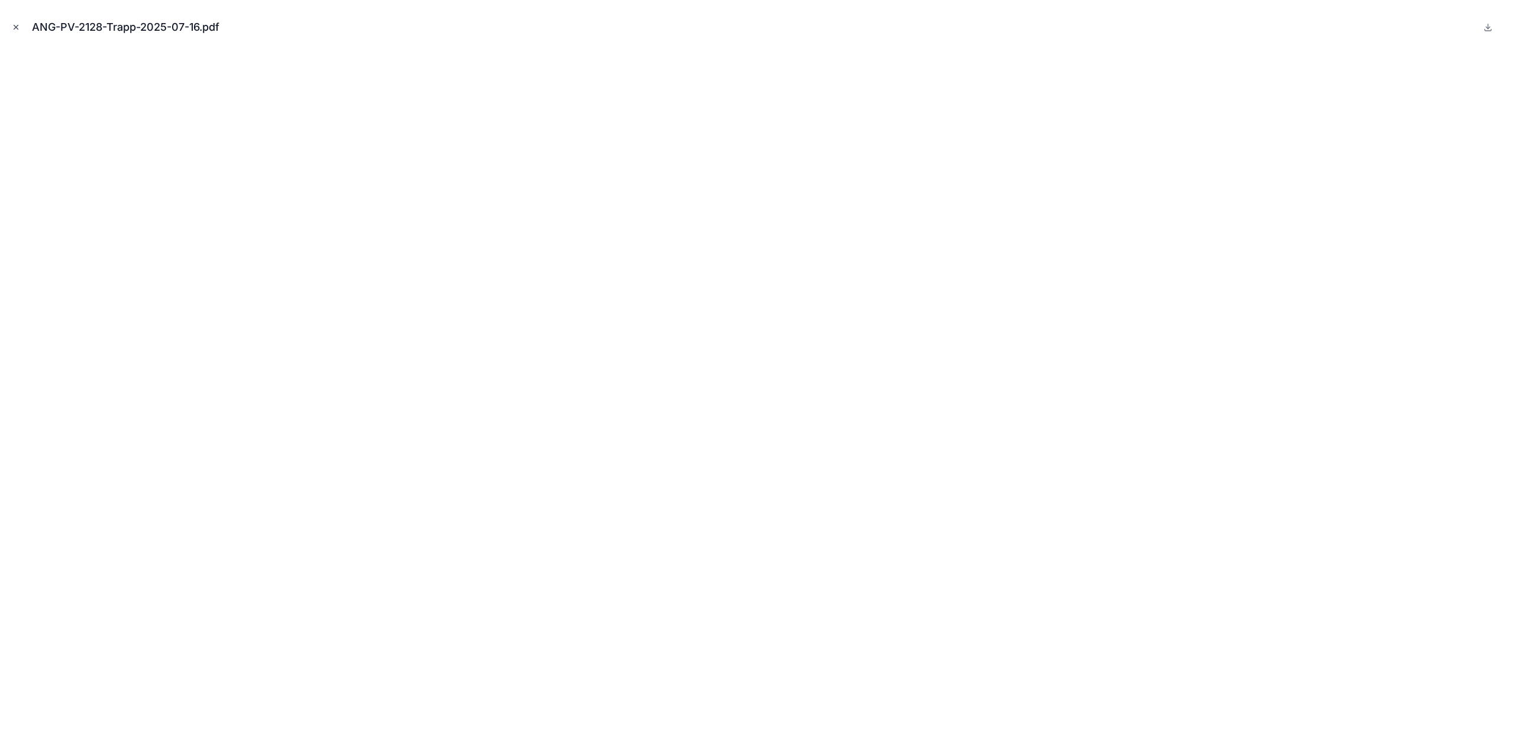
click at [18, 21] on button "Close modal" at bounding box center [15, 27] width 13 height 13
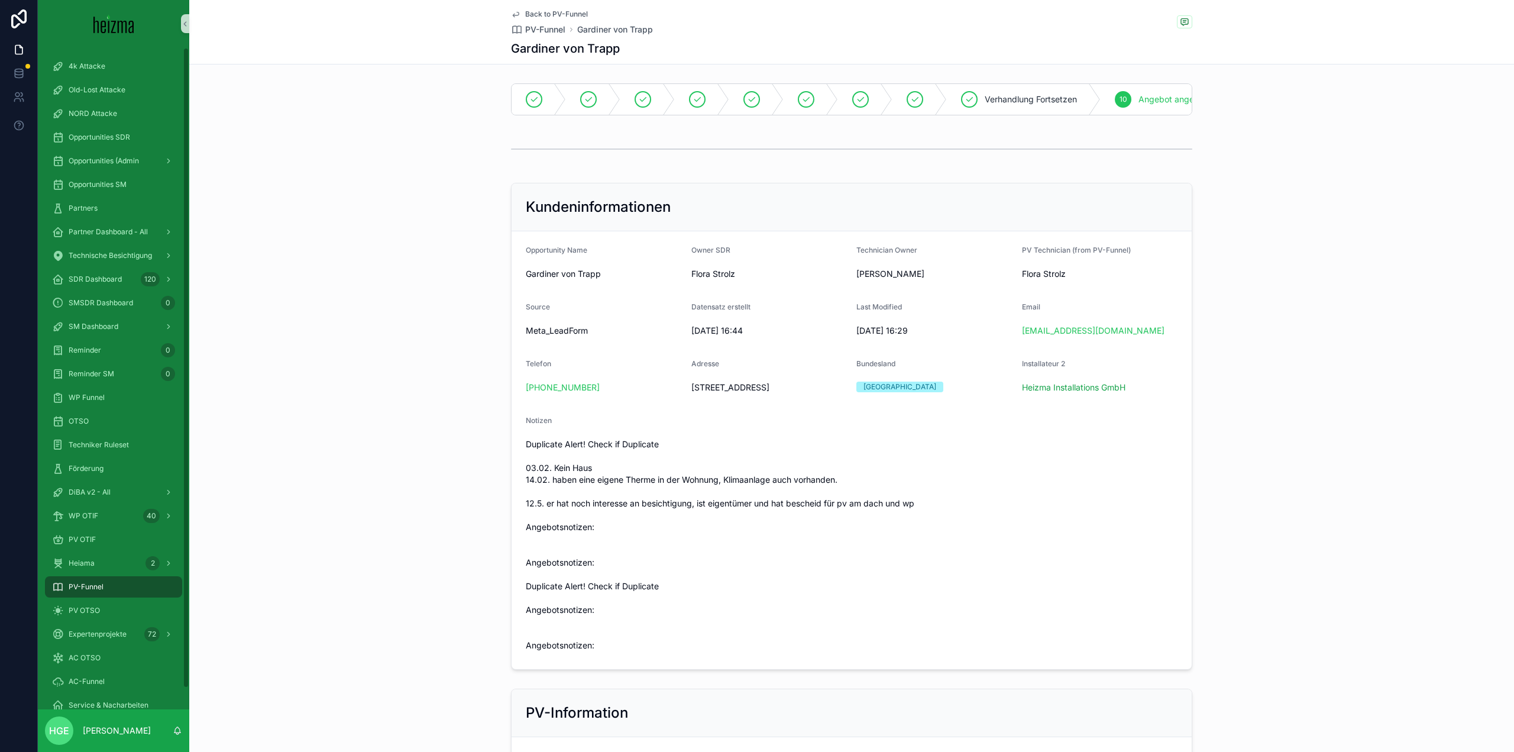
click at [135, 585] on div "PV-Funnel" at bounding box center [113, 586] width 123 height 19
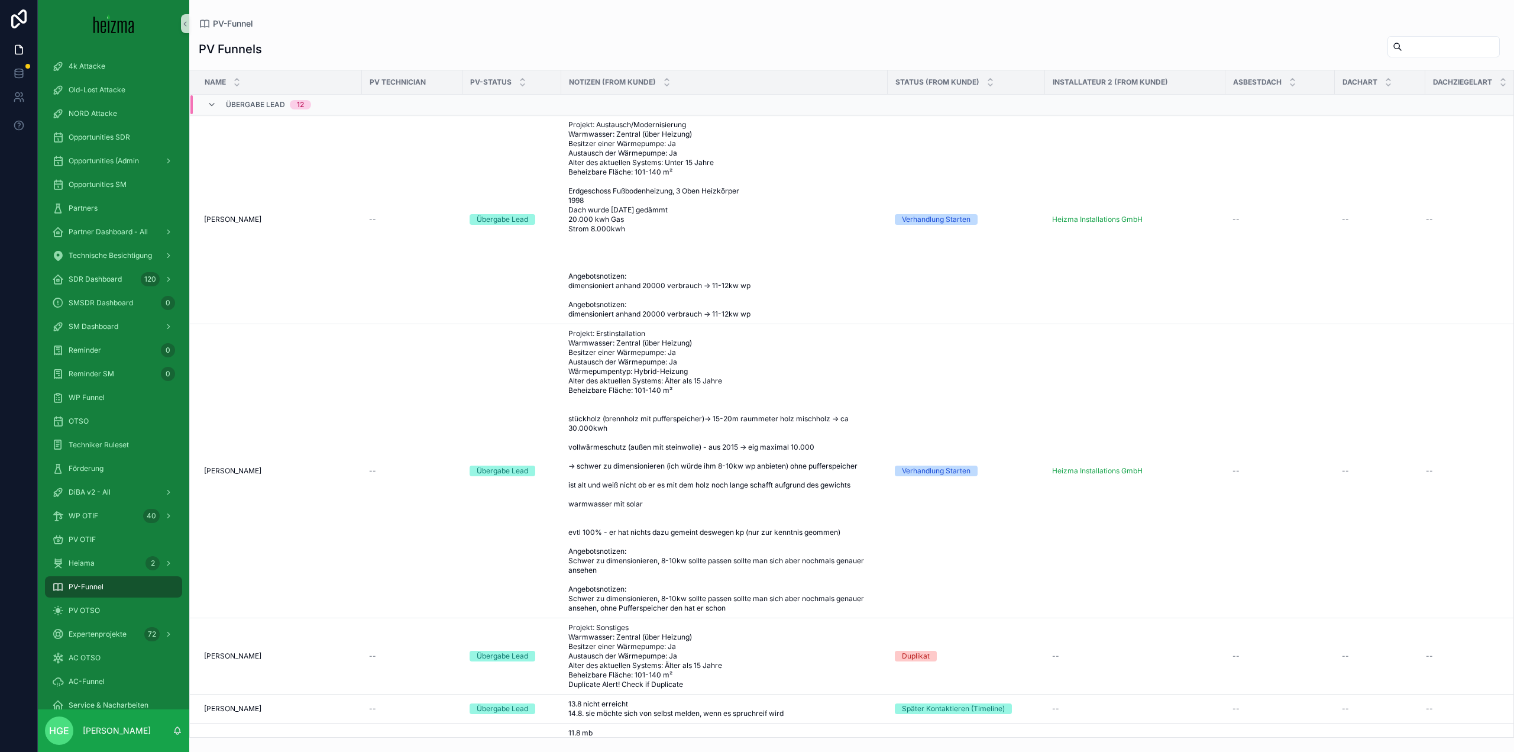
click at [1421, 50] on input "scrollable content" at bounding box center [1450, 46] width 97 height 17
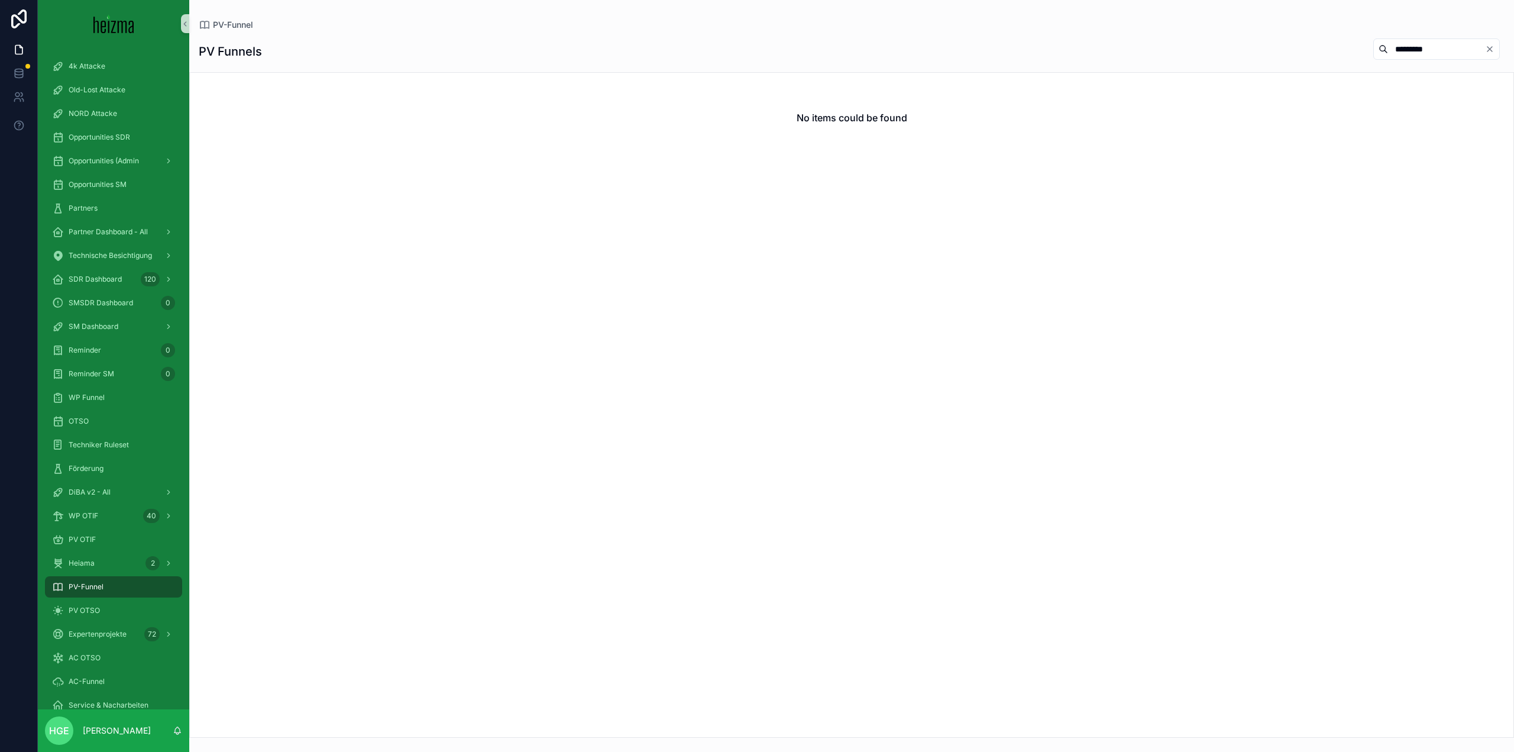
drag, startPoint x: 1408, startPoint y: 49, endPoint x: 1224, endPoint y: 63, distance: 185.1
click at [1224, 63] on div "PV Funnels *********" at bounding box center [852, 51] width 1306 height 27
type input "***"
drag, startPoint x: 116, startPoint y: 540, endPoint x: 148, endPoint y: 7, distance: 534.5
click at [116, 540] on div "PV OTIF" at bounding box center [113, 539] width 123 height 19
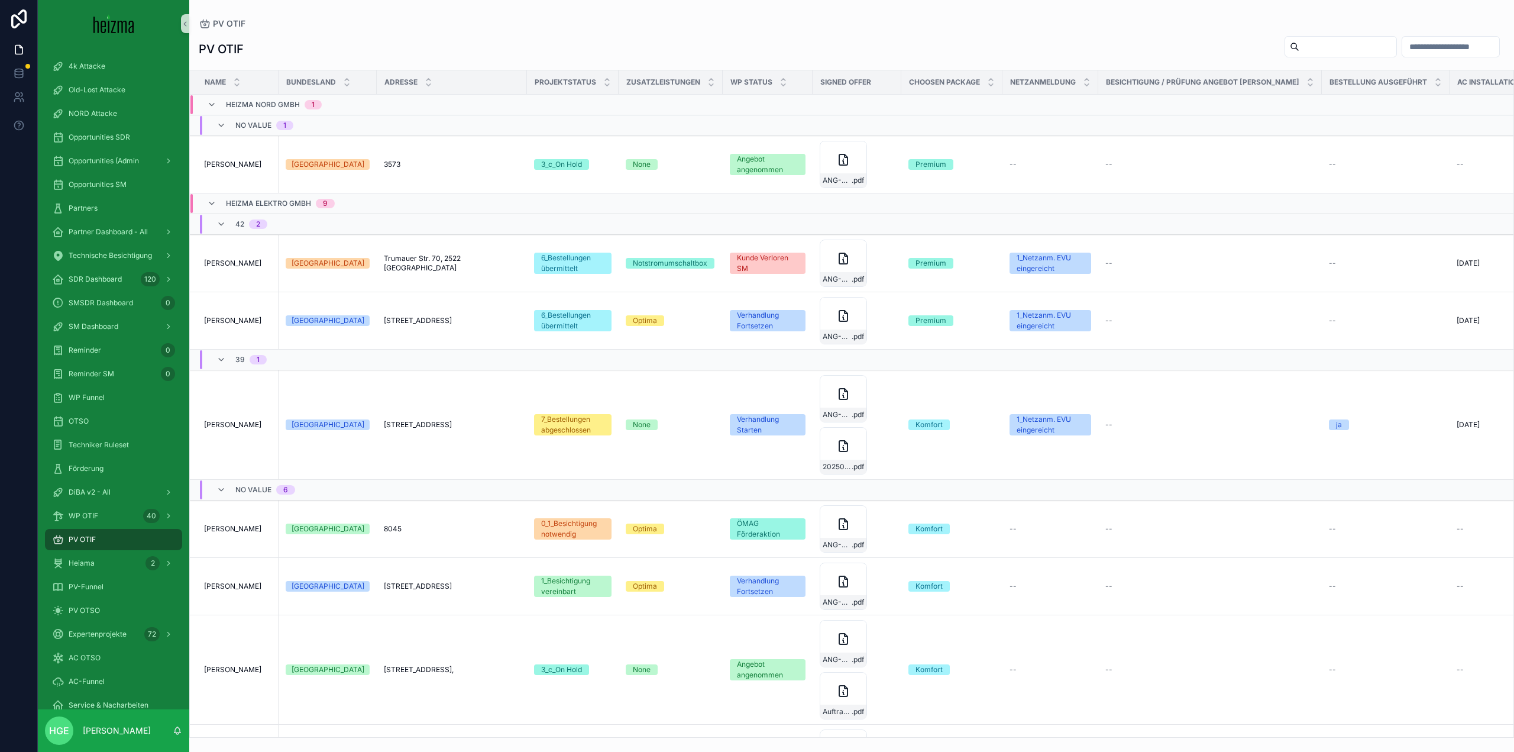
click at [1323, 38] on div "scrollable content" at bounding box center [1341, 46] width 112 height 21
drag, startPoint x: 1306, startPoint y: 59, endPoint x: 1313, endPoint y: 35, distance: 24.1
click at [1305, 57] on div "PV OTIF" at bounding box center [852, 48] width 1306 height 27
click at [1314, 34] on div "PV OTIF Name Bundesland Adresse Projektstatus Zusatzleistungen WP Status Signed…" at bounding box center [851, 382] width 1325 height 709
click at [1305, 47] on input "scrollable content" at bounding box center [1348, 46] width 97 height 17
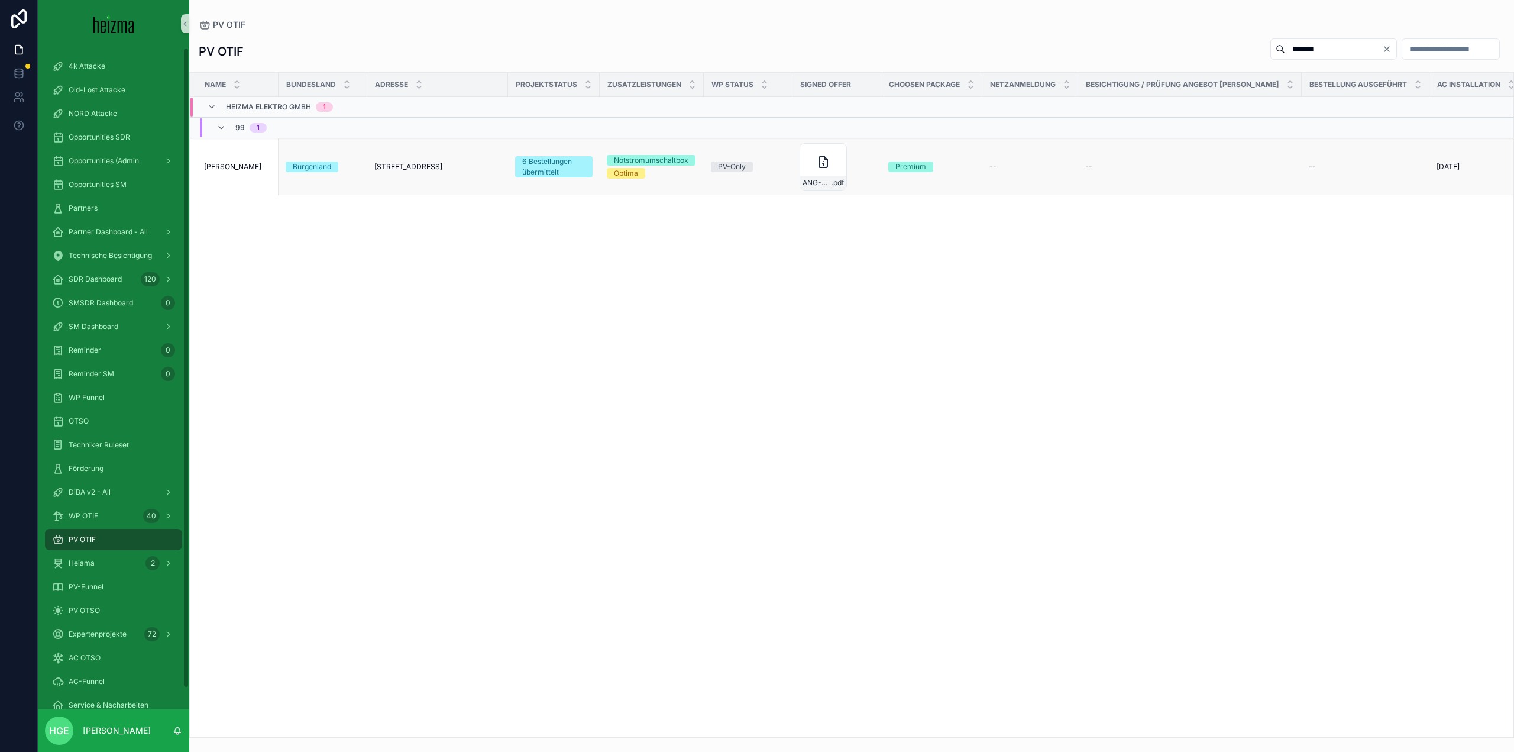
type input "*******"
click at [215, 166] on span "Christoph Stöller" at bounding box center [232, 166] width 57 height 9
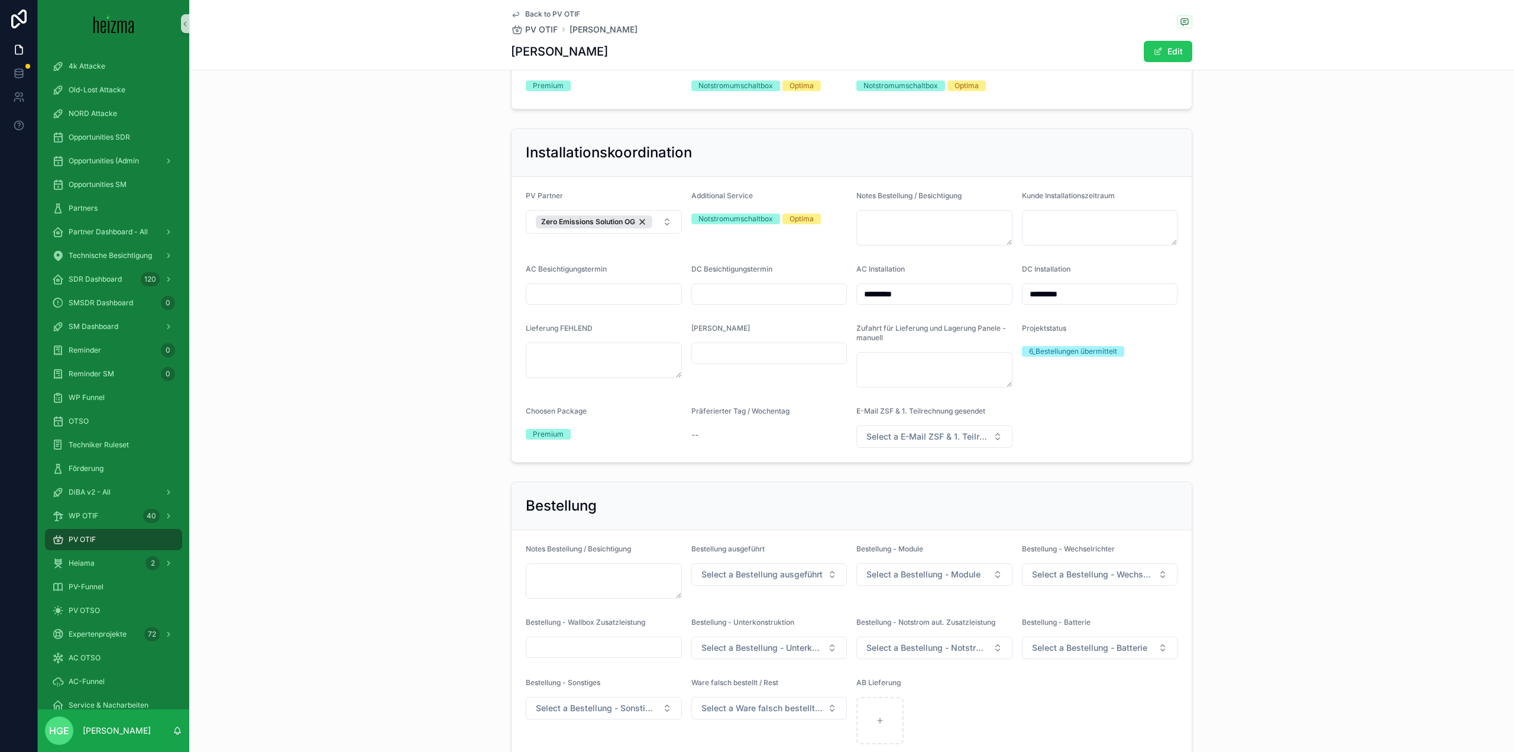
scroll to position [2366, 0]
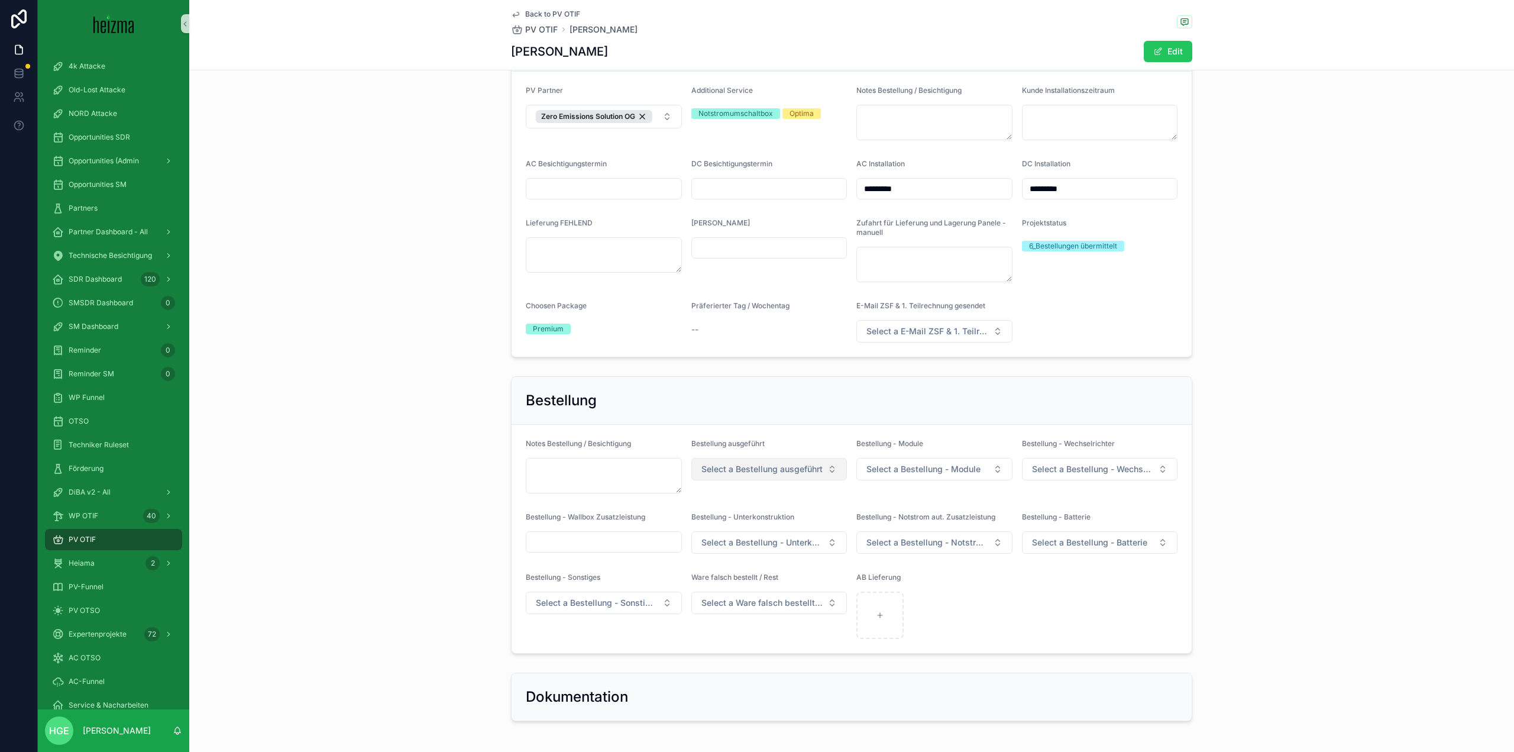
click at [741, 469] on span "Select a Bestellung ausgeführt" at bounding box center [762, 469] width 121 height 12
click at [718, 517] on div "ja" at bounding box center [765, 522] width 150 height 18
click at [948, 470] on span "Select a Bestellung - Module" at bounding box center [924, 469] width 114 height 12
click at [926, 589] on div "ja - GC" at bounding box center [930, 586] width 150 height 18
click at [1051, 472] on span "Select a Bestellung - Wechselrichter" at bounding box center [1093, 469] width 122 height 12
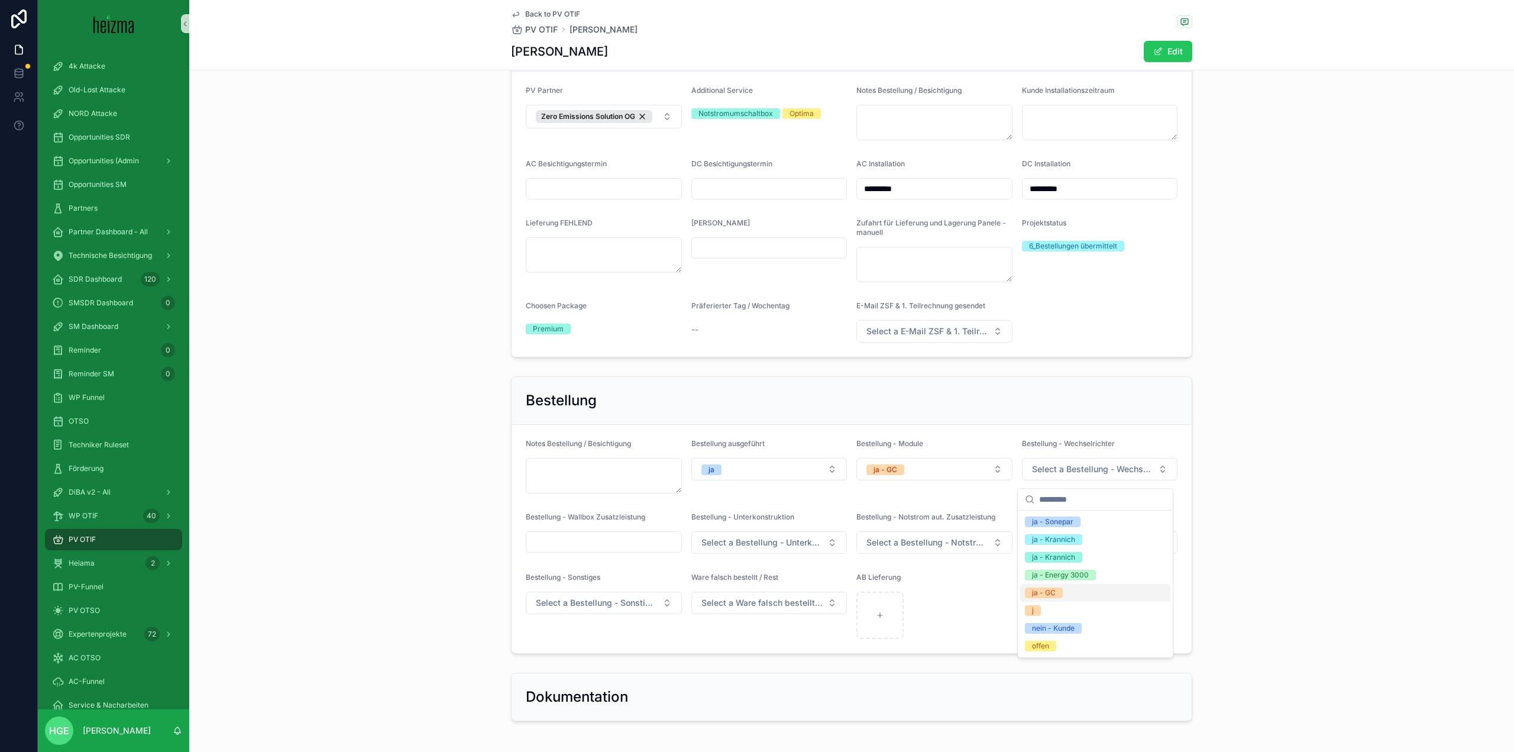
click at [1038, 593] on div "ja - GC" at bounding box center [1044, 592] width 24 height 11
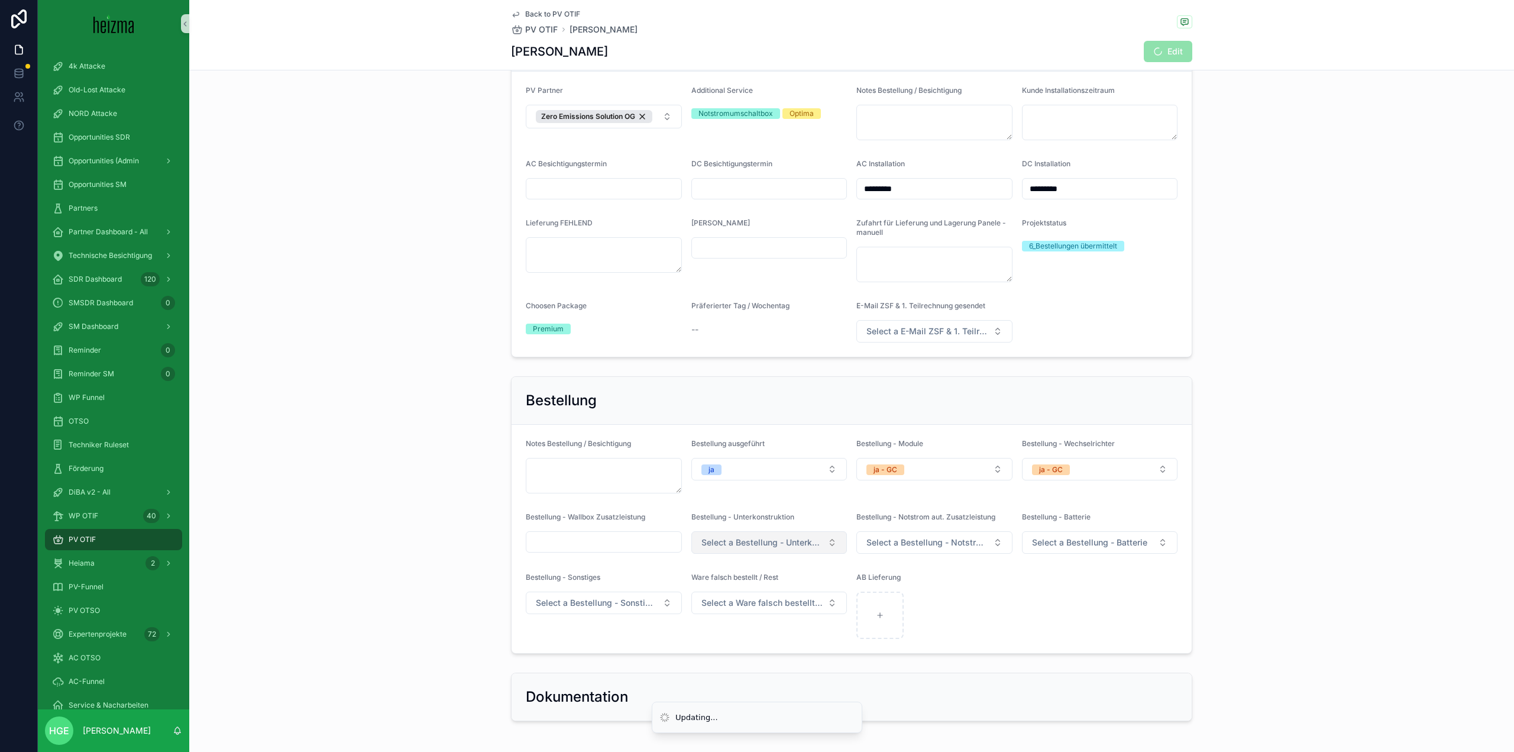
click at [786, 541] on button "Select a Bestellung - Unterkonstruktion" at bounding box center [769, 542] width 156 height 22
click at [1090, 632] on form "Notes Bestellung / Besichtigung Bestellung ausgeführt ja Bestellung - Module ja…" at bounding box center [852, 539] width 680 height 228
click at [942, 548] on span "Select a Bestellung - Notstrom aut. Zusatzleistung" at bounding box center [928, 543] width 122 height 12
click at [907, 685] on div "ja GC" at bounding box center [930, 684] width 150 height 18
click at [1075, 548] on span "Select a Bestellung - Batterie" at bounding box center [1089, 543] width 115 height 12
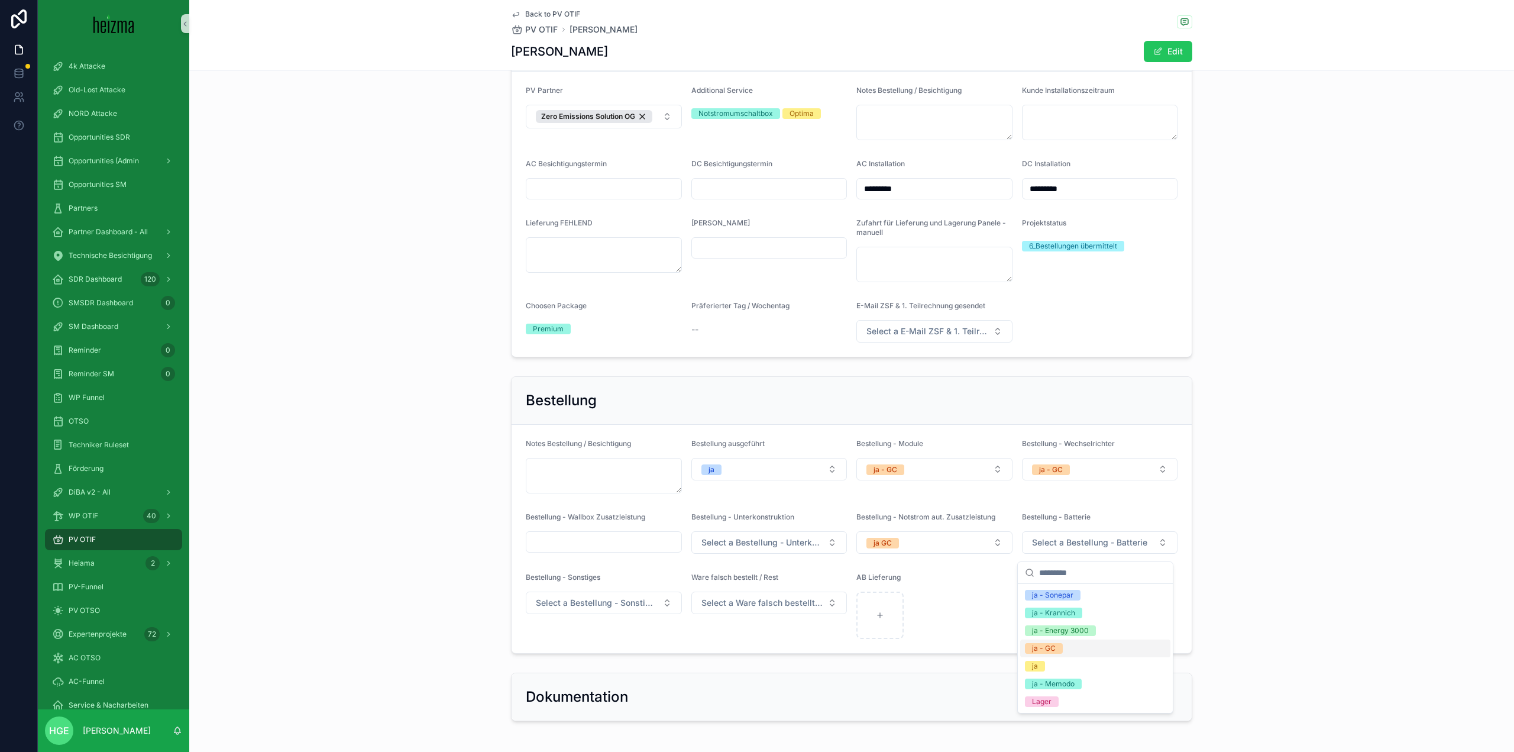
click at [1048, 648] on div "ja - GC" at bounding box center [1044, 648] width 24 height 11
click at [909, 621] on div "scrollable content" at bounding box center [935, 615] width 156 height 47
click at [886, 618] on div "scrollable content" at bounding box center [880, 615] width 47 height 47
type input "**********"
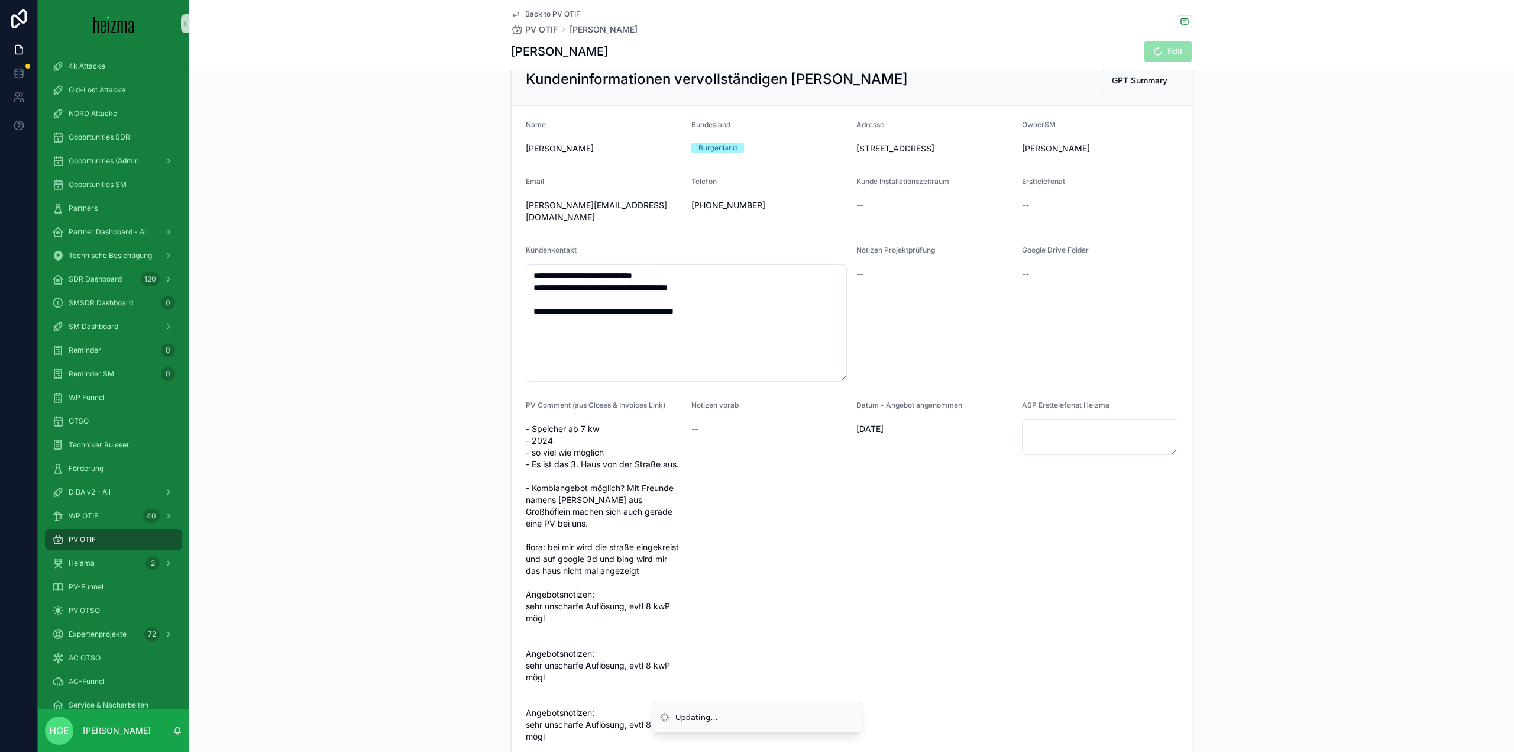
scroll to position [0, 0]
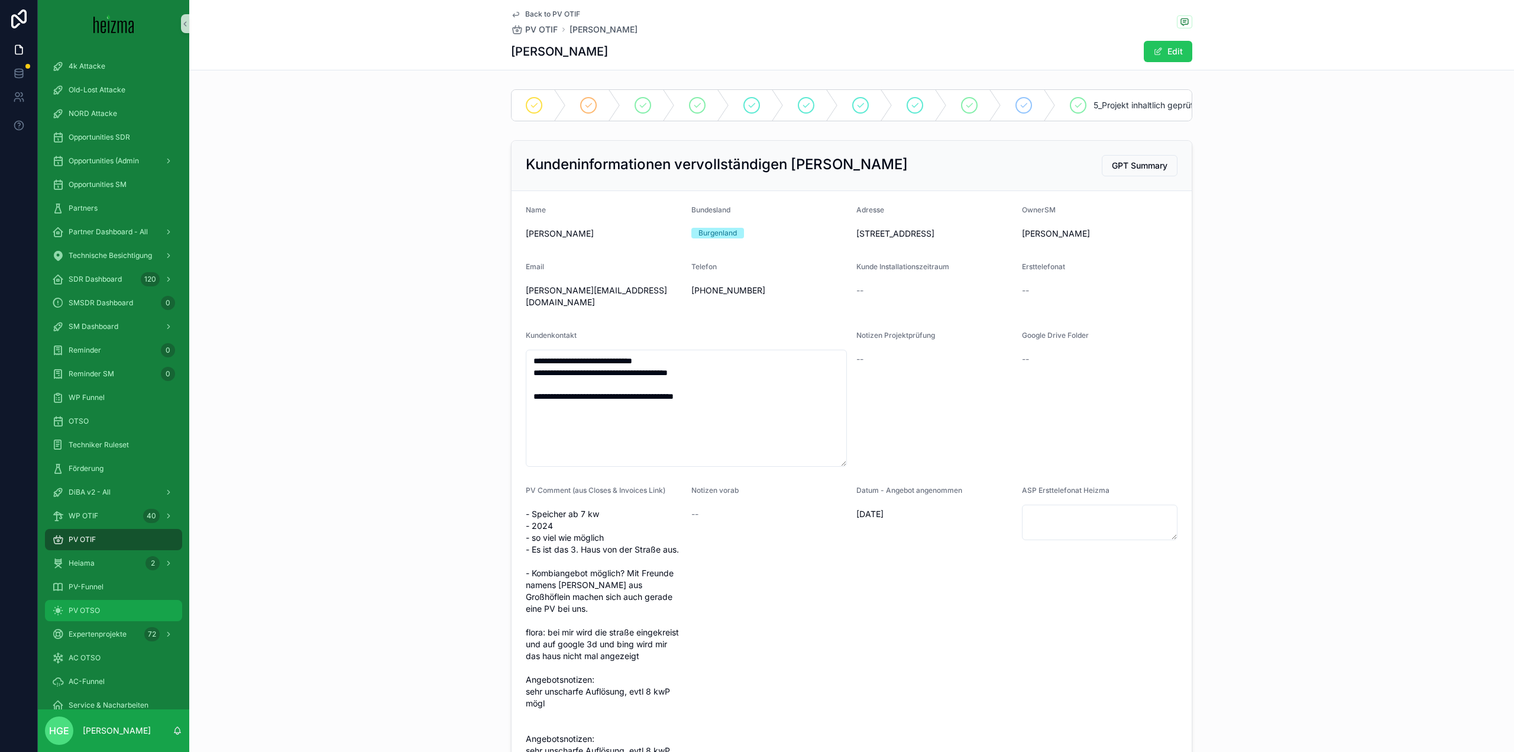
click at [102, 617] on div "PV OTSO" at bounding box center [113, 610] width 123 height 19
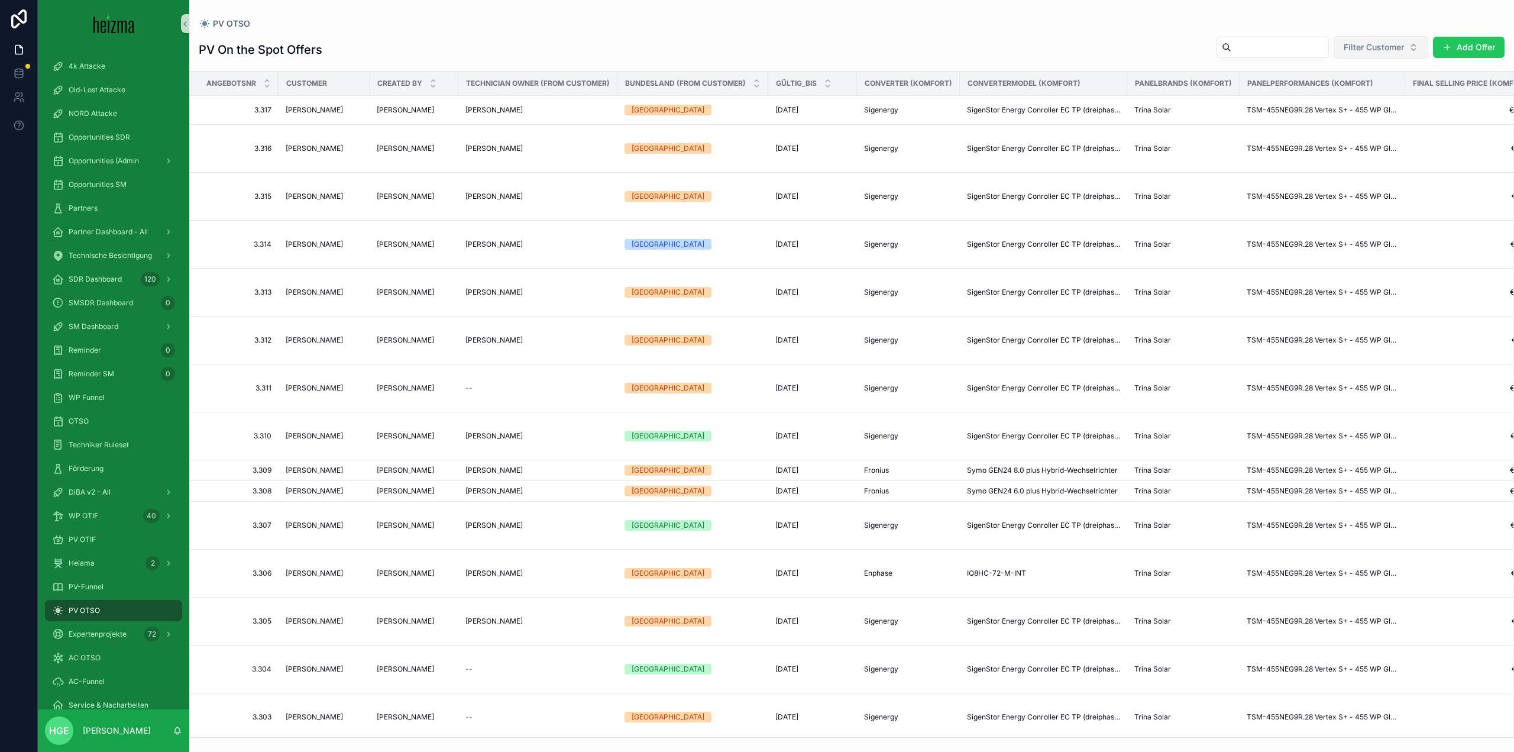
click at [1372, 49] on span "Filter Customer" at bounding box center [1374, 47] width 60 height 12
type input "******"
click at [1355, 100] on span "Josef Kluger" at bounding box center [1349, 95] width 68 height 12
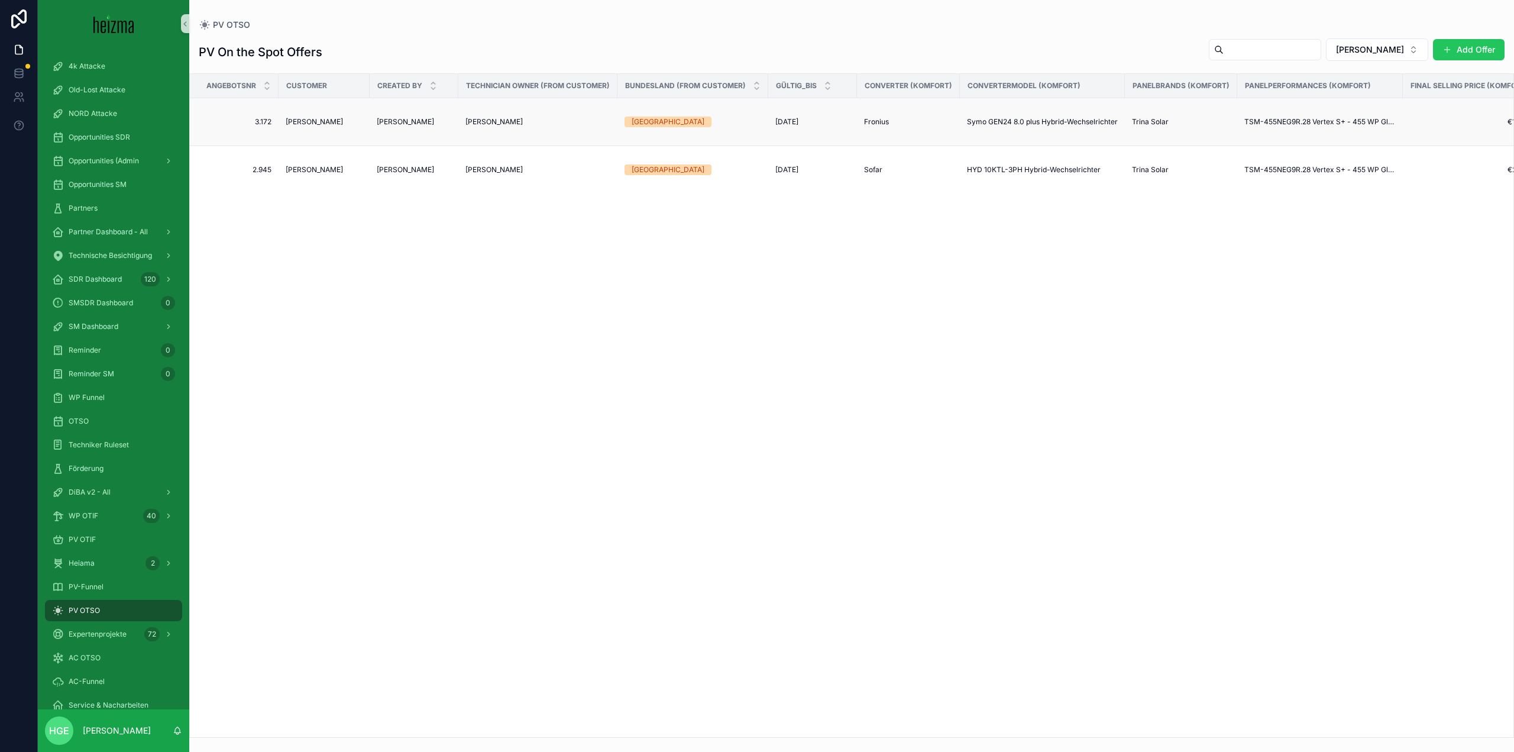
click at [317, 120] on span "Josef Kluger" at bounding box center [314, 121] width 57 height 9
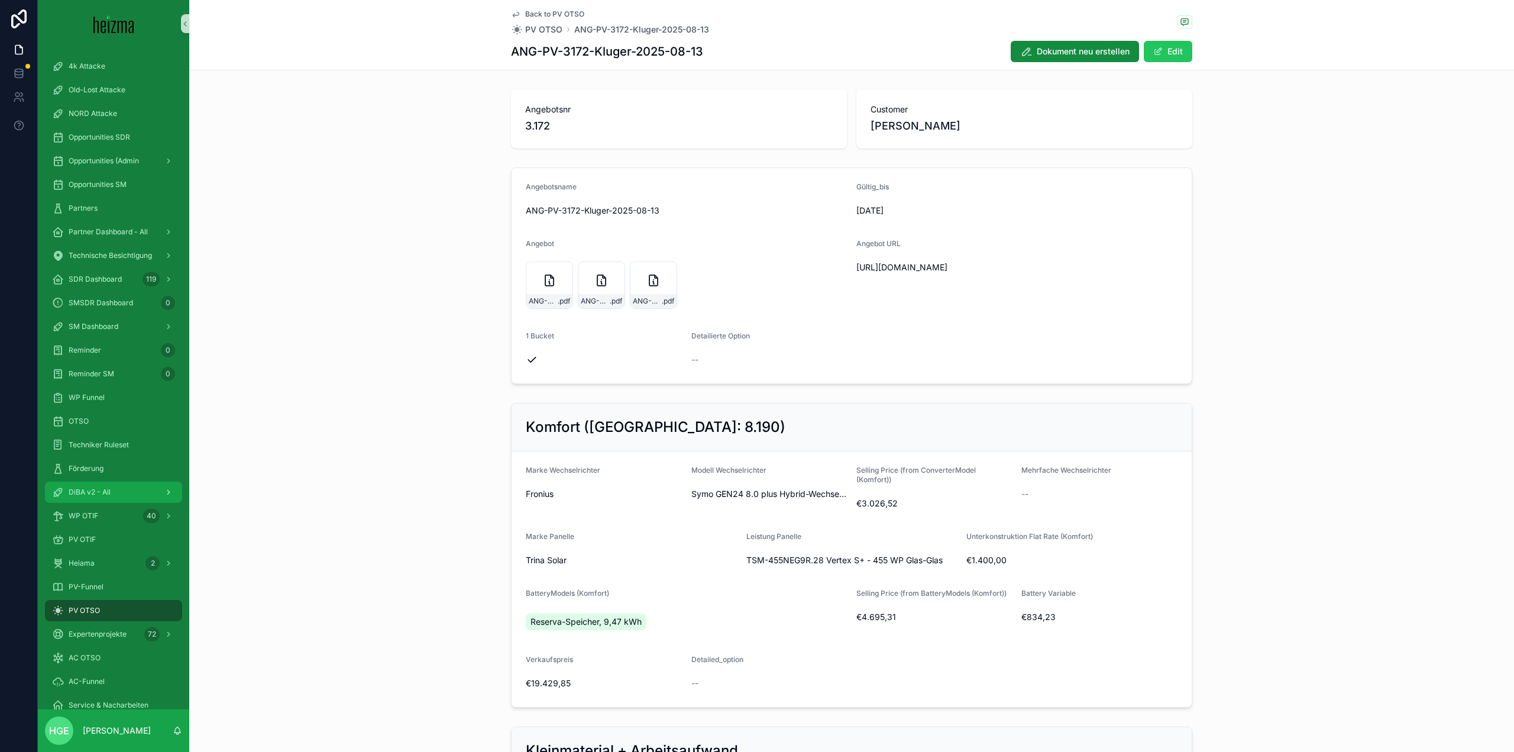
click at [135, 494] on div "DiBA v2 - All" at bounding box center [113, 492] width 123 height 19
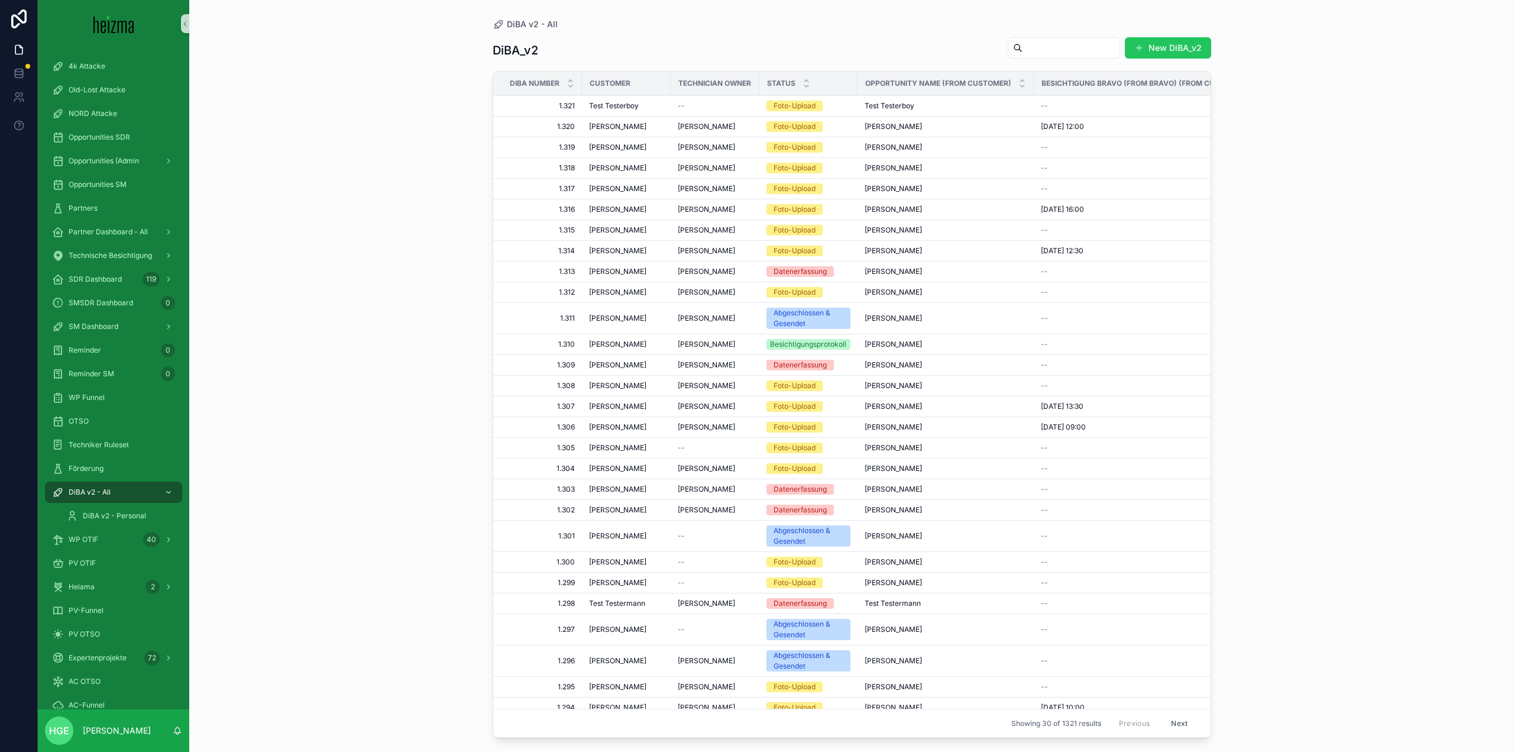
click at [1048, 54] on input "scrollable content" at bounding box center [1071, 48] width 97 height 17
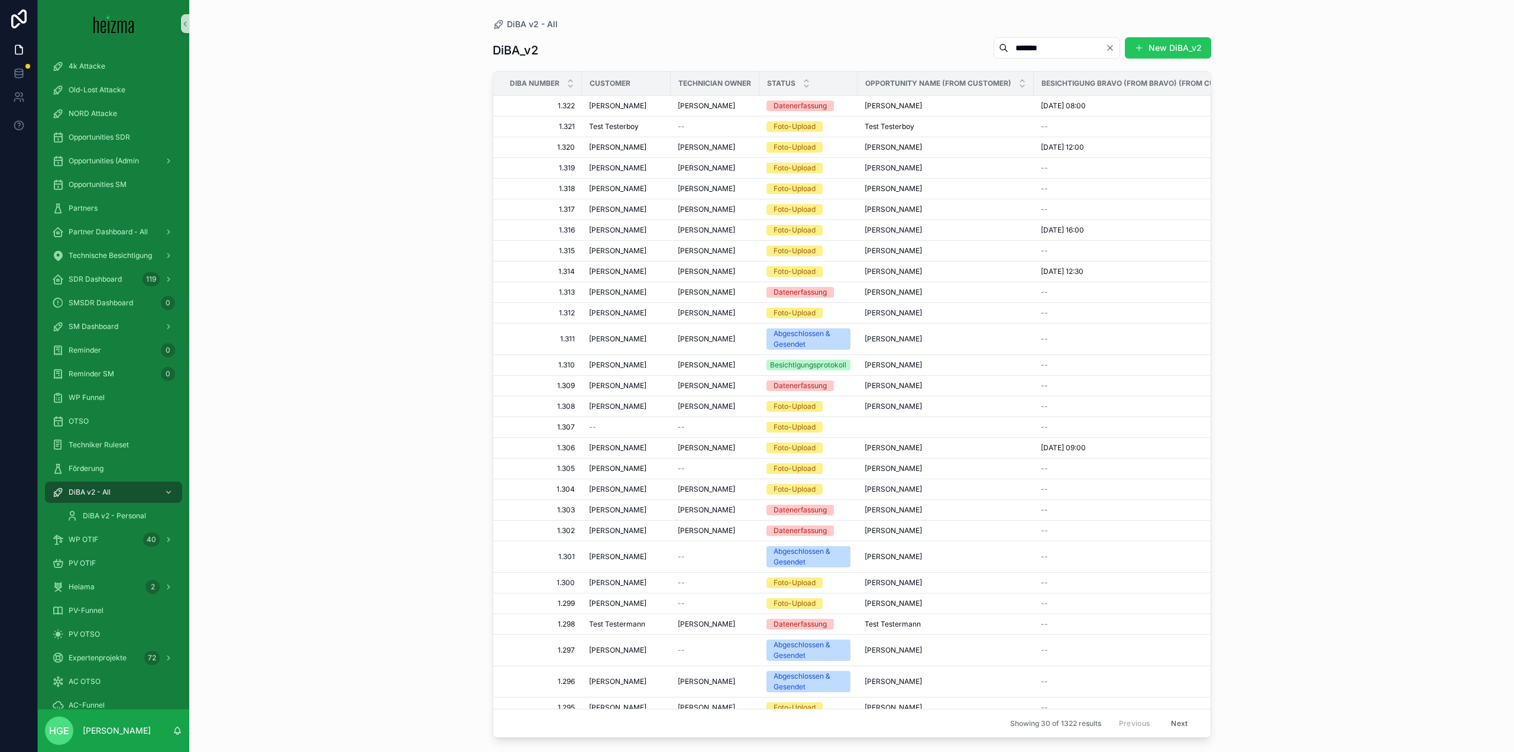
type input "*******"
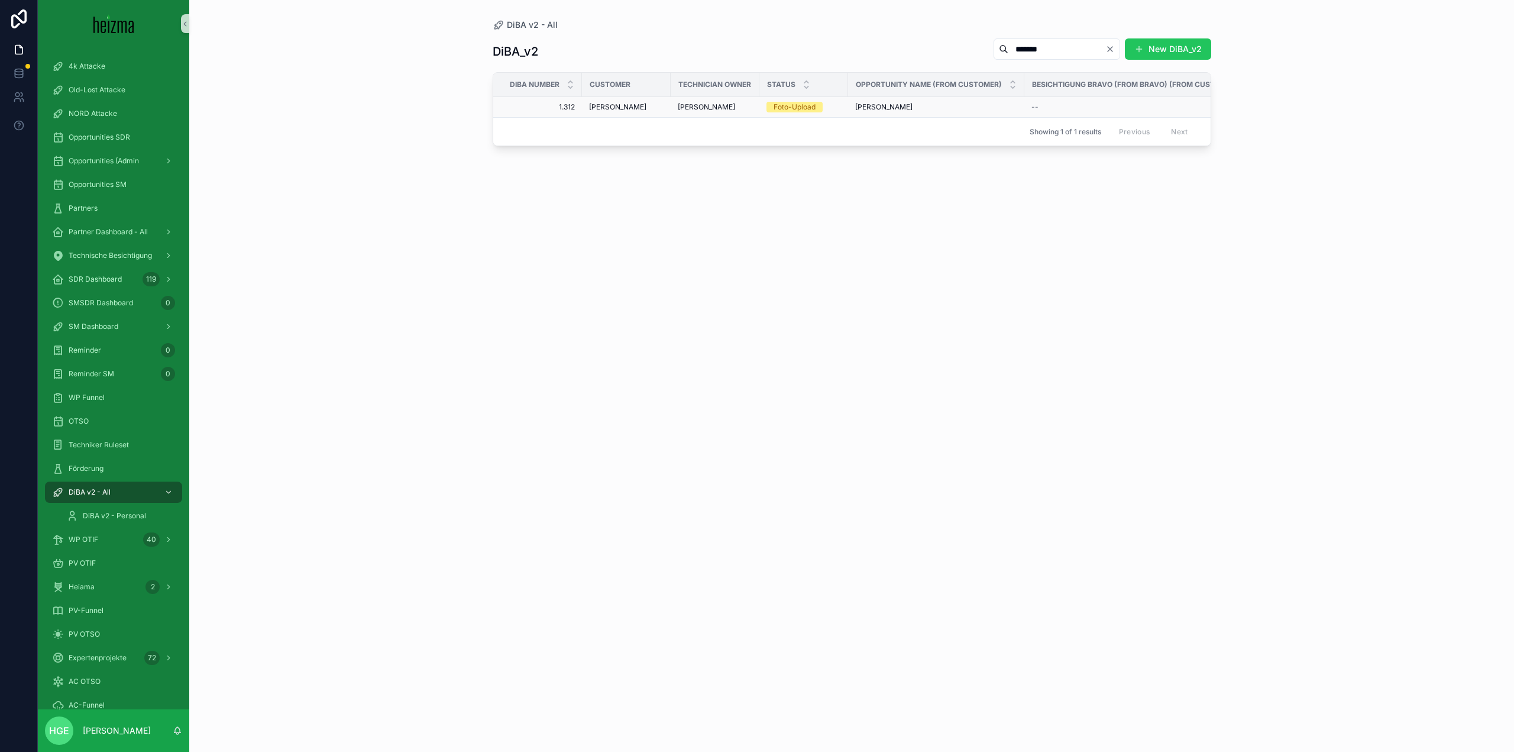
click at [605, 111] on span "[PERSON_NAME]" at bounding box center [617, 106] width 57 height 9
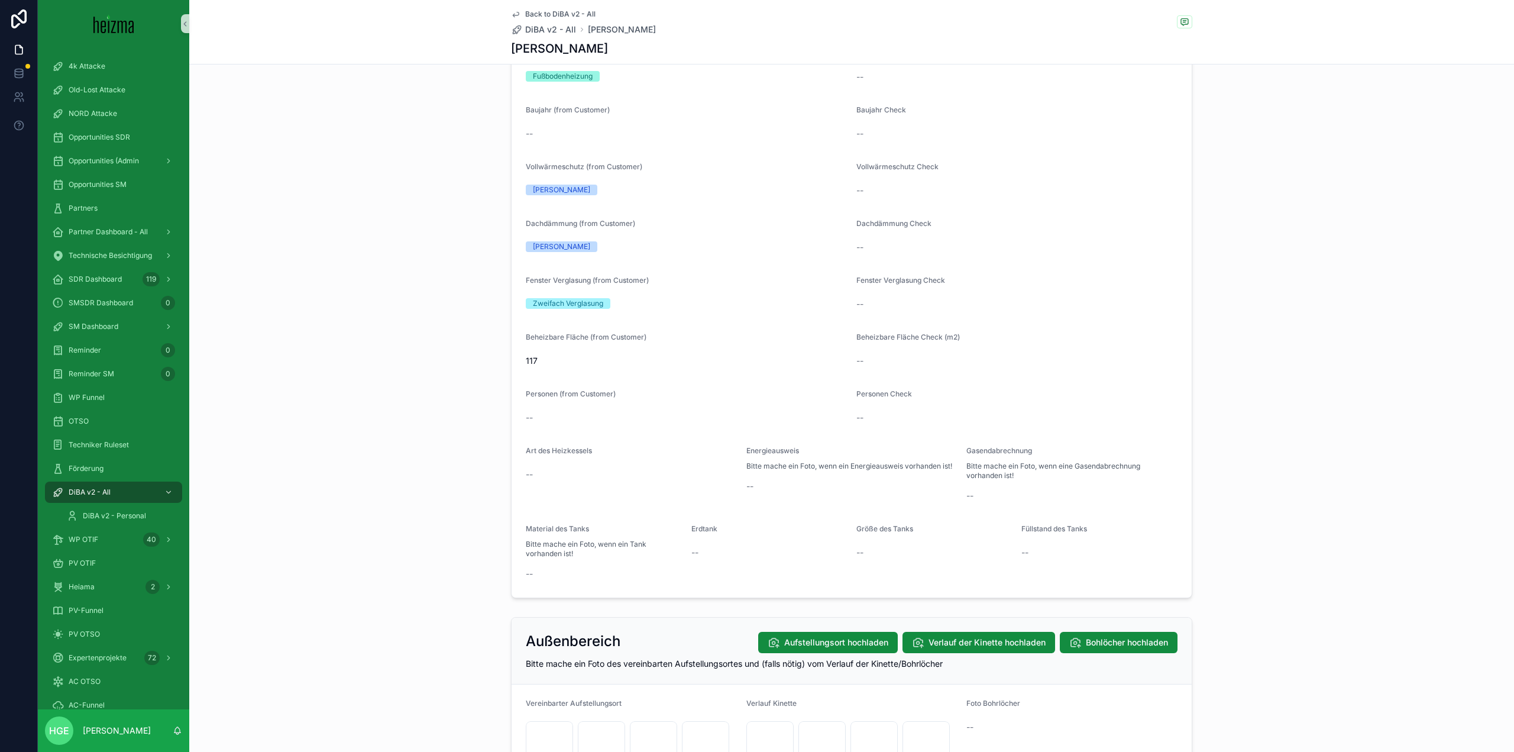
scroll to position [1124, 0]
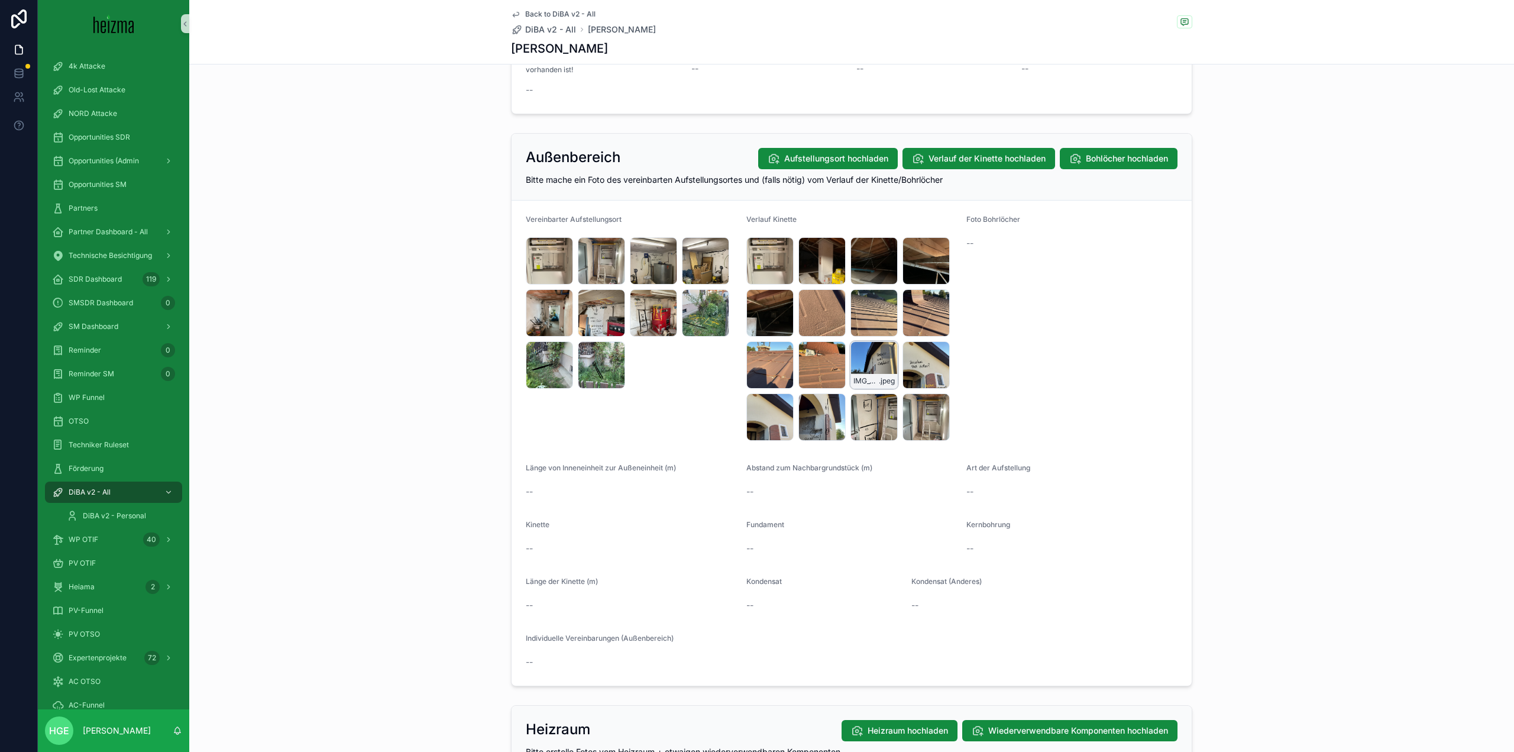
click at [861, 358] on div "IMG_5417 .jpeg" at bounding box center [874, 364] width 47 height 47
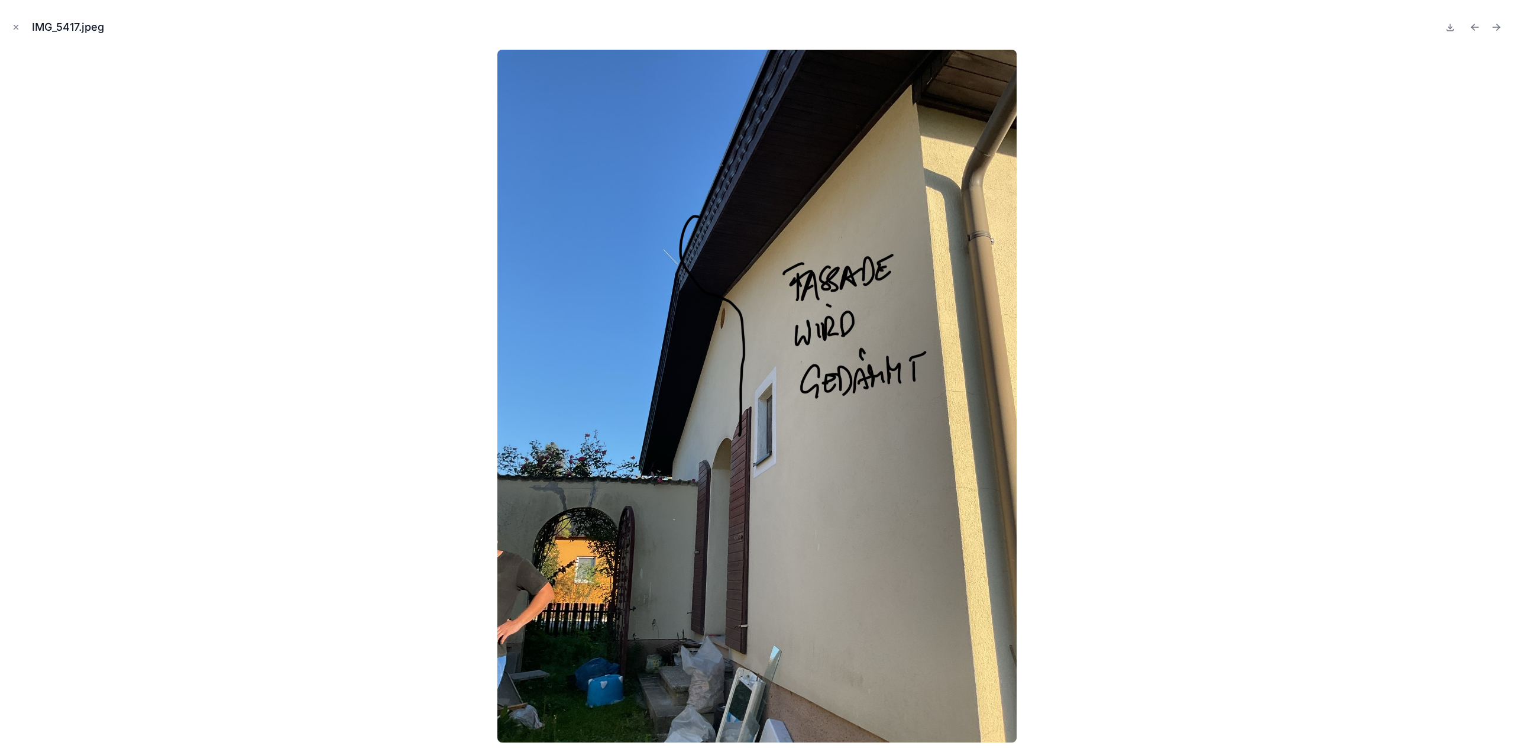
click at [9, 27] on div "IMG_5417.jpeg" at bounding box center [757, 376] width 1514 height 752
click at [15, 26] on icon "Close modal" at bounding box center [16, 27] width 8 height 8
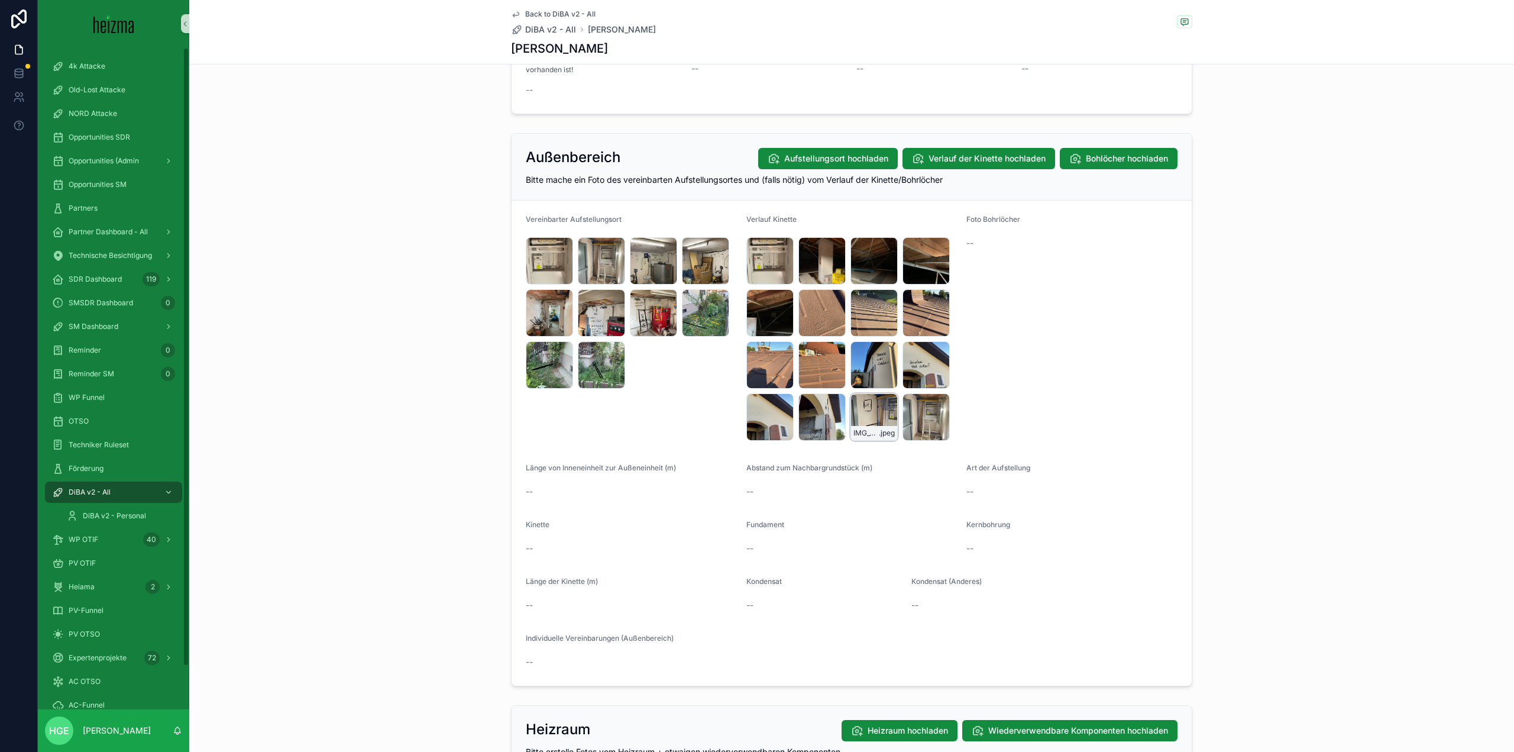
click at [865, 415] on div "IMG_5413 .jpeg" at bounding box center [874, 416] width 47 height 47
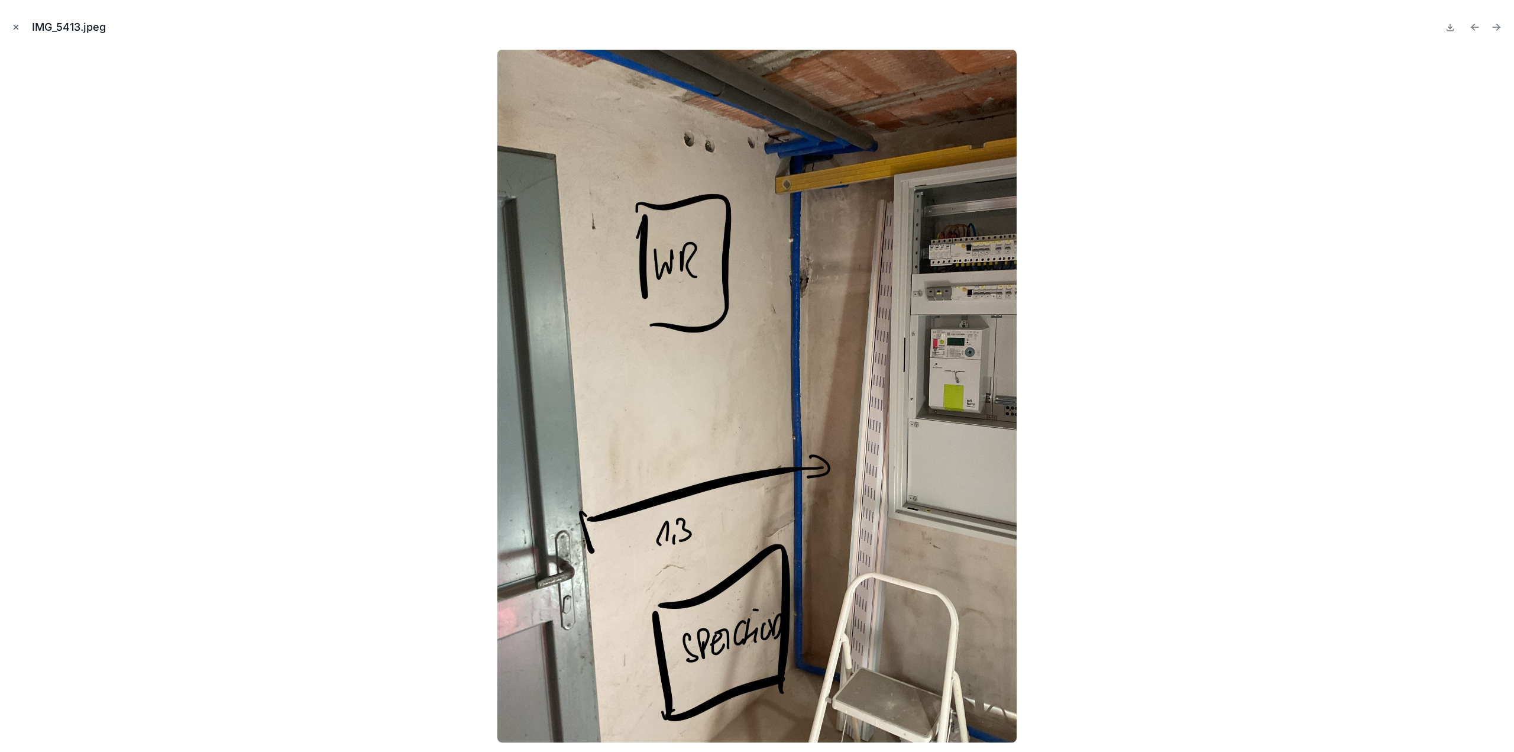
click at [17, 24] on icon "Close modal" at bounding box center [16, 27] width 8 height 8
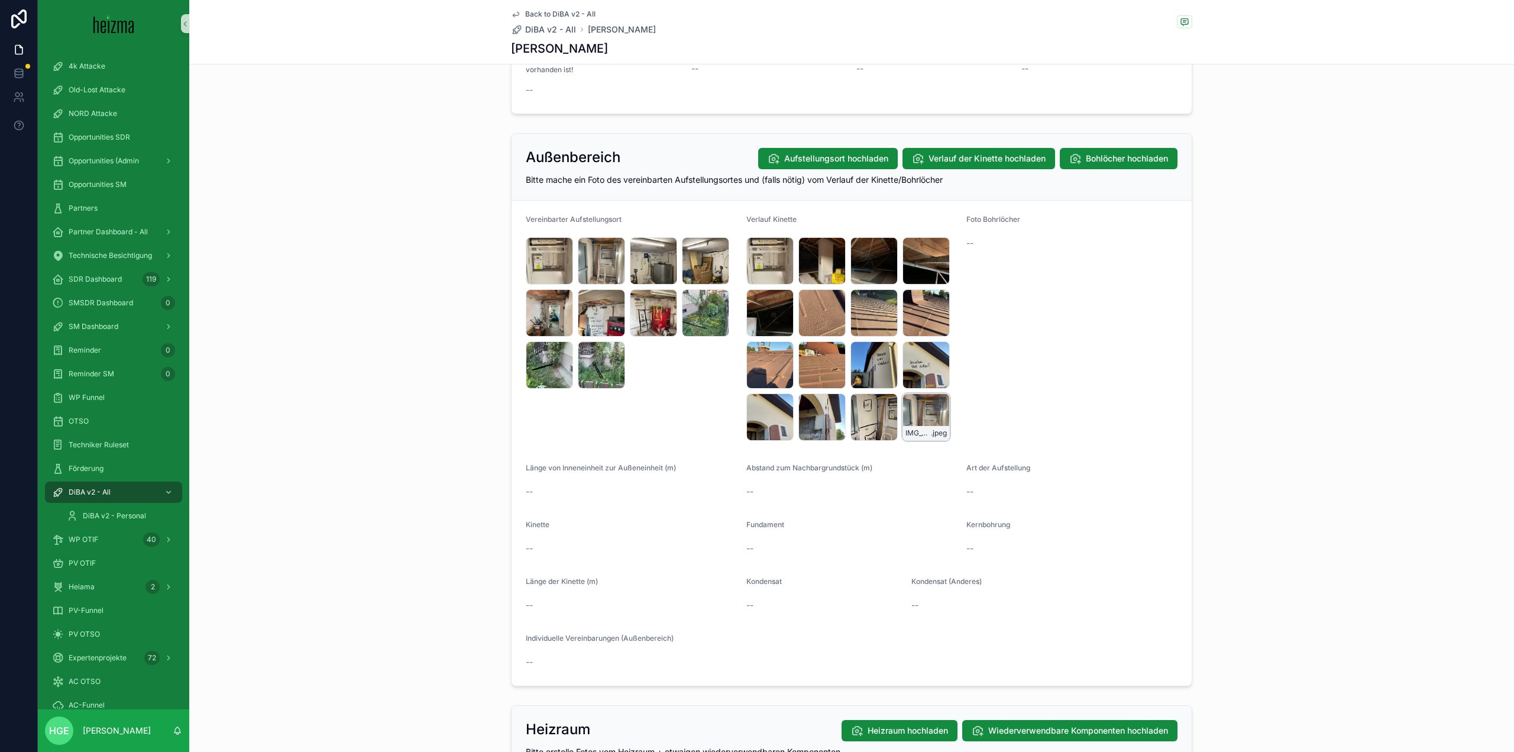
click at [903, 406] on div "IMG_5411 .jpeg" at bounding box center [926, 416] width 47 height 47
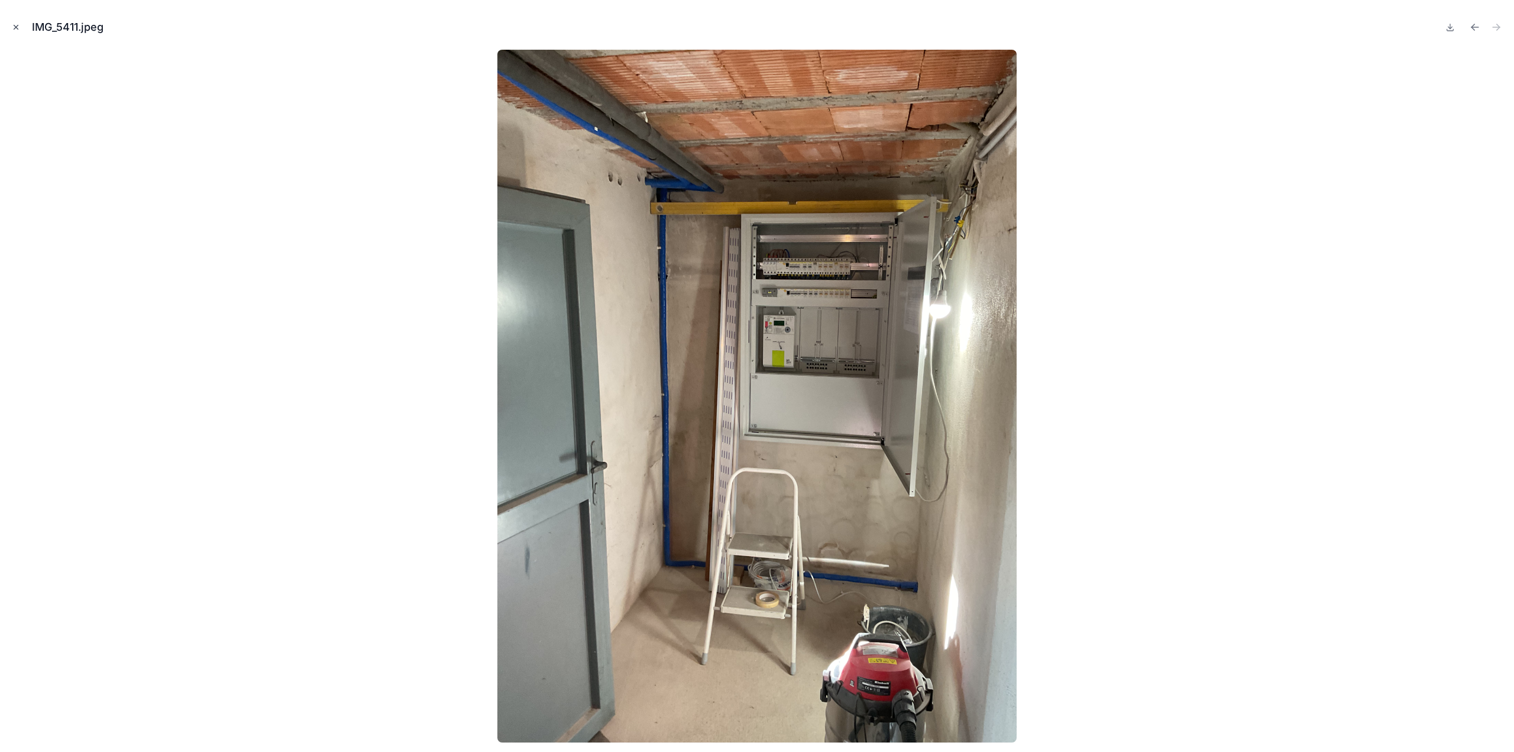
click at [18, 25] on icon "Close modal" at bounding box center [16, 27] width 8 height 8
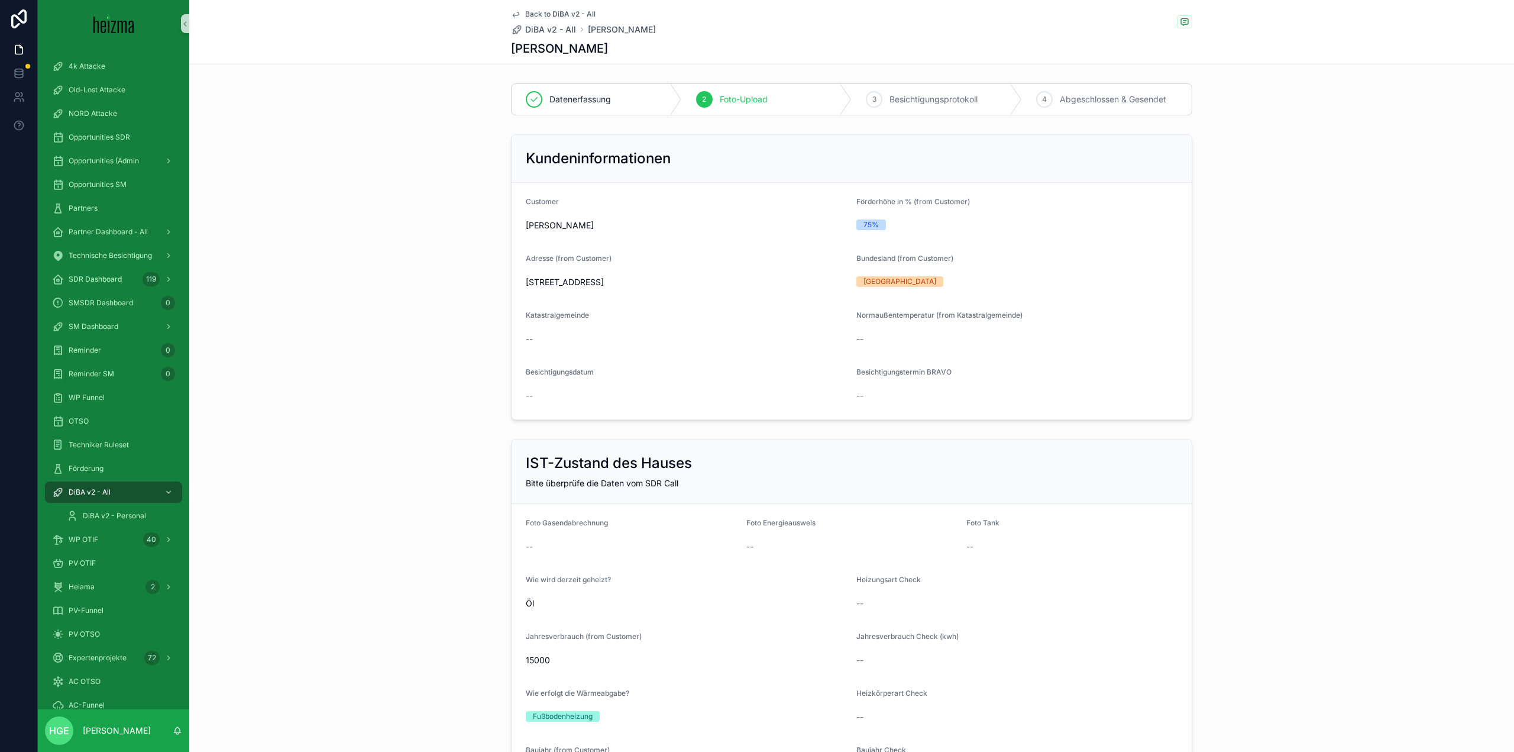
scroll to position [46, 0]
click at [131, 493] on div "WP OTIF 40" at bounding box center [113, 493] width 123 height 19
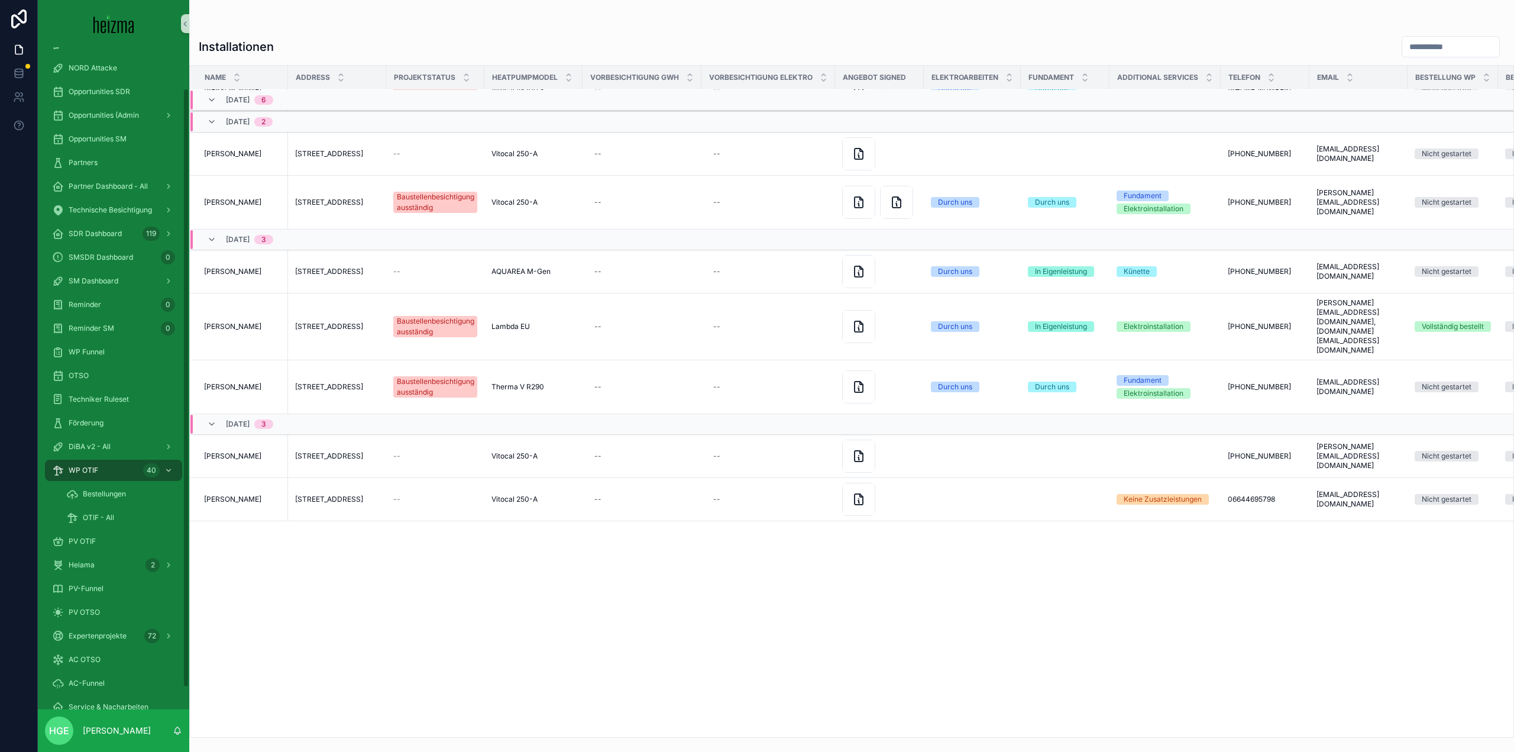
scroll to position [201, 0]
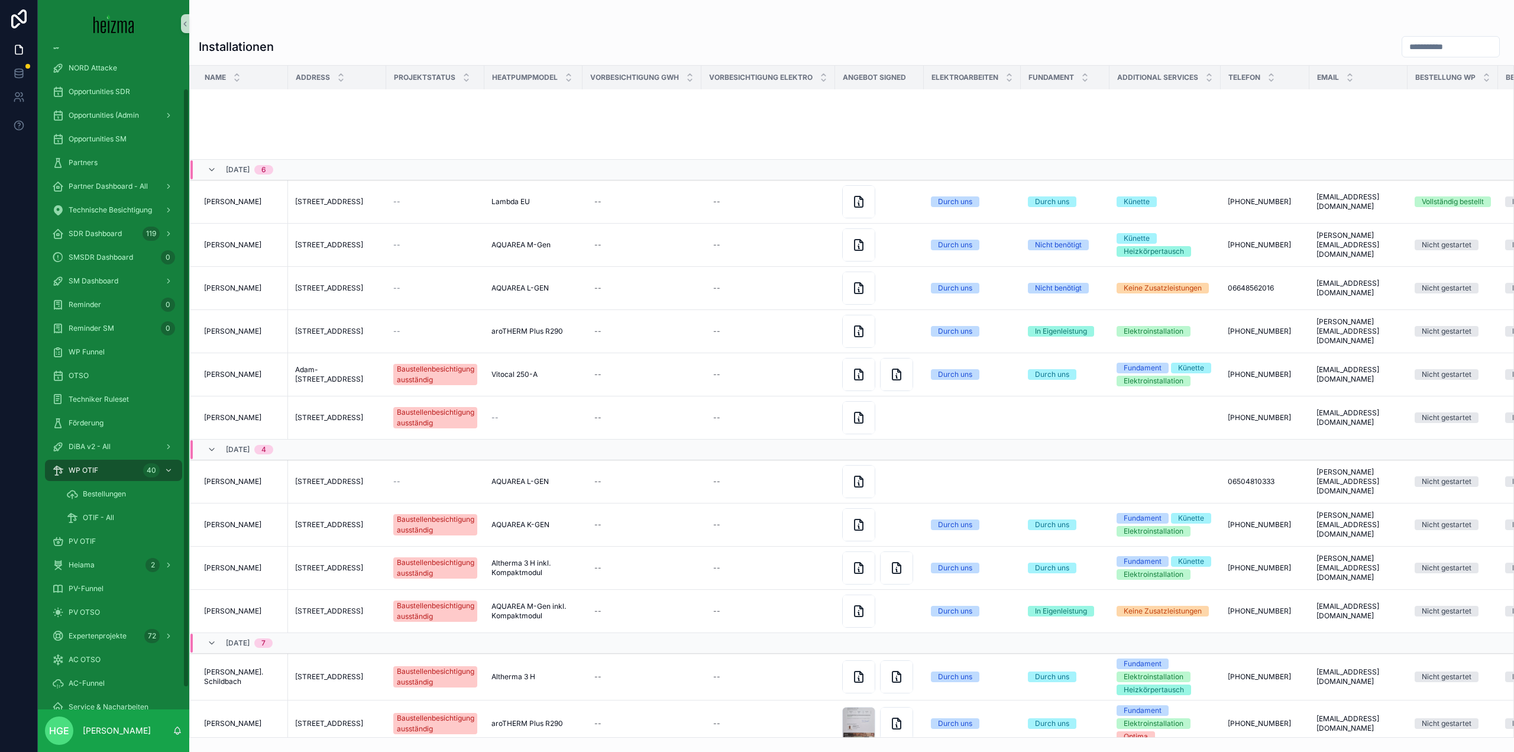
click at [1408, 37] on div "scrollable content" at bounding box center [1451, 46] width 98 height 21
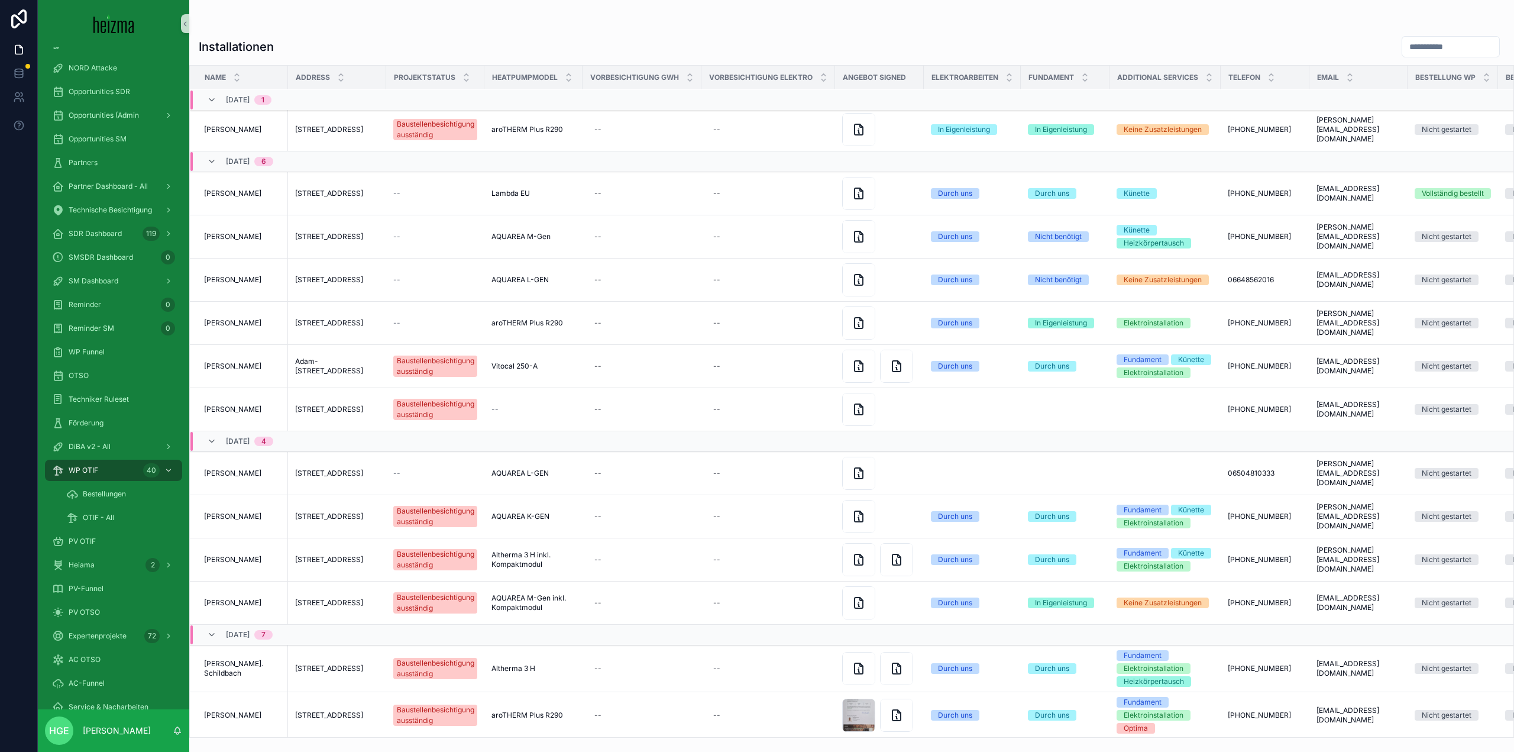
click at [1406, 53] on input "scrollable content" at bounding box center [1450, 46] width 97 height 17
type input "******"
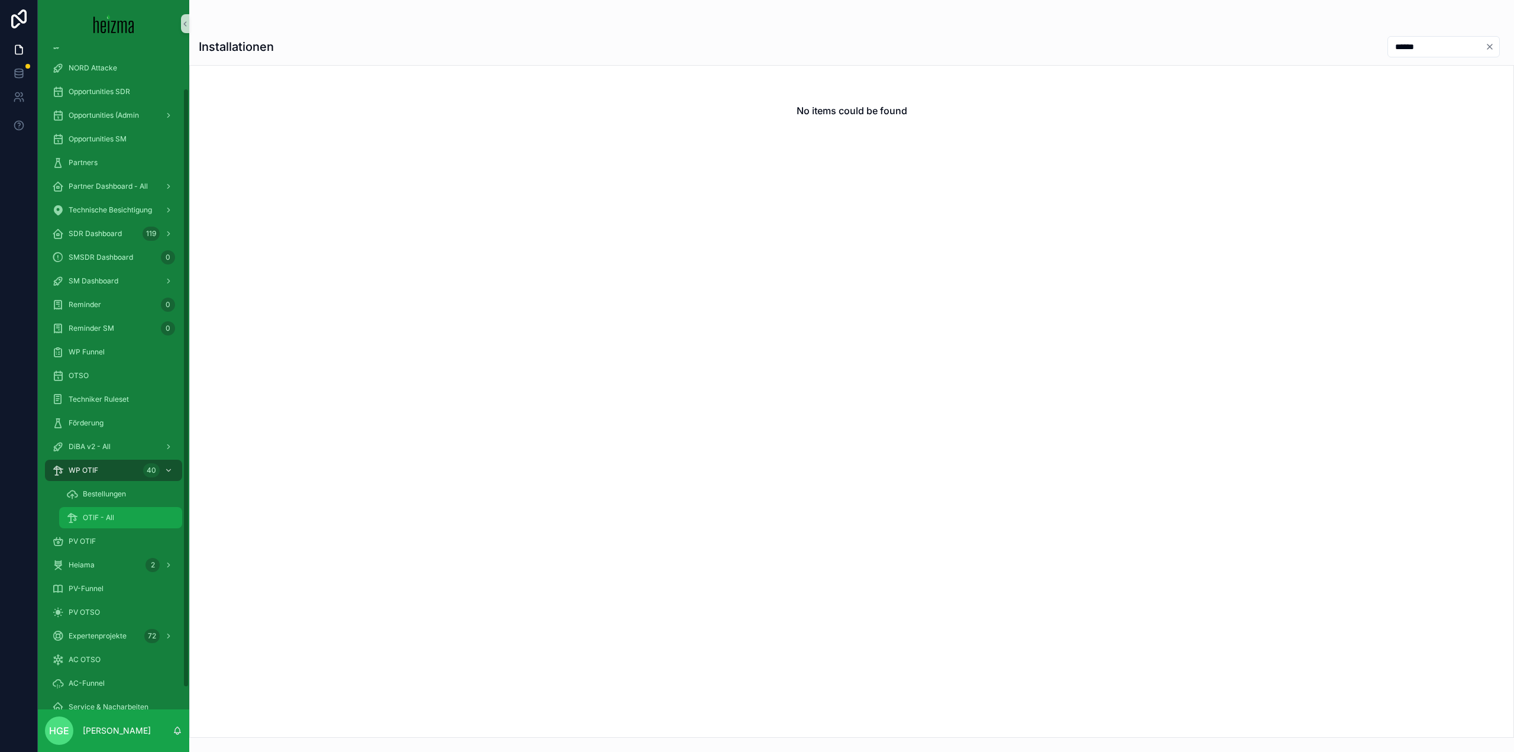
click at [136, 519] on div "OTIF - All" at bounding box center [120, 517] width 109 height 19
click at [215, 76] on input "scrollable content" at bounding box center [247, 73] width 97 height 17
type input "******"
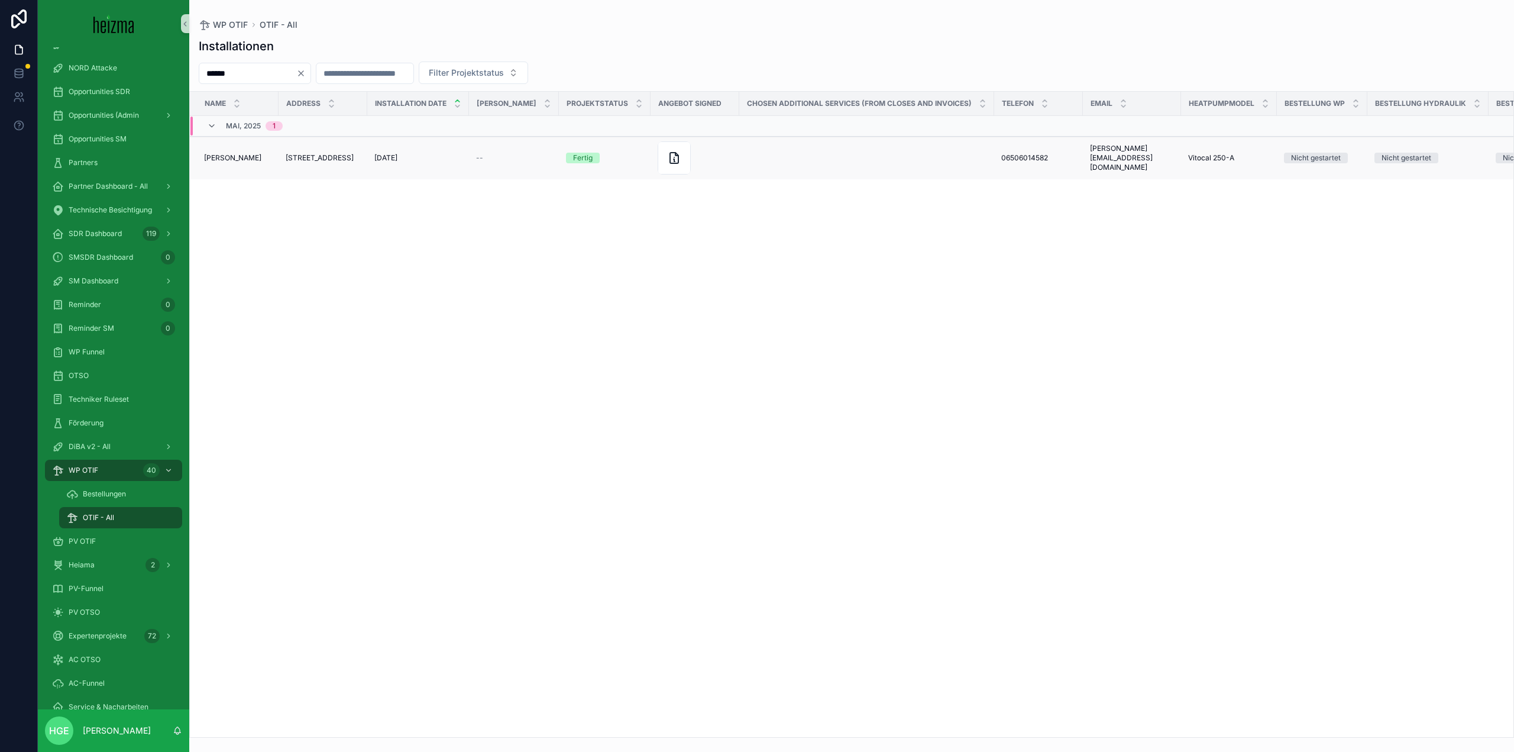
click at [216, 155] on span "Andreas Hörack" at bounding box center [232, 157] width 57 height 9
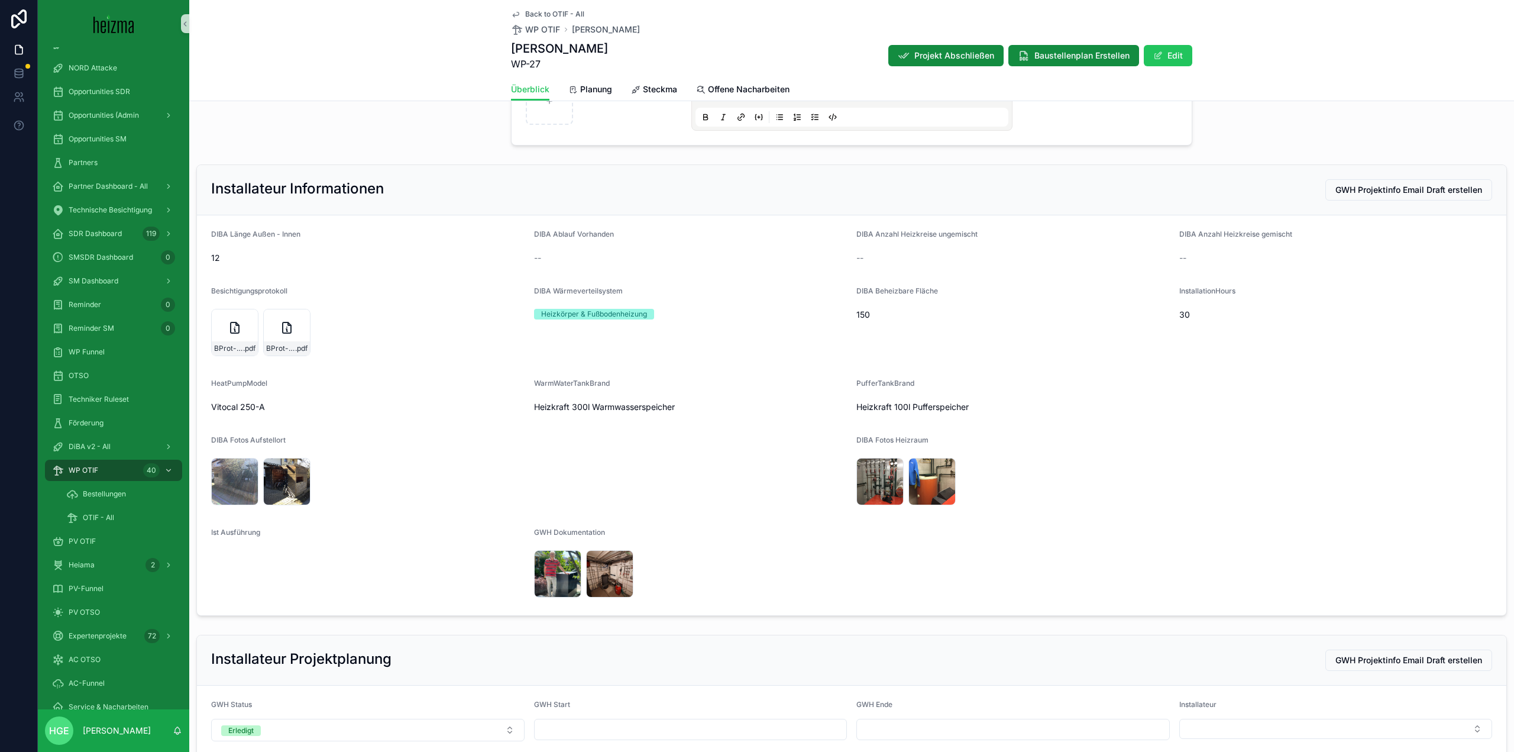
scroll to position [2307, 0]
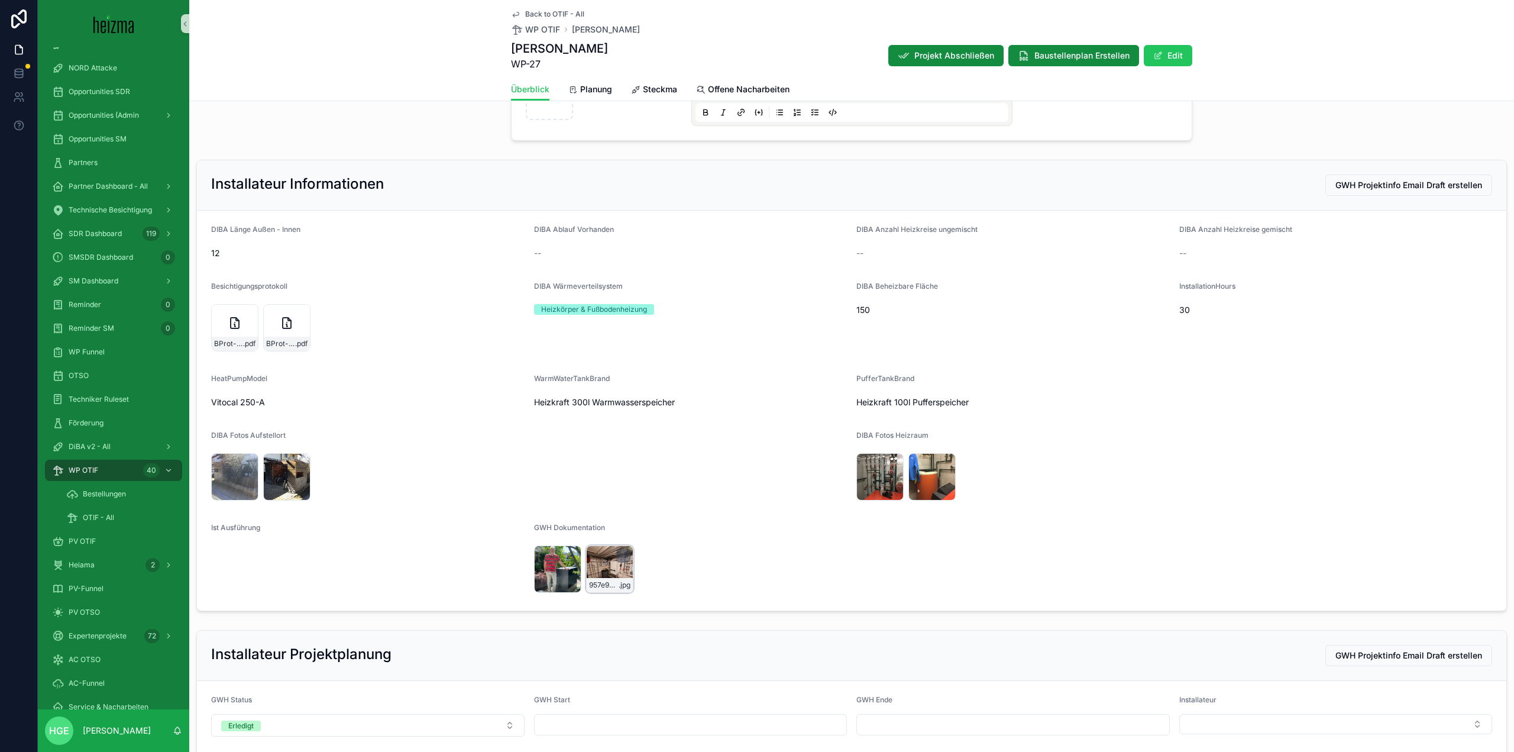
click at [608, 568] on div "957e9a33-023d-4b22-9bba-bbedf19c7950 .jpg" at bounding box center [609, 568] width 47 height 47
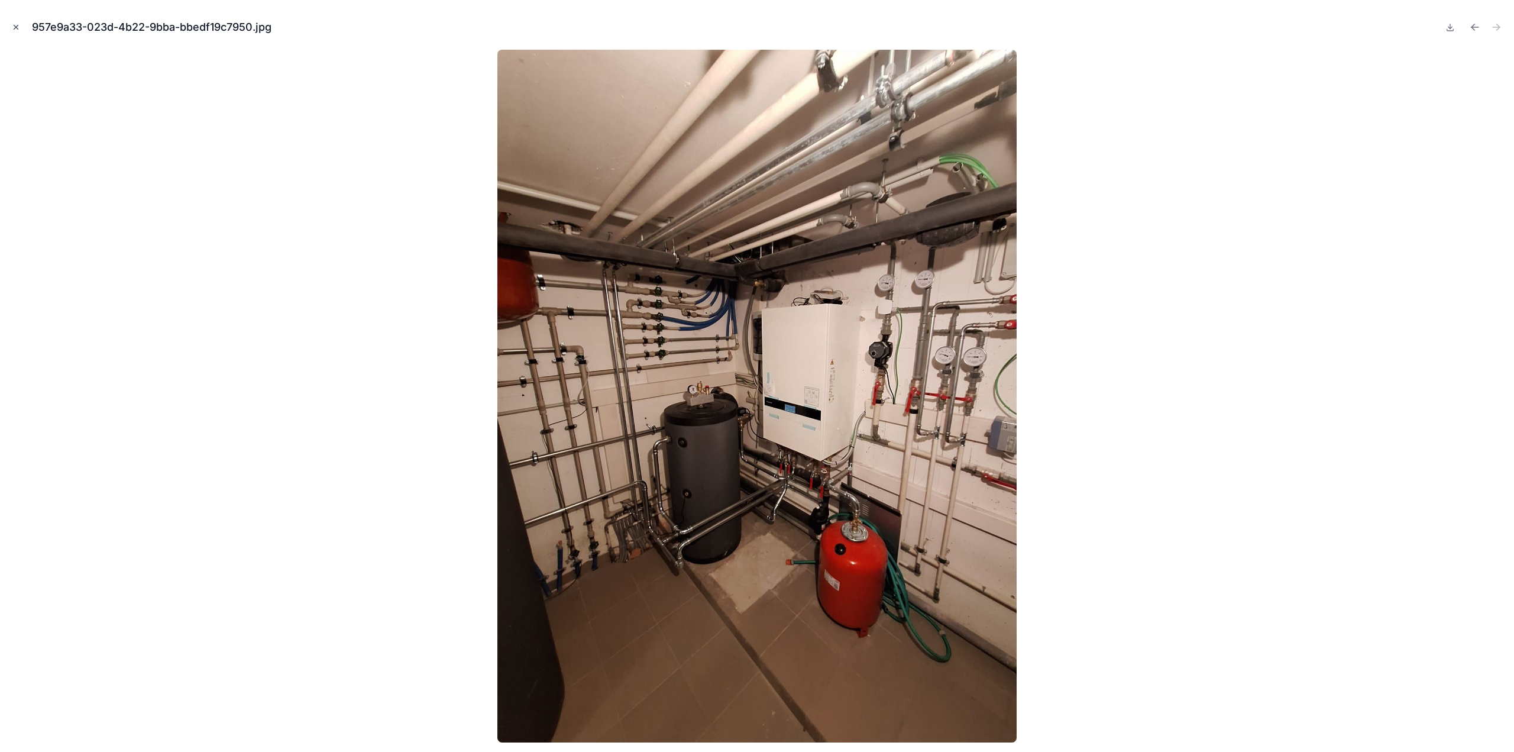
click at [11, 27] on button "Close modal" at bounding box center [15, 27] width 13 height 13
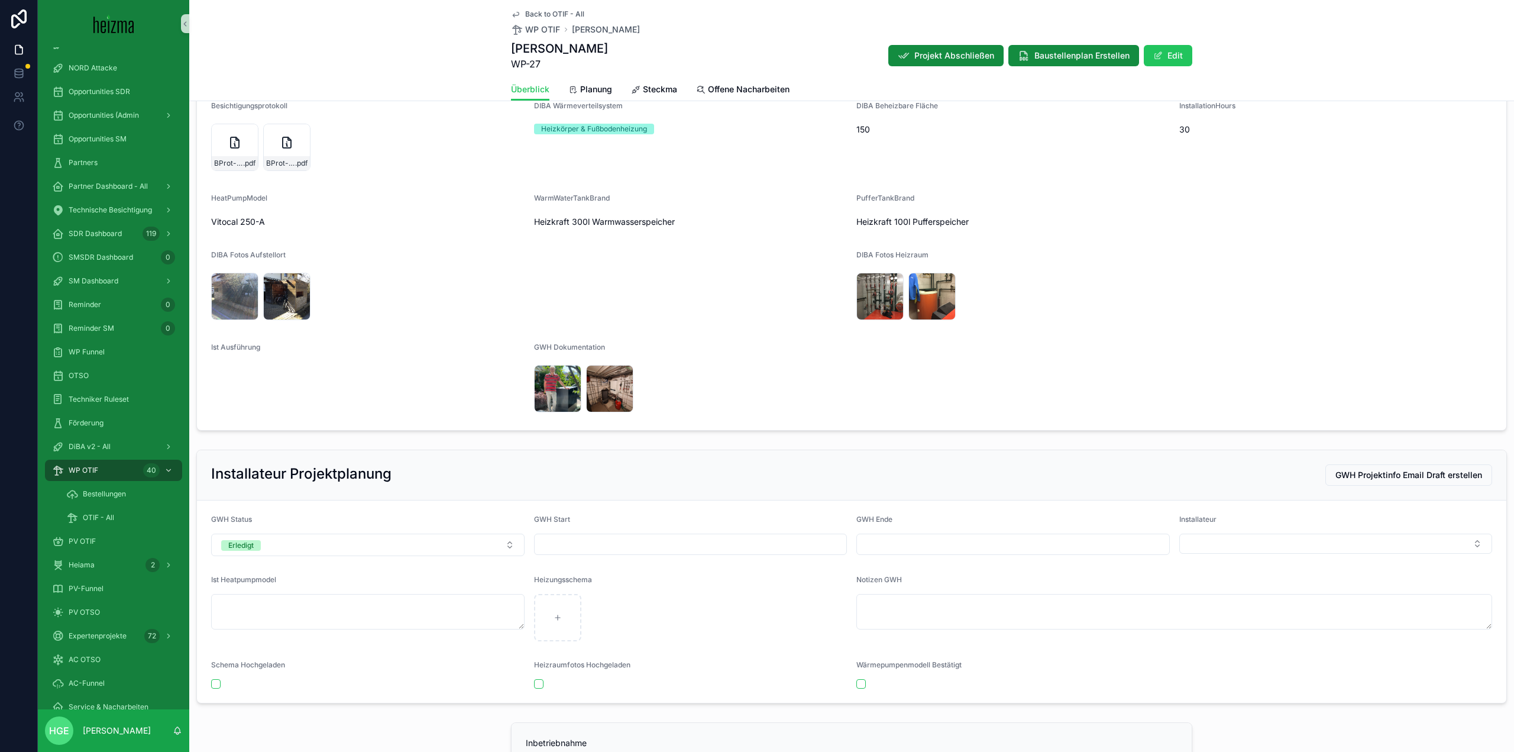
scroll to position [2544, 0]
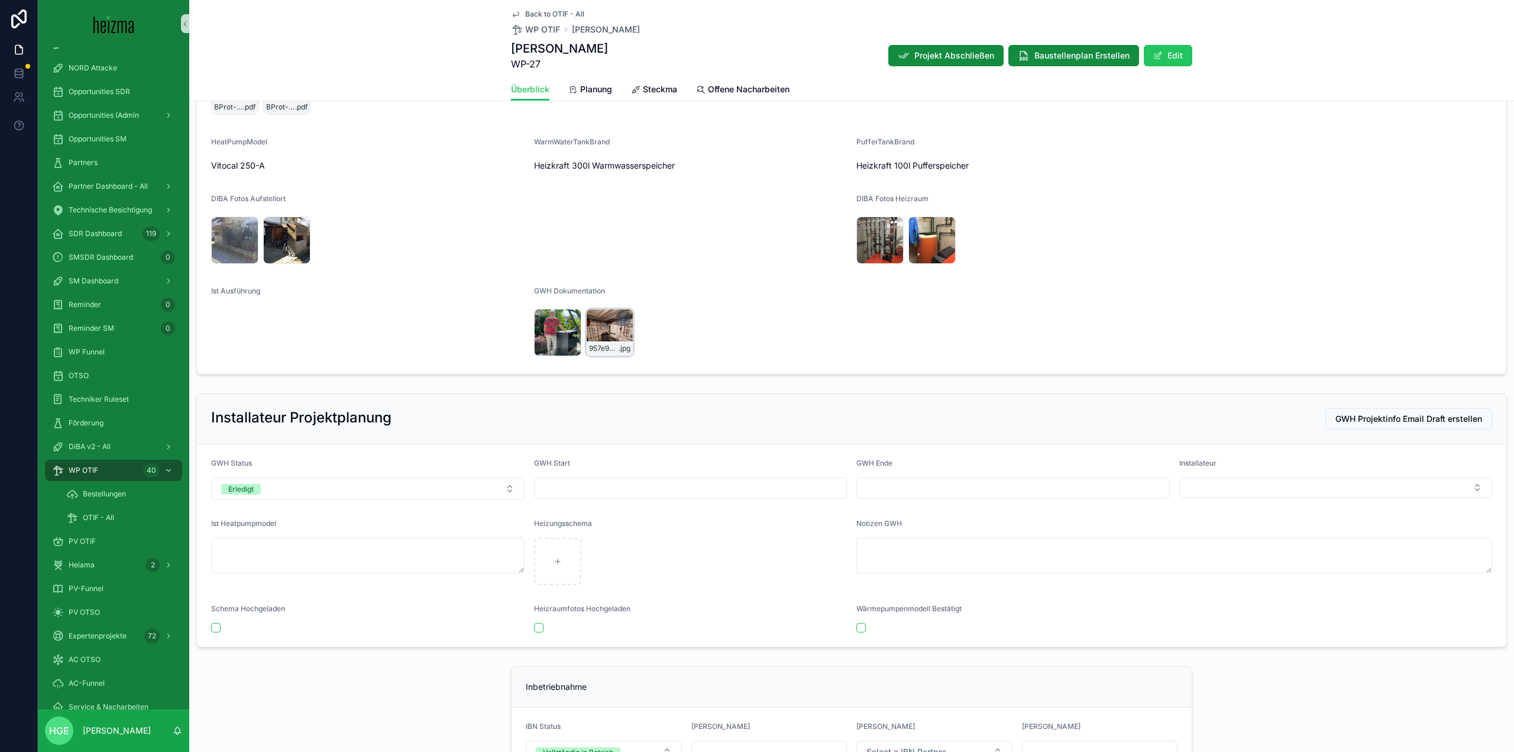
click at [605, 325] on div "957e9a33-023d-4b22-9bba-bbedf19c7950 .jpg" at bounding box center [609, 332] width 47 height 47
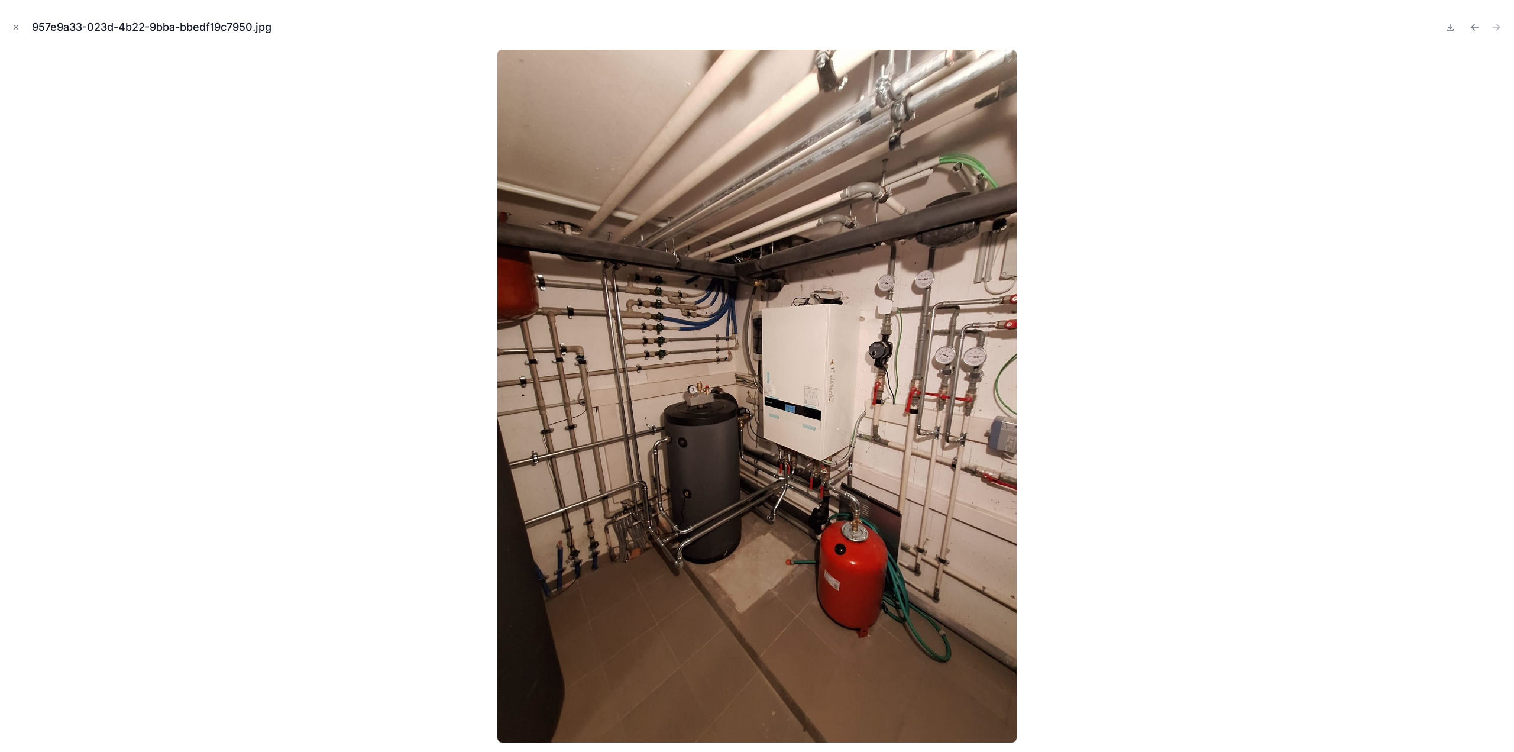
drag, startPoint x: 11, startPoint y: 27, endPoint x: 875, endPoint y: 448, distance: 961.4
click at [11, 27] on button "Close modal" at bounding box center [15, 27] width 13 height 13
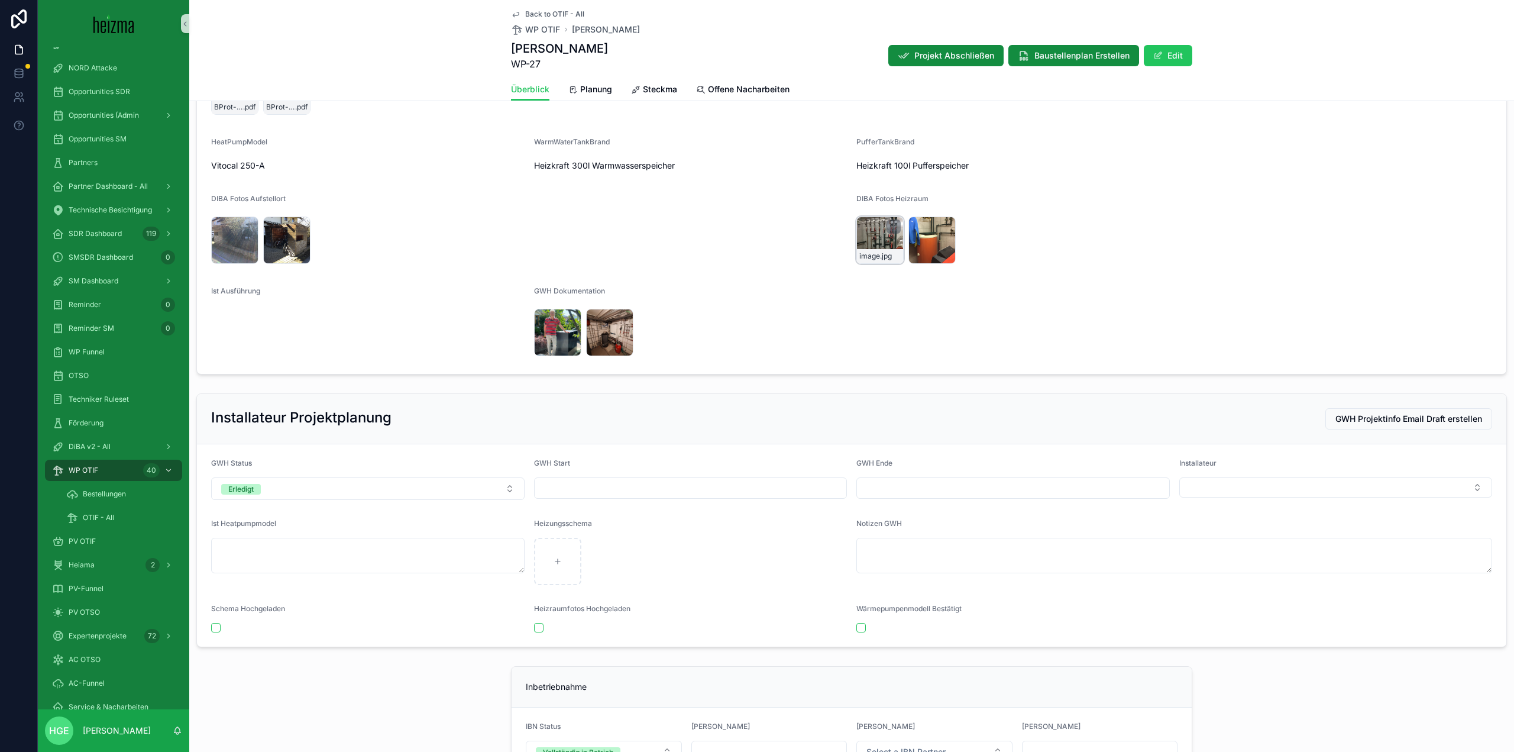
click at [864, 235] on div "image .jpg" at bounding box center [880, 239] width 47 height 47
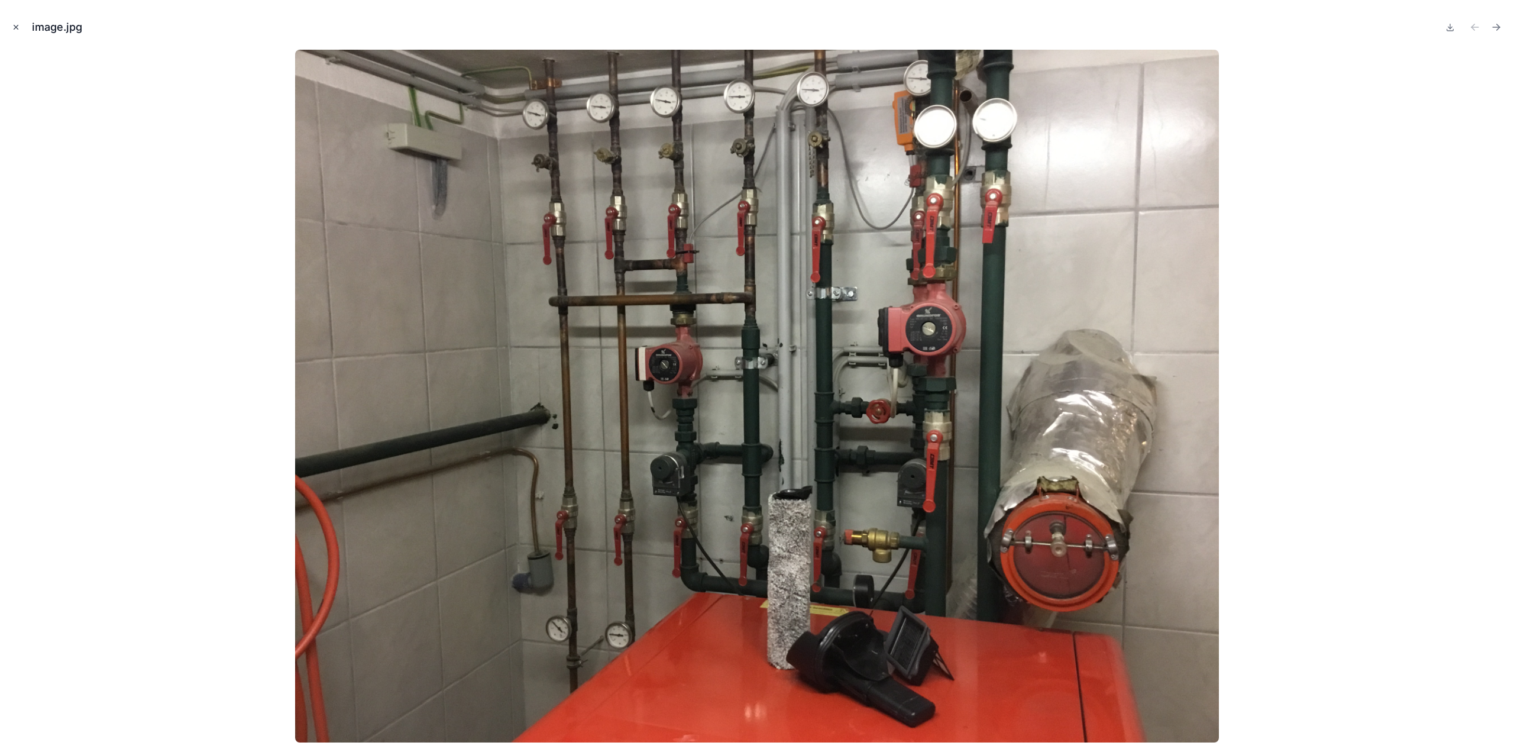
click at [21, 23] on button "Close modal" at bounding box center [15, 27] width 13 height 13
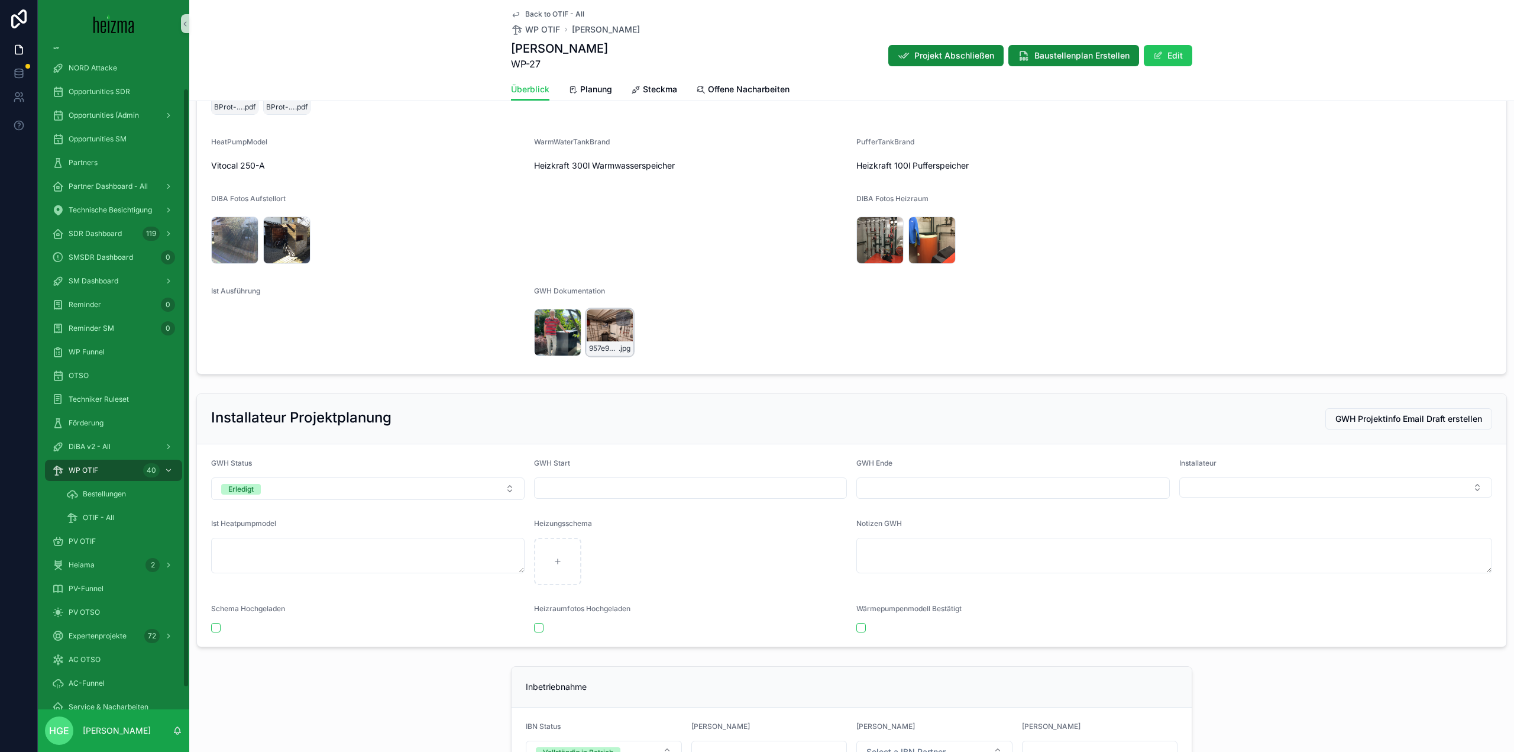
click at [608, 333] on div "957e9a33-023d-4b22-9bba-bbedf19c7950 .jpg" at bounding box center [609, 332] width 47 height 47
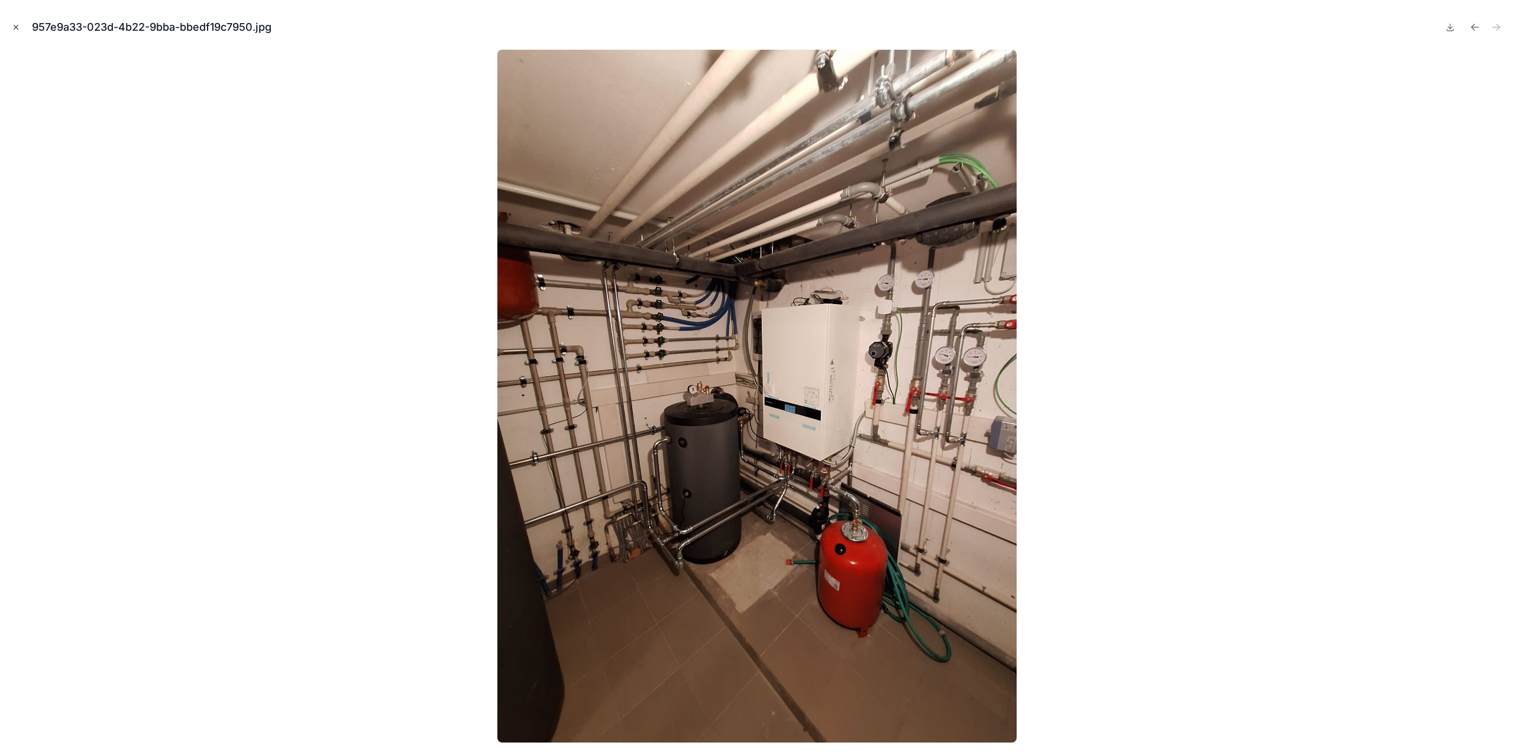
click at [13, 27] on icon "Close modal" at bounding box center [16, 27] width 8 height 8
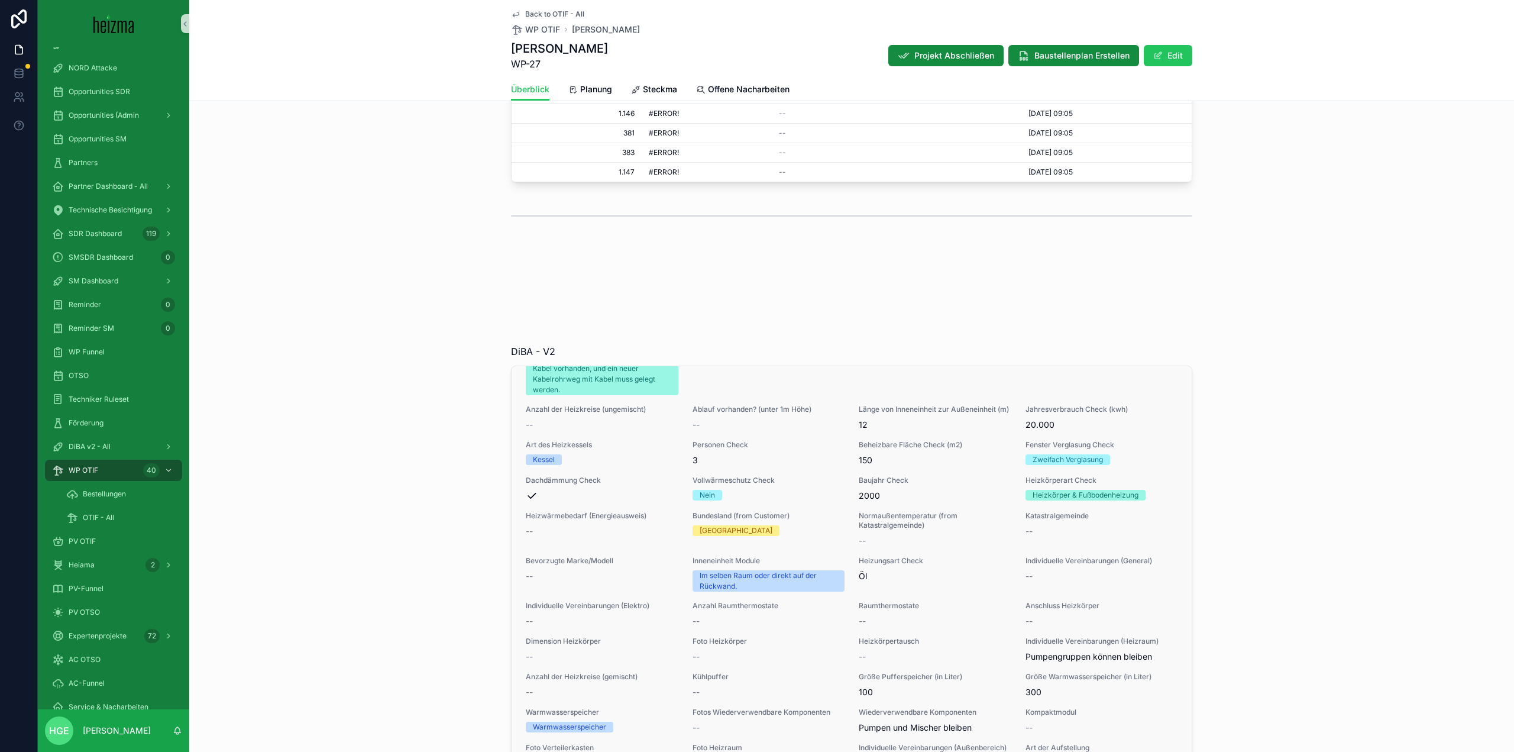
scroll to position [355, 0]
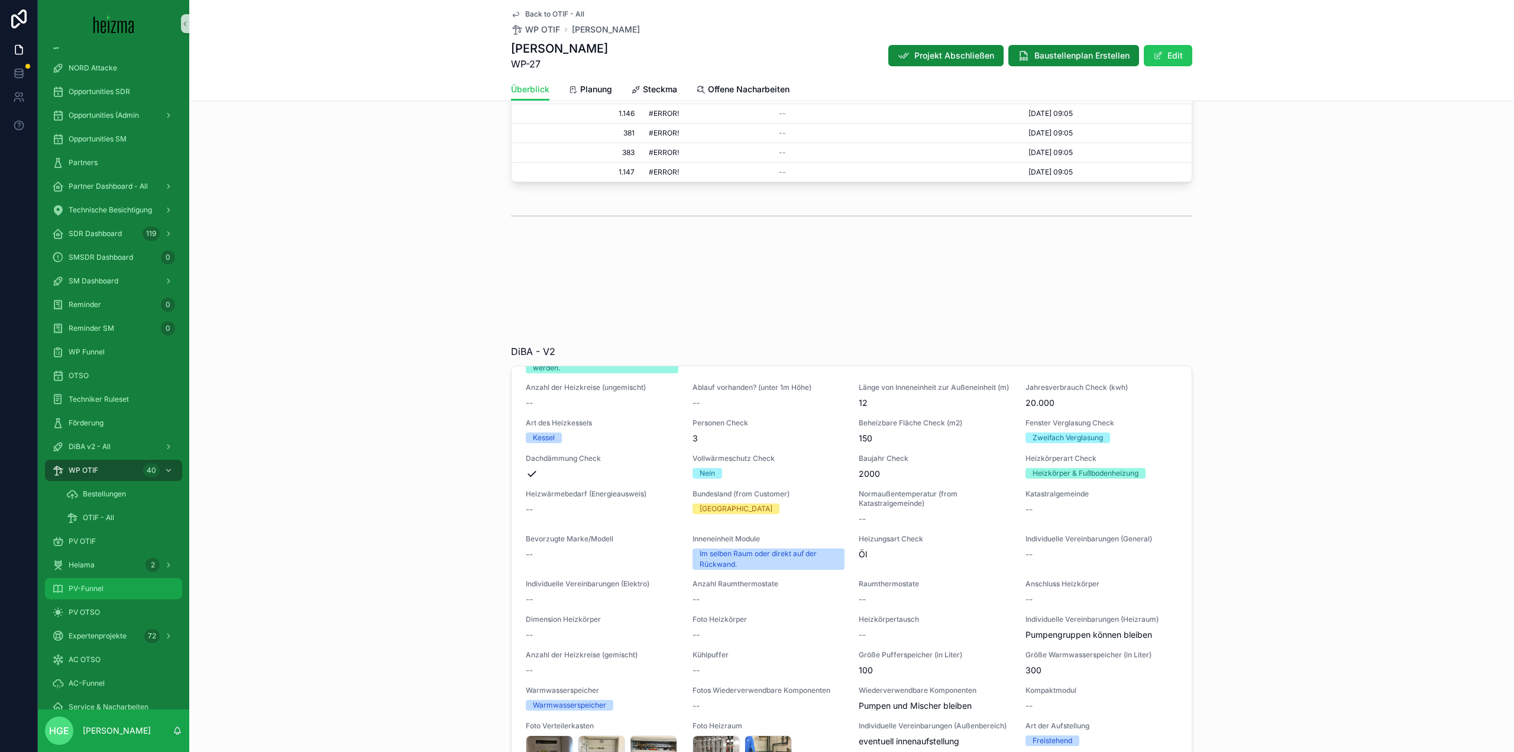
click at [134, 590] on div "PV-Funnel" at bounding box center [113, 588] width 123 height 19
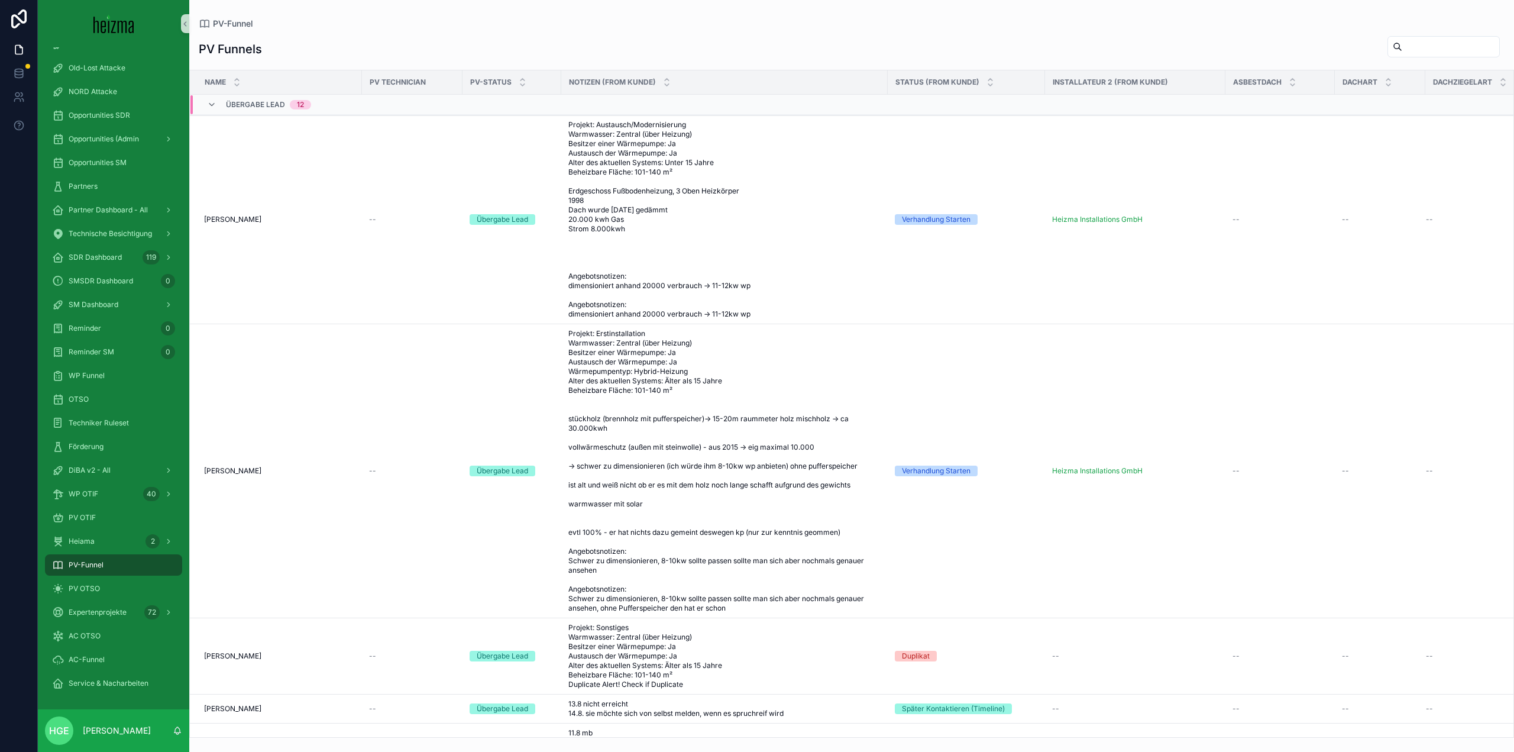
click at [1426, 49] on input "scrollable content" at bounding box center [1450, 46] width 97 height 17
type input "*******"
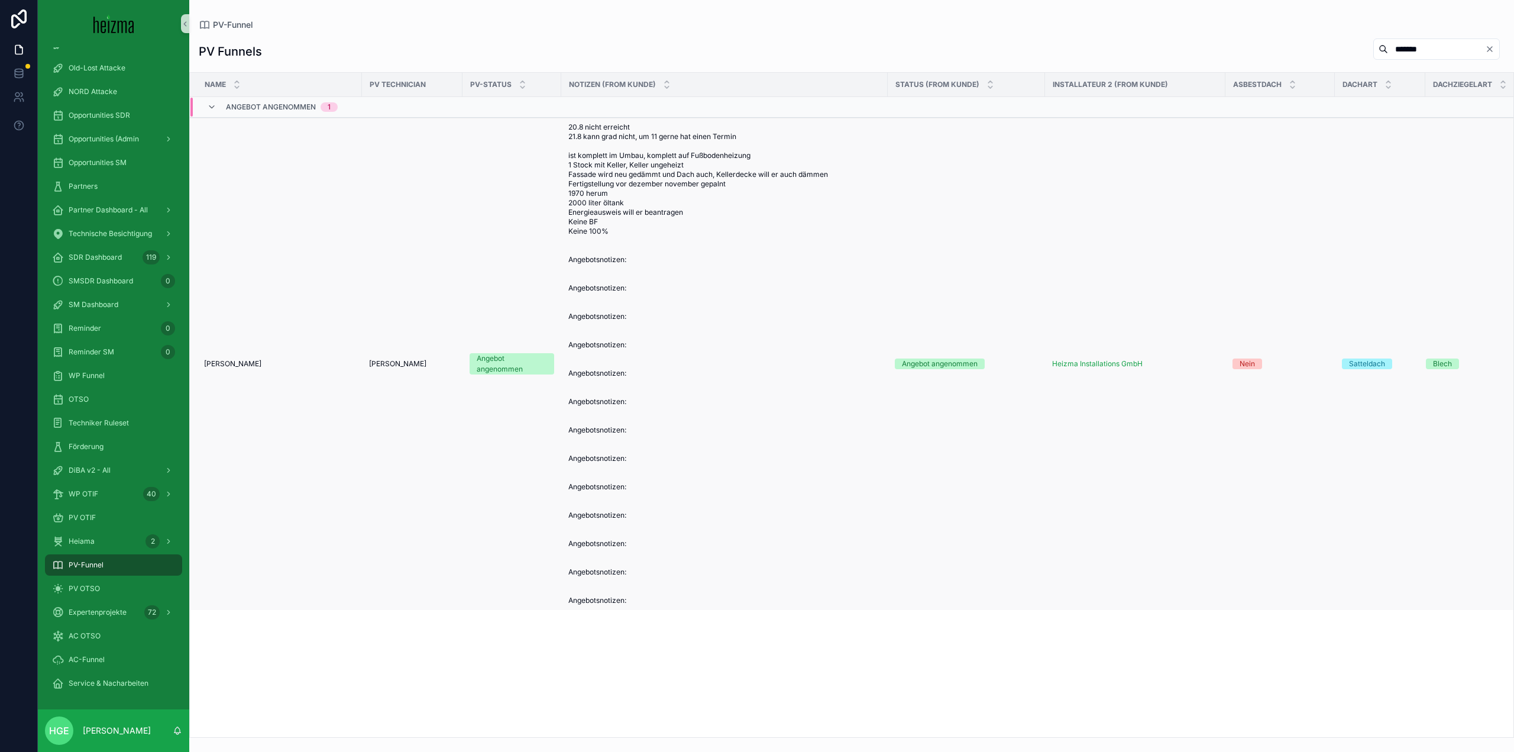
click at [238, 363] on span "[PERSON_NAME]" at bounding box center [232, 363] width 57 height 9
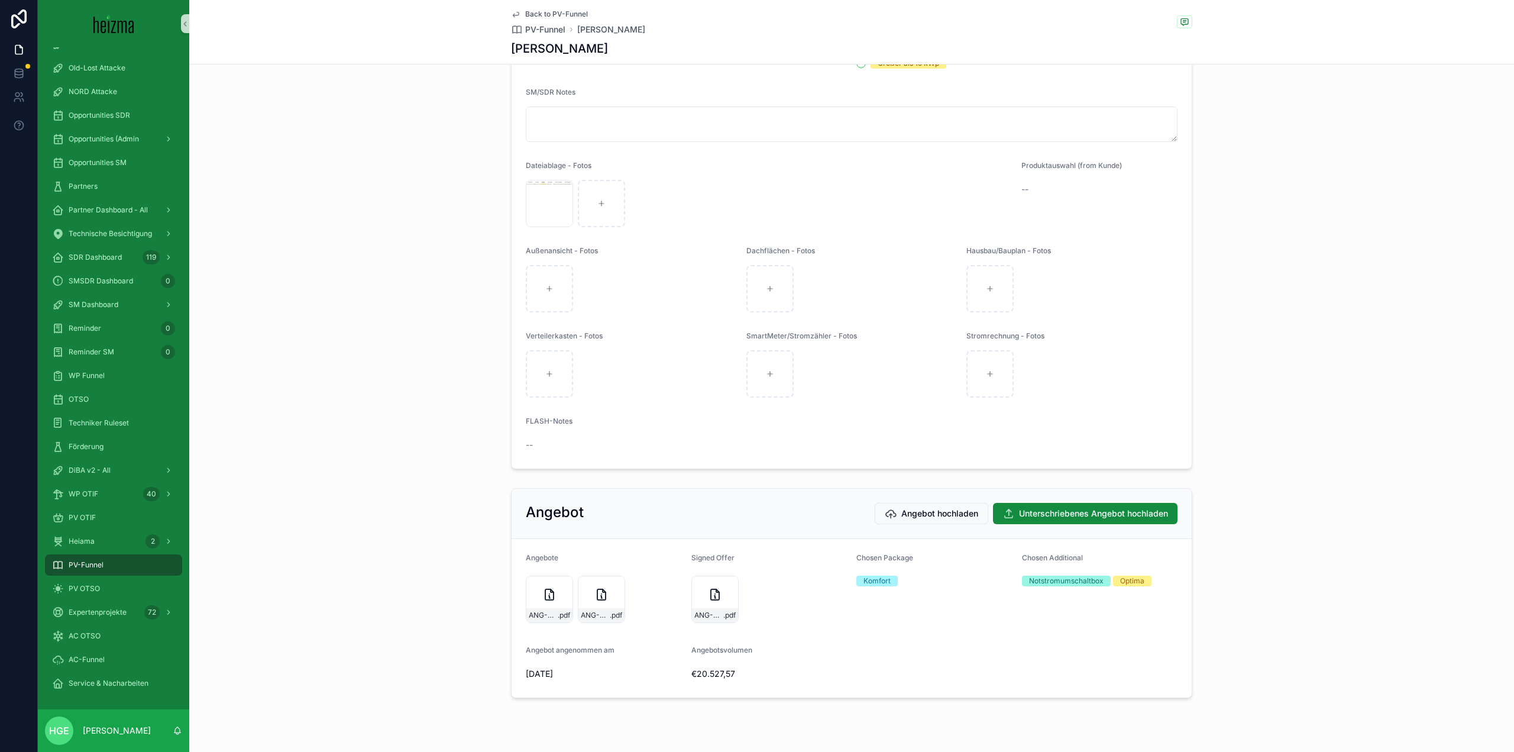
scroll to position [2231, 0]
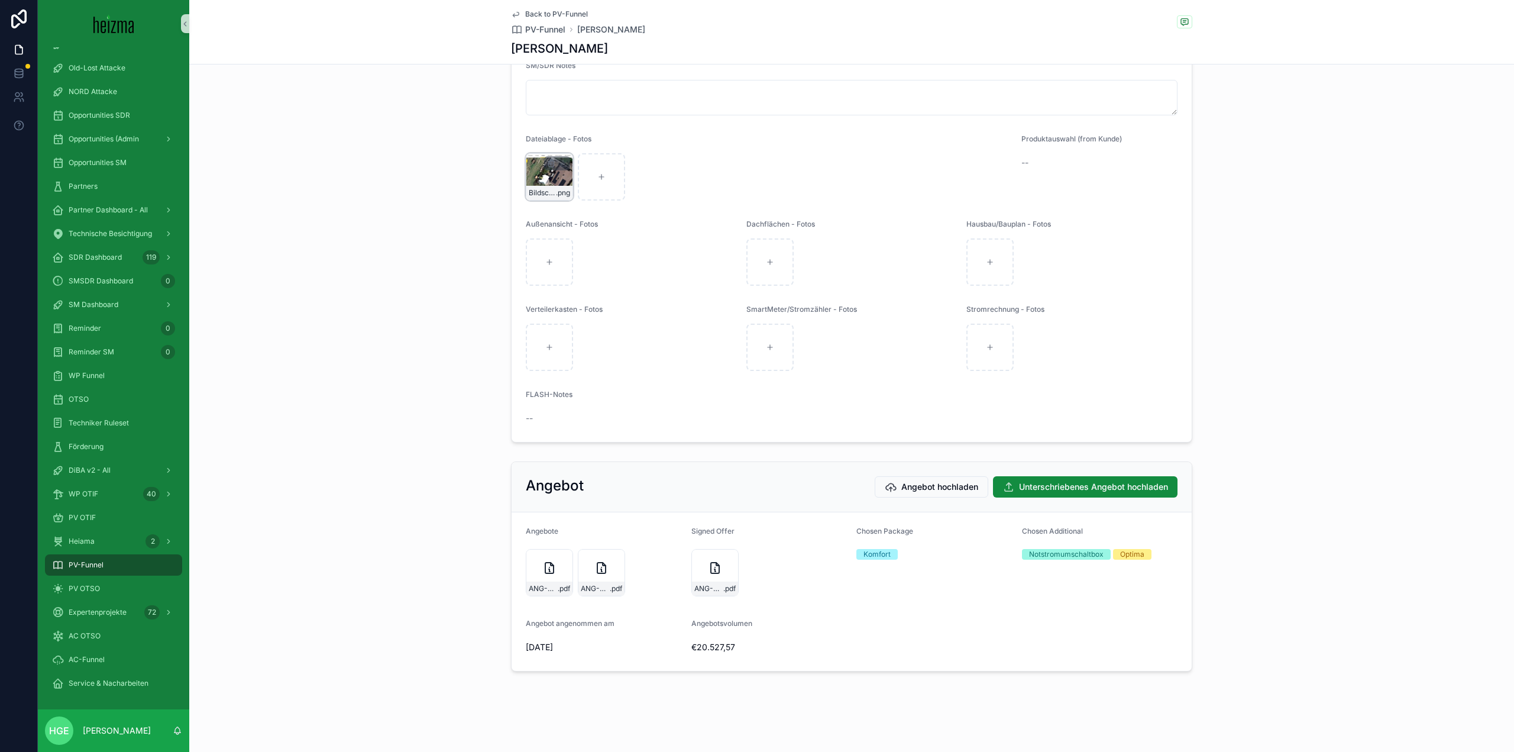
click at [529, 182] on div "Bildschirmfoto-2025-08-21-um-13.14.46 .png" at bounding box center [549, 176] width 47 height 47
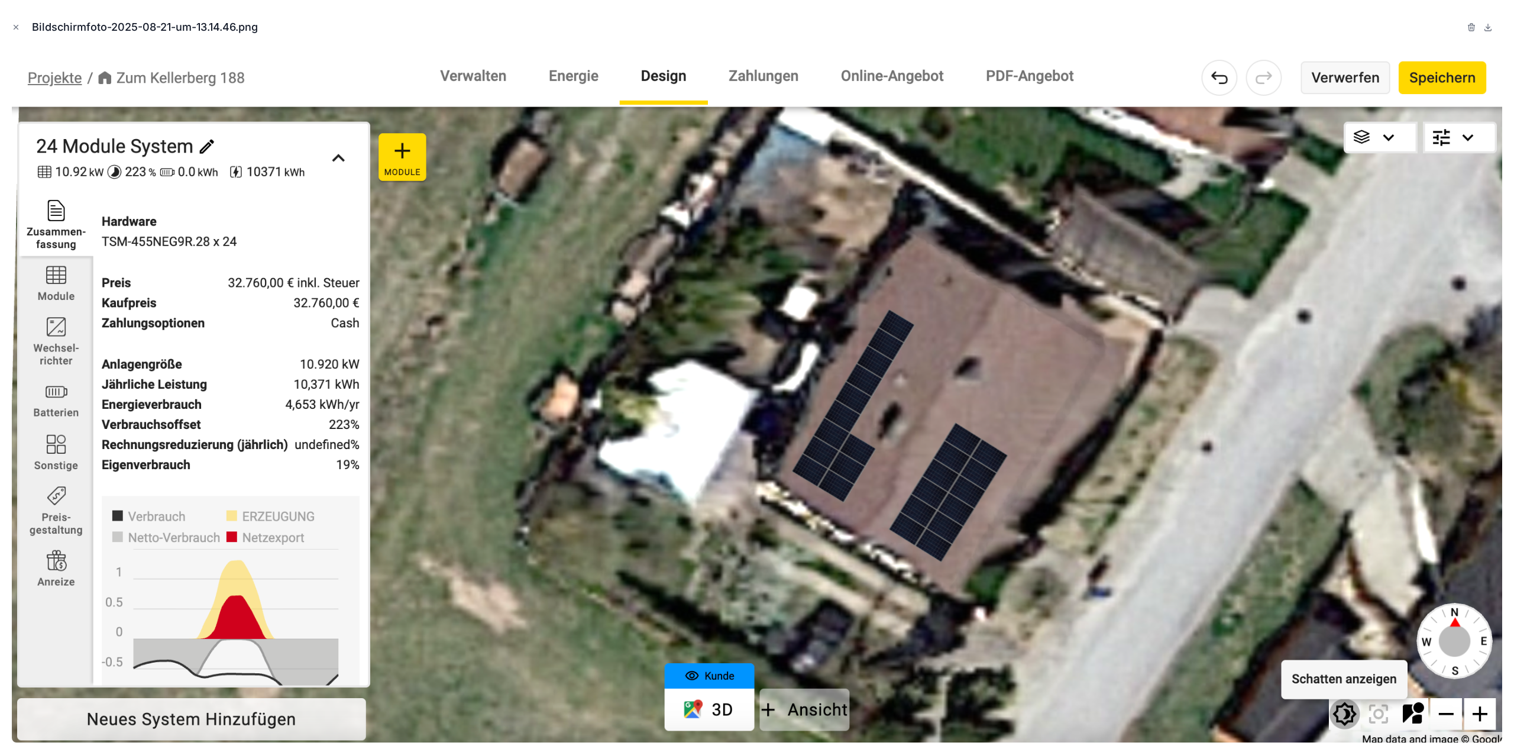
click at [1198, 591] on img at bounding box center [757, 396] width 1491 height 693
click at [16, 29] on icon "Close modal" at bounding box center [16, 27] width 8 height 8
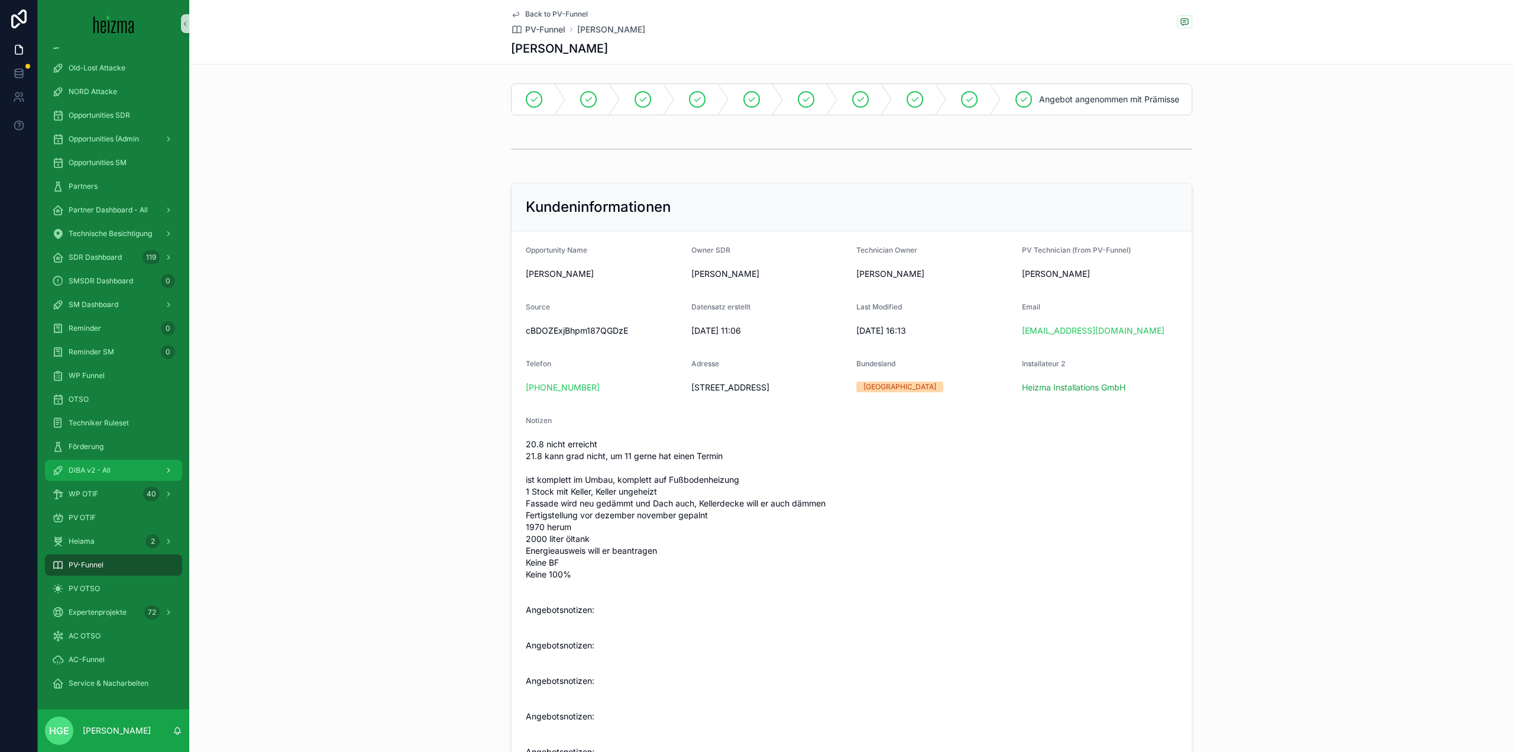
click at [109, 475] on div "DiBA v2 - All" at bounding box center [113, 470] width 123 height 19
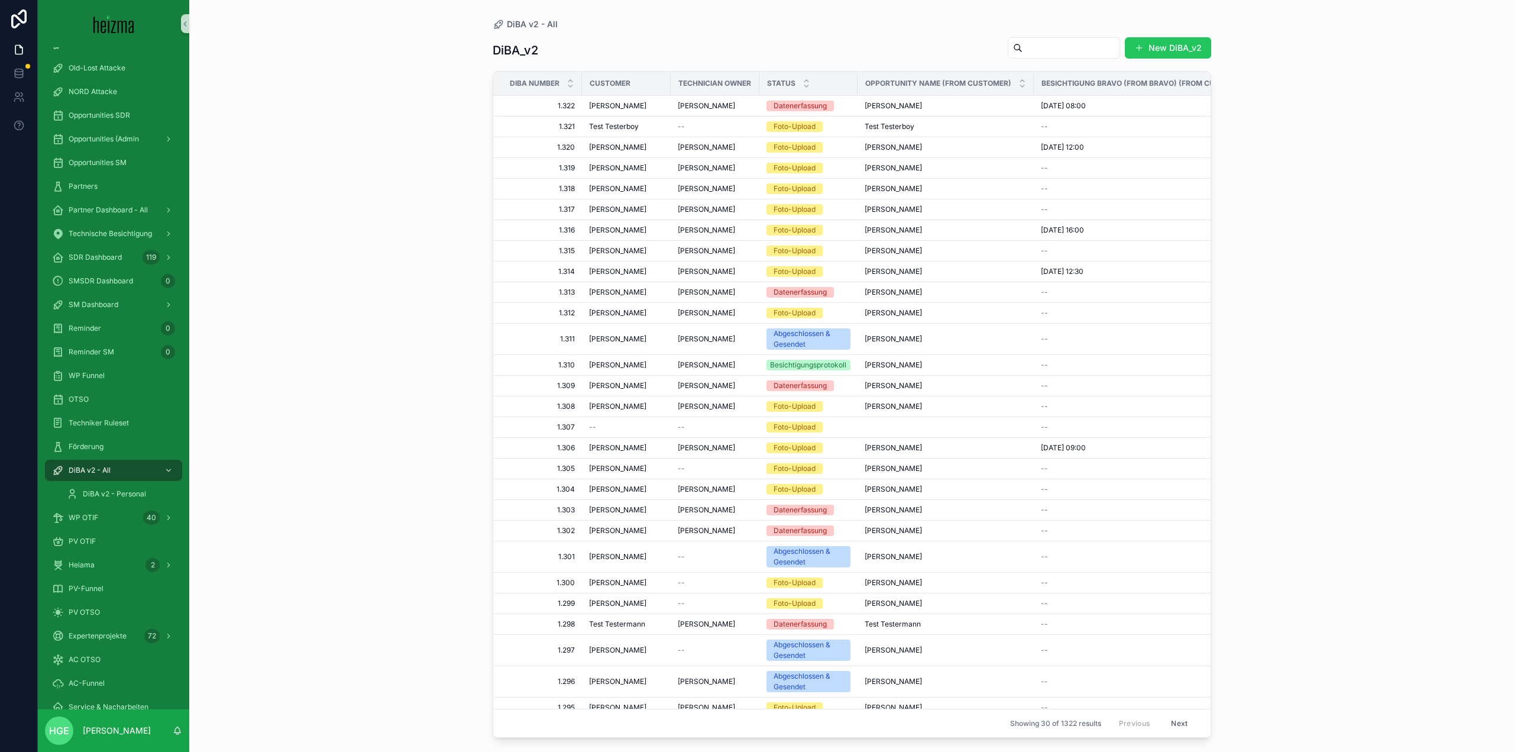
click at [1101, 60] on div "DiBA_v2 New DiBA_v2" at bounding box center [852, 50] width 719 height 27
click at [1099, 56] on input "scrollable content" at bounding box center [1071, 48] width 97 height 17
type input "*******"
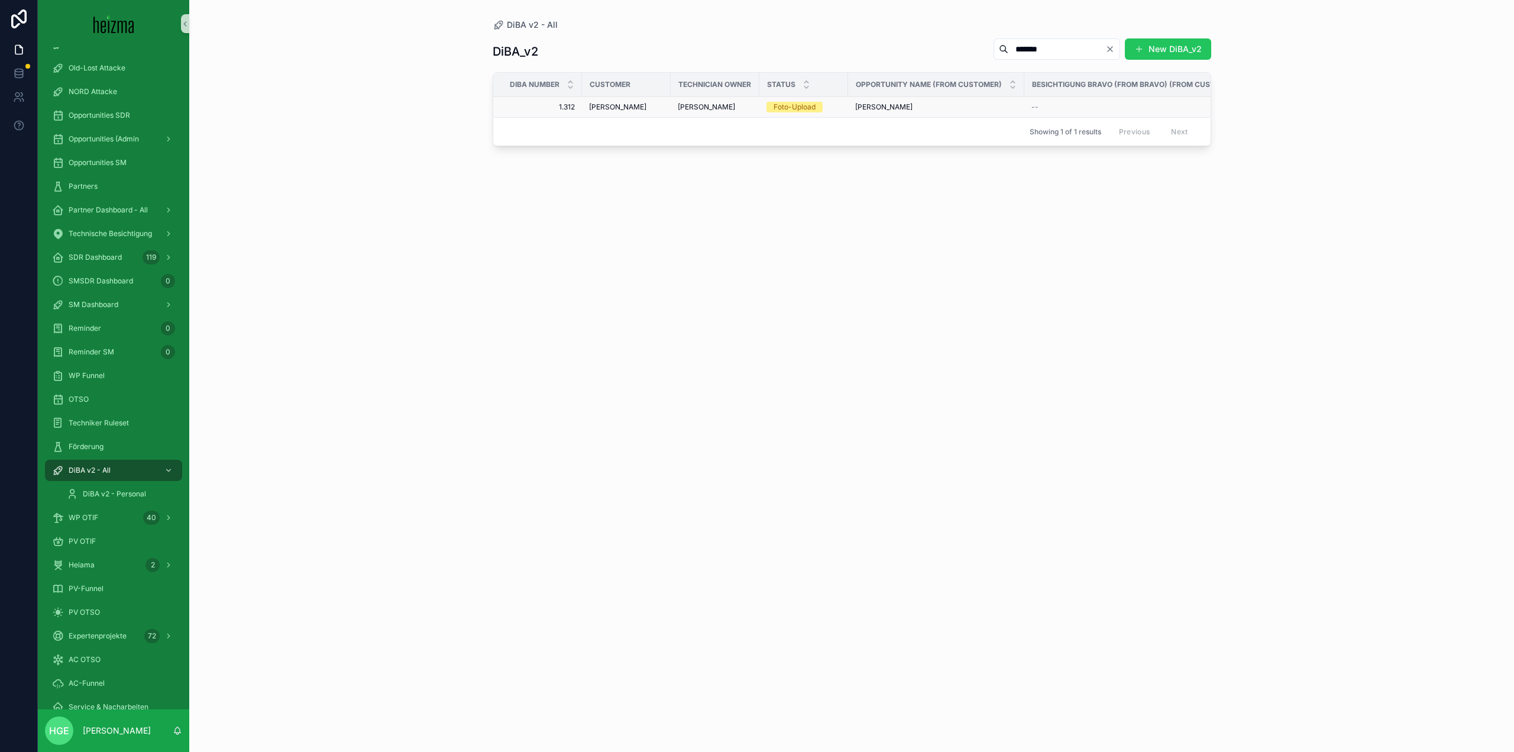
click at [601, 104] on span "[PERSON_NAME]" at bounding box center [617, 106] width 57 height 9
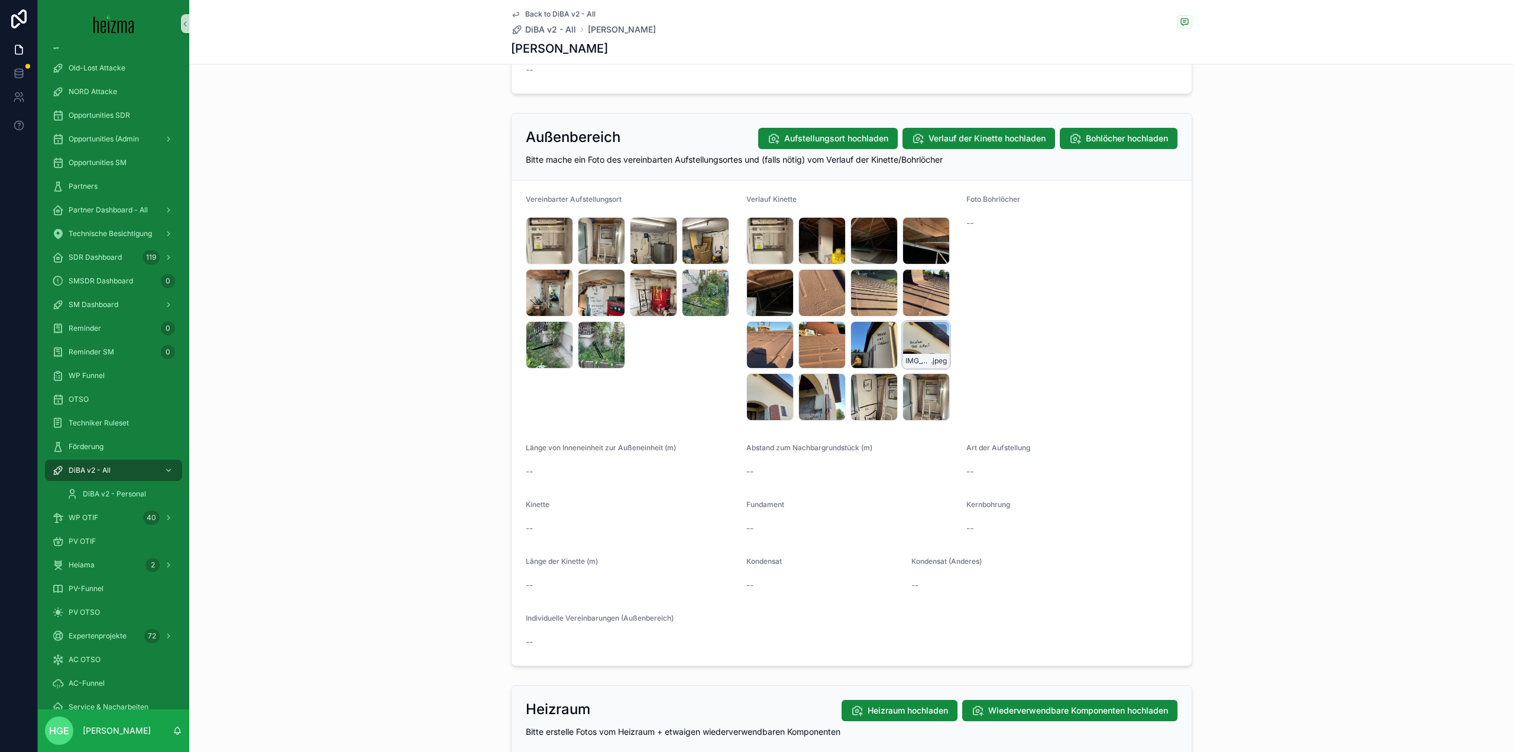
scroll to position [1023, 0]
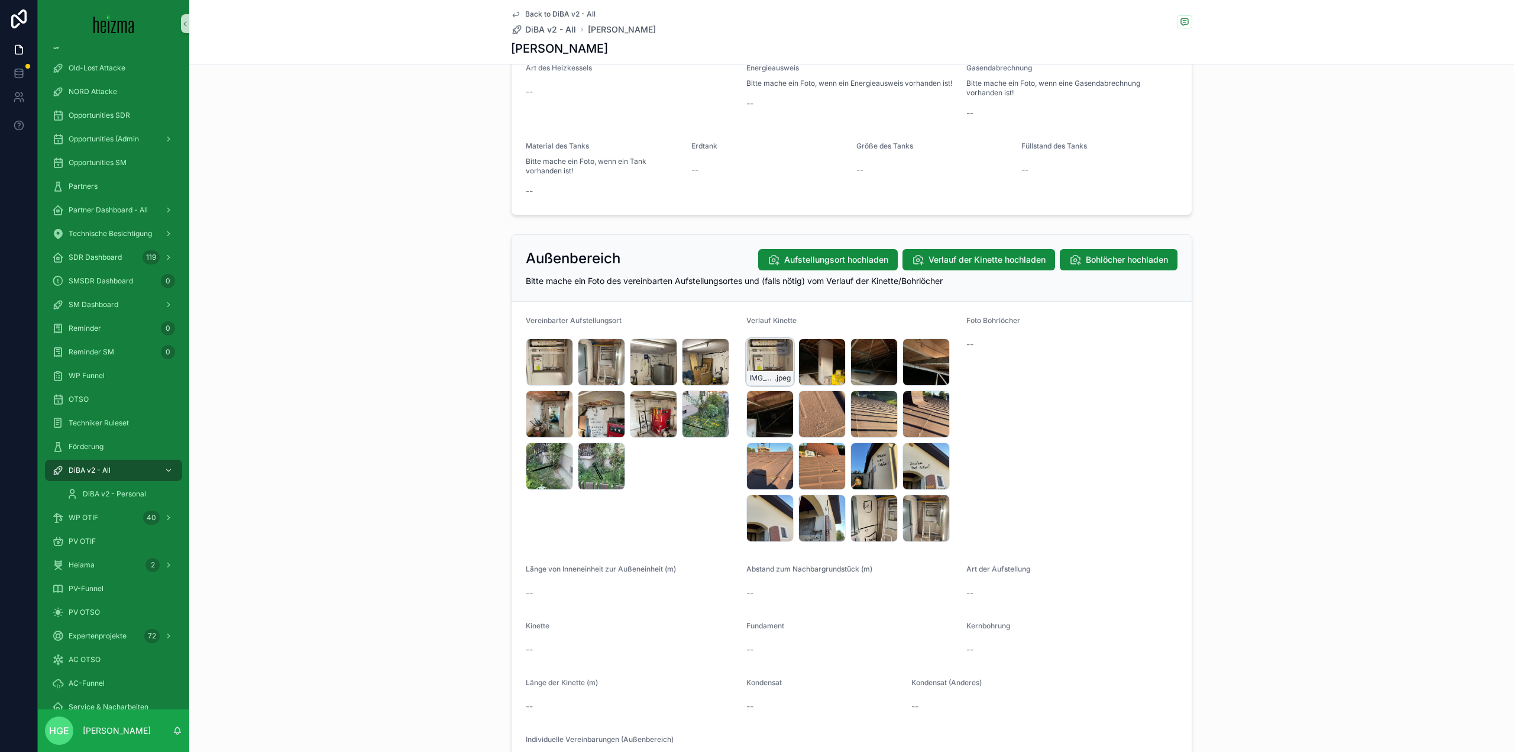
click at [760, 360] on div "IMG_5429 .jpeg" at bounding box center [769, 361] width 47 height 47
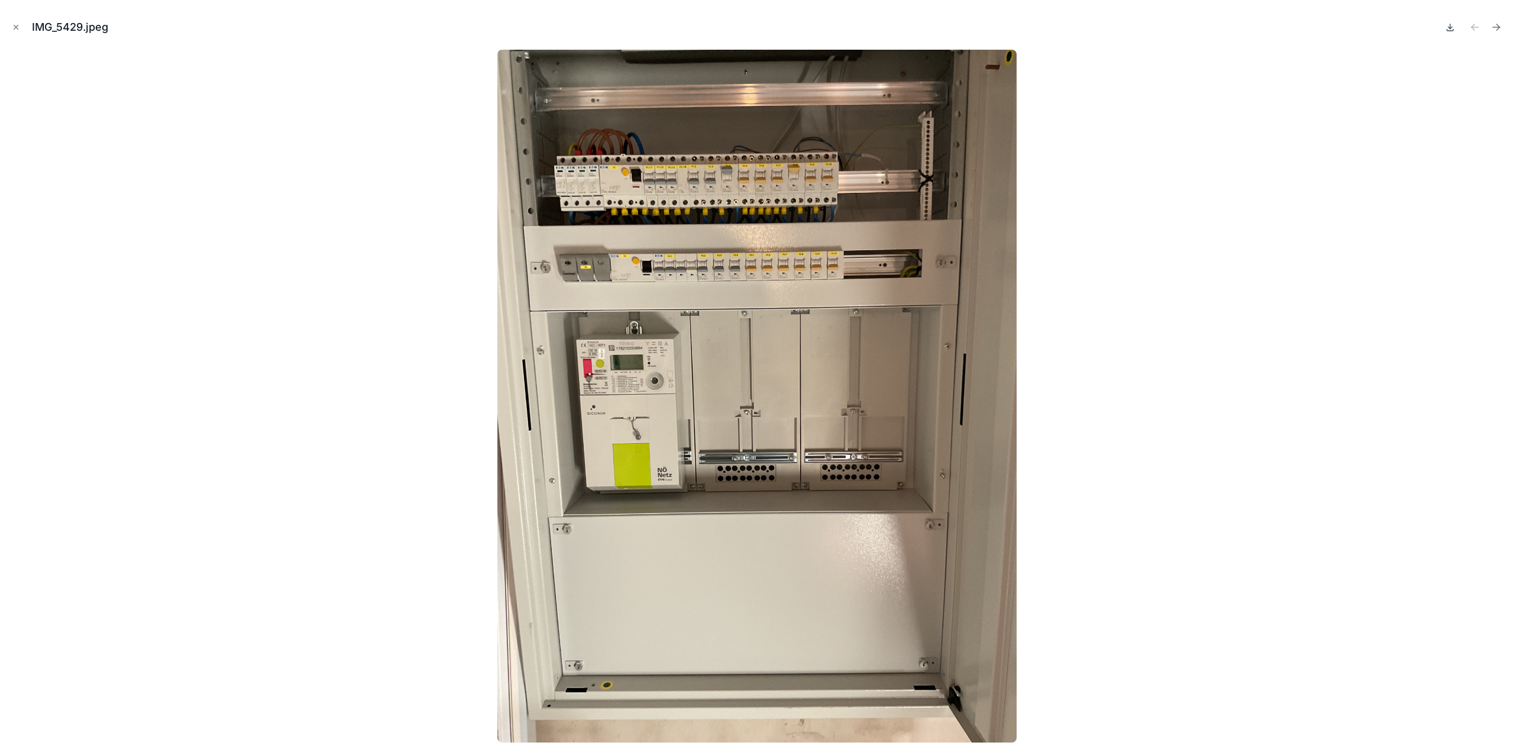
click at [1450, 30] on icon at bounding box center [1450, 26] width 9 height 9
click at [1495, 30] on icon "Next file" at bounding box center [1497, 27] width 12 height 12
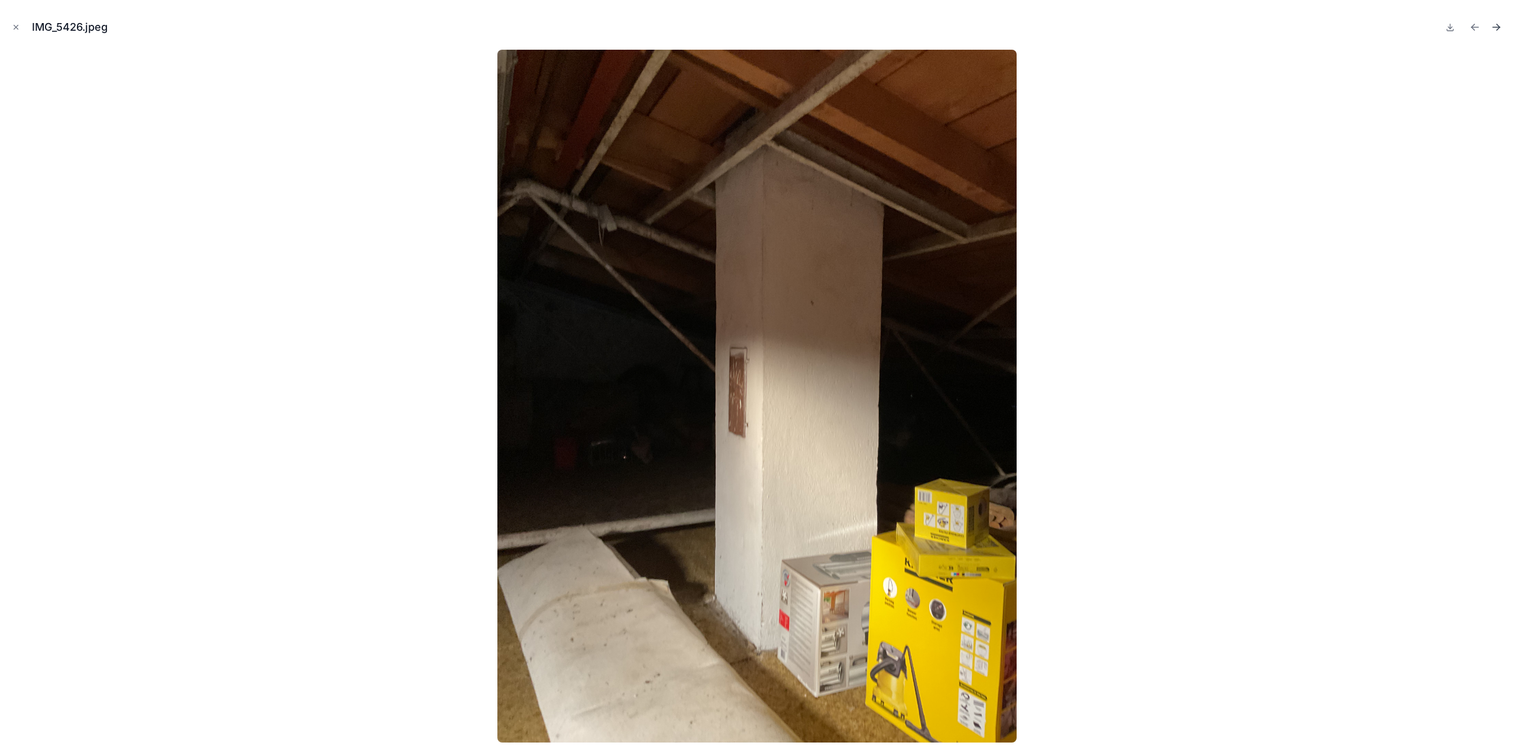
click at [1494, 27] on icon "Next file" at bounding box center [1496, 27] width 7 height 0
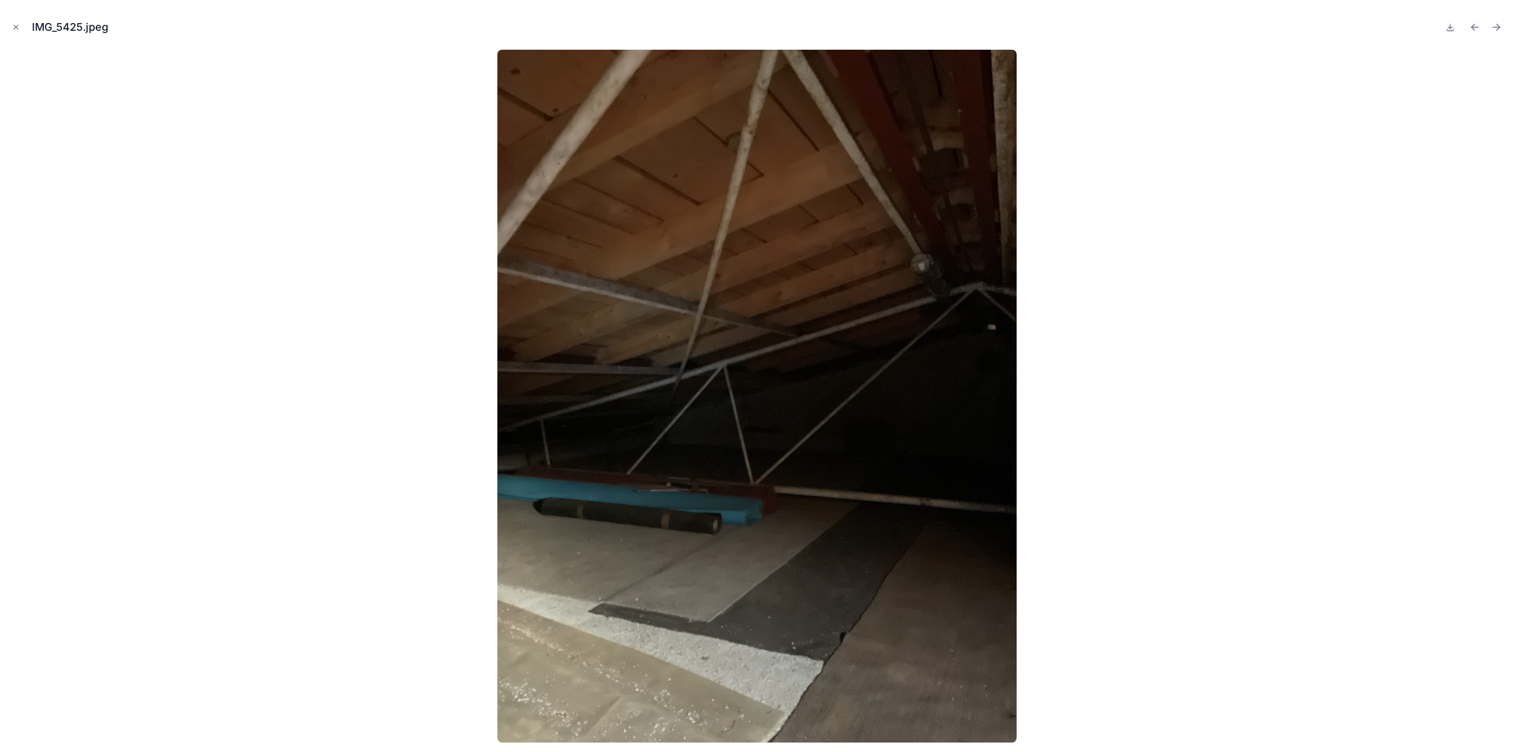
click at [1494, 27] on icon "Next file" at bounding box center [1496, 27] width 7 height 0
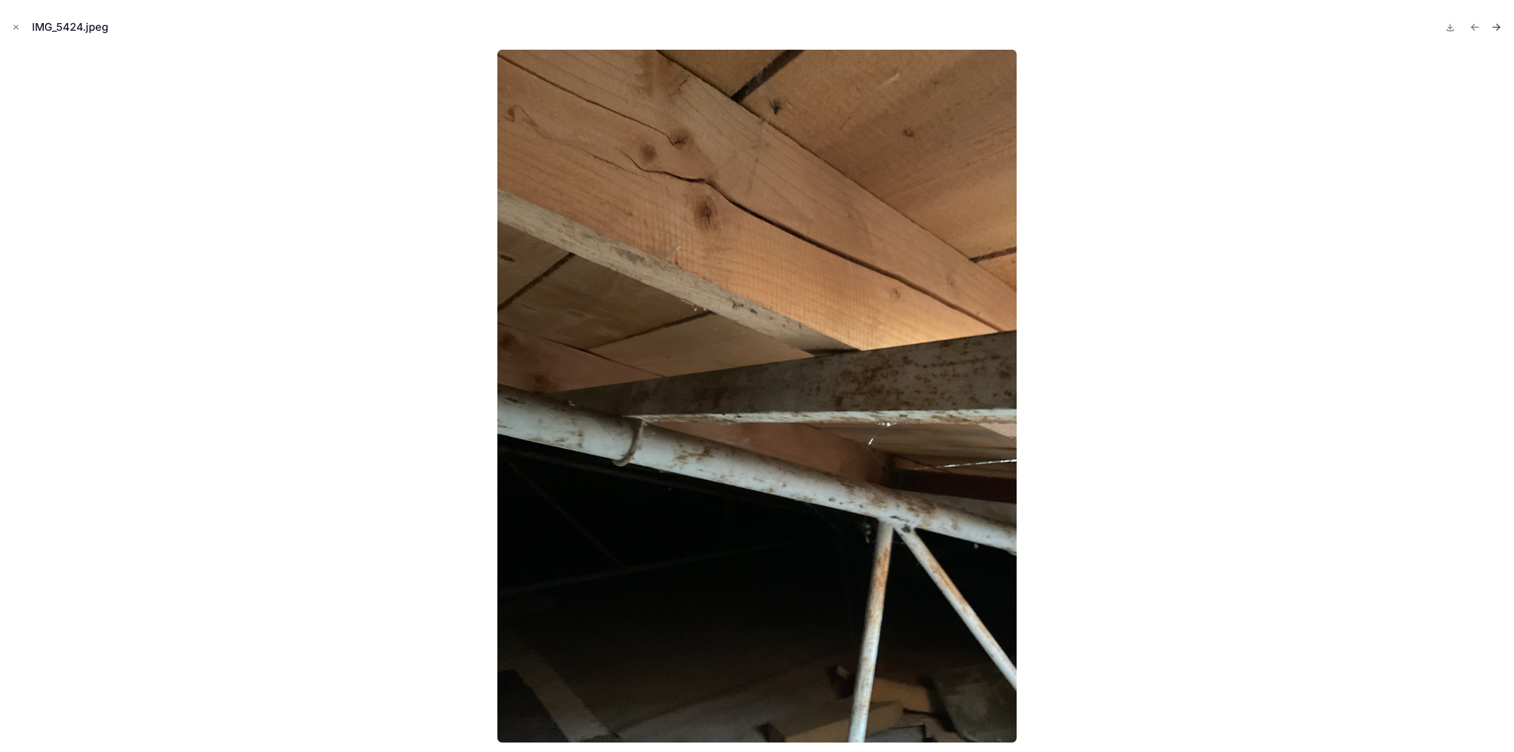
click at [1489, 27] on button "Next file" at bounding box center [1496, 27] width 17 height 17
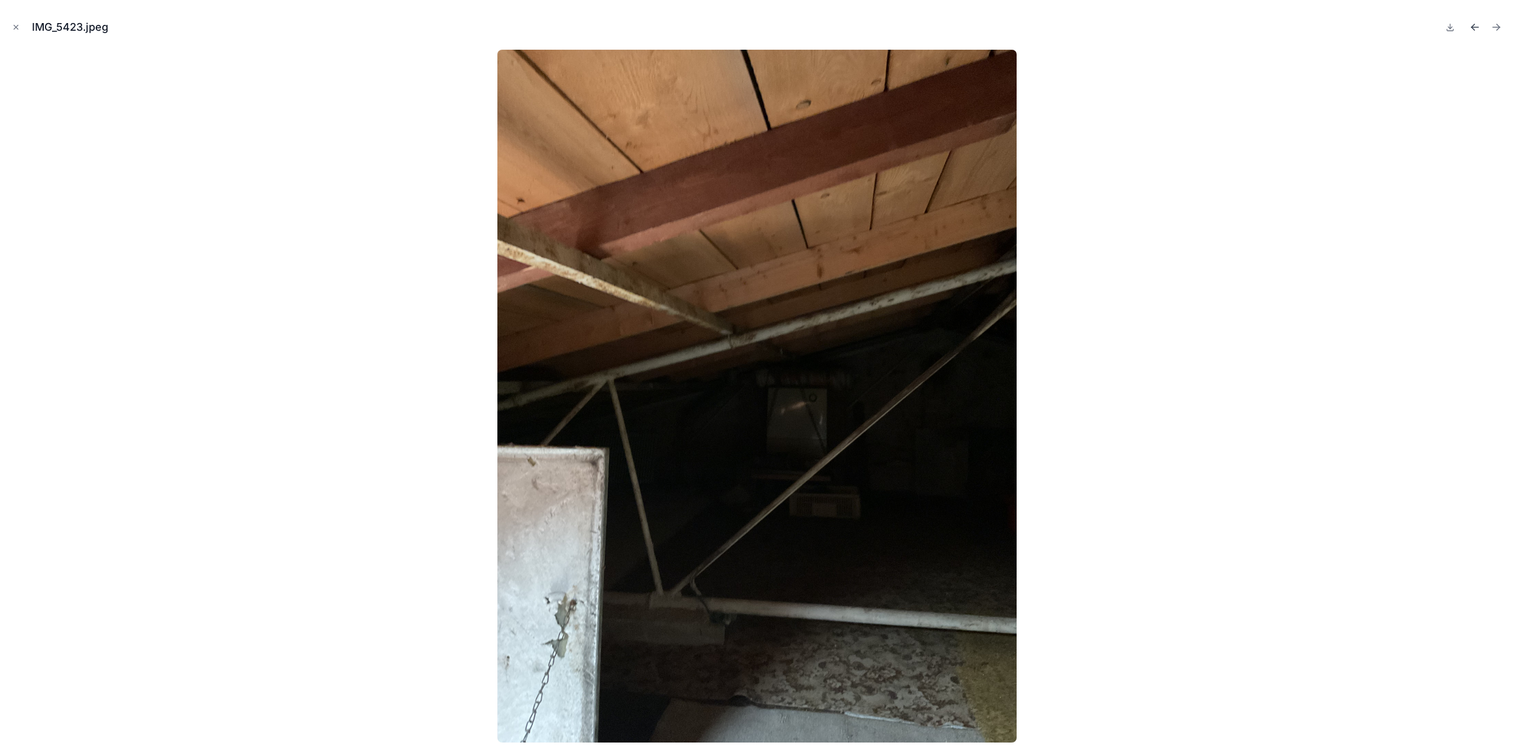
click at [1472, 25] on icon "Previous file" at bounding box center [1475, 27] width 12 height 12
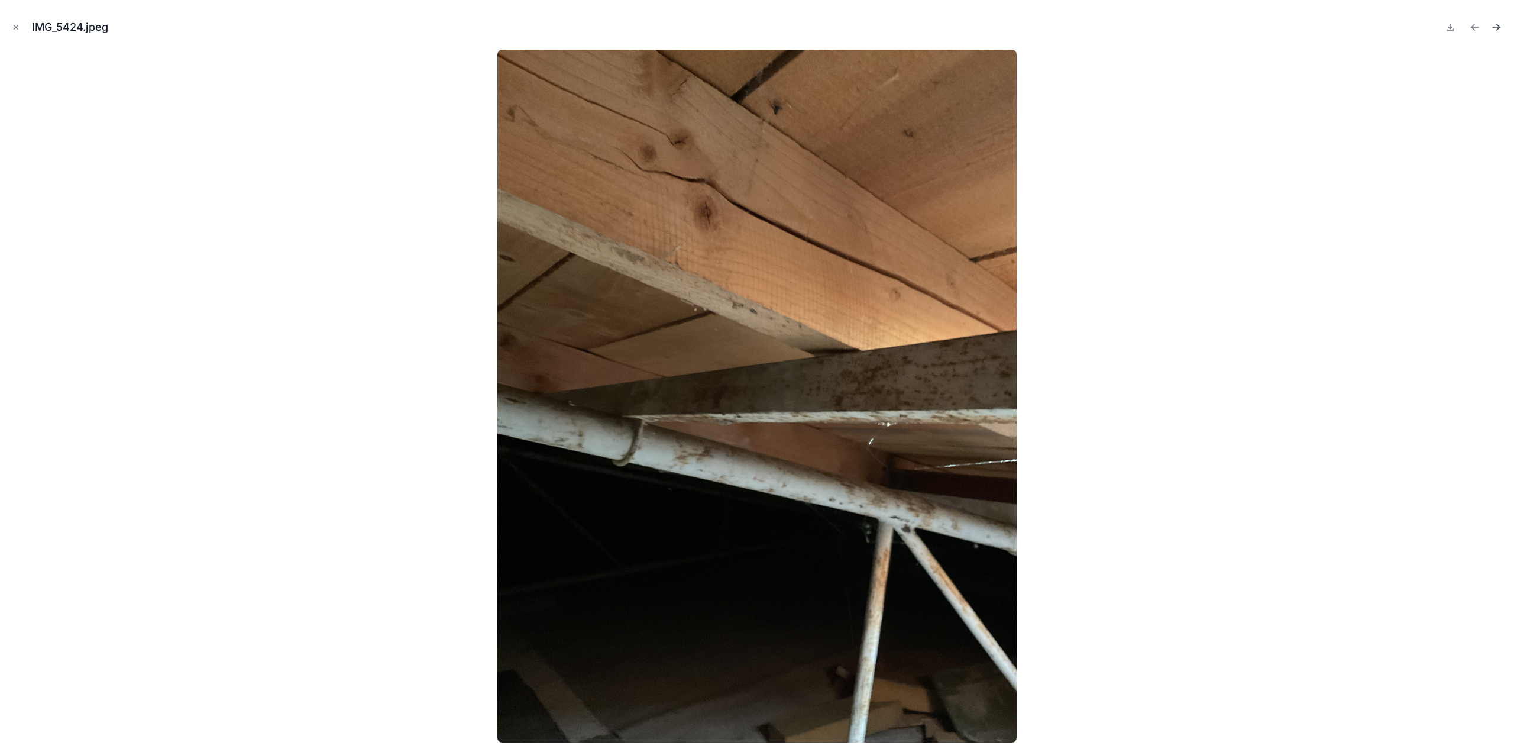
click at [1498, 24] on icon "Next file" at bounding box center [1497, 27] width 12 height 12
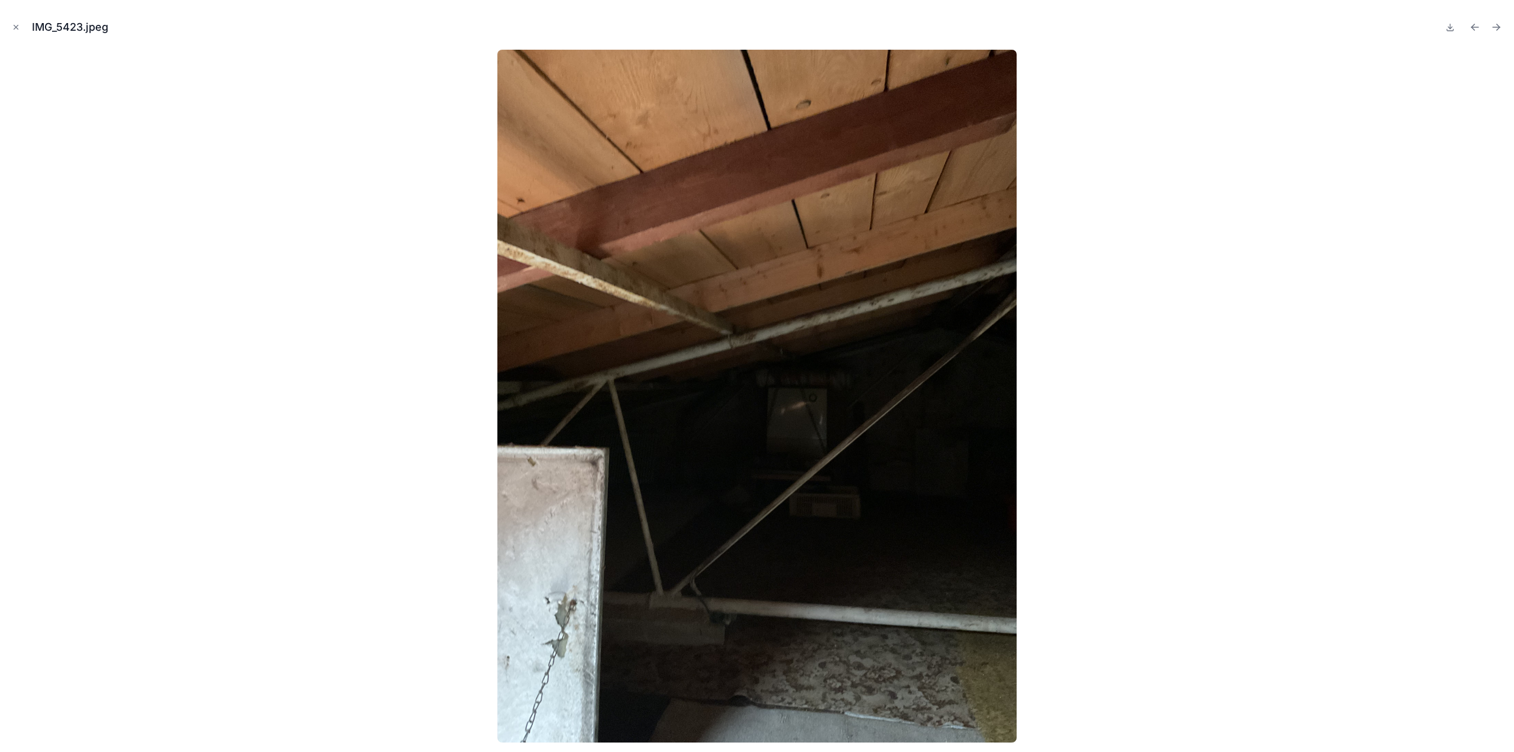
click at [1498, 24] on icon "Next file" at bounding box center [1497, 27] width 12 height 12
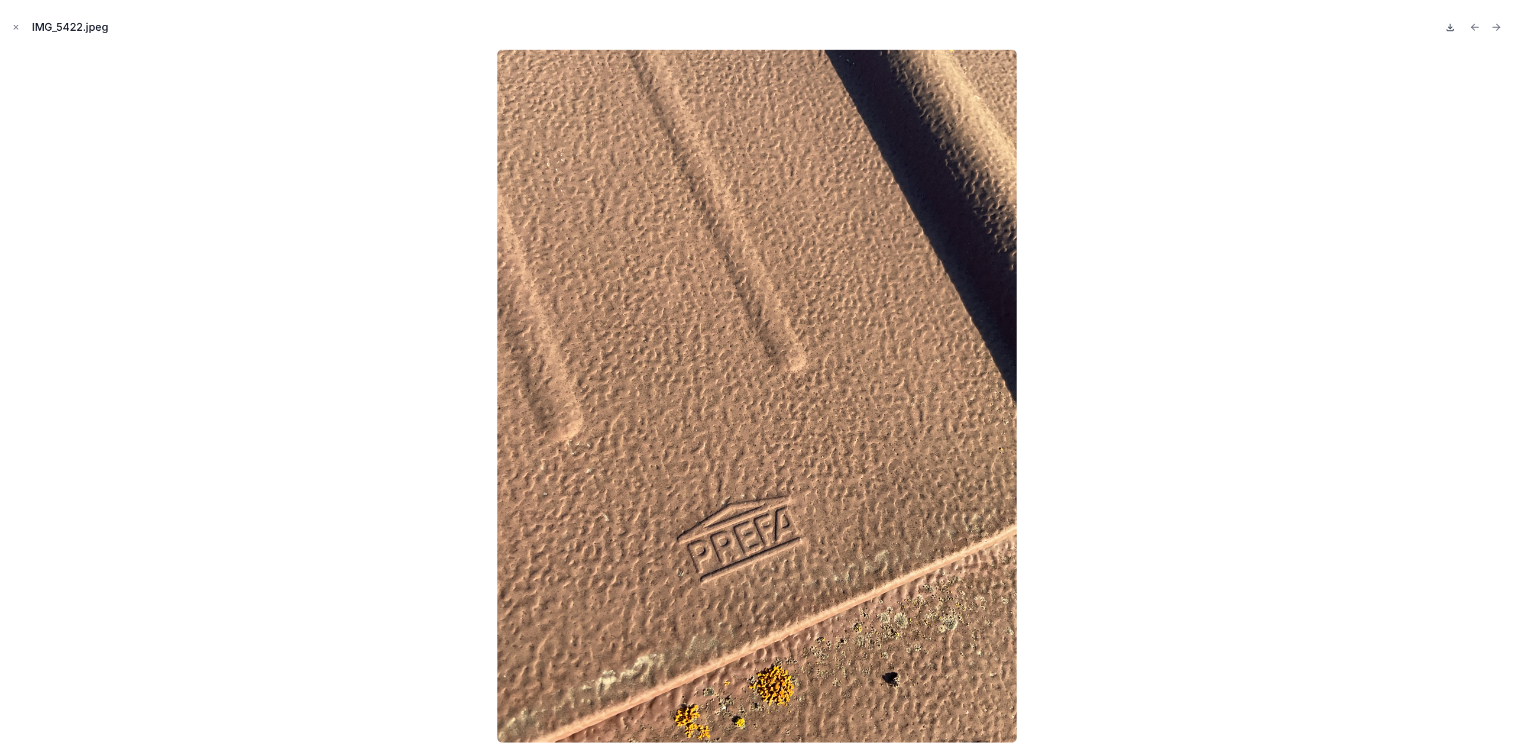
click at [1453, 27] on icon at bounding box center [1450, 26] width 9 height 9
click at [1499, 24] on icon "Next file" at bounding box center [1497, 27] width 12 height 12
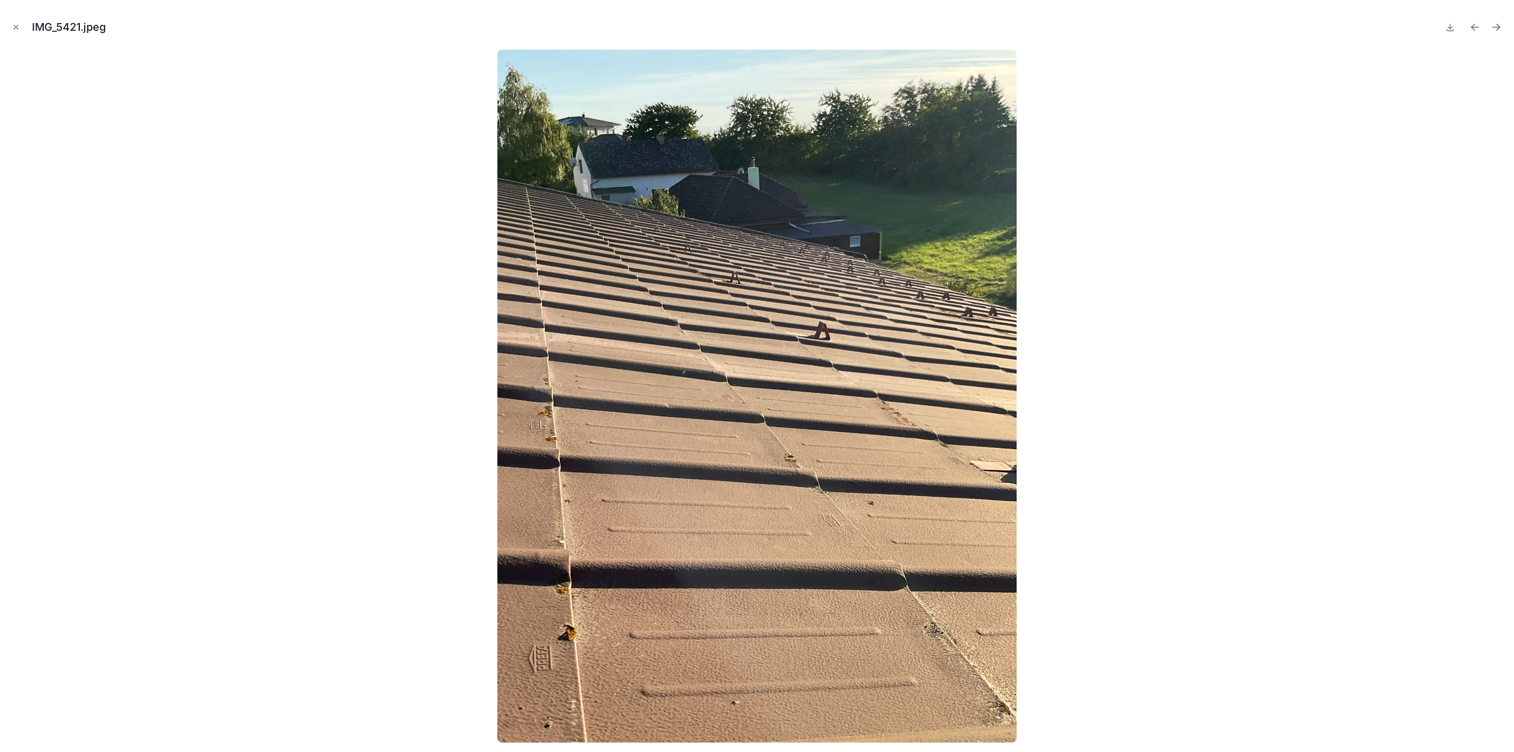
click at [1499, 24] on icon "Next file" at bounding box center [1497, 27] width 12 height 12
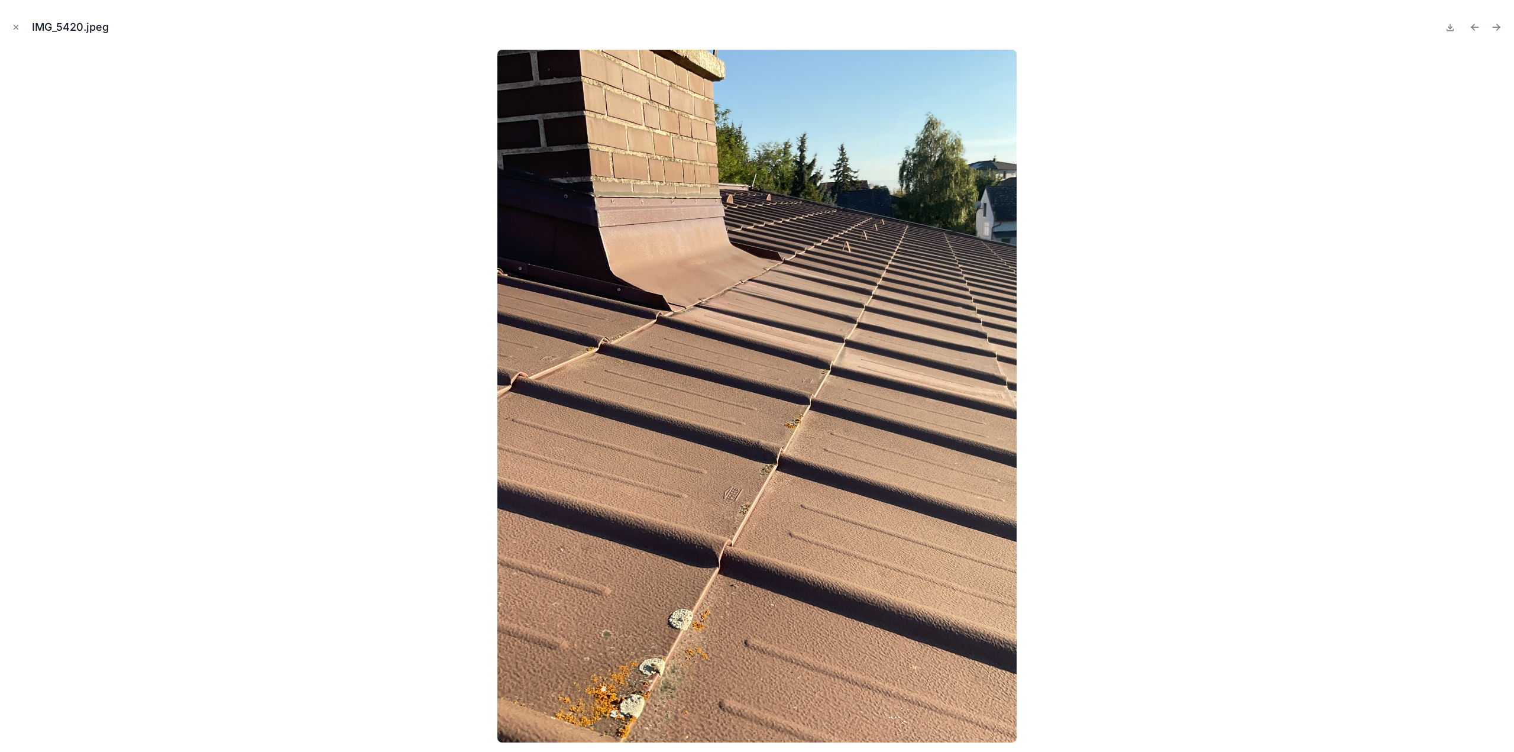
click at [1499, 24] on icon "Next file" at bounding box center [1497, 27] width 12 height 12
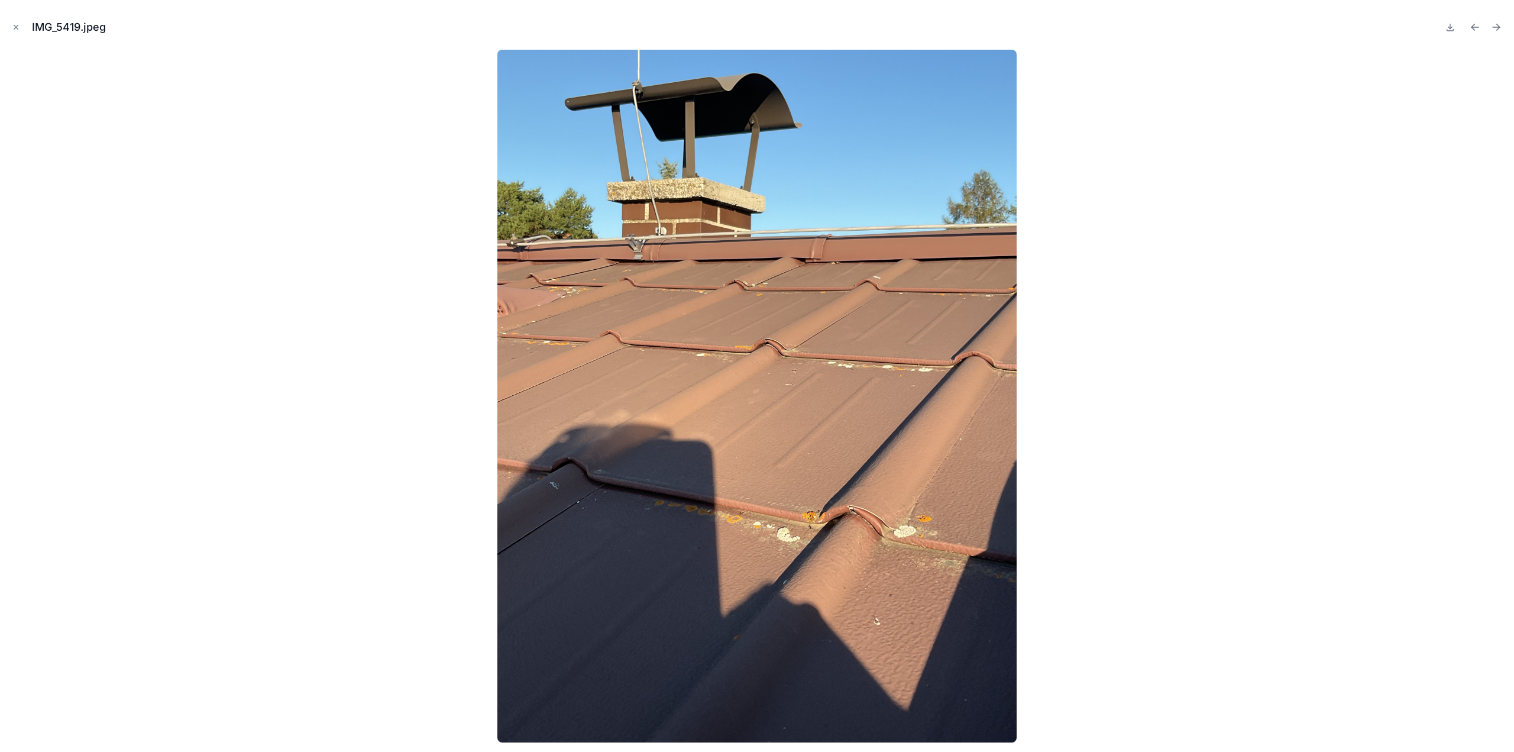
click at [1499, 24] on icon "Next file" at bounding box center [1497, 27] width 12 height 12
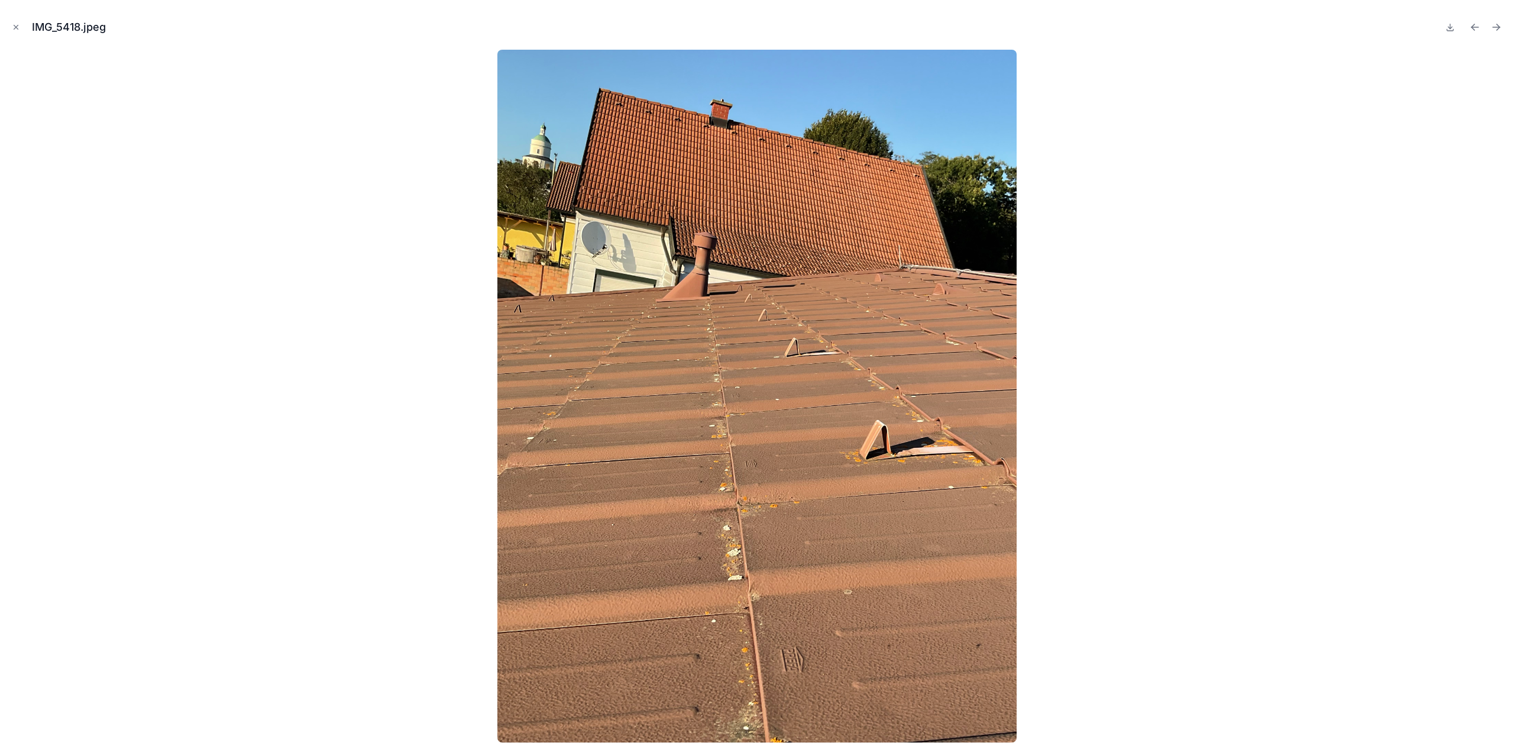
click at [1499, 24] on icon "Next file" at bounding box center [1497, 27] width 12 height 12
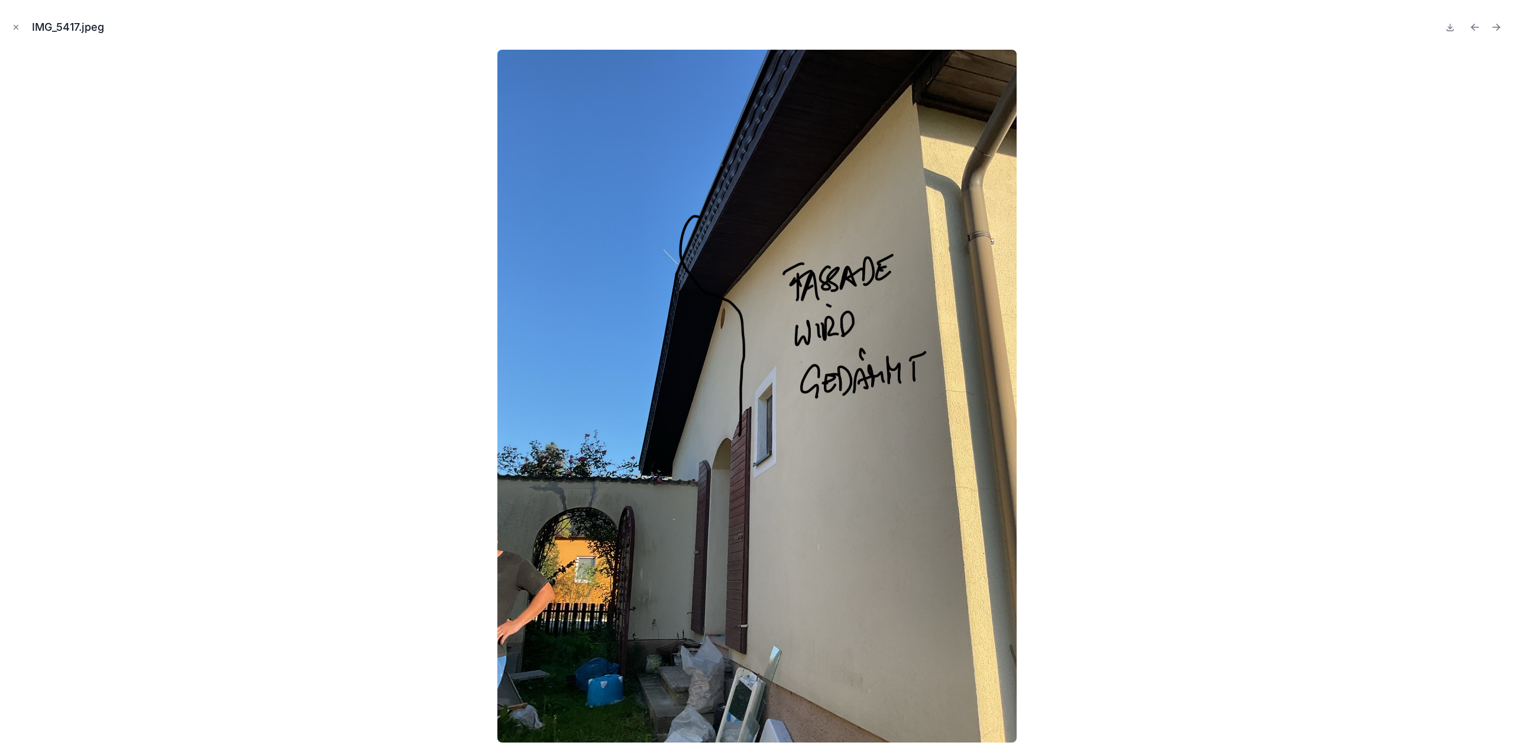
click at [1499, 24] on icon "Next file" at bounding box center [1497, 27] width 12 height 12
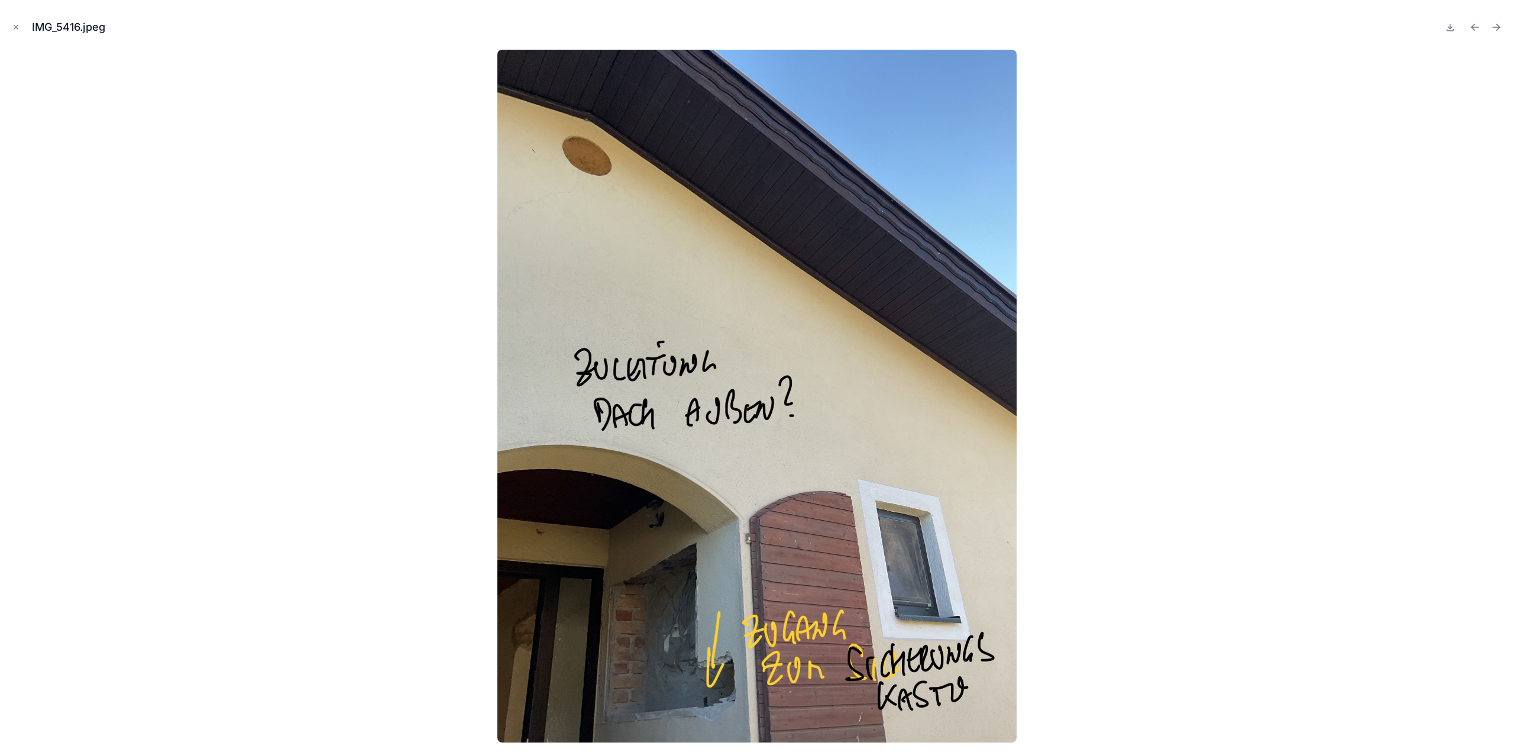
click at [1499, 24] on icon "Next file" at bounding box center [1497, 27] width 12 height 12
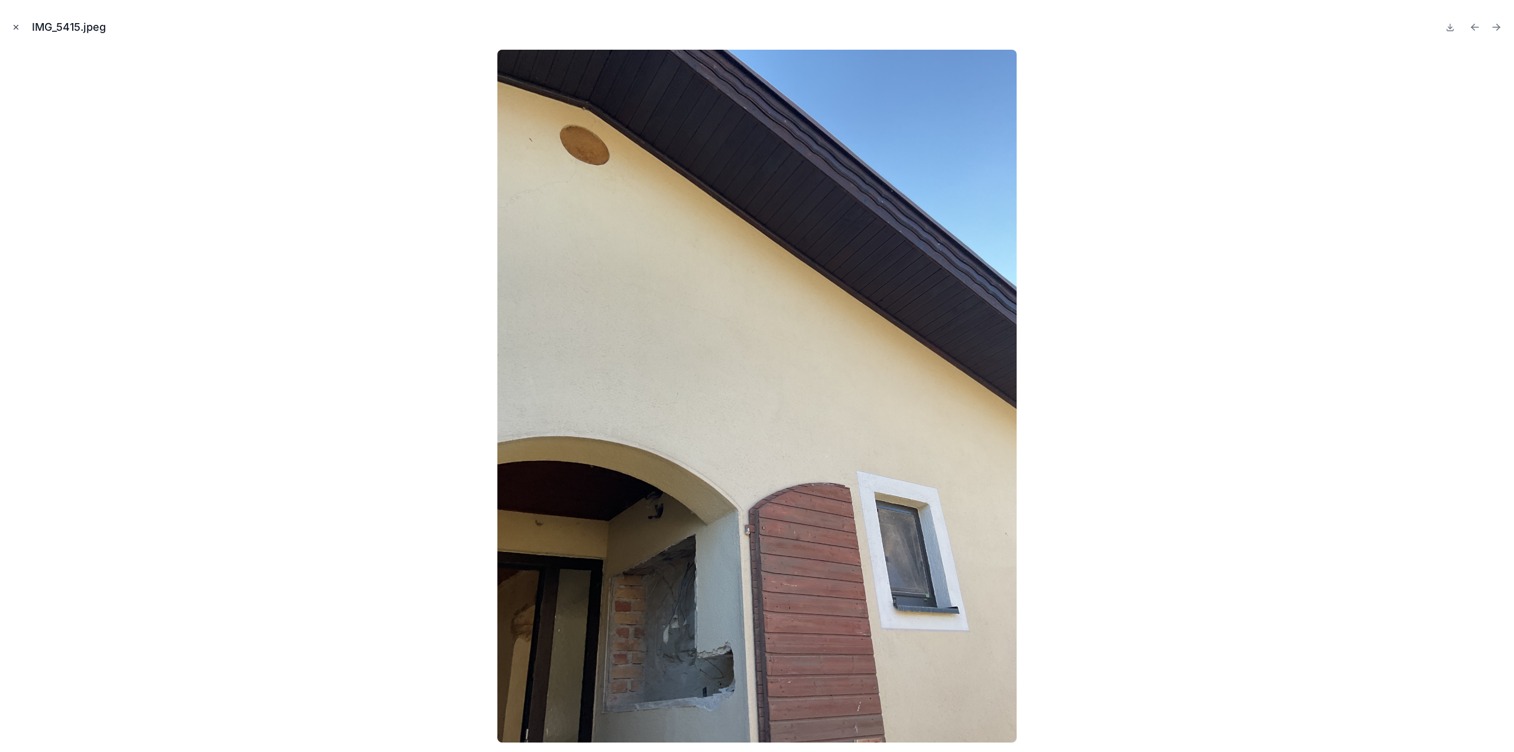
click at [21, 28] on button "Close modal" at bounding box center [15, 27] width 13 height 13
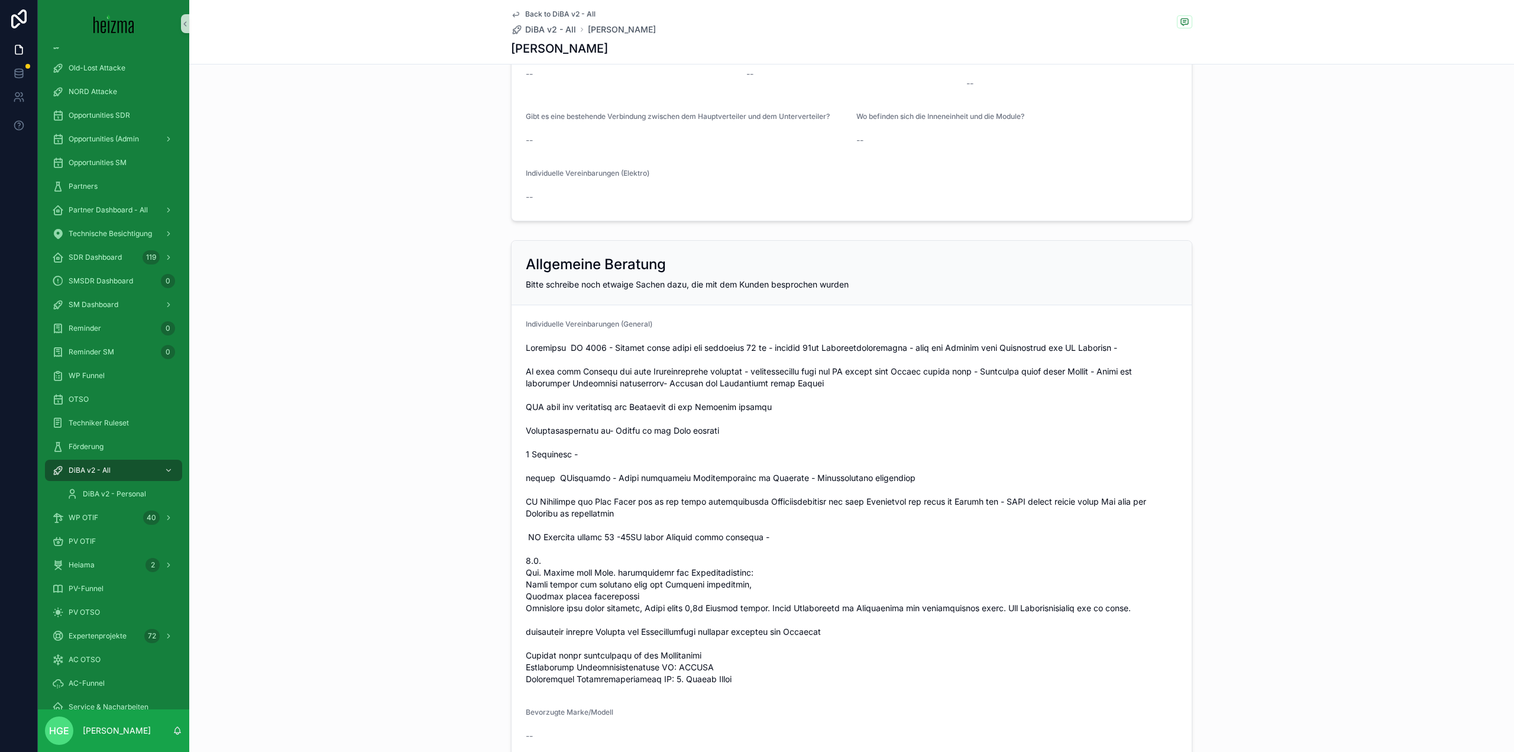
scroll to position [2679, 0]
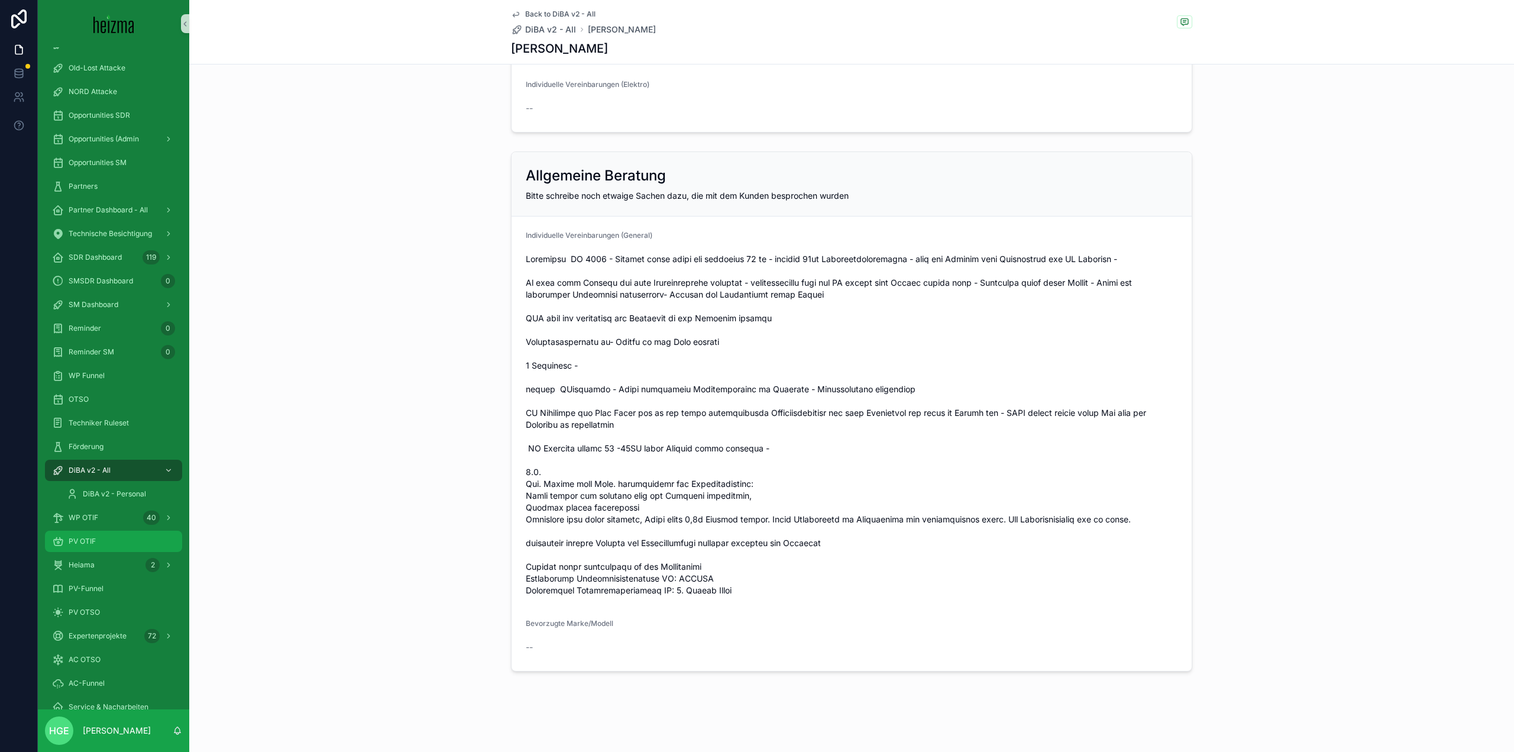
click at [115, 536] on div "PV OTIF" at bounding box center [113, 541] width 123 height 19
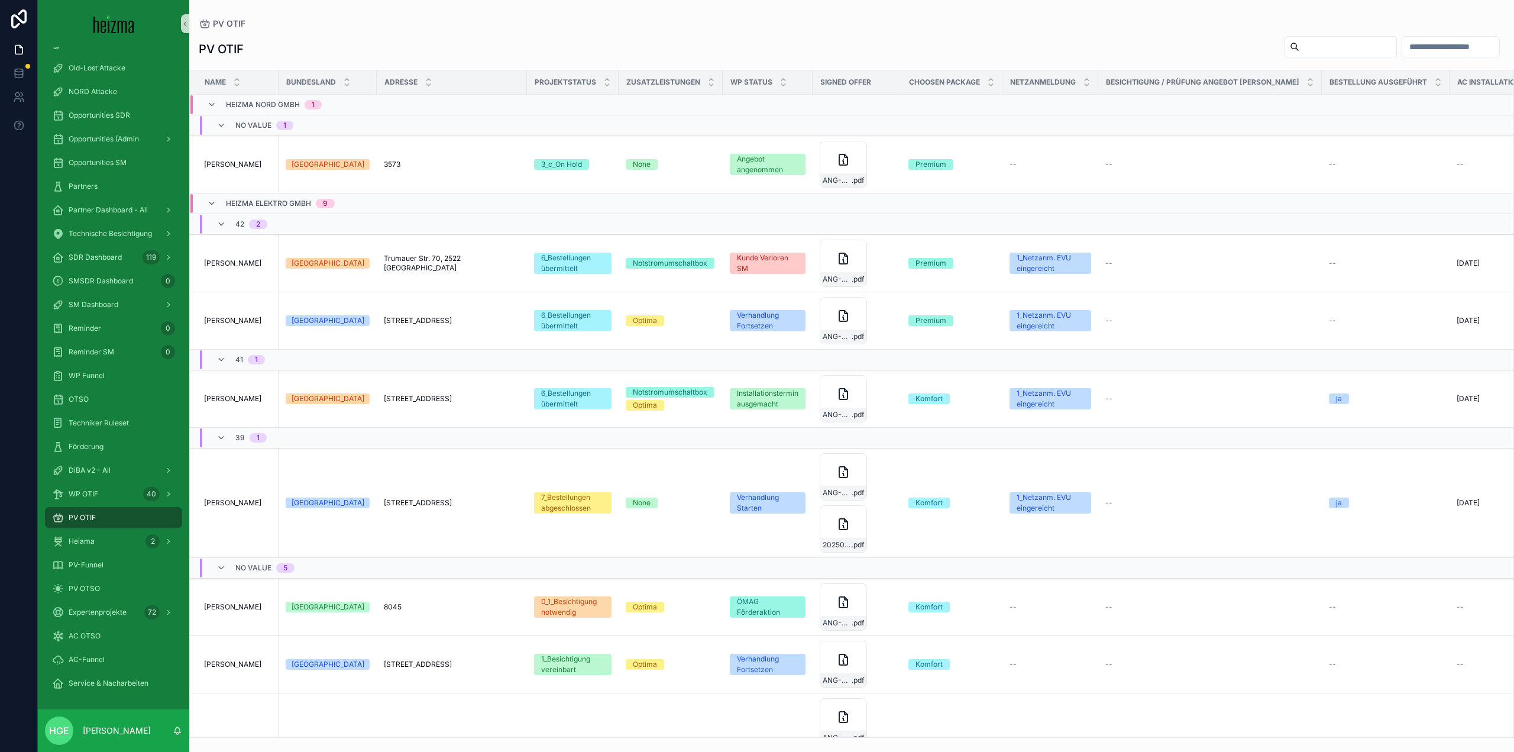
click at [1318, 49] on input "scrollable content" at bounding box center [1348, 46] width 97 height 17
type input "*******"
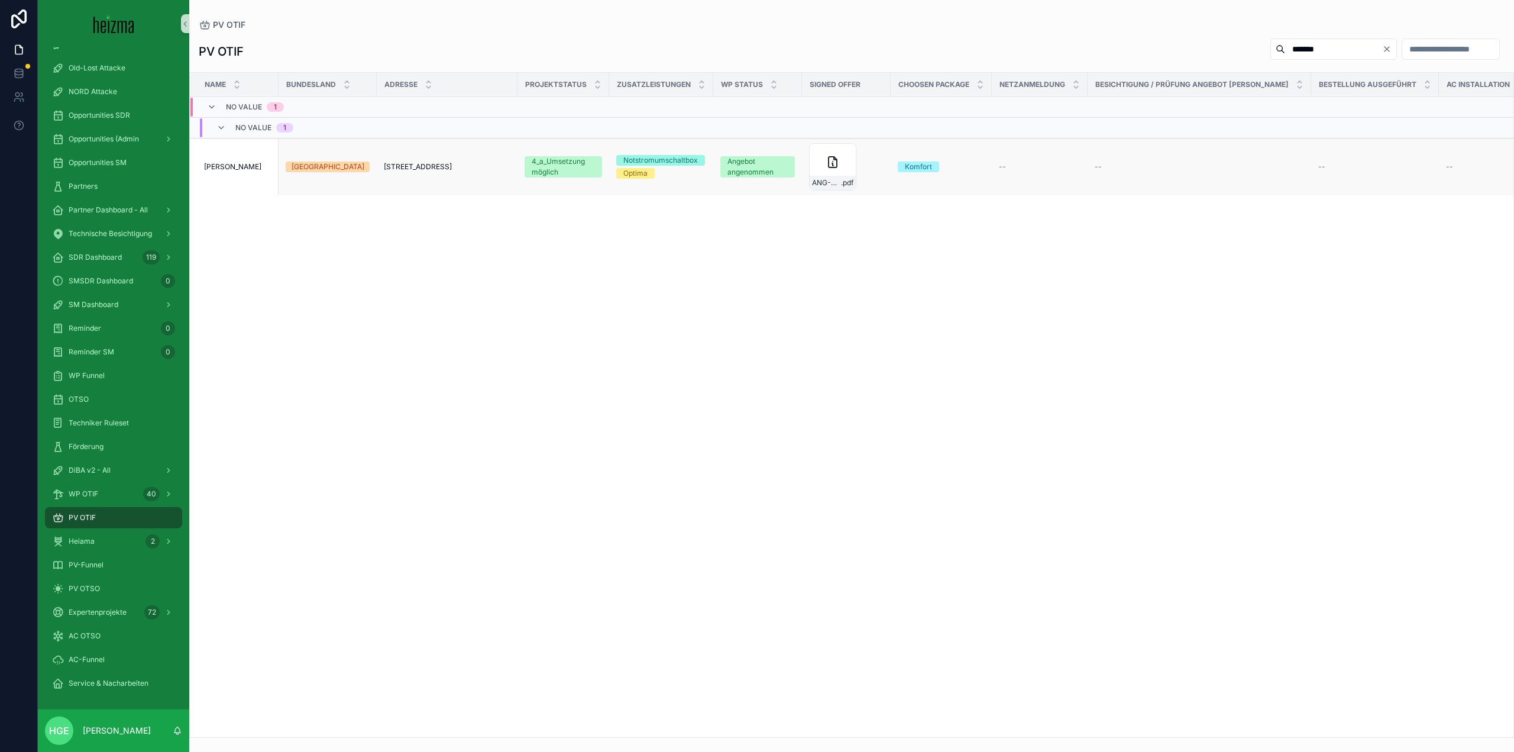
click at [228, 164] on span "[PERSON_NAME]" at bounding box center [232, 166] width 57 height 9
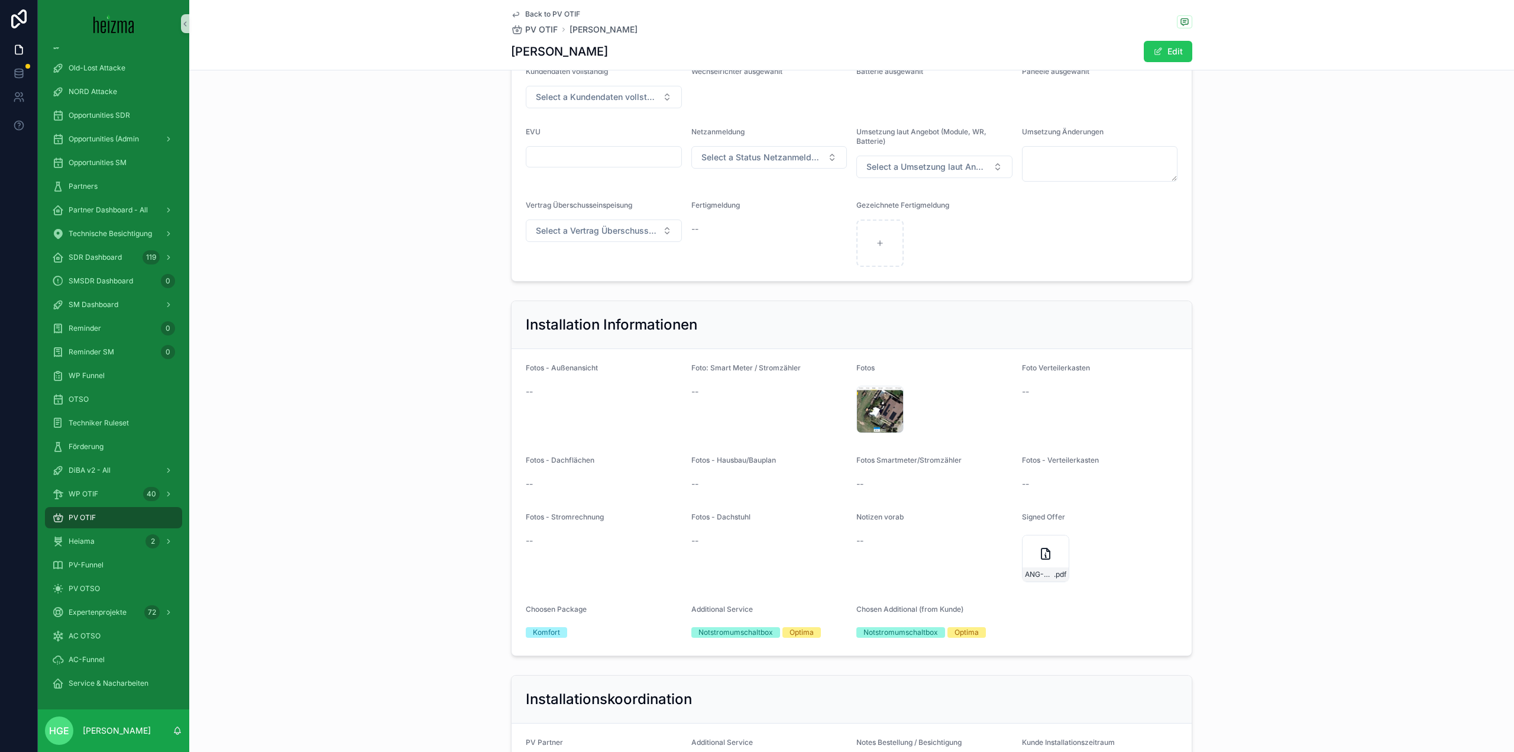
scroll to position [1420, 0]
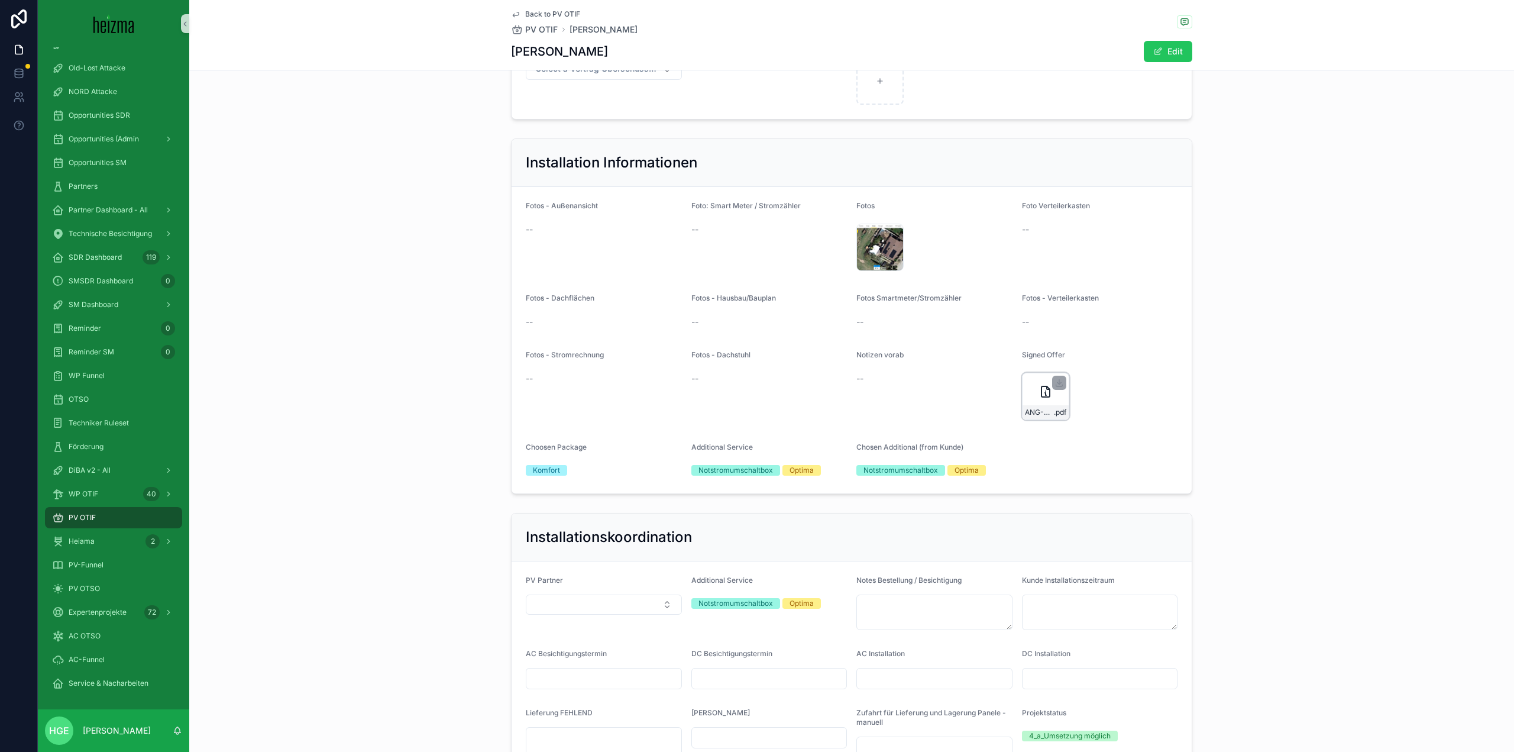
click at [1039, 399] on icon "scrollable content" at bounding box center [1046, 391] width 14 height 14
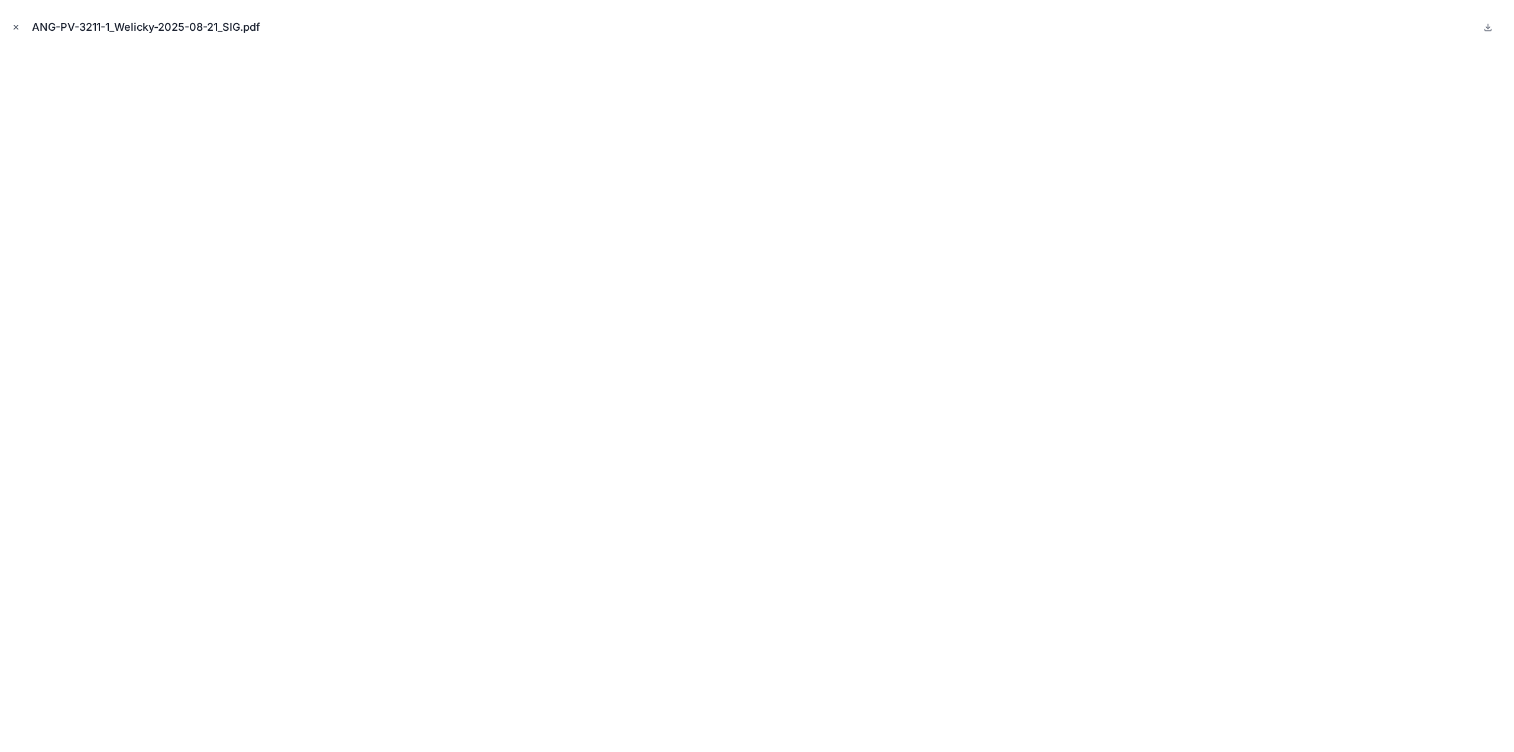
click at [20, 27] on icon "Close modal" at bounding box center [16, 27] width 8 height 8
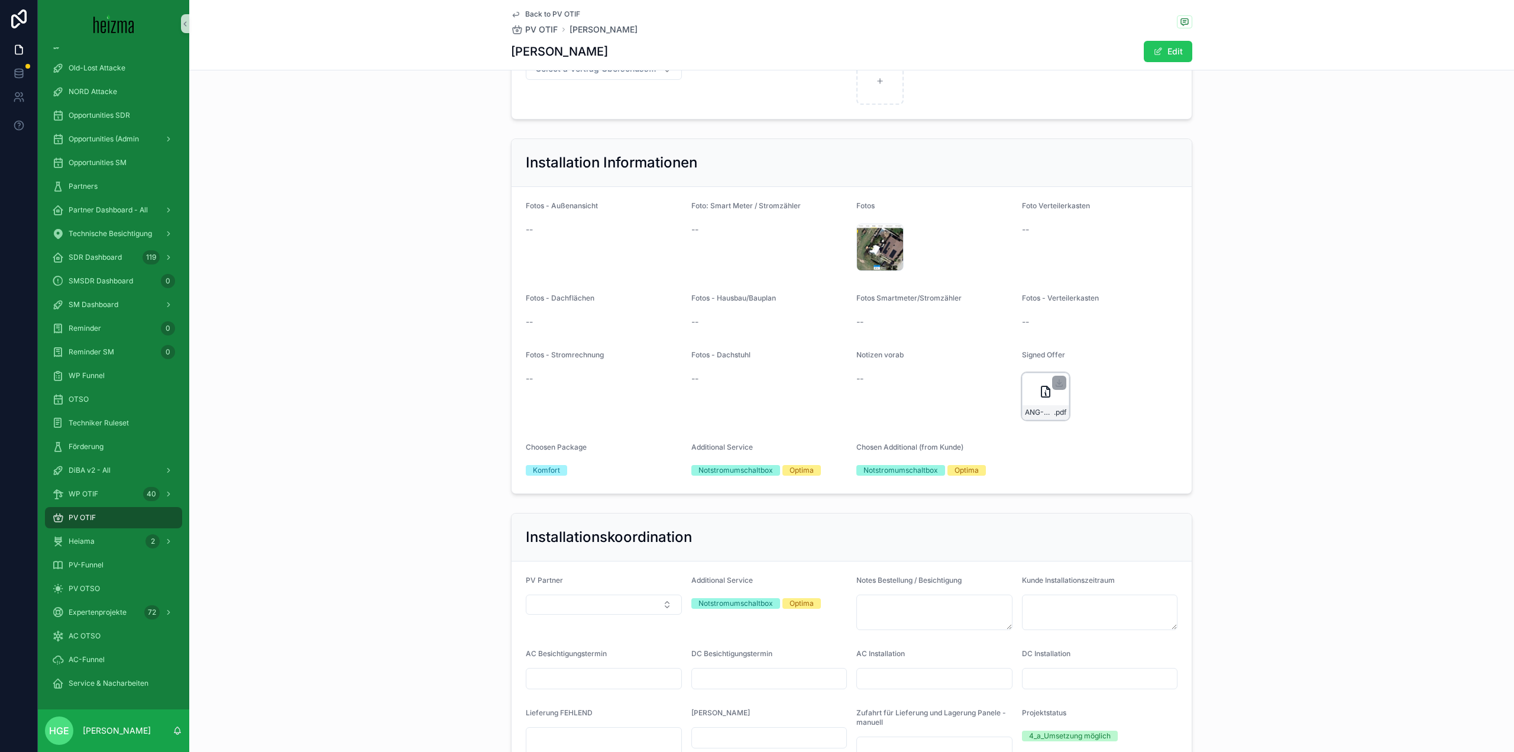
click at [1023, 420] on div "ANG-PV-3211-1_Welicky-2025-08-21_SIG .pdf" at bounding box center [1045, 396] width 47 height 47
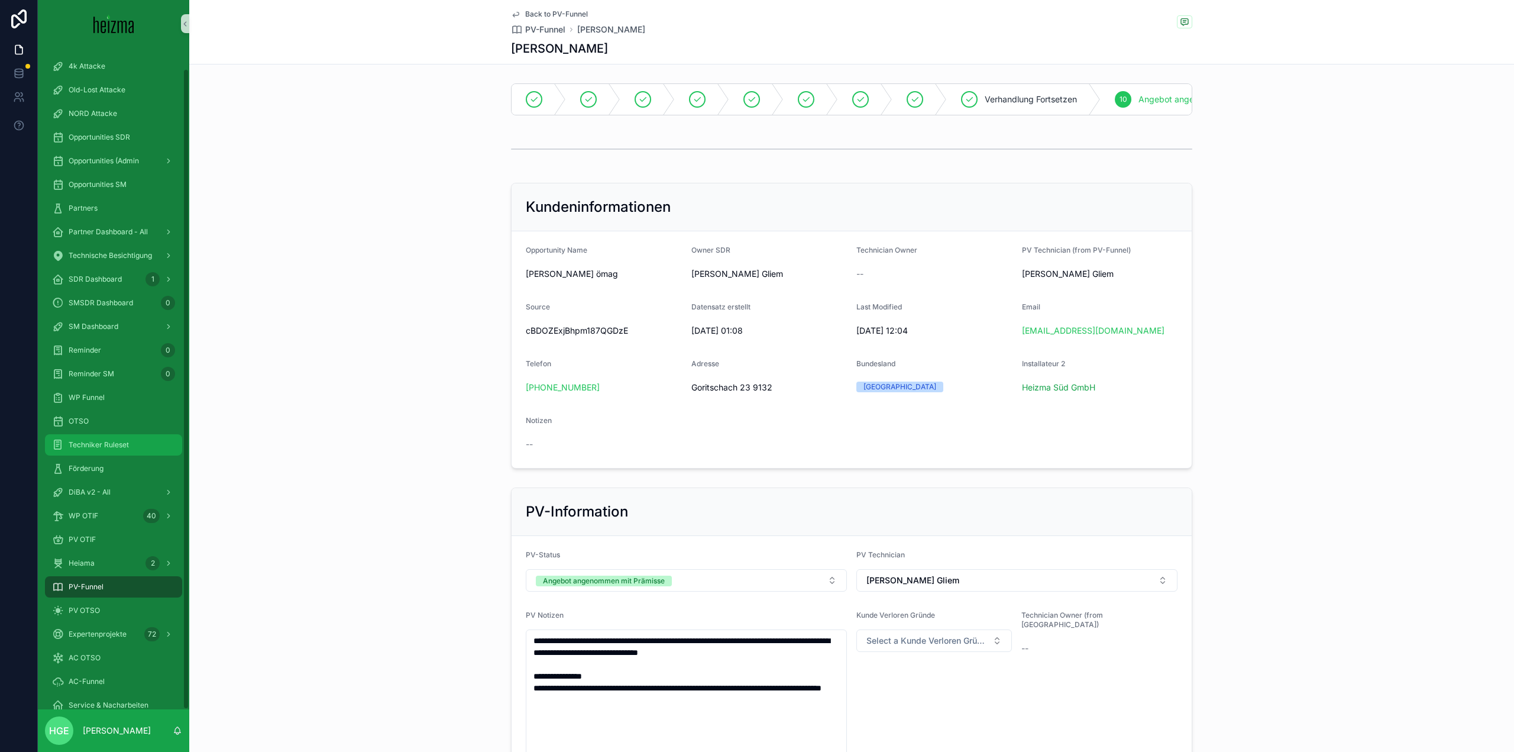
scroll to position [177, 0]
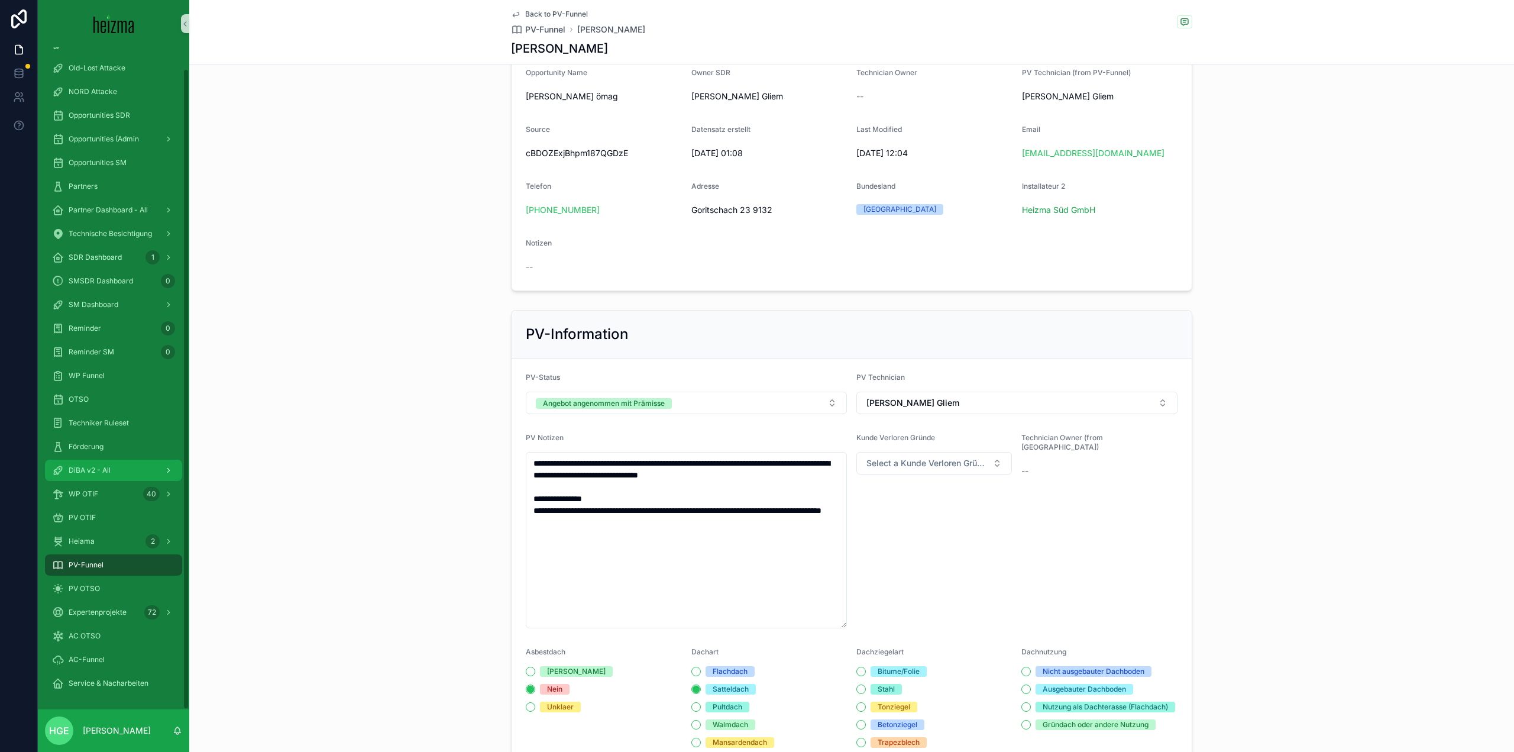
click at [69, 465] on div "DiBA v2 - All" at bounding box center [113, 470] width 123 height 19
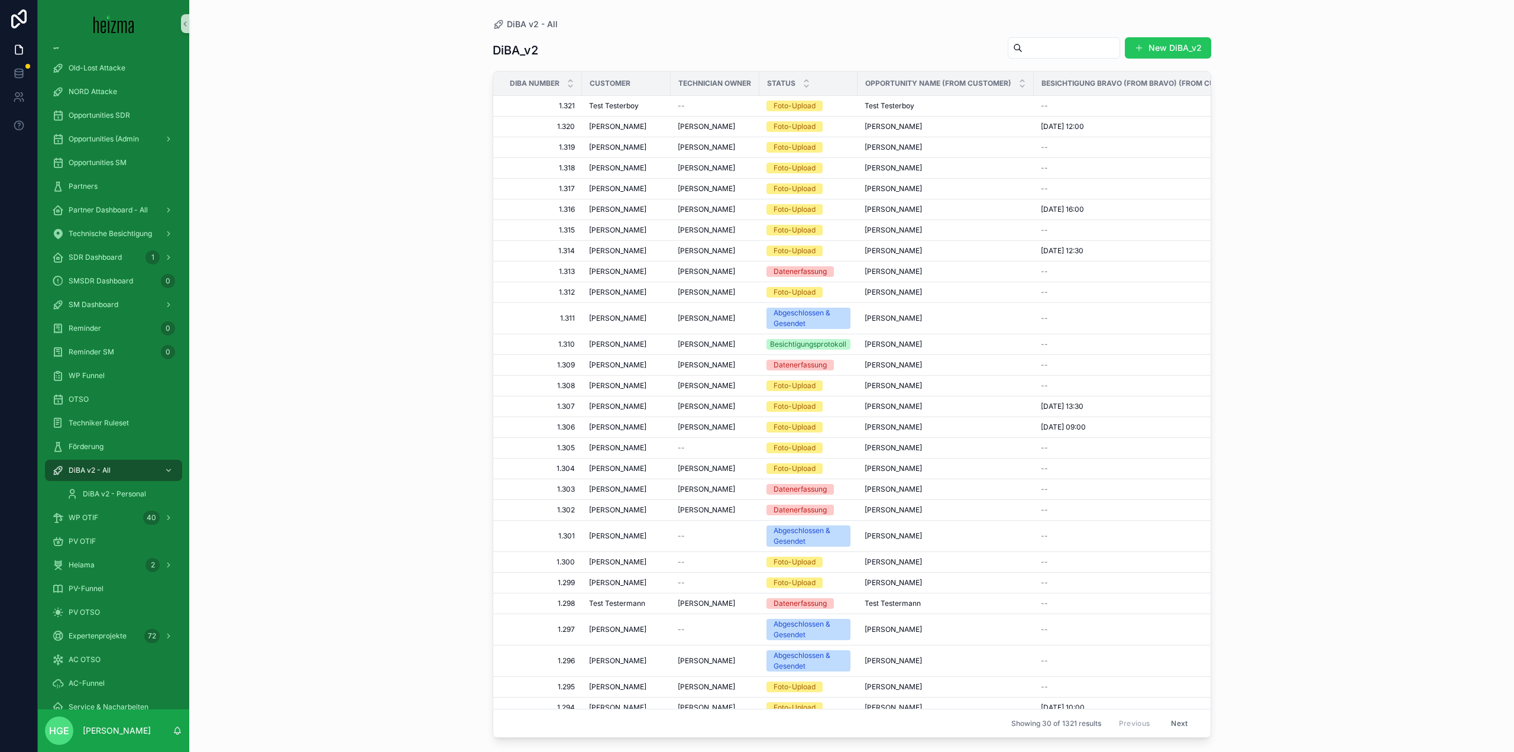
click at [1043, 51] on input "scrollable content" at bounding box center [1071, 48] width 97 height 17
type input "*****"
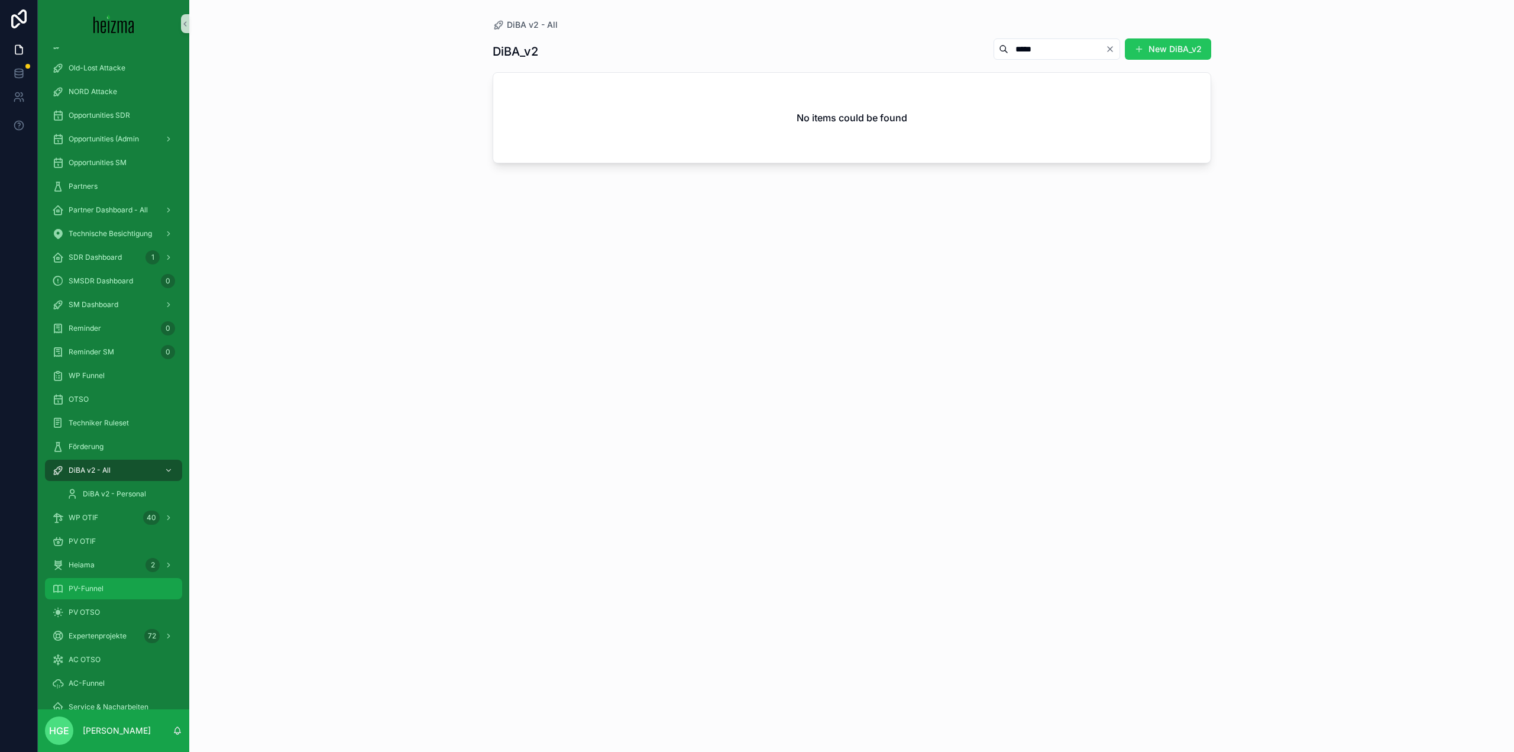
click at [104, 594] on div "PV-Funnel" at bounding box center [113, 588] width 123 height 19
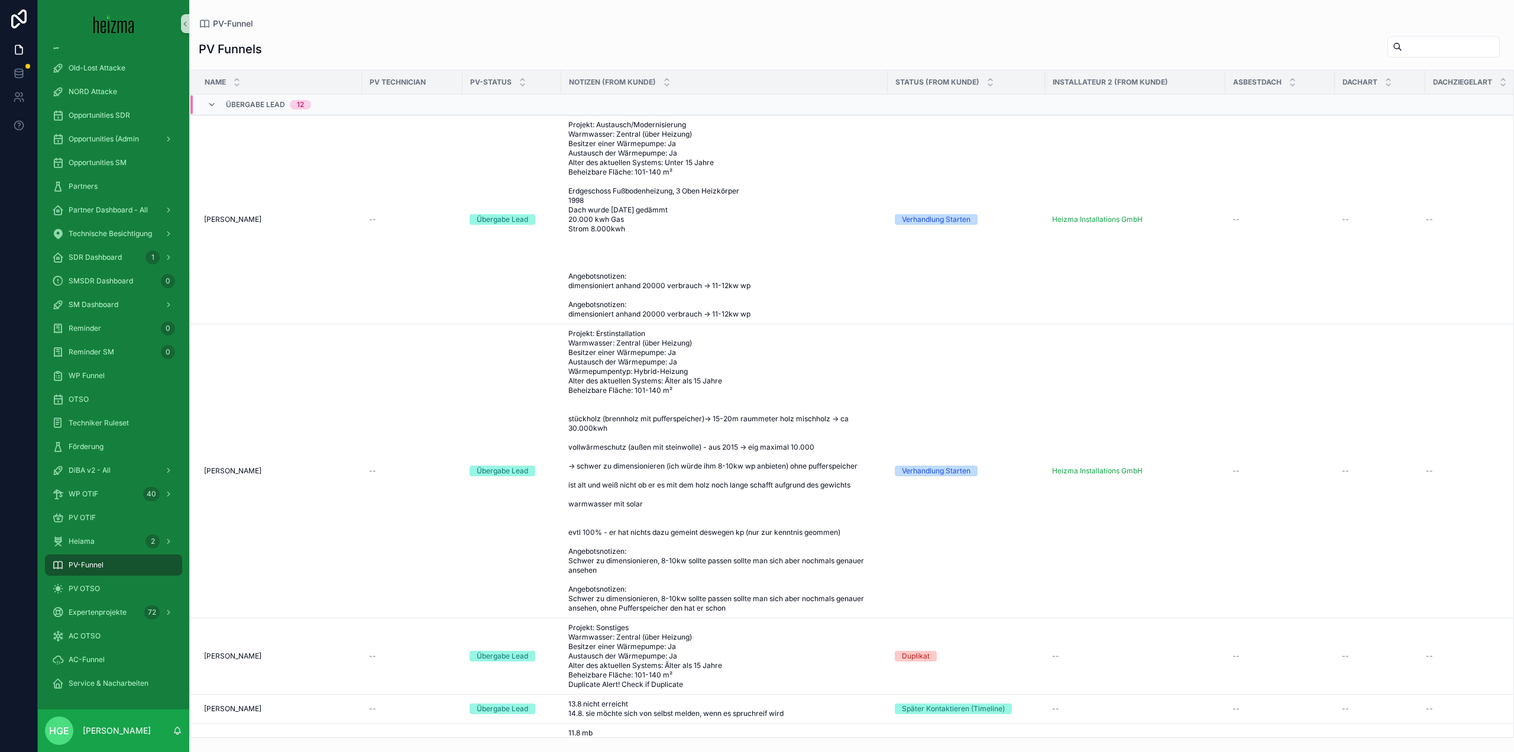
click at [1402, 49] on input "scrollable content" at bounding box center [1450, 46] width 97 height 17
type input "*****"
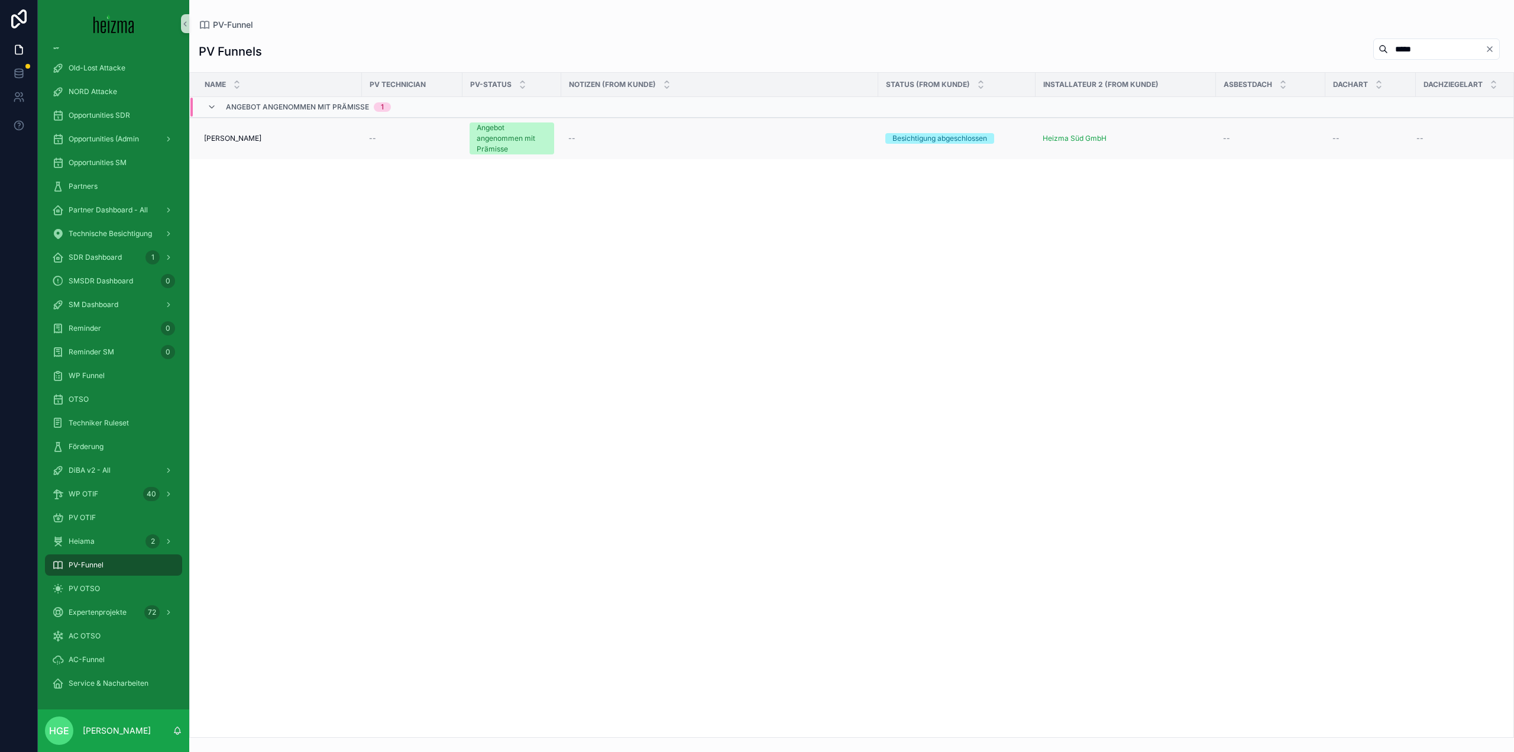
click at [218, 135] on span "[PERSON_NAME]" at bounding box center [232, 138] width 57 height 9
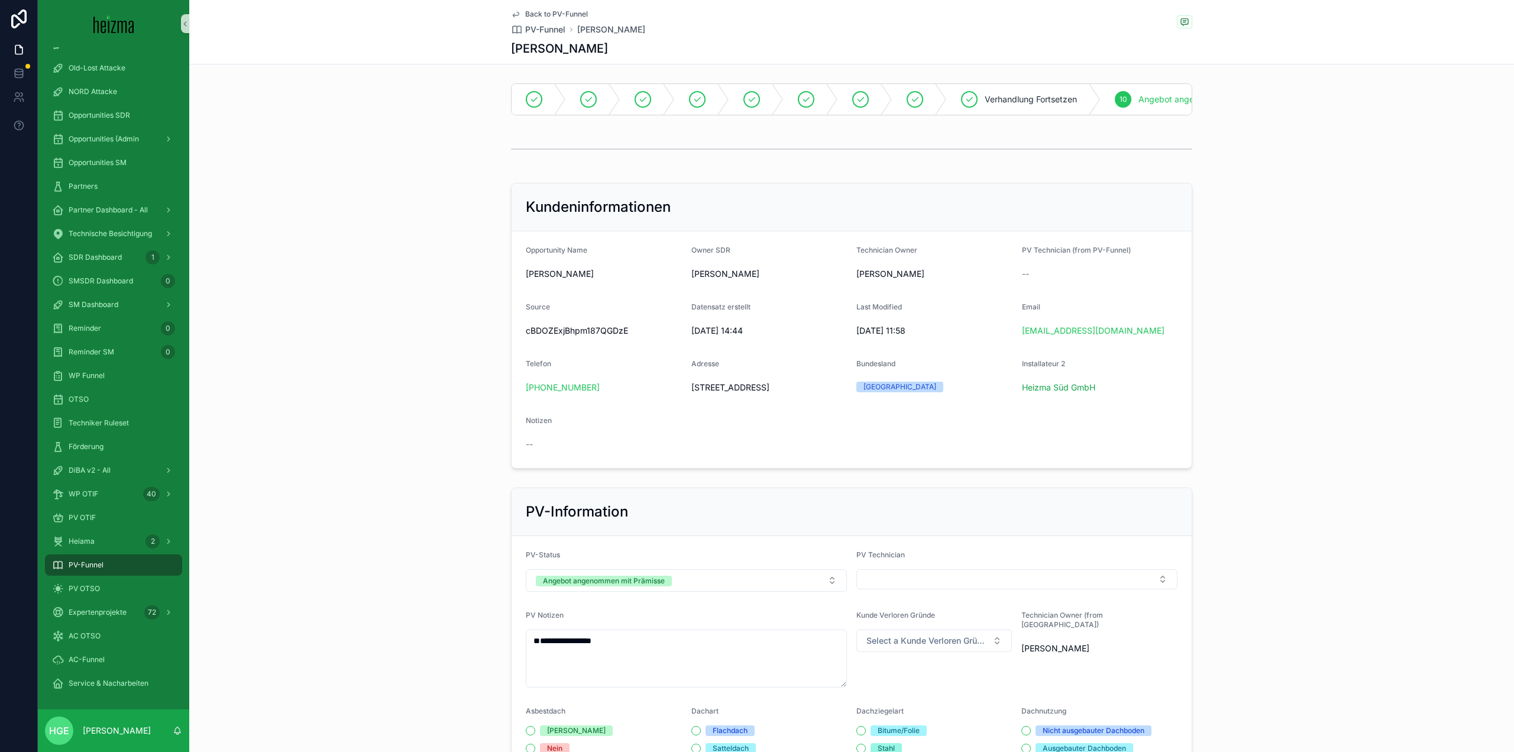
click at [592, 280] on span "[PERSON_NAME]" at bounding box center [604, 274] width 156 height 12
click at [121, 471] on div "DiBA v2 - All" at bounding box center [113, 470] width 123 height 19
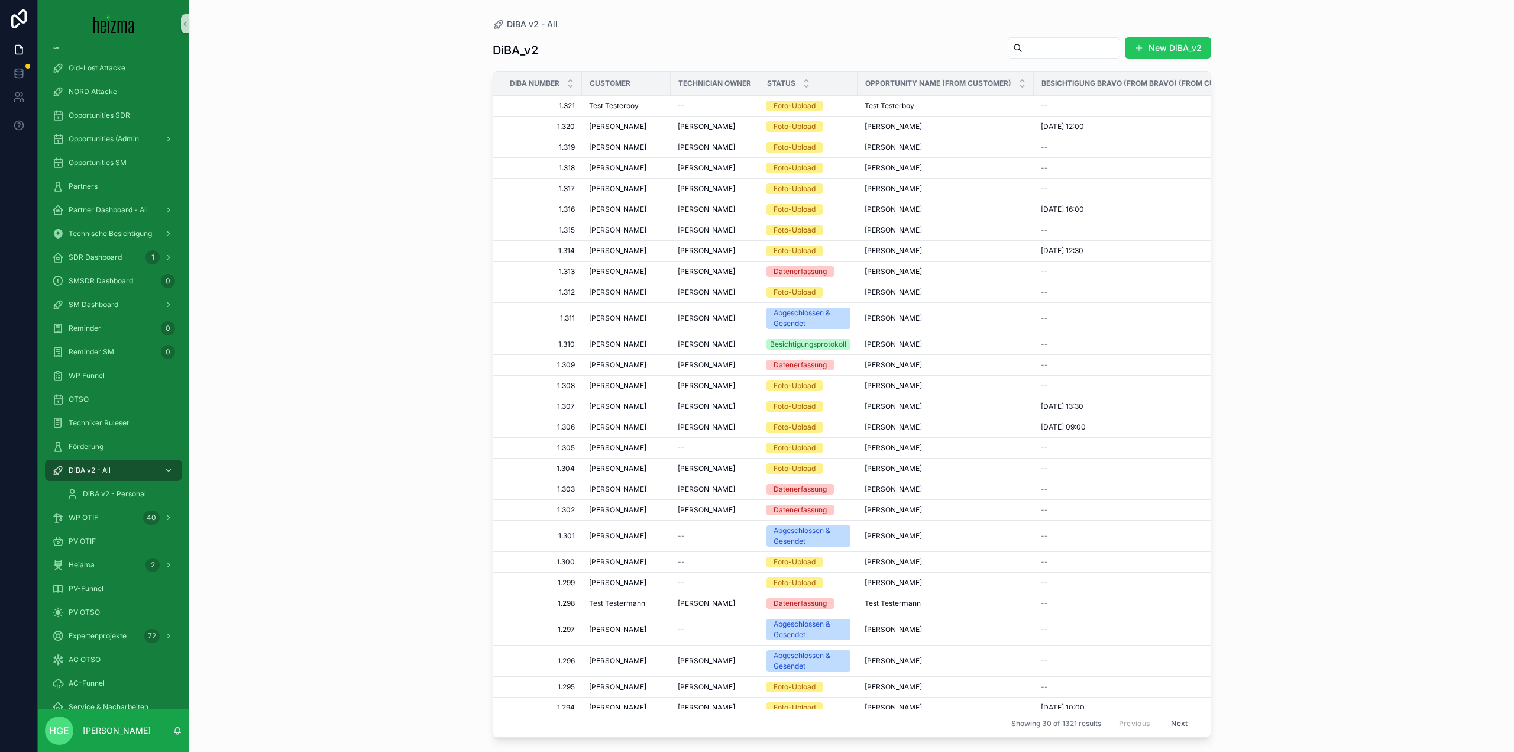
click at [1055, 47] on input "scrollable content" at bounding box center [1071, 48] width 97 height 17
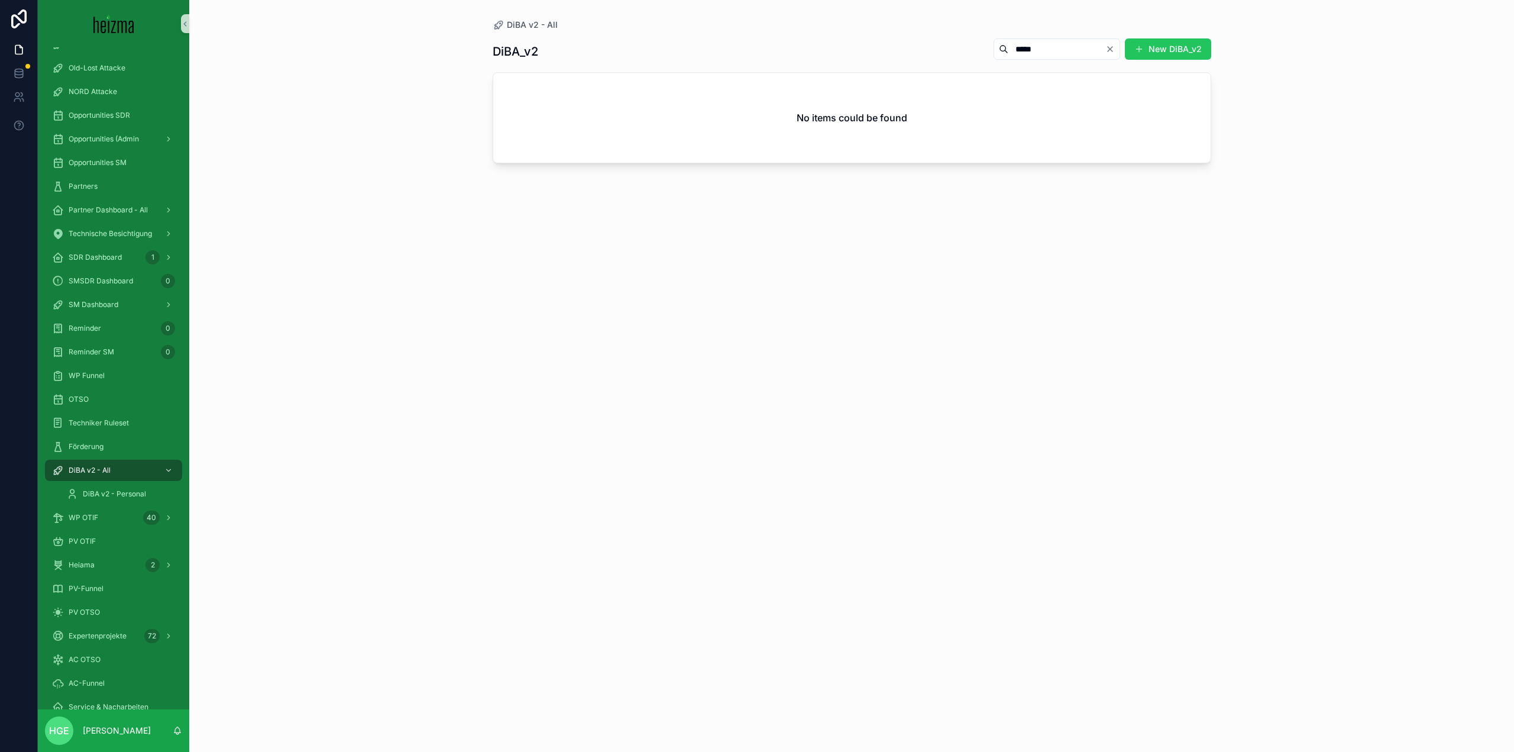
drag, startPoint x: 1040, startPoint y: 54, endPoint x: 806, endPoint y: 58, distance: 233.7
click at [809, 58] on div "DiBA_v2 ***** New DiBA_v2" at bounding box center [852, 51] width 719 height 27
type input "*****"
click at [99, 584] on span "PV-Funnel" at bounding box center [86, 588] width 35 height 9
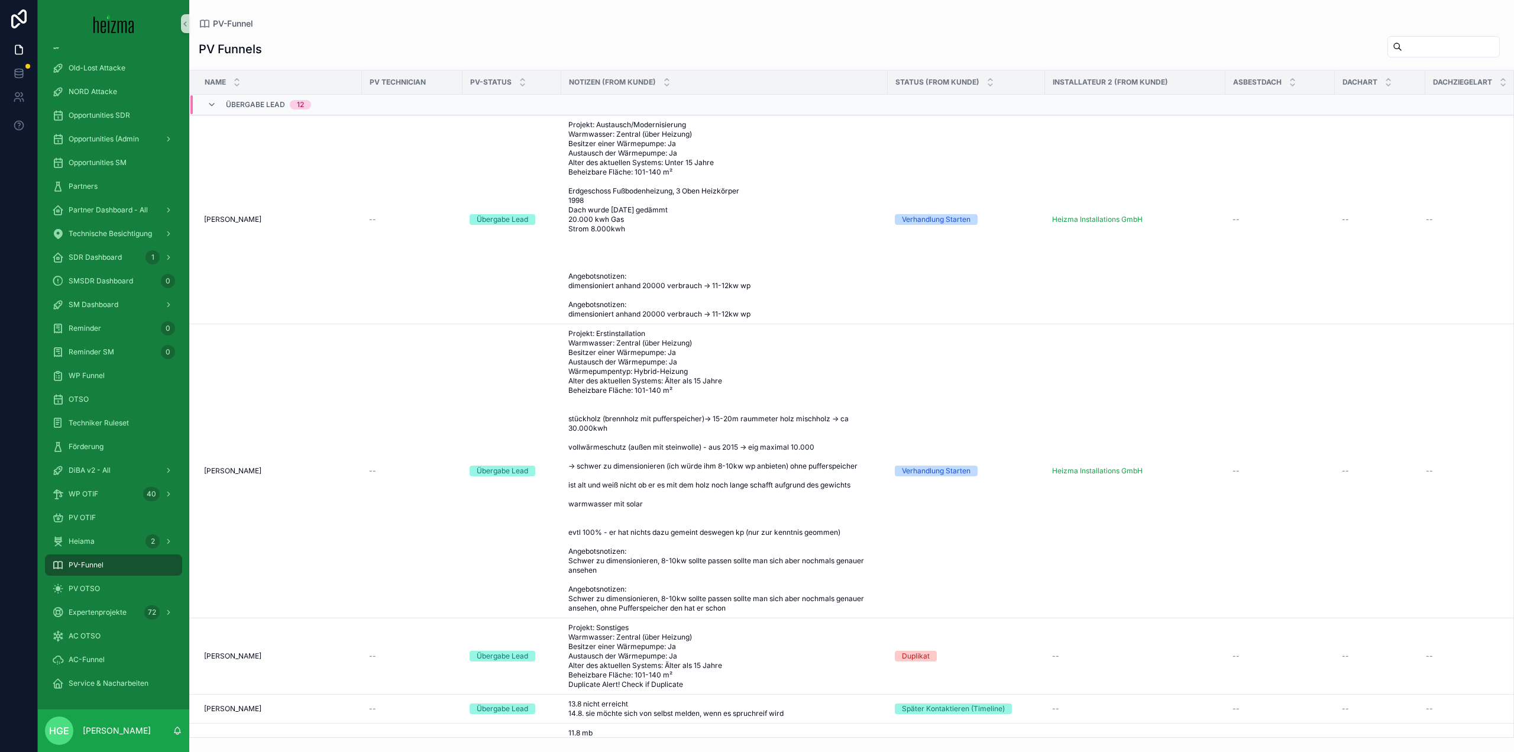
click at [1446, 50] on input "scrollable content" at bounding box center [1450, 46] width 97 height 17
type input "*****"
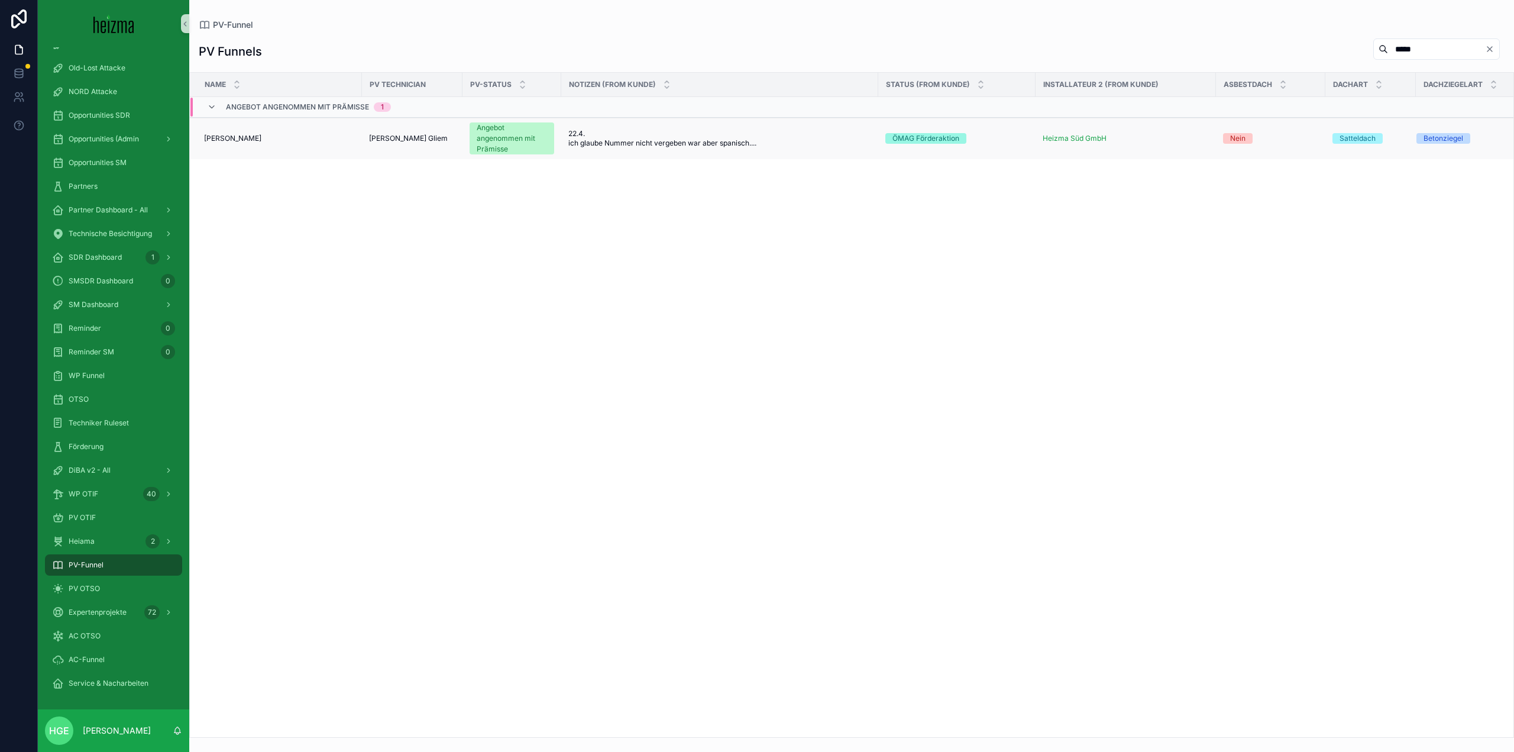
click at [223, 137] on span "[PERSON_NAME]" at bounding box center [232, 138] width 57 height 9
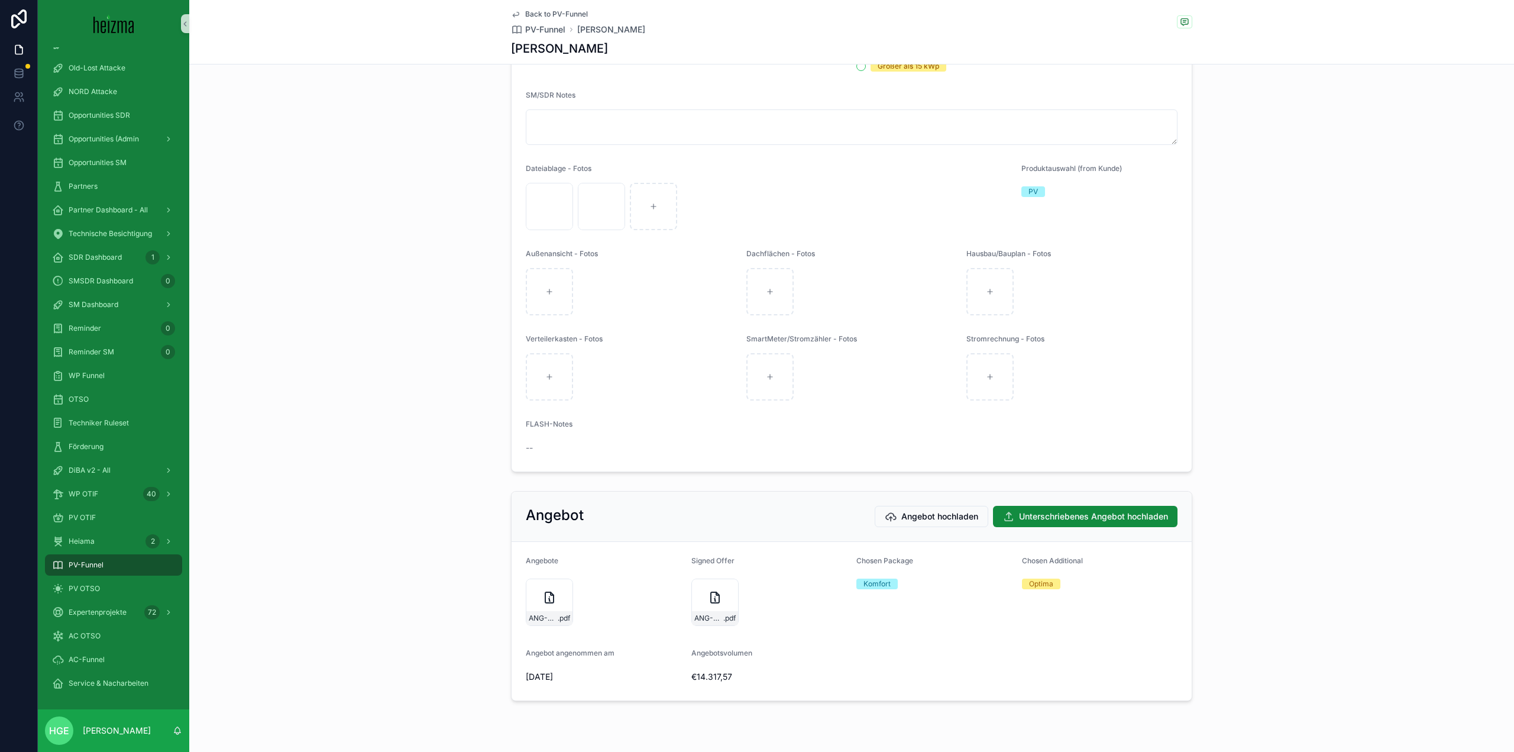
scroll to position [1450, 0]
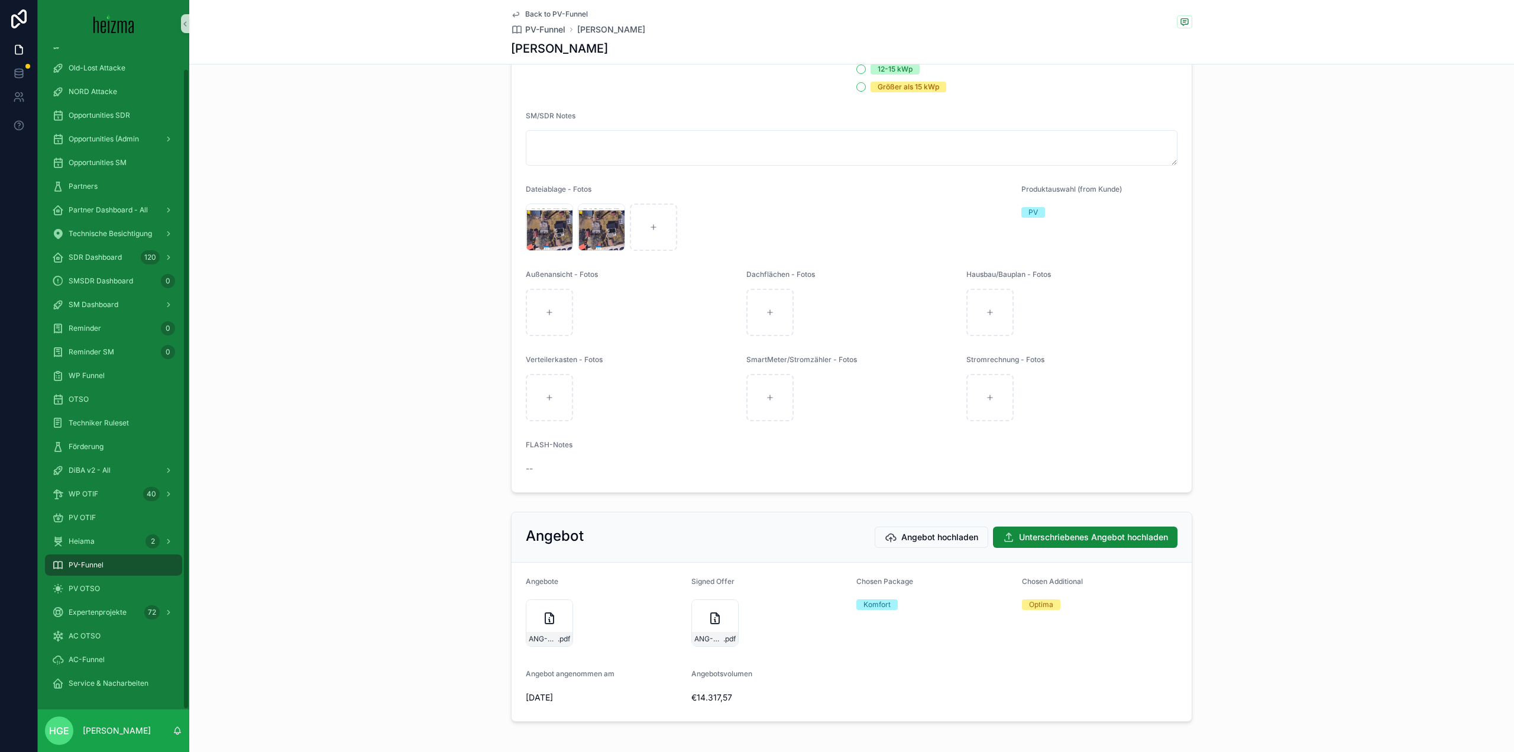
click at [109, 568] on div "PV-Funnel" at bounding box center [113, 564] width 123 height 19
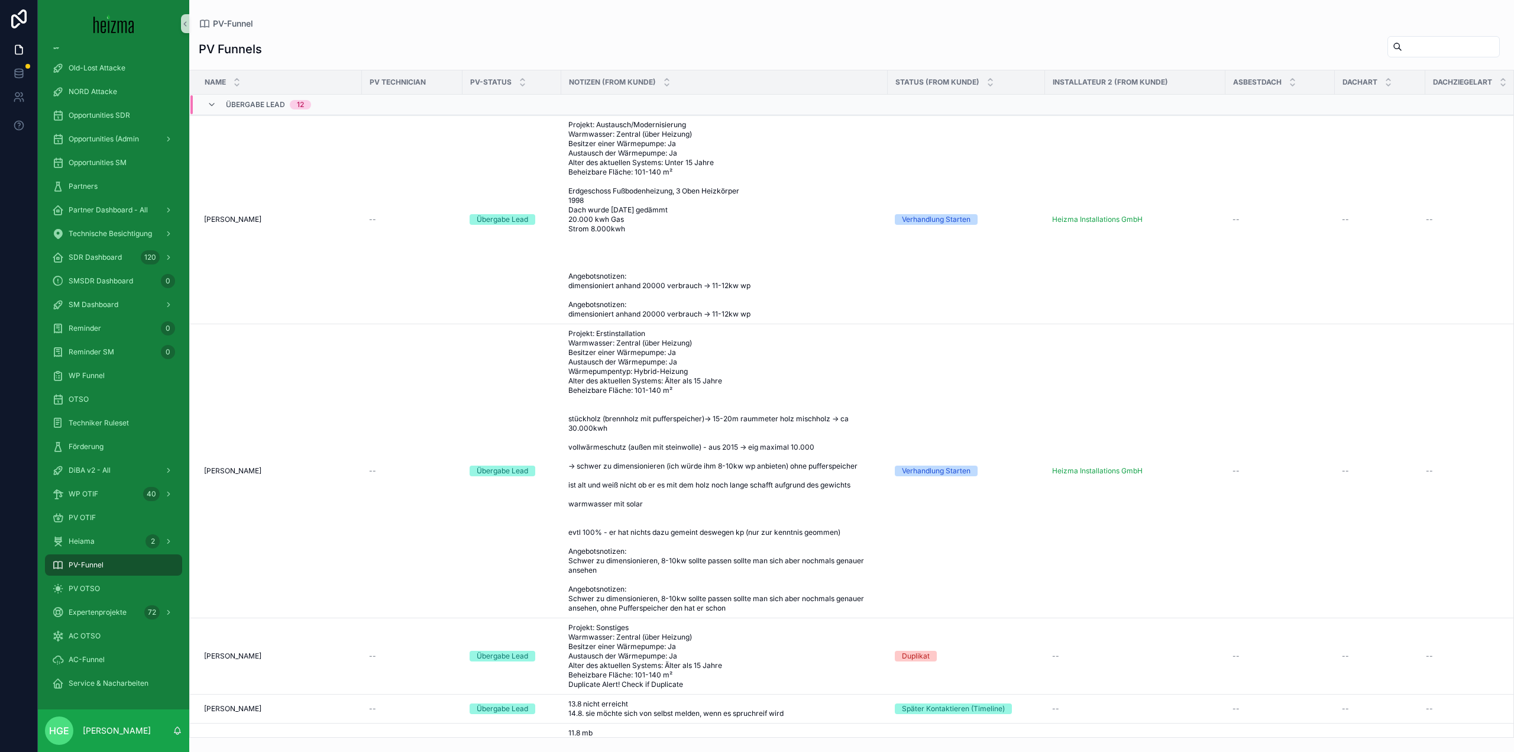
click at [1434, 47] on input "scrollable content" at bounding box center [1450, 46] width 97 height 17
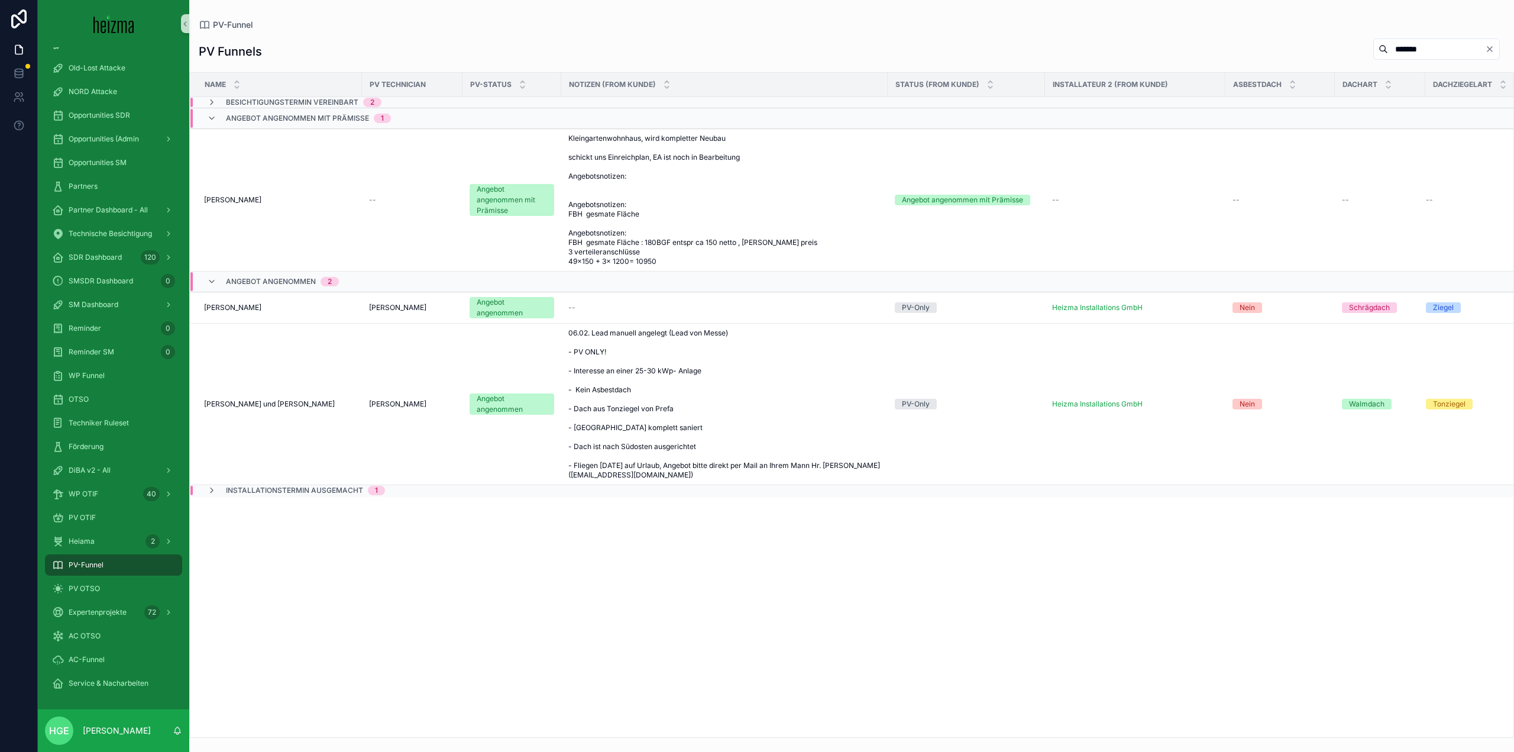
type input "******"
click at [254, 487] on span "Installationstermin ausgemacht" at bounding box center [294, 490] width 137 height 9
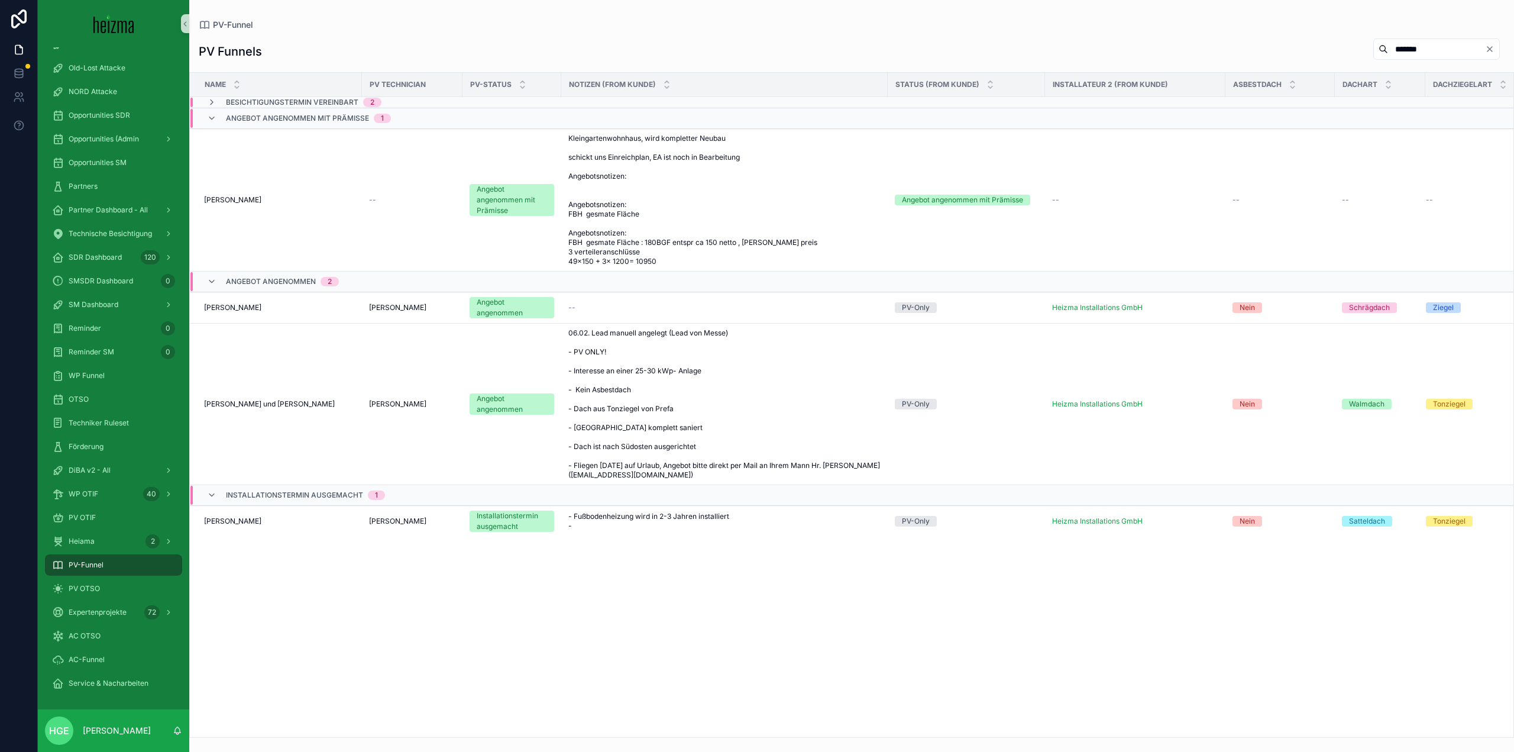
click at [531, 665] on div "Name PV Technician PV-Status Notizen (from Kunde) Status (from Kunde) Installat…" at bounding box center [852, 405] width 1324 height 664
